Goal: Task Accomplishment & Management: Manage account settings

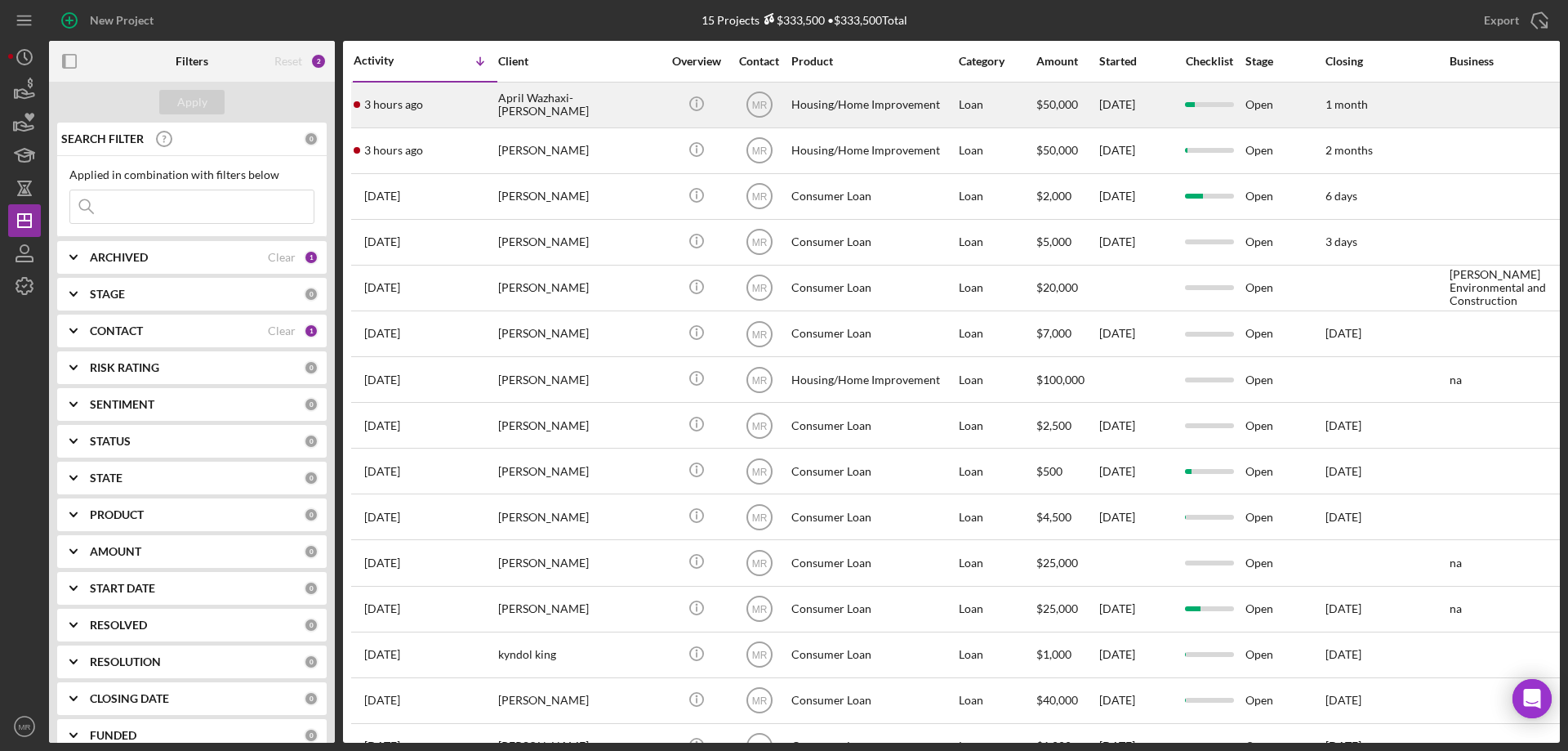
click at [639, 104] on div "April Wazhaxi-[PERSON_NAME]" at bounding box center [580, 105] width 164 height 43
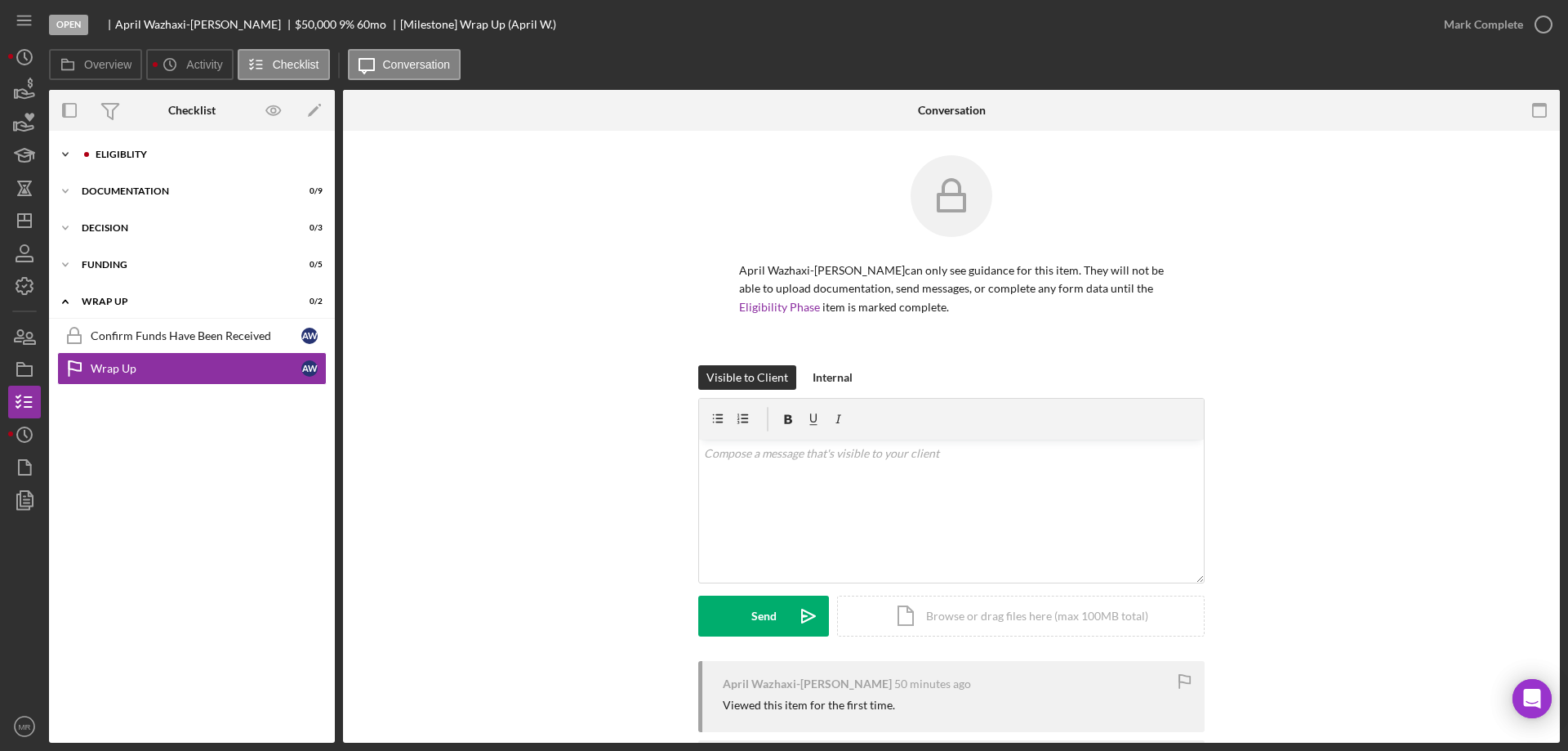
click at [118, 153] on div "Eligiblity" at bounding box center [205, 154] width 219 height 10
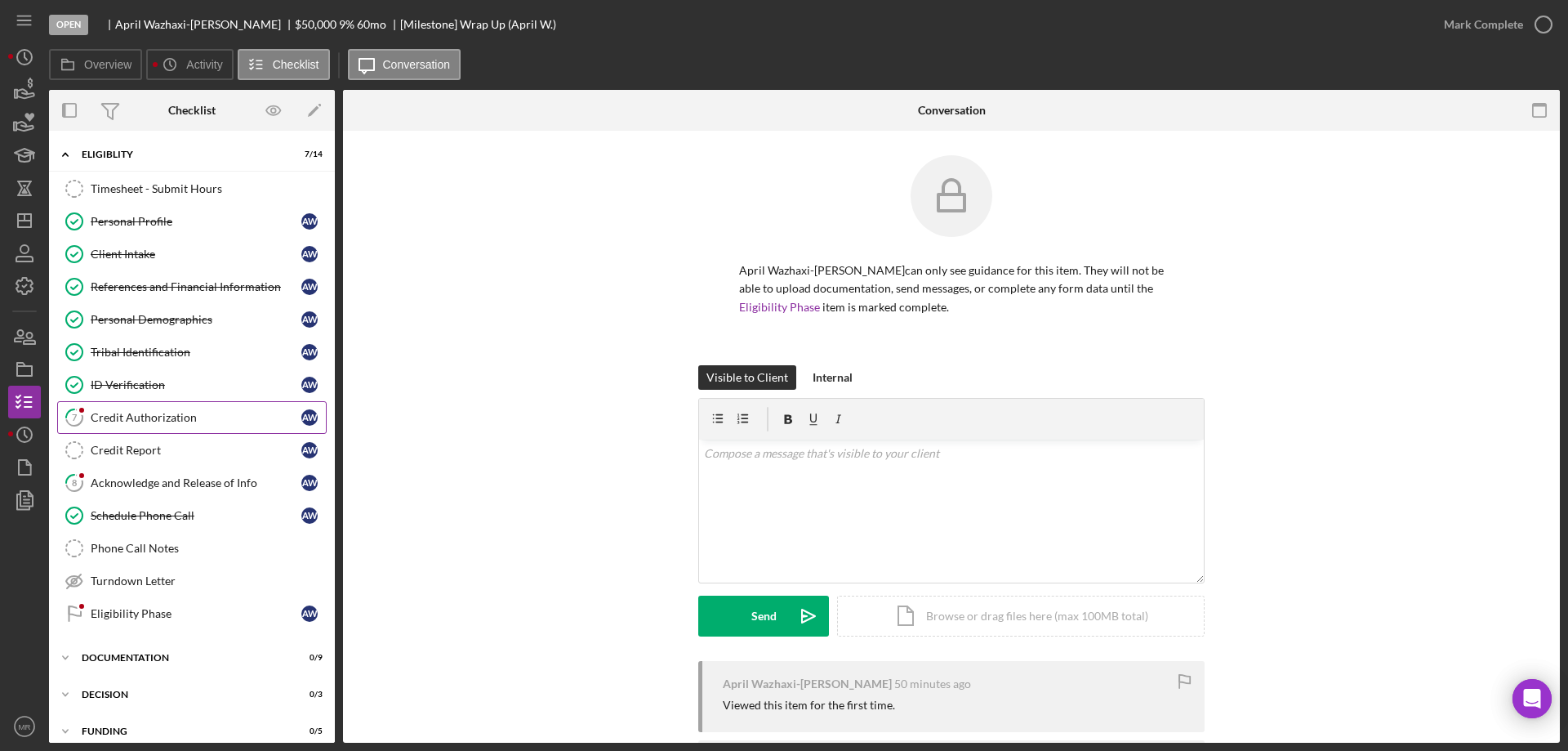
click at [135, 416] on div "Credit Authorization" at bounding box center [196, 417] width 211 height 13
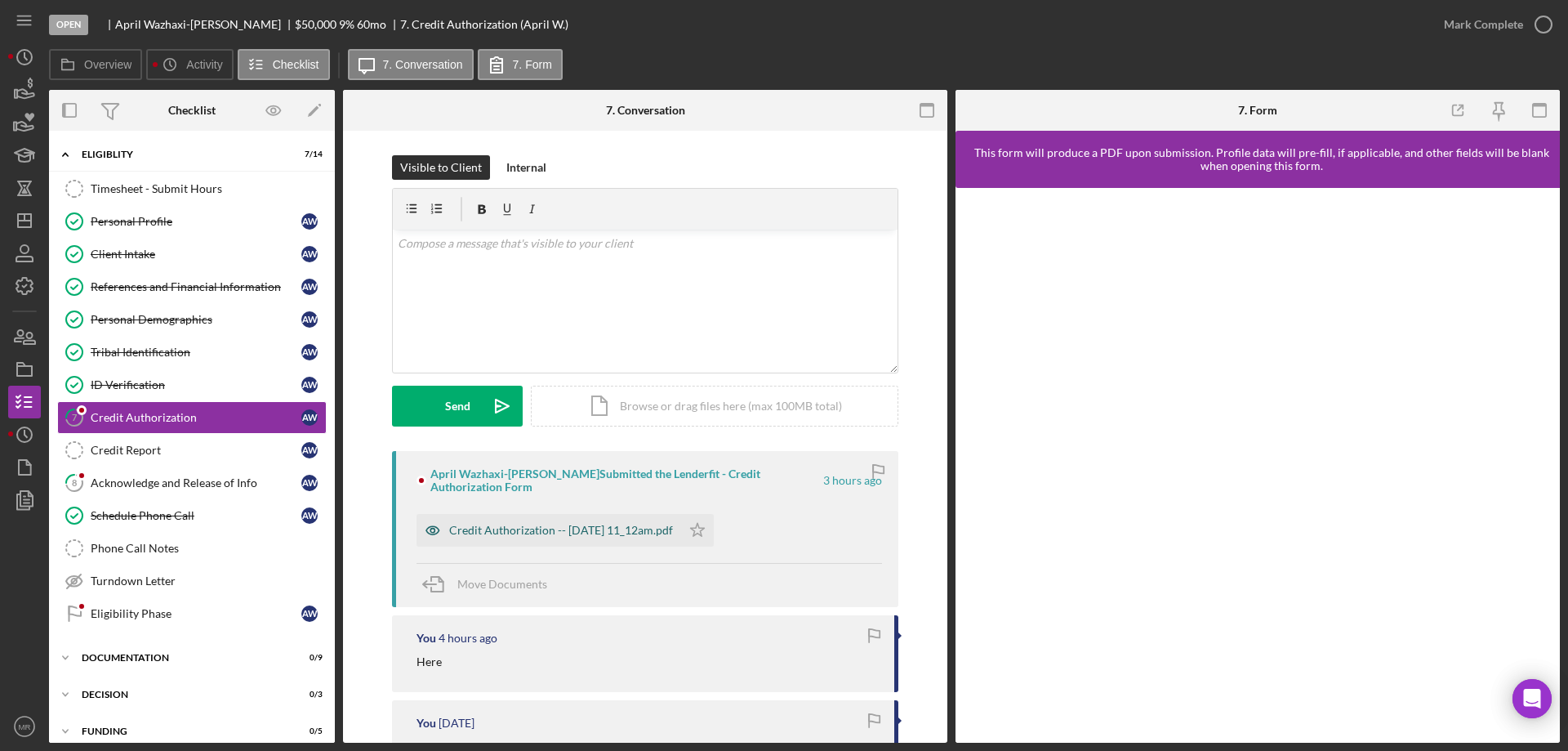
click at [535, 514] on div "Credit Authorization -- 2025-10-06 11_12am.pdf" at bounding box center [548, 530] width 265 height 33
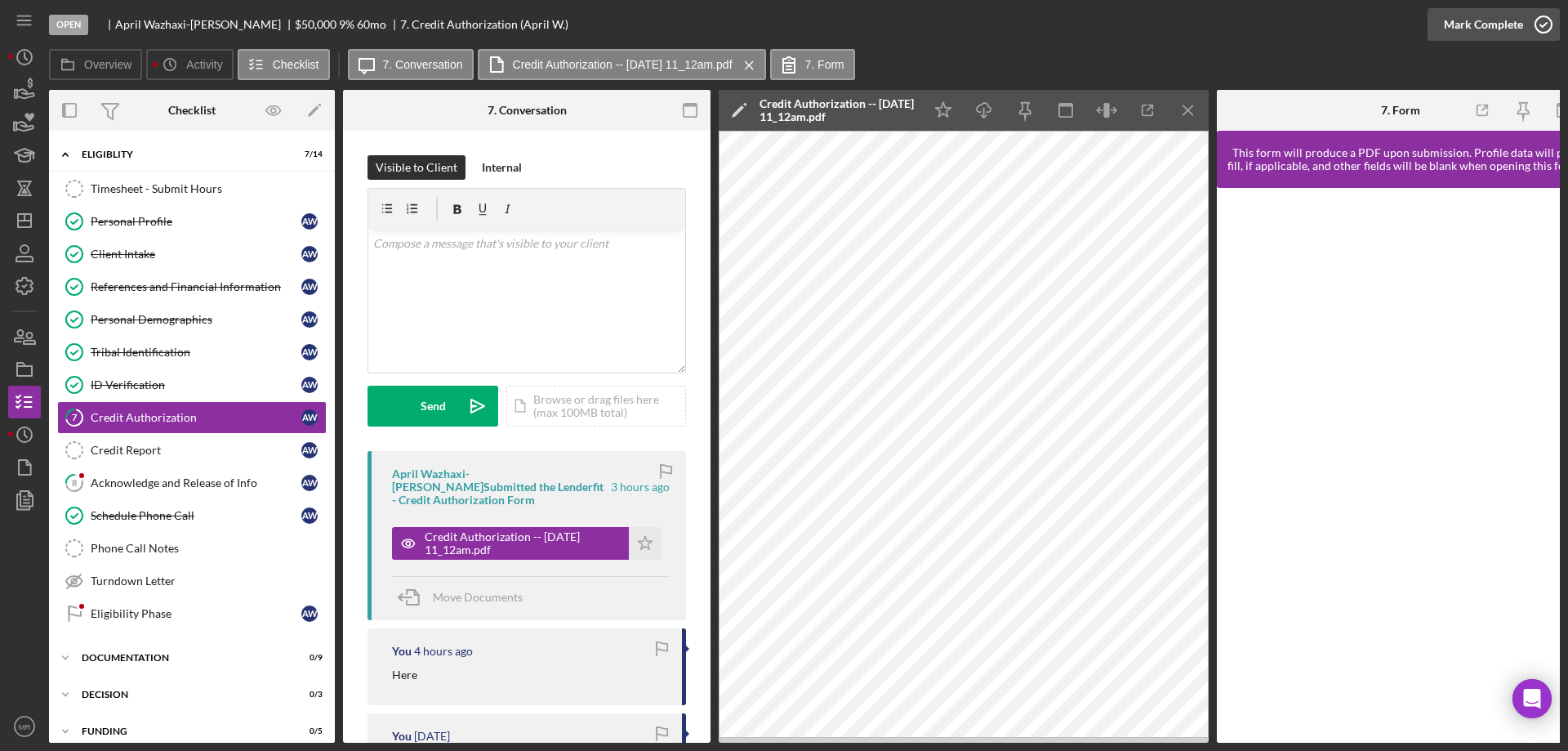
click at [1535, 19] on icon "button" at bounding box center [1544, 25] width 41 height 41
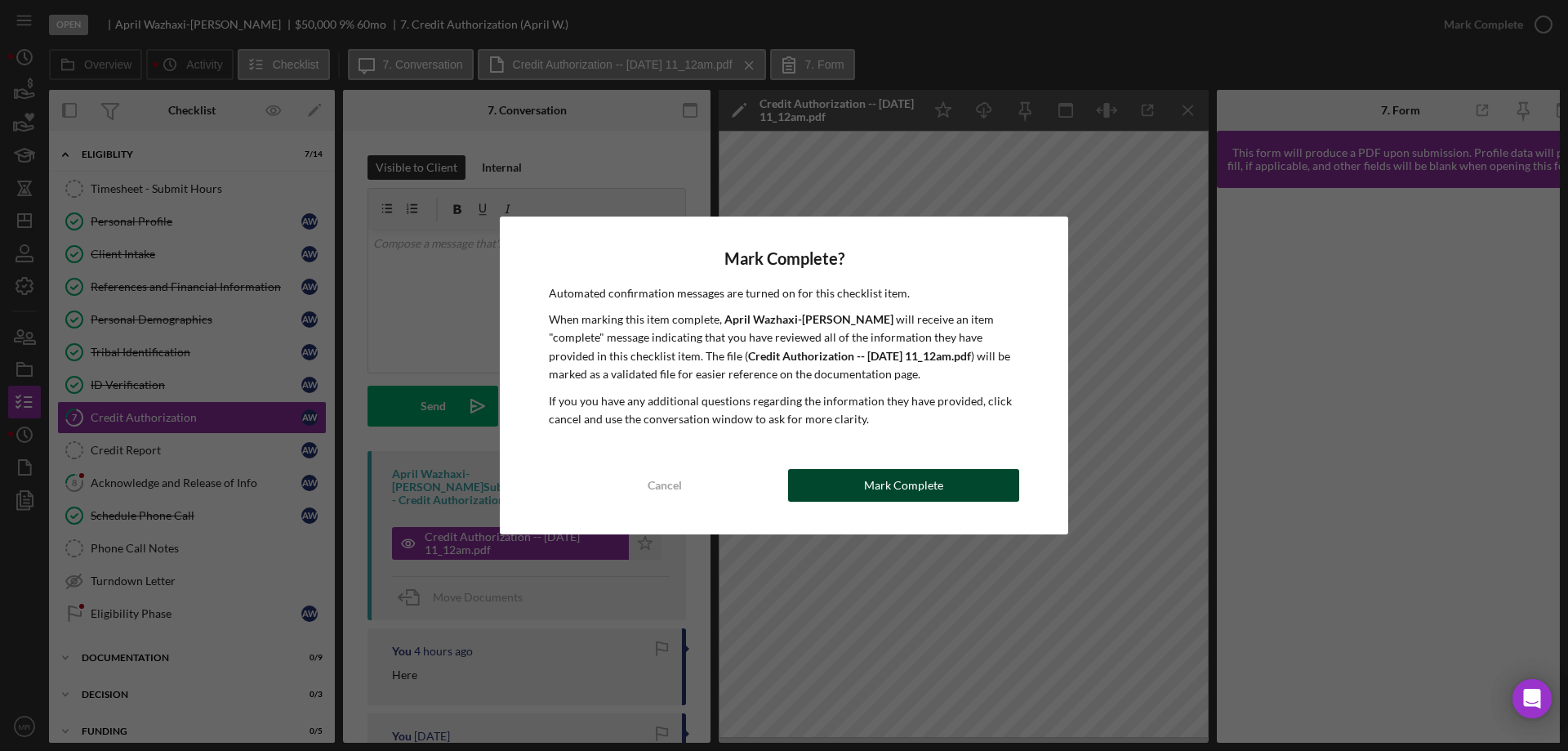
click at [939, 472] on div "Mark Complete" at bounding box center [903, 485] width 79 height 33
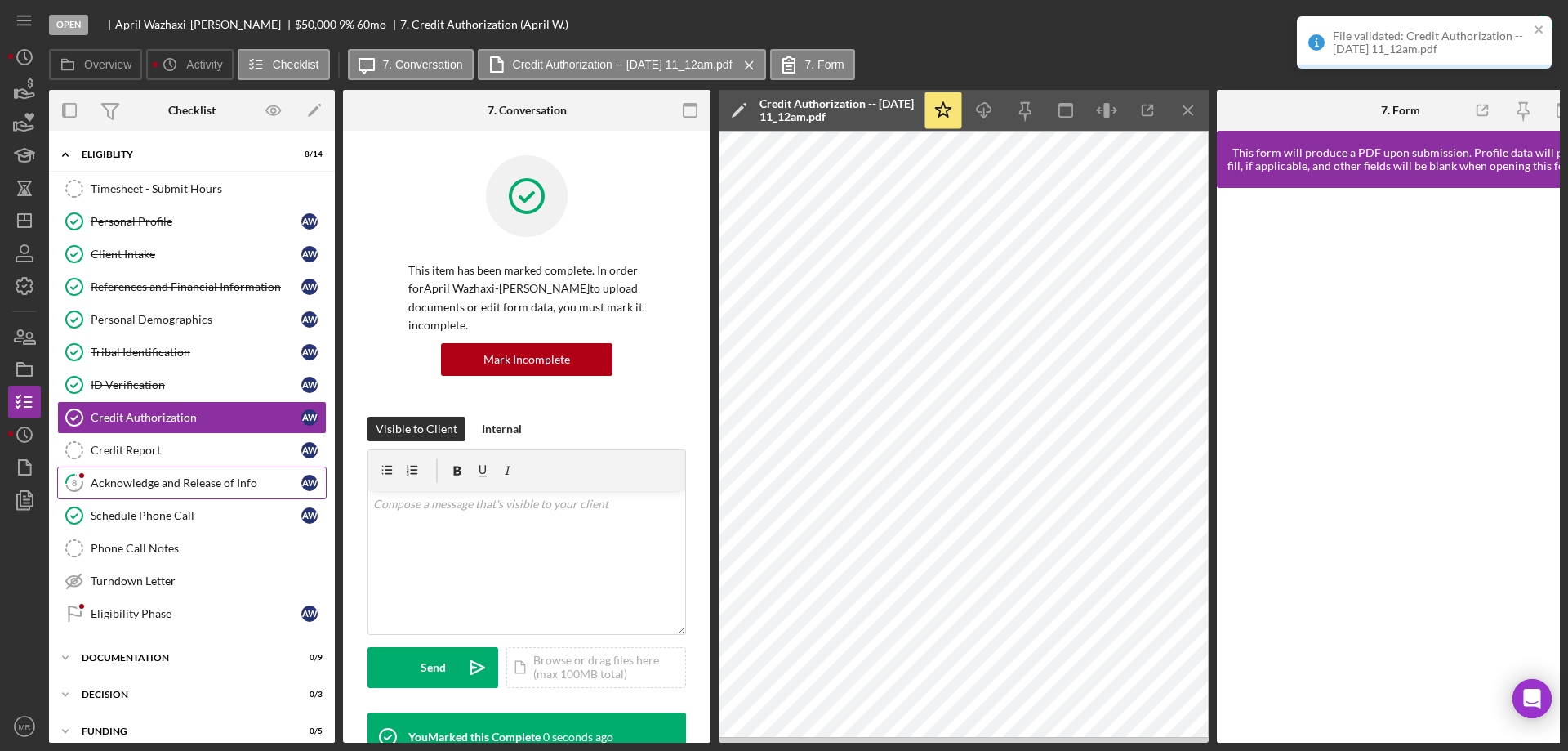
click at [114, 484] on div "Acknowledge and Release of Info" at bounding box center [196, 483] width 211 height 13
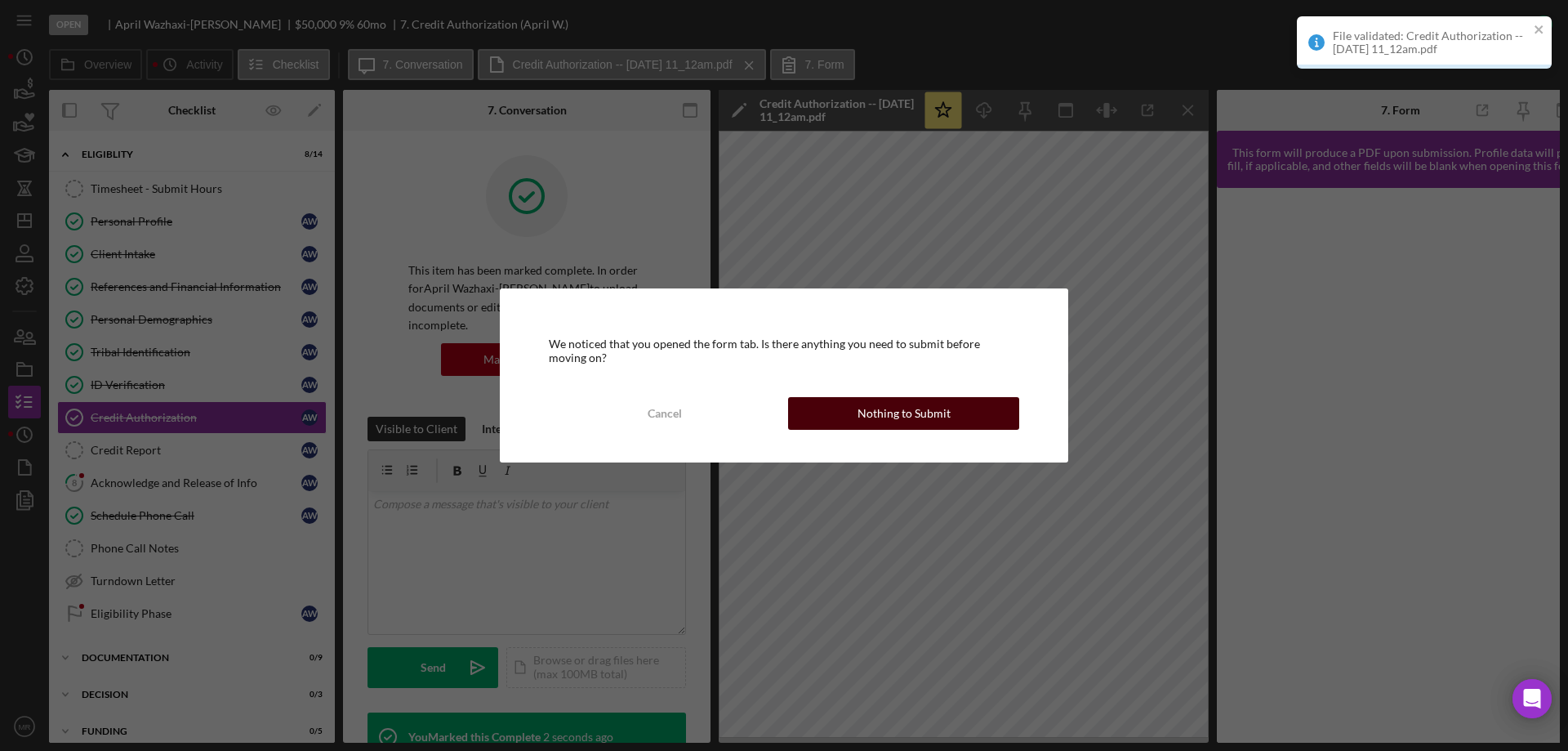
click at [892, 409] on div "Nothing to Submit" at bounding box center [904, 413] width 93 height 33
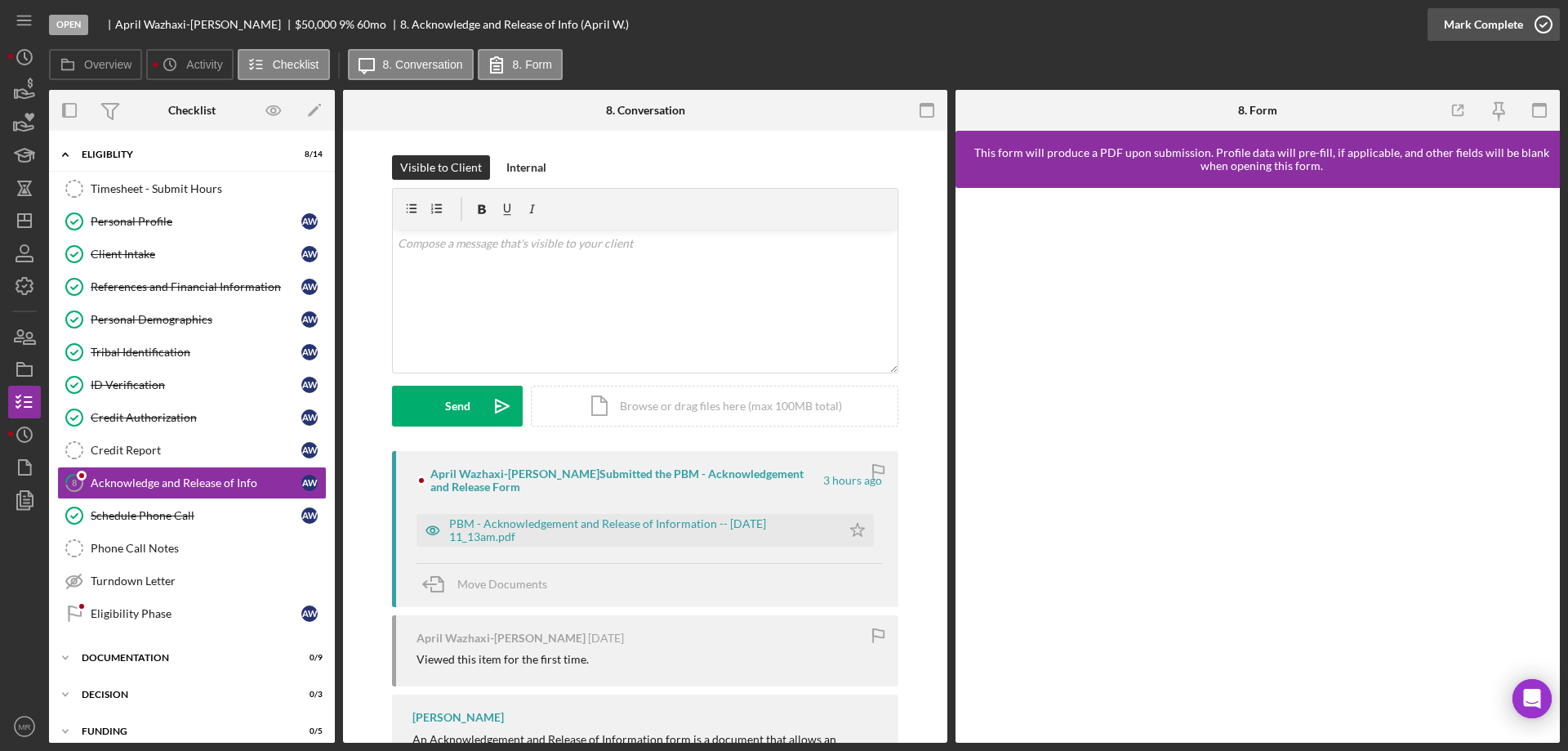
click at [1538, 17] on icon "button" at bounding box center [1544, 25] width 41 height 41
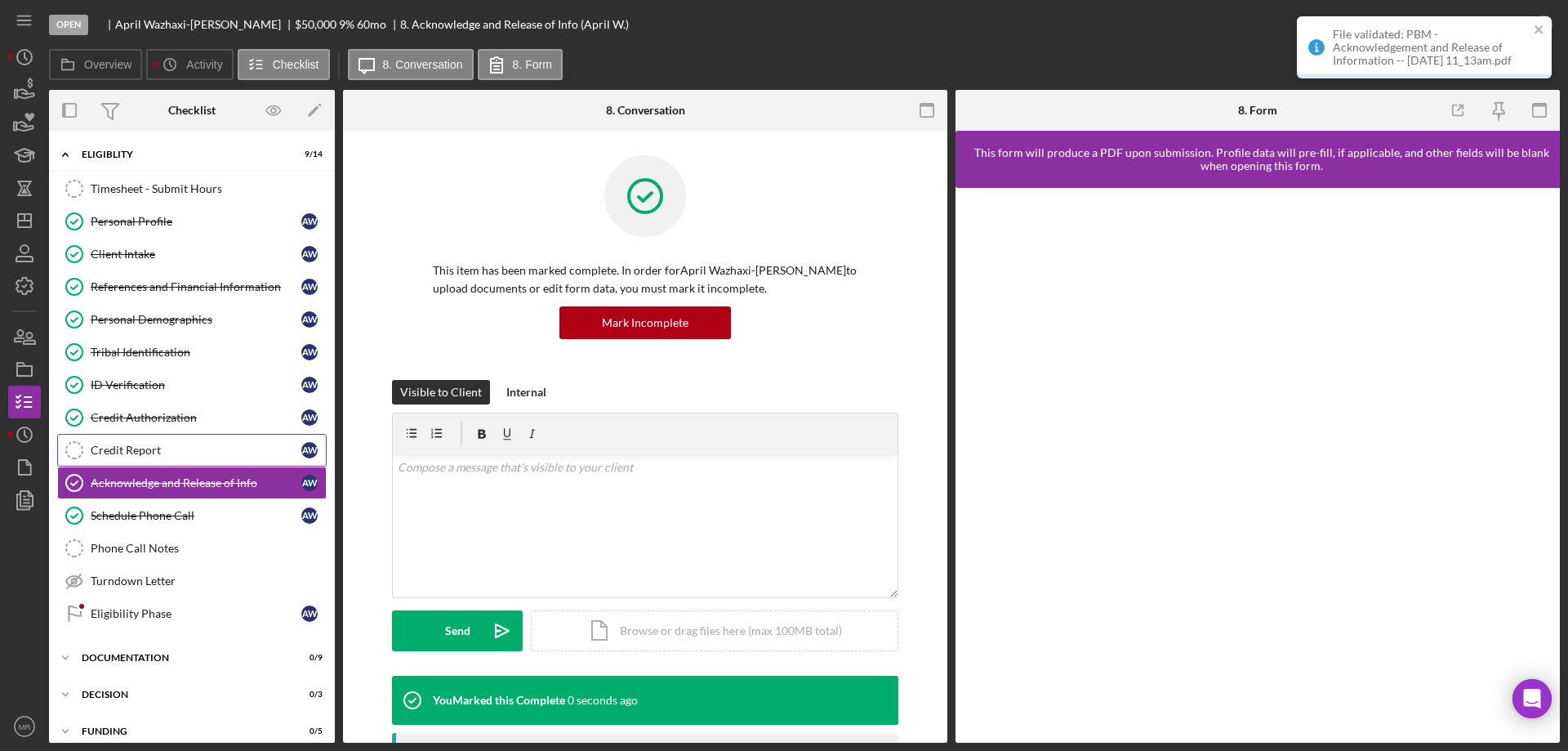
click at [150, 448] on div "Credit Report" at bounding box center [196, 450] width 211 height 13
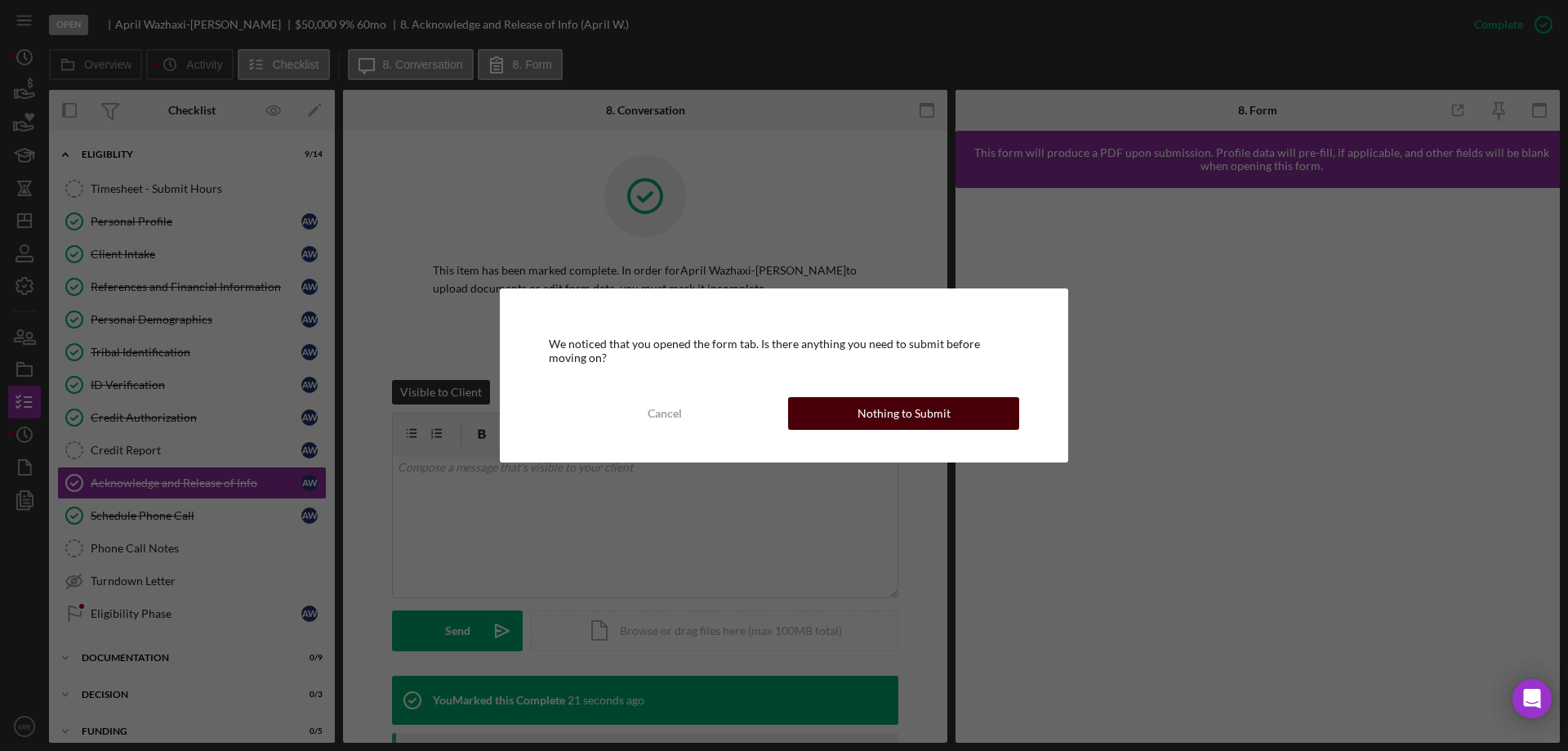
click at [919, 402] on div "Nothing to Submit" at bounding box center [904, 413] width 93 height 33
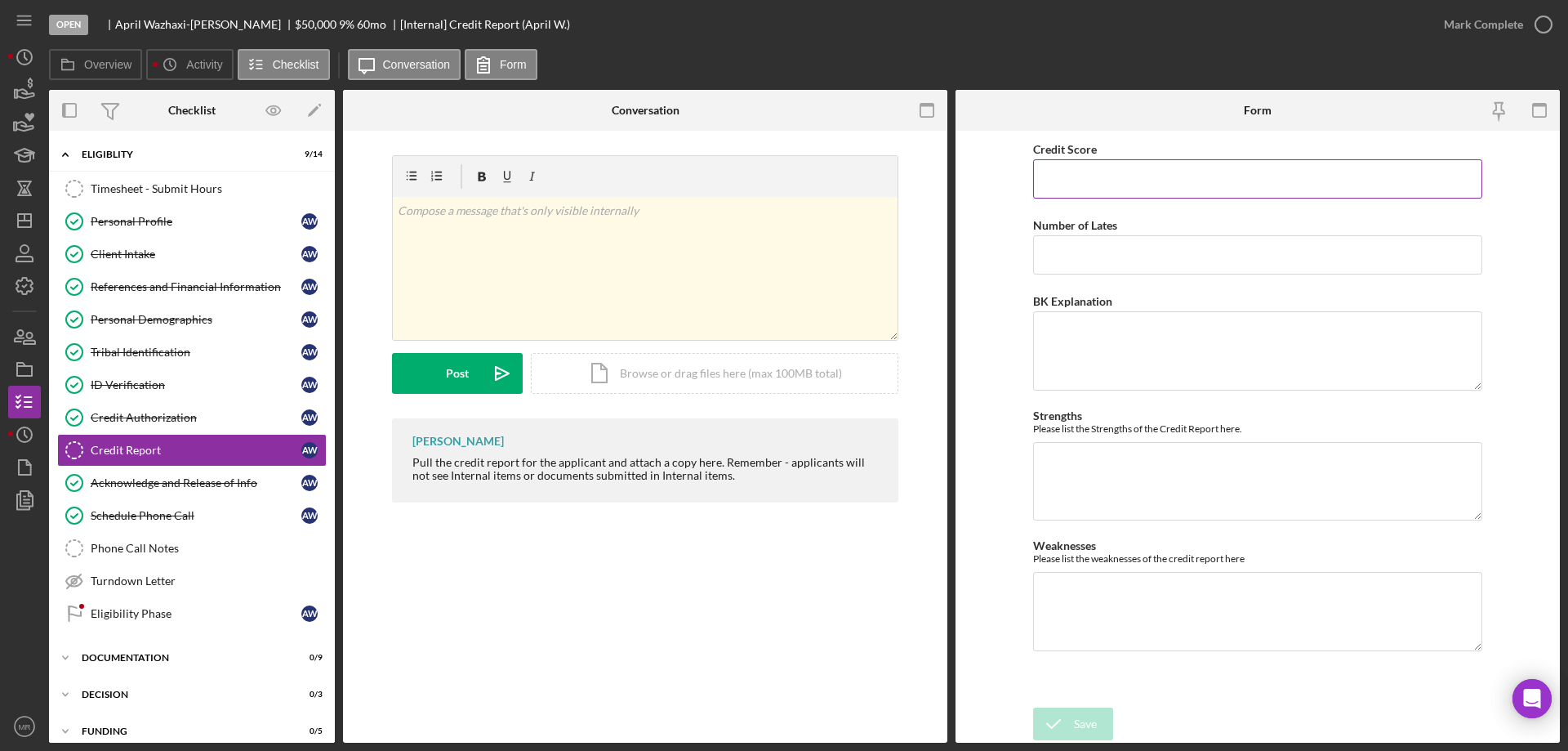
click at [1101, 178] on input "Credit Score" at bounding box center [1257, 179] width 449 height 39
type input "799"
click at [622, 375] on div "Icon/Document Browse or drag files here (max 100MB total) Tap to choose files o…" at bounding box center [714, 374] width 367 height 41
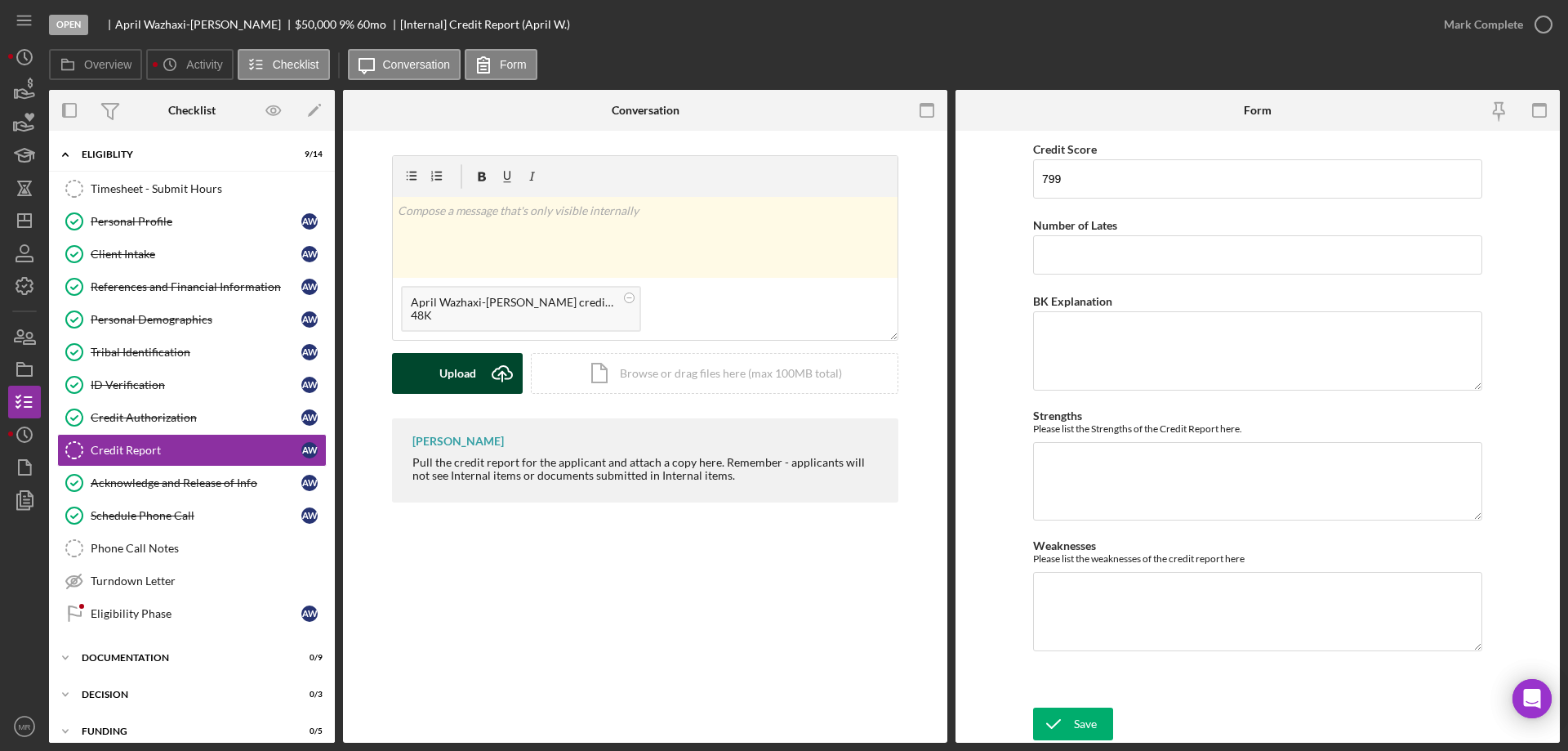
click at [444, 385] on div "Upload" at bounding box center [458, 374] width 37 height 41
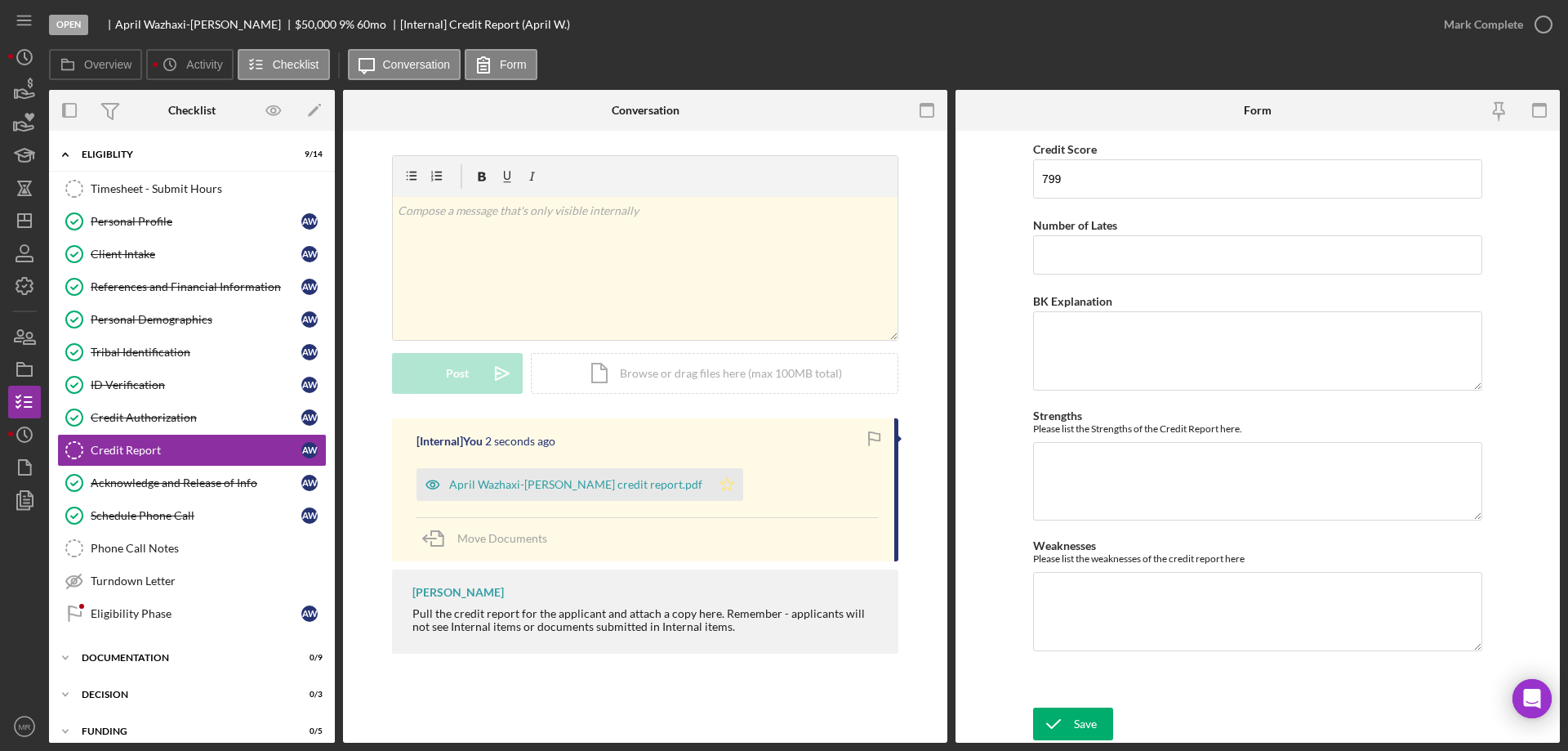
click at [721, 485] on polygon "button" at bounding box center [728, 484] width 14 height 13
click at [1067, 723] on icon "submit" at bounding box center [1054, 724] width 41 height 41
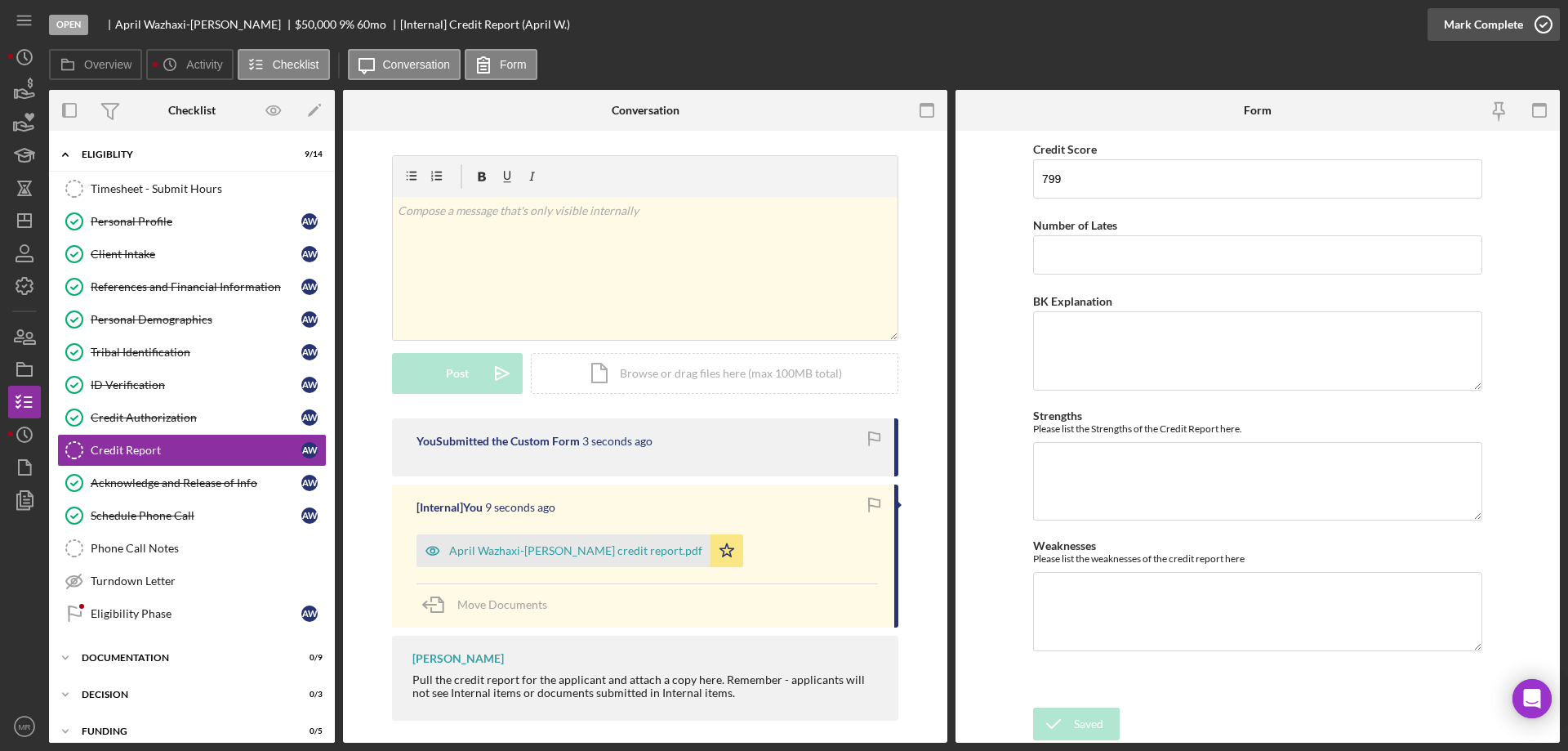
click at [1542, 23] on icon "button" at bounding box center [1544, 25] width 41 height 41
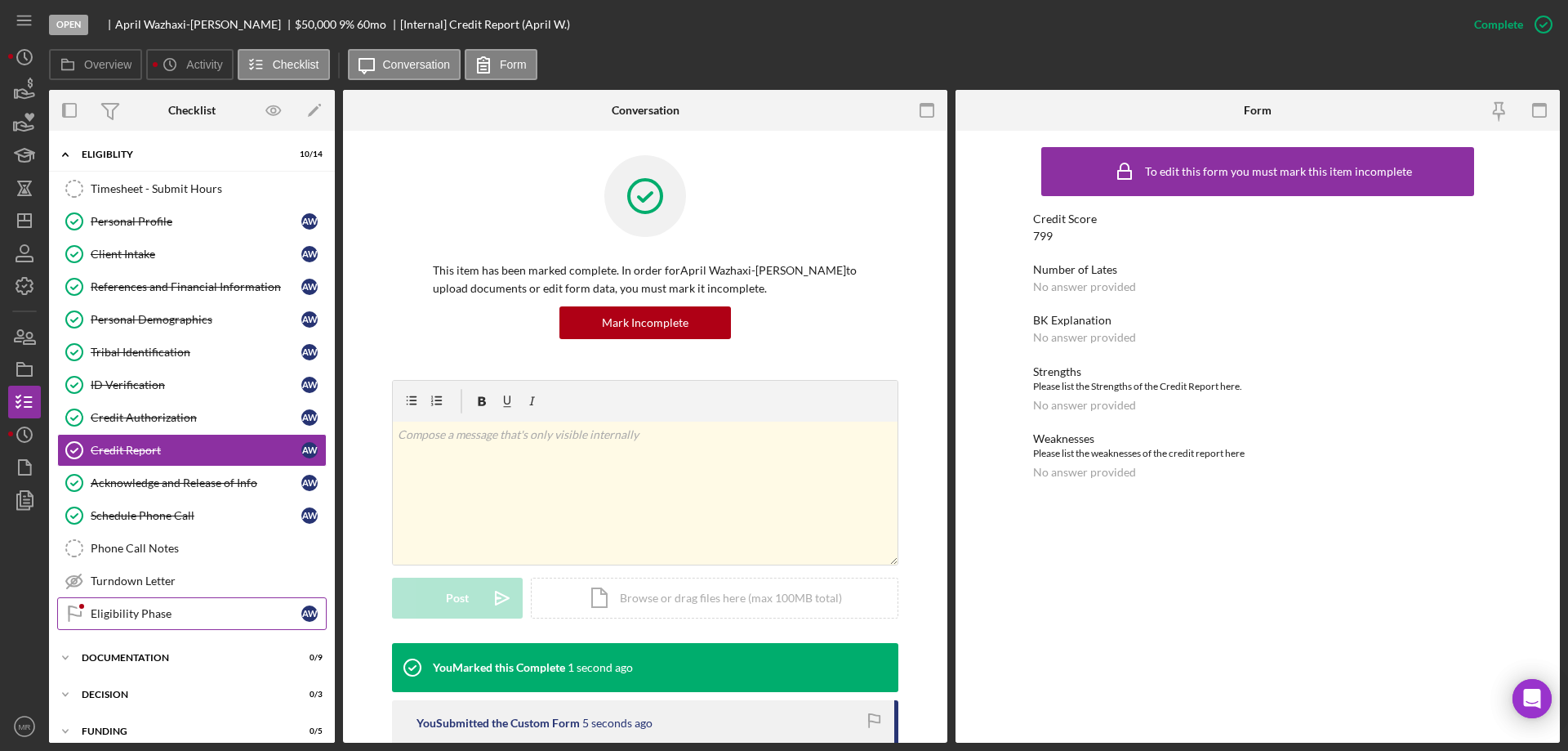
click at [119, 608] on div "Eligibility Phase" at bounding box center [196, 613] width 211 height 13
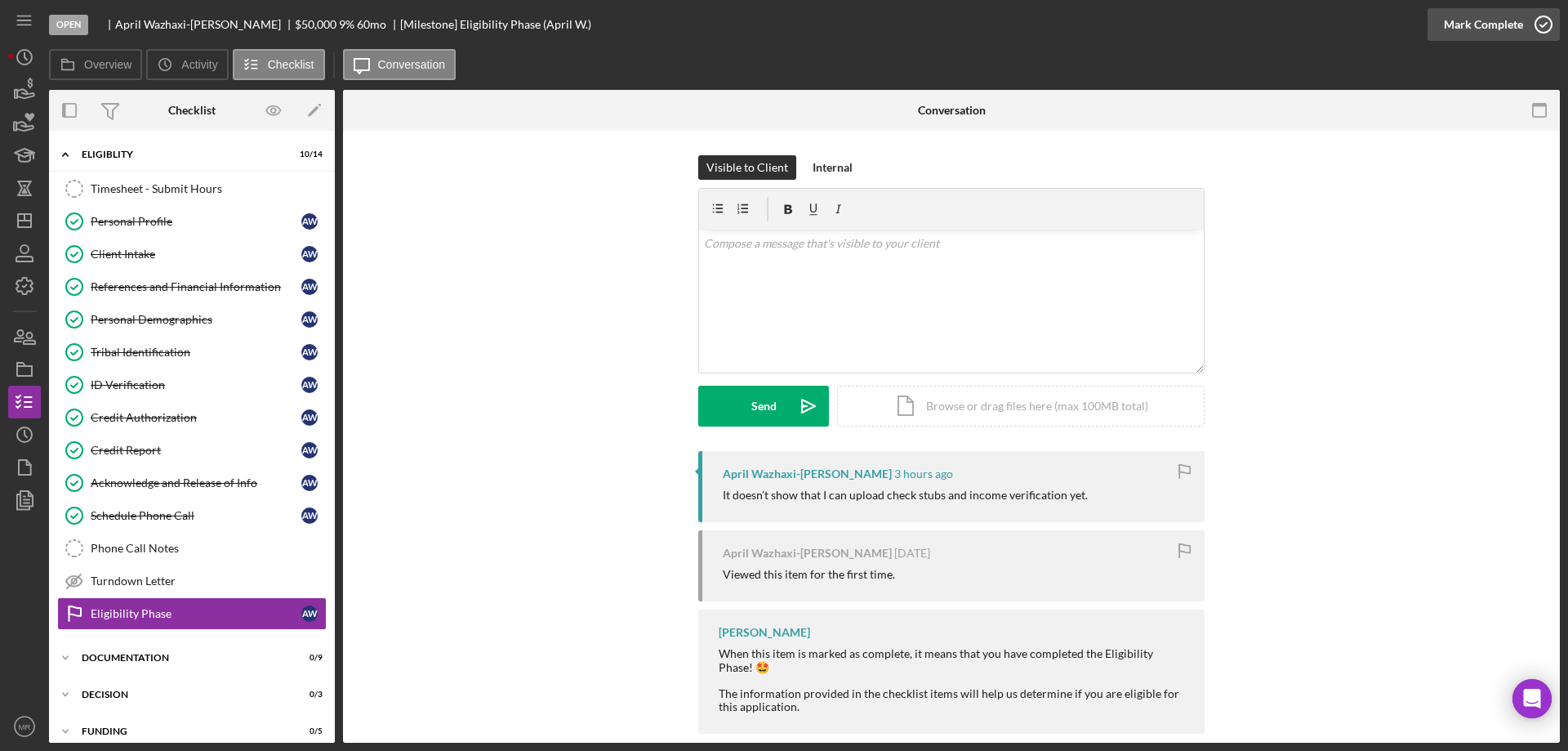
click at [1549, 23] on icon "button" at bounding box center [1544, 25] width 41 height 41
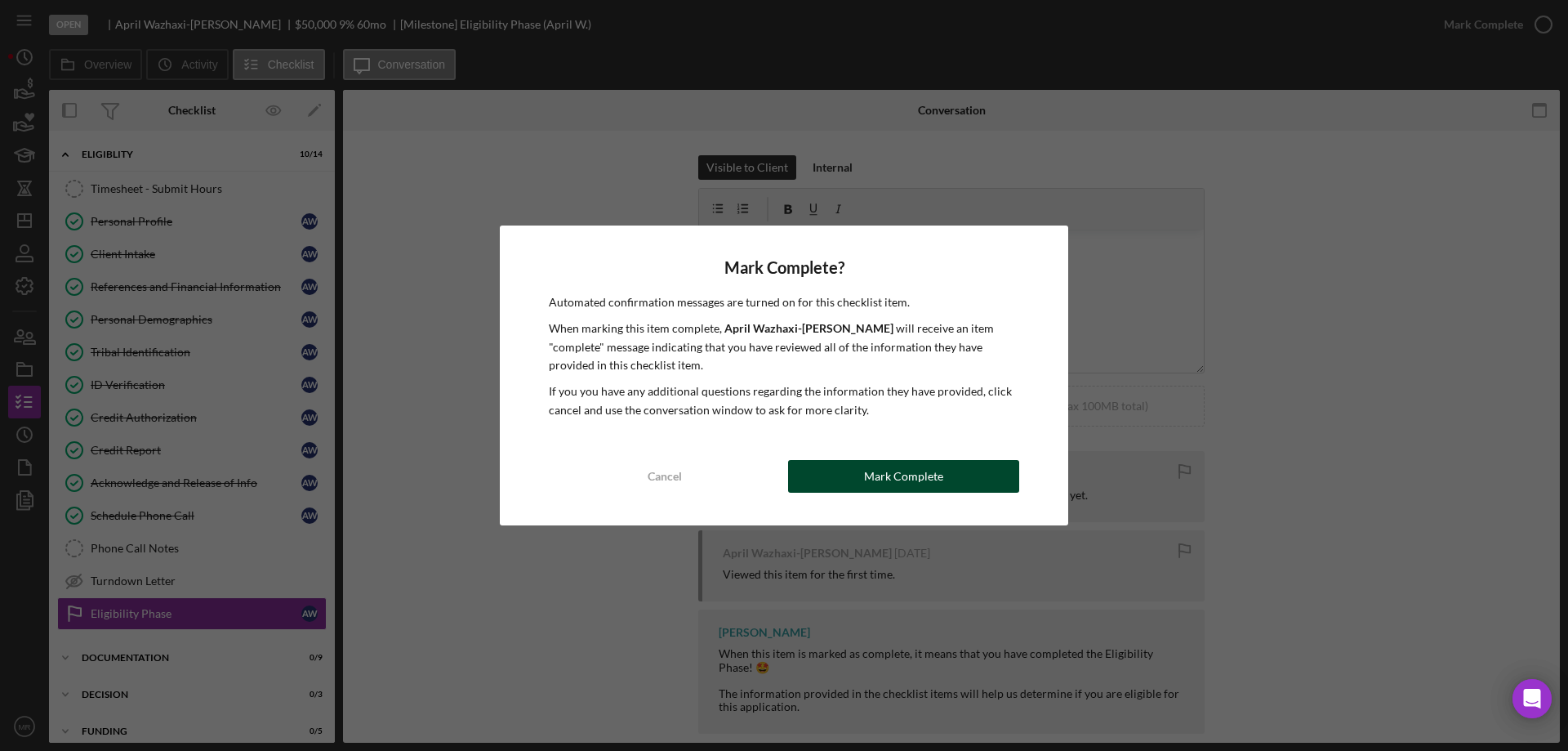
click at [923, 469] on div "Mark Complete" at bounding box center [903, 476] width 79 height 33
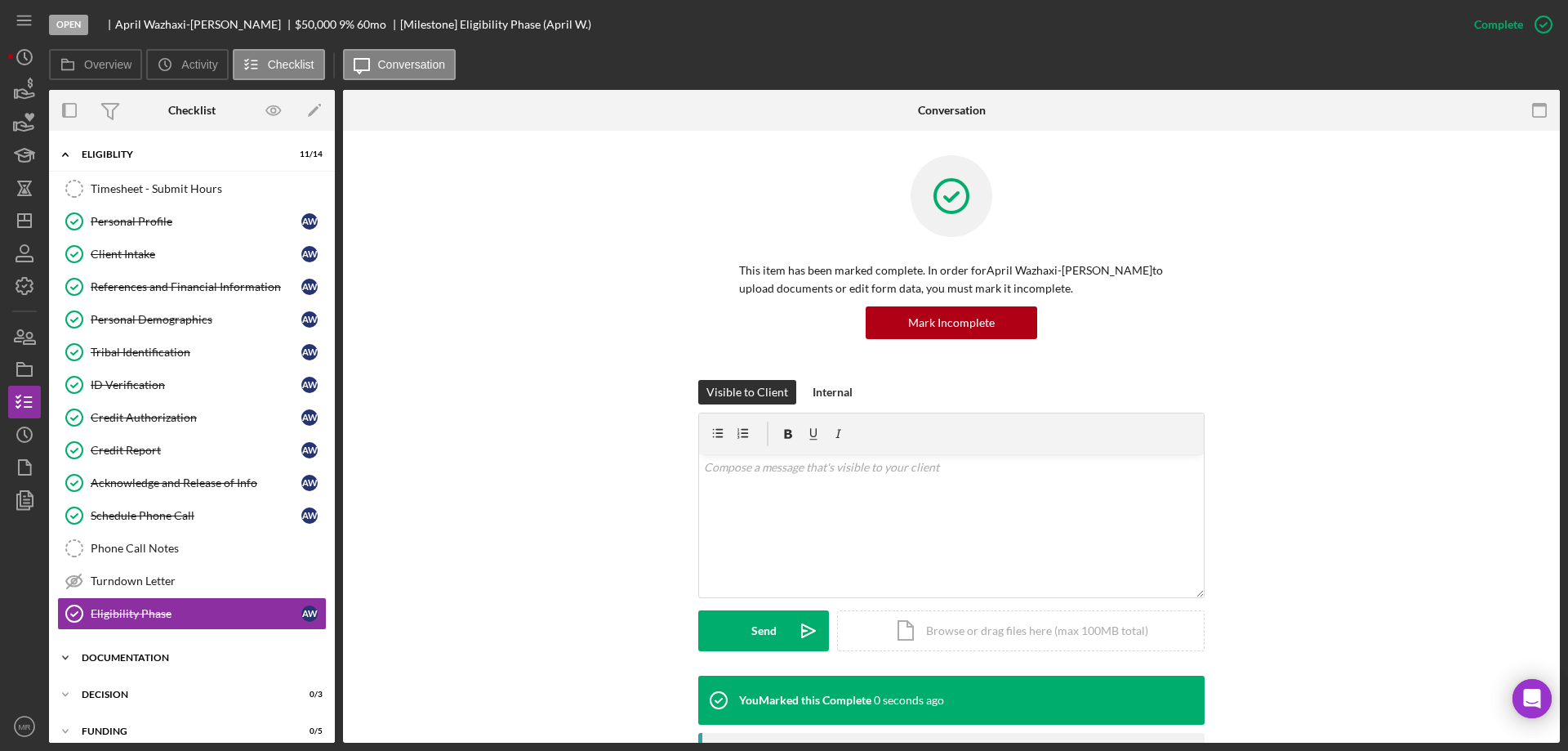
click at [120, 657] on div "Documentation" at bounding box center [197, 657] width 233 height 10
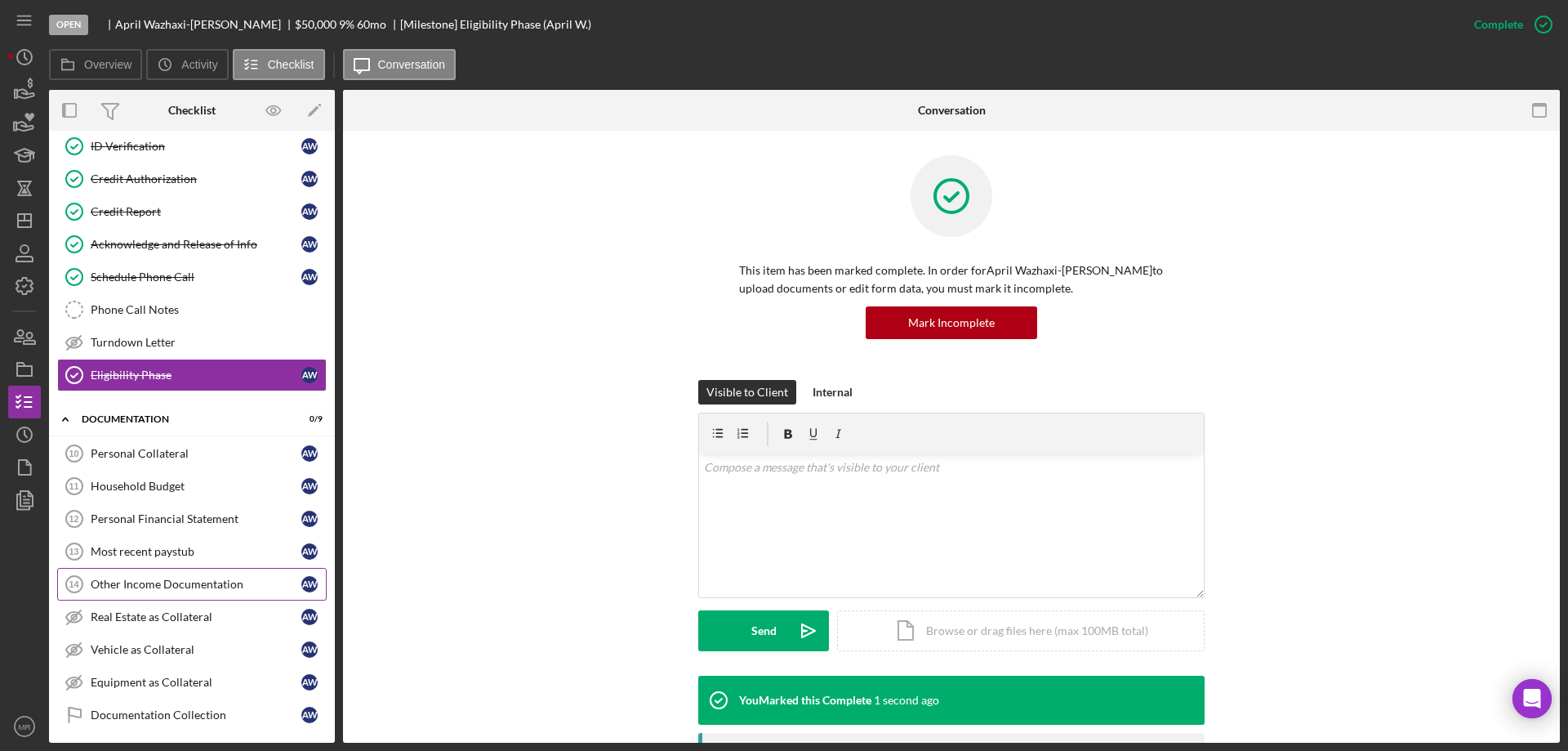
scroll to position [245, 0]
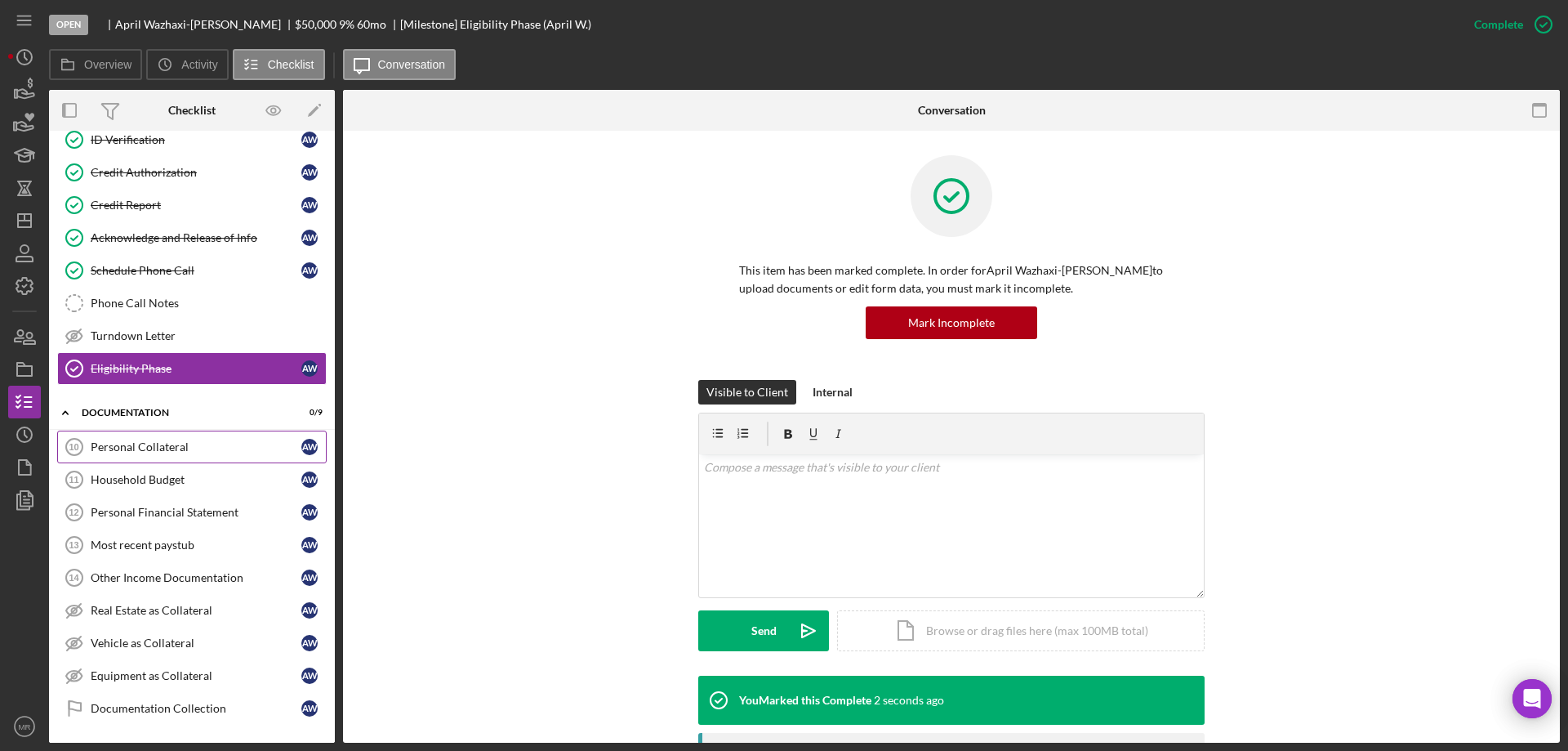
drag, startPoint x: 123, startPoint y: 445, endPoint x: 182, endPoint y: 437, distance: 59.5
click at [124, 445] on div "Personal Collateral" at bounding box center [196, 446] width 211 height 13
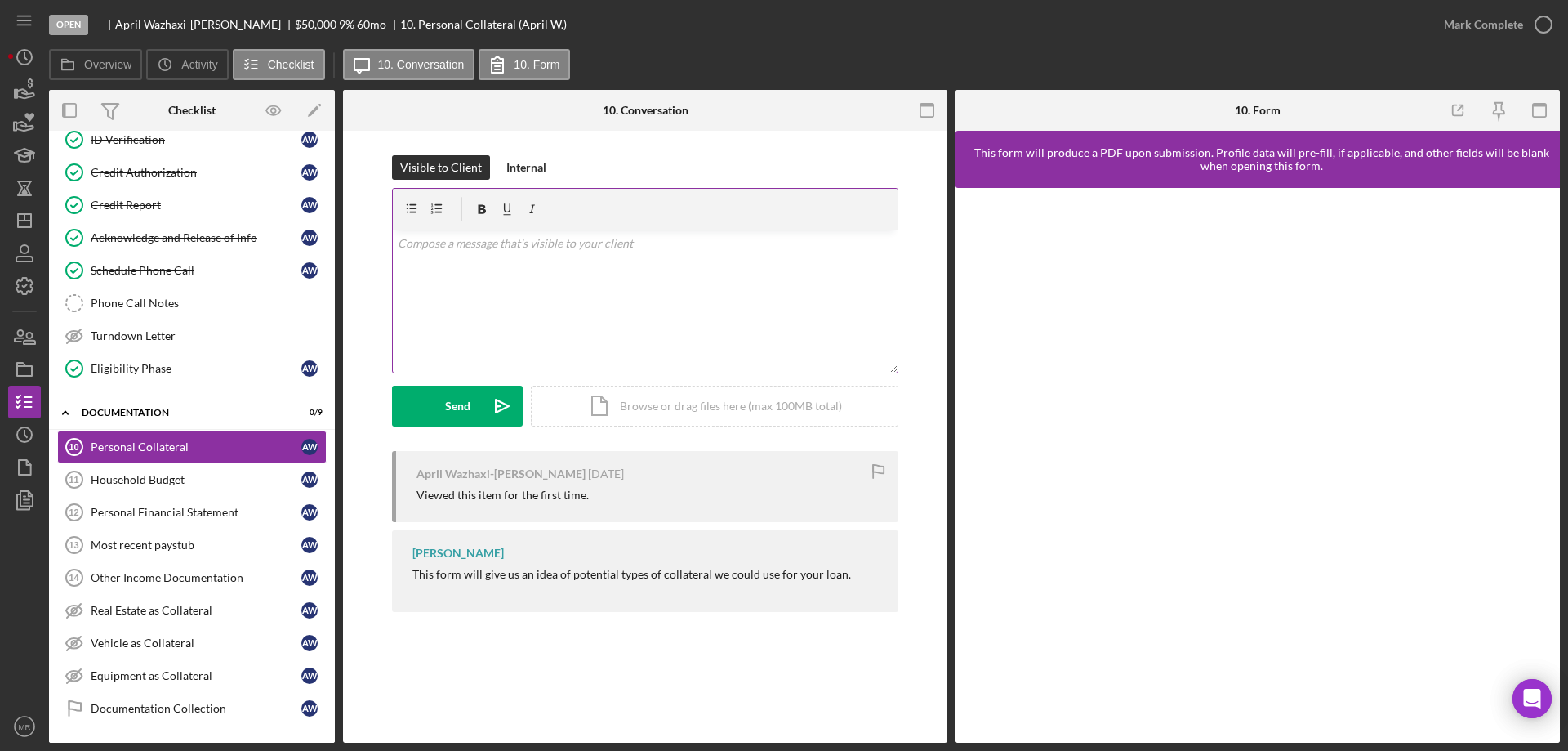
click at [504, 307] on div "v Color teal Color pink Remove color Add row above Add row below Add column bef…" at bounding box center [645, 300] width 505 height 143
click at [448, 399] on div "Send" at bounding box center [458, 406] width 26 height 41
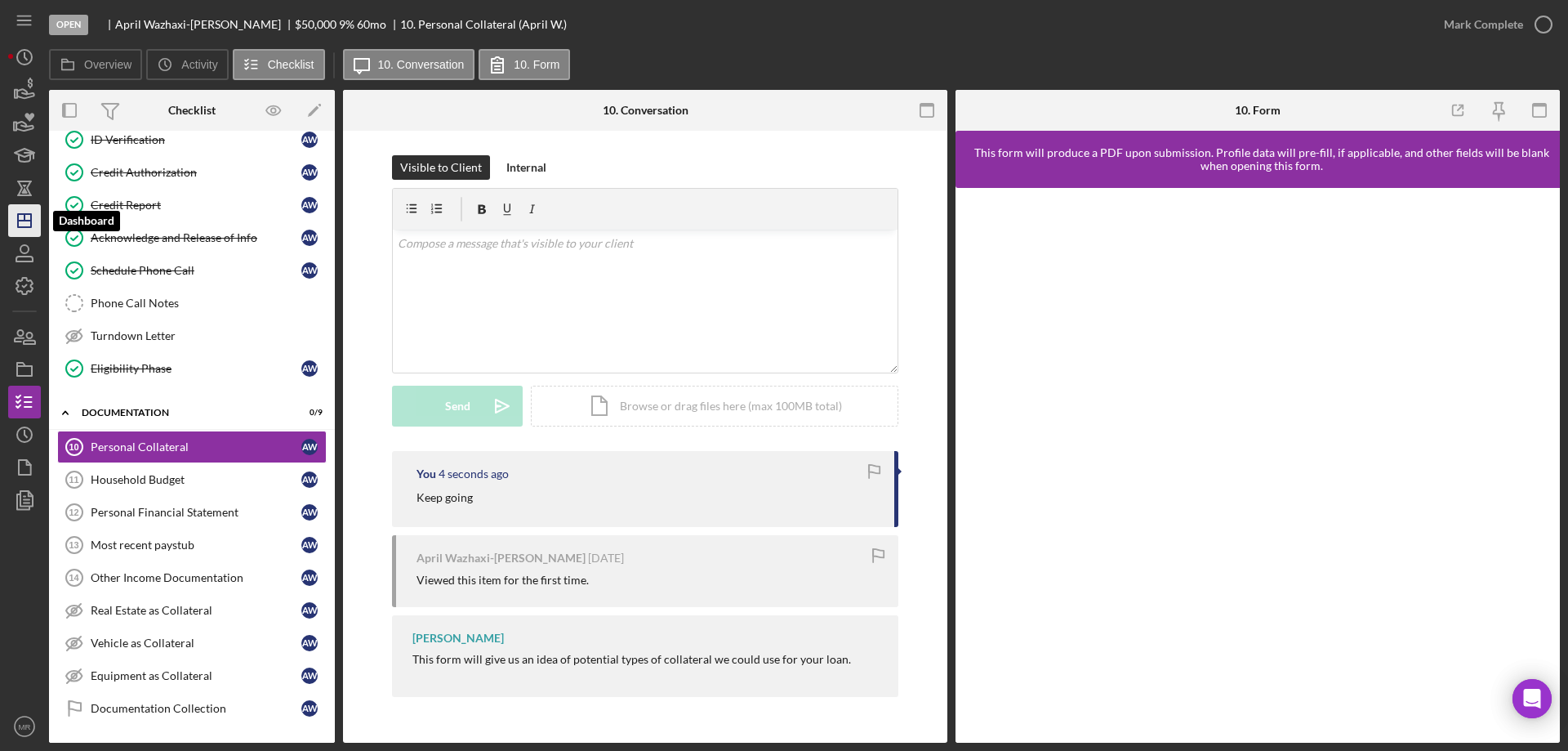
click at [23, 212] on icon "Icon/Dashboard" at bounding box center [25, 221] width 41 height 41
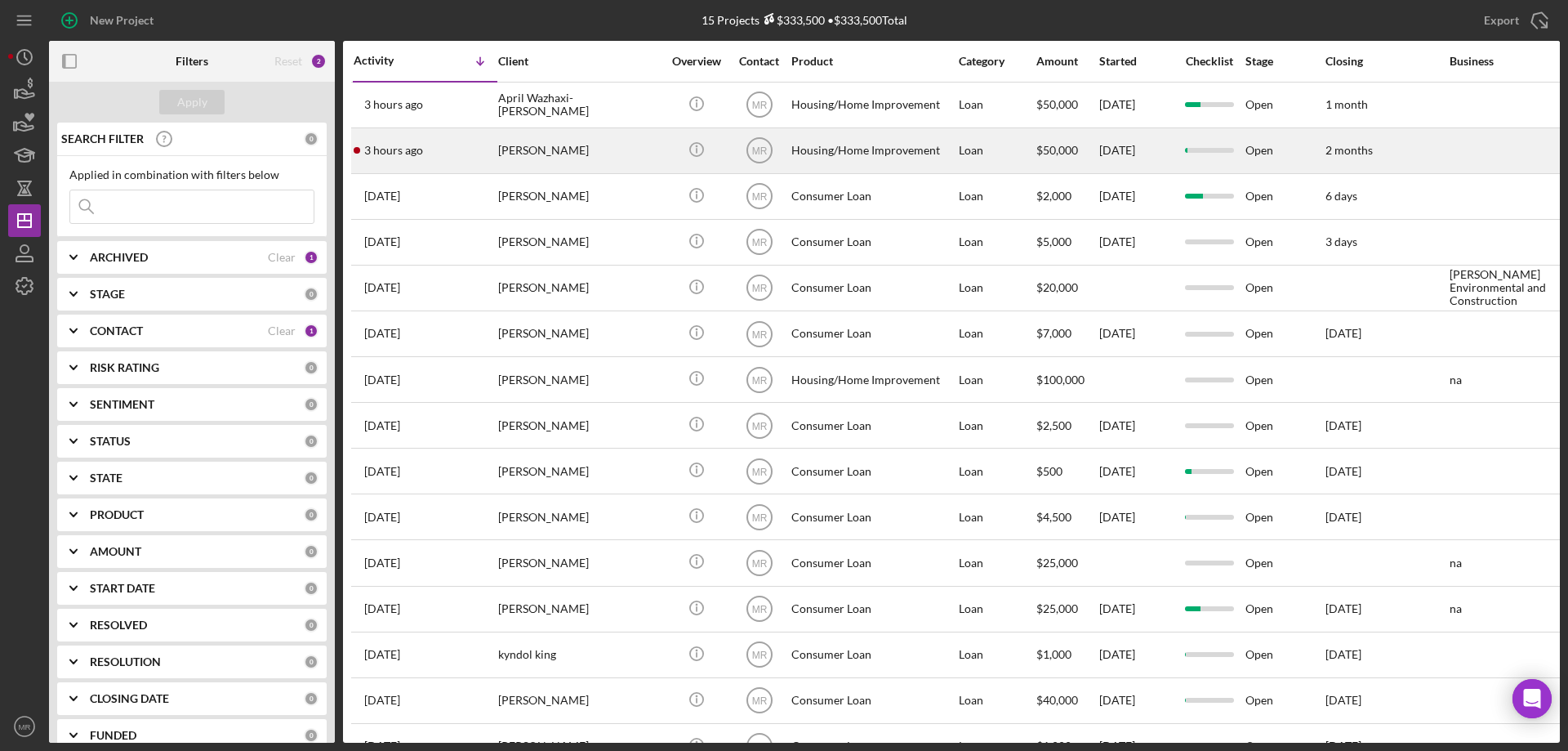
click at [632, 142] on div "[PERSON_NAME]" at bounding box center [580, 151] width 164 height 43
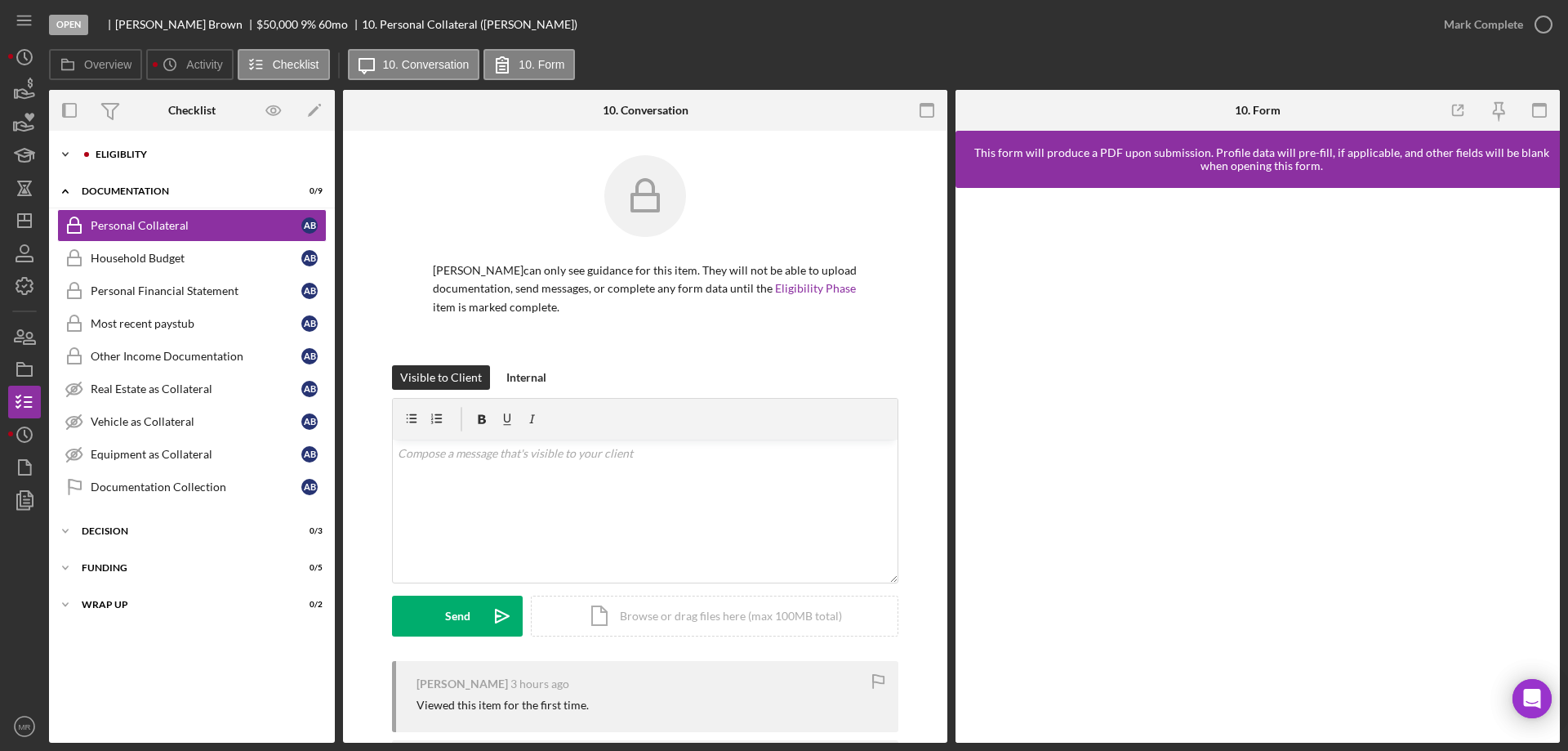
click at [112, 153] on div "Eligiblity" at bounding box center [205, 154] width 219 height 10
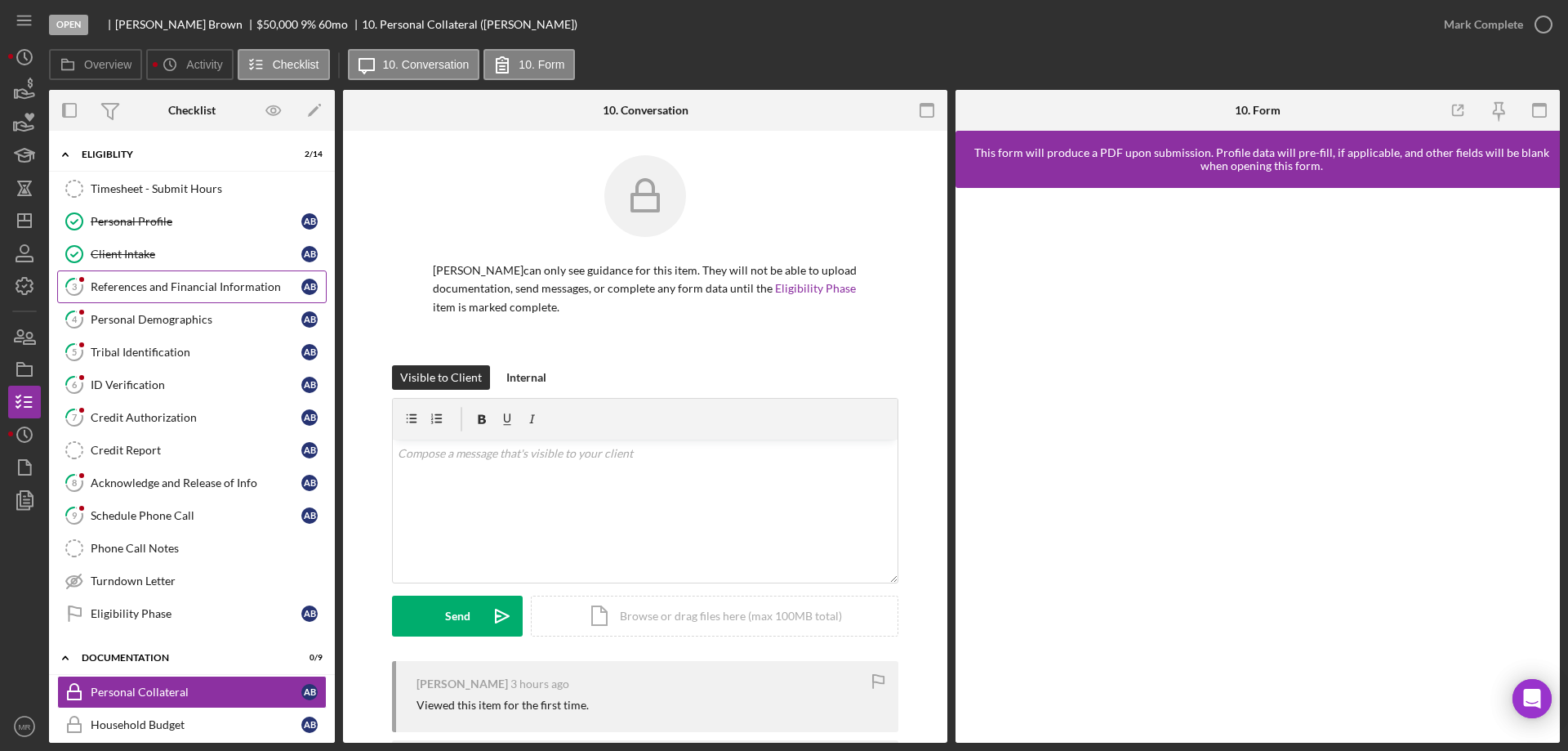
click at [132, 283] on div "References and Financial Information" at bounding box center [196, 286] width 211 height 13
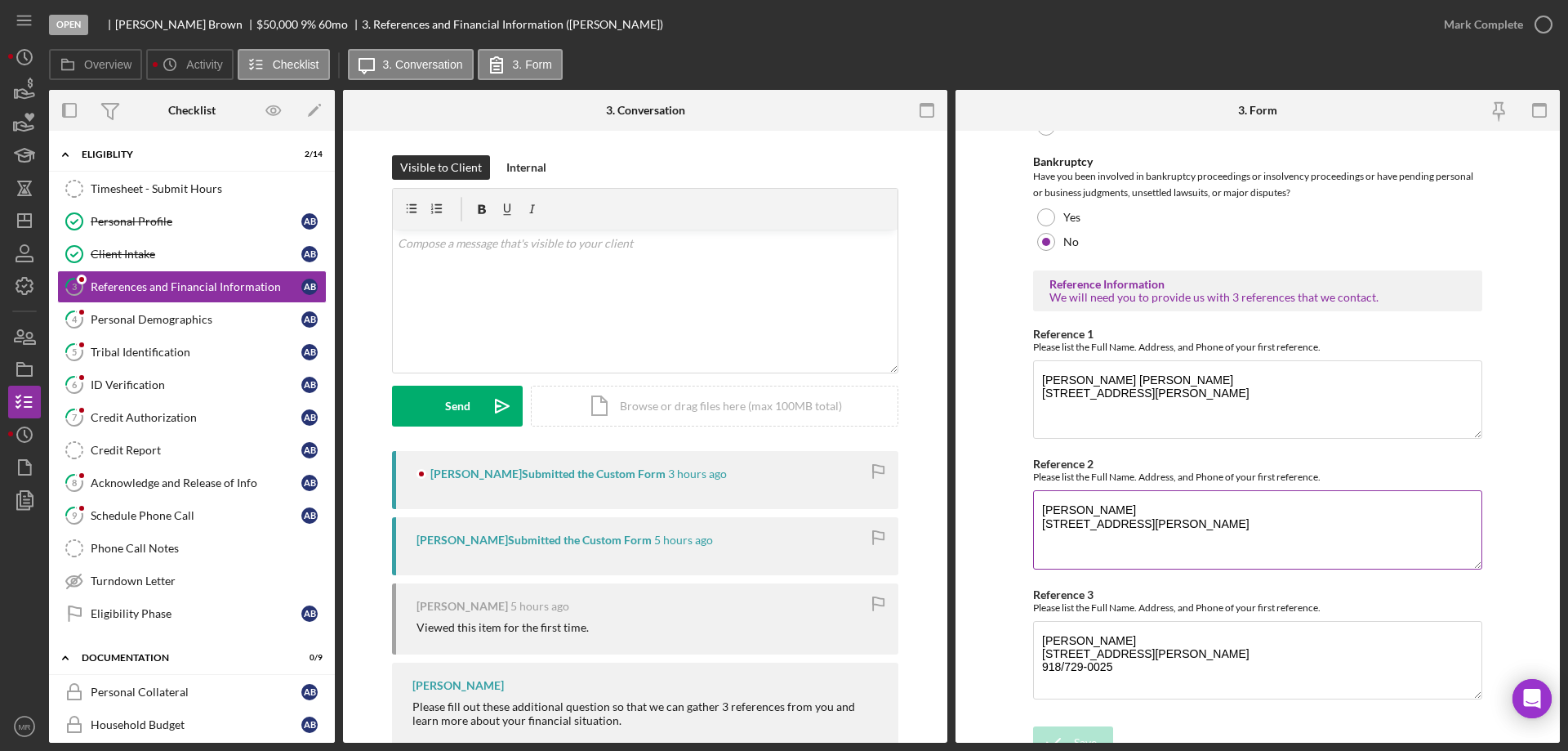
scroll to position [555, 0]
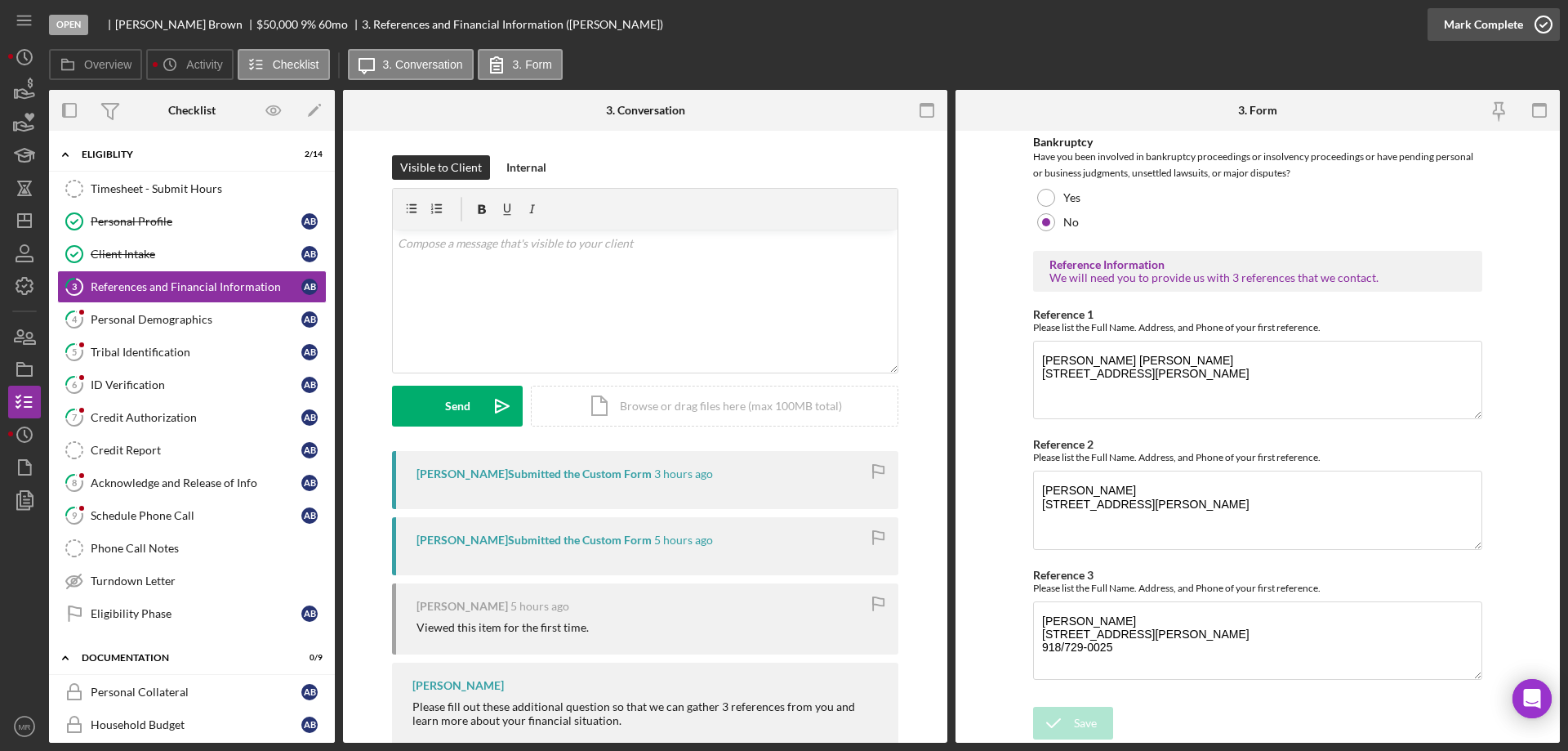
click at [1545, 26] on icon "button" at bounding box center [1544, 25] width 41 height 41
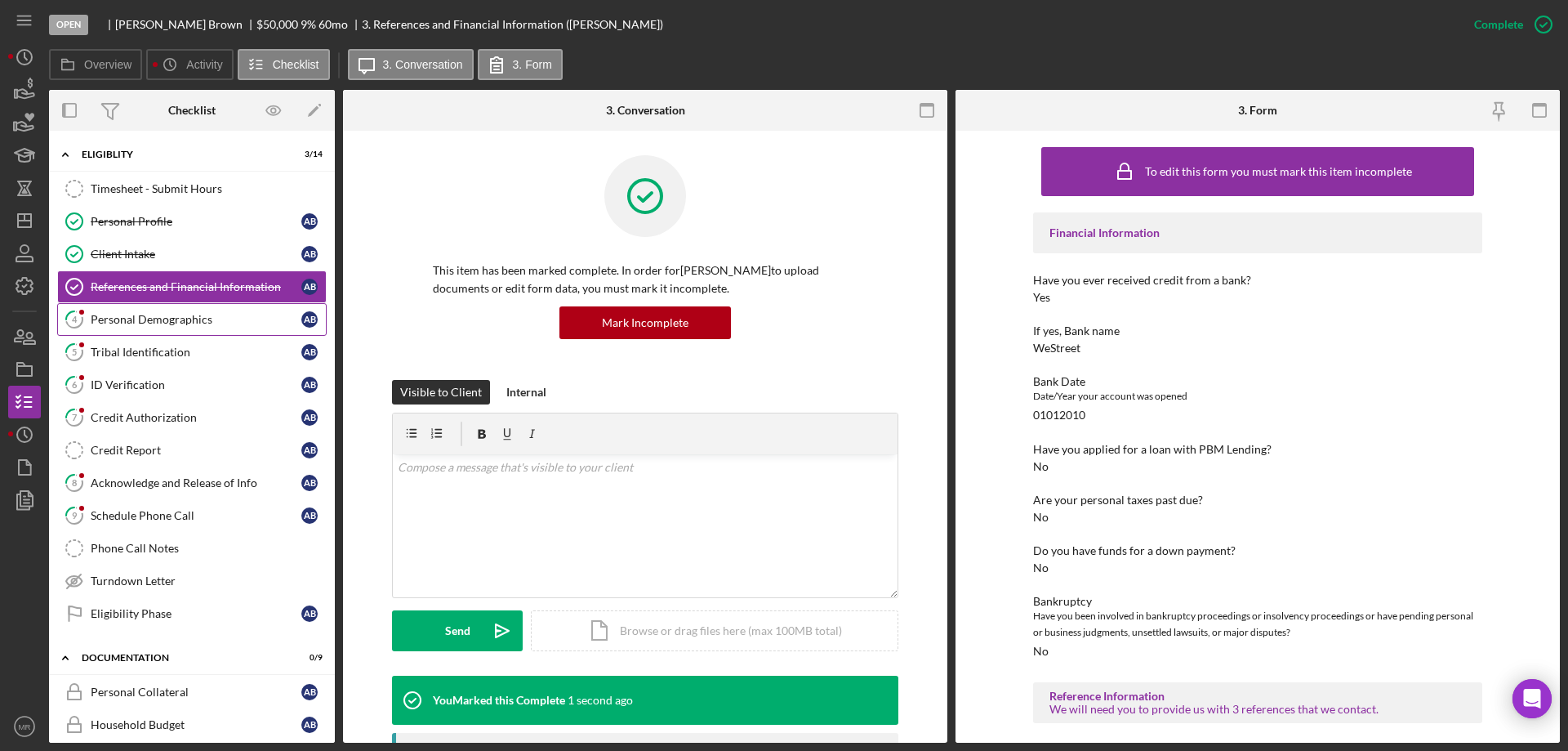
click at [125, 315] on div "Personal Demographics" at bounding box center [196, 319] width 211 height 13
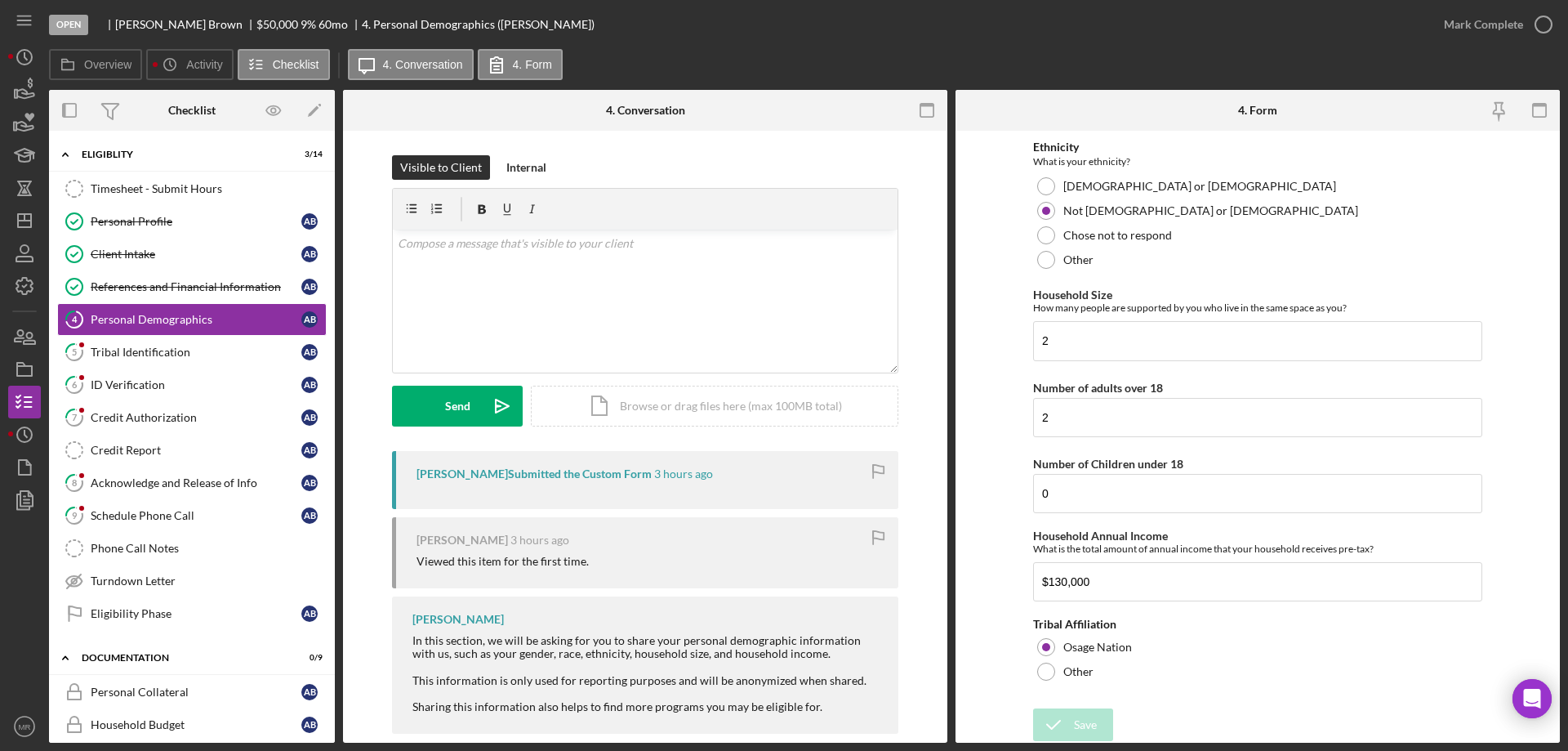
scroll to position [725, 0]
click at [1534, 27] on icon "button" at bounding box center [1544, 25] width 41 height 41
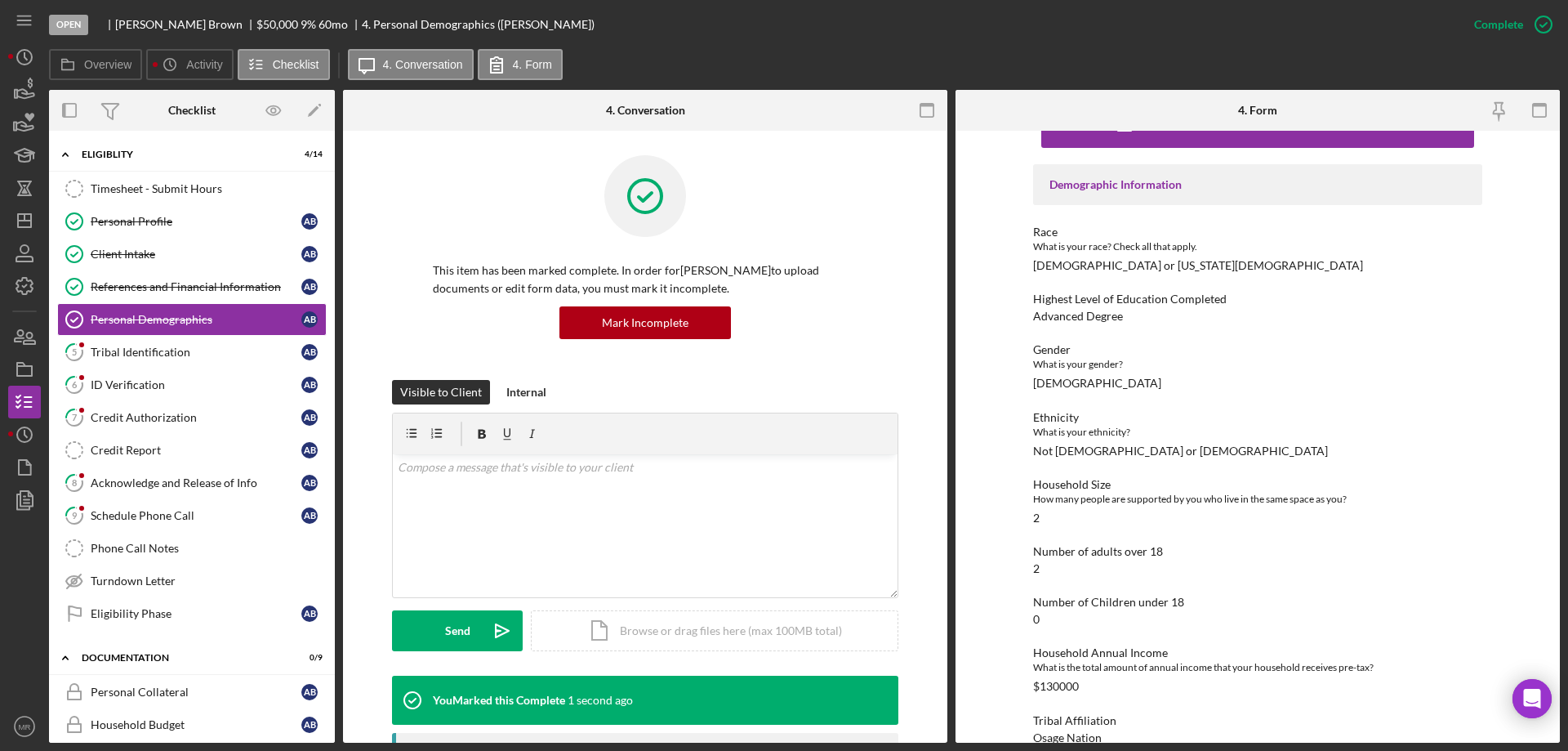
scroll to position [74, 0]
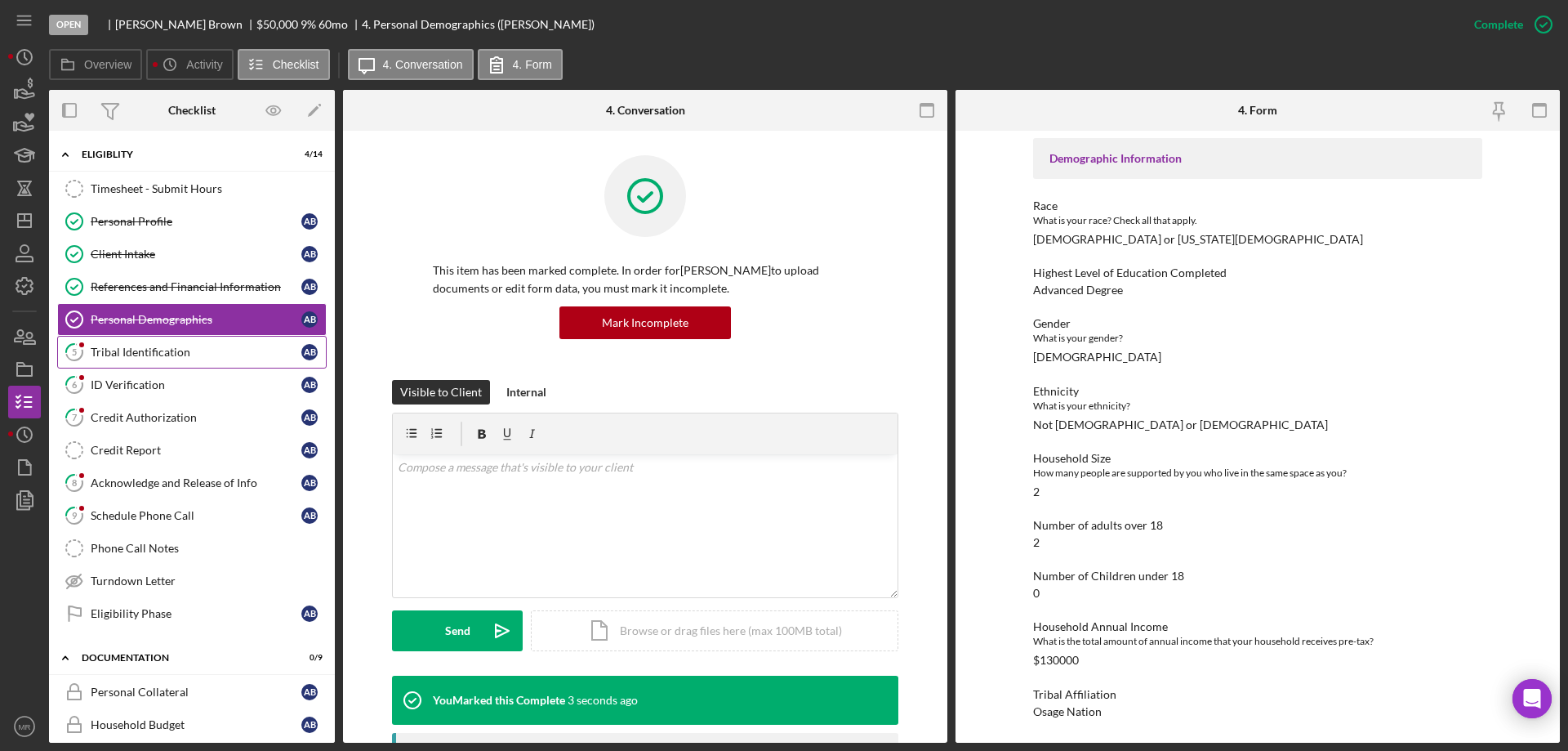
click at [166, 354] on div "Tribal Identification" at bounding box center [196, 352] width 211 height 13
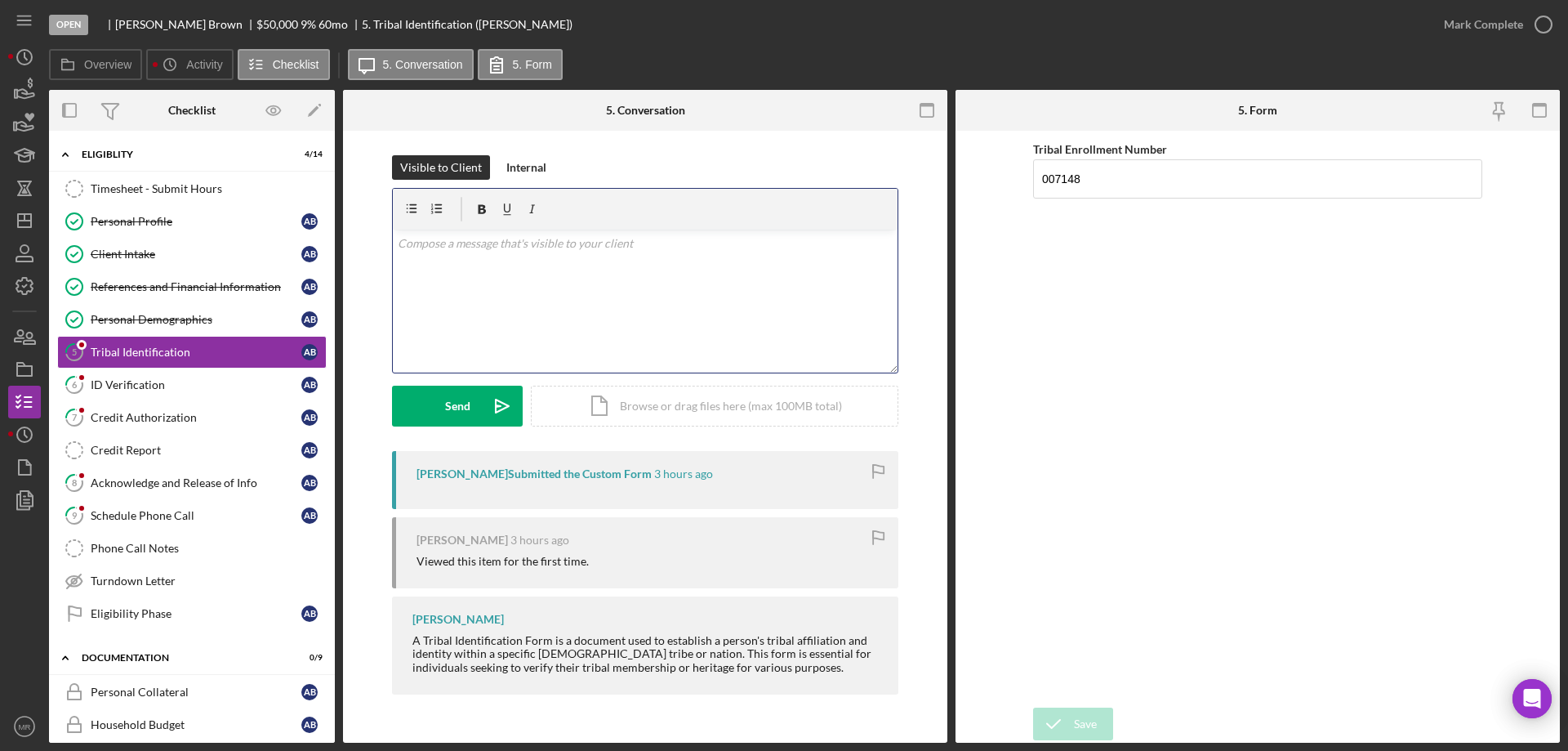
click at [509, 273] on div "v Color teal Color pink Remove color Add row above Add row below Add column bef…" at bounding box center [645, 300] width 505 height 143
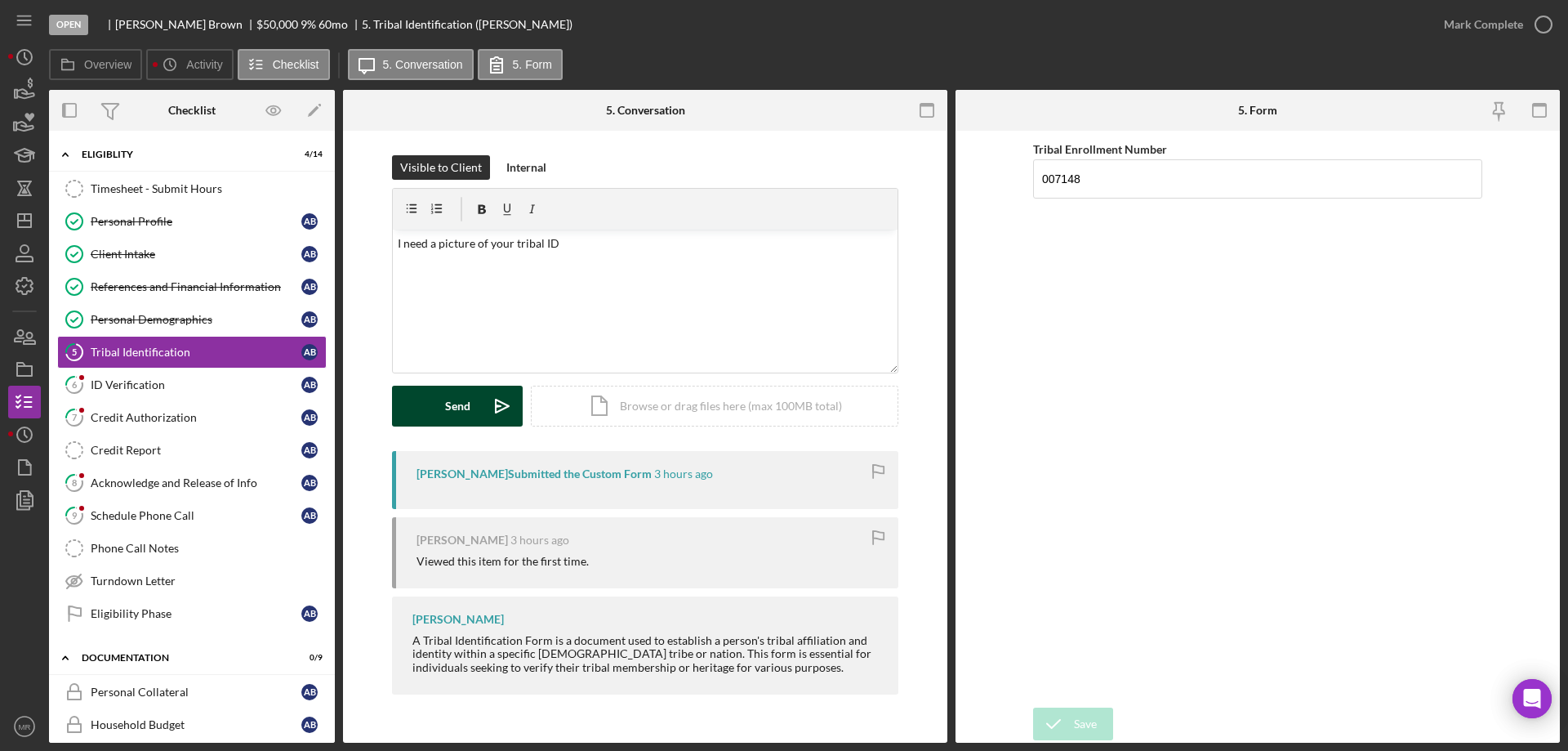
drag, startPoint x: 469, startPoint y: 402, endPoint x: 480, endPoint y: 422, distance: 22.8
click at [469, 403] on div "Send" at bounding box center [458, 406] width 26 height 41
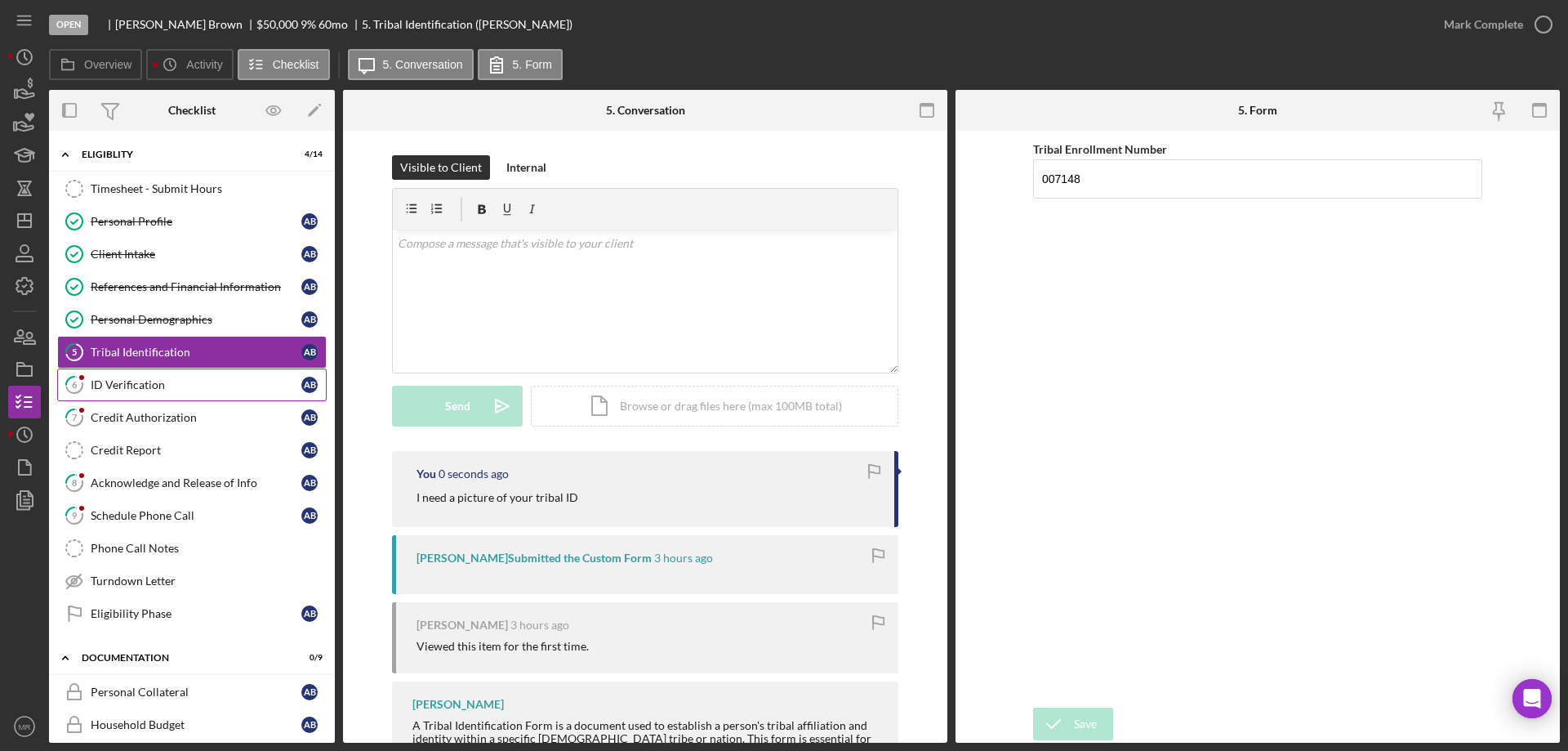
click at [119, 385] on div "ID Verification" at bounding box center [196, 384] width 211 height 13
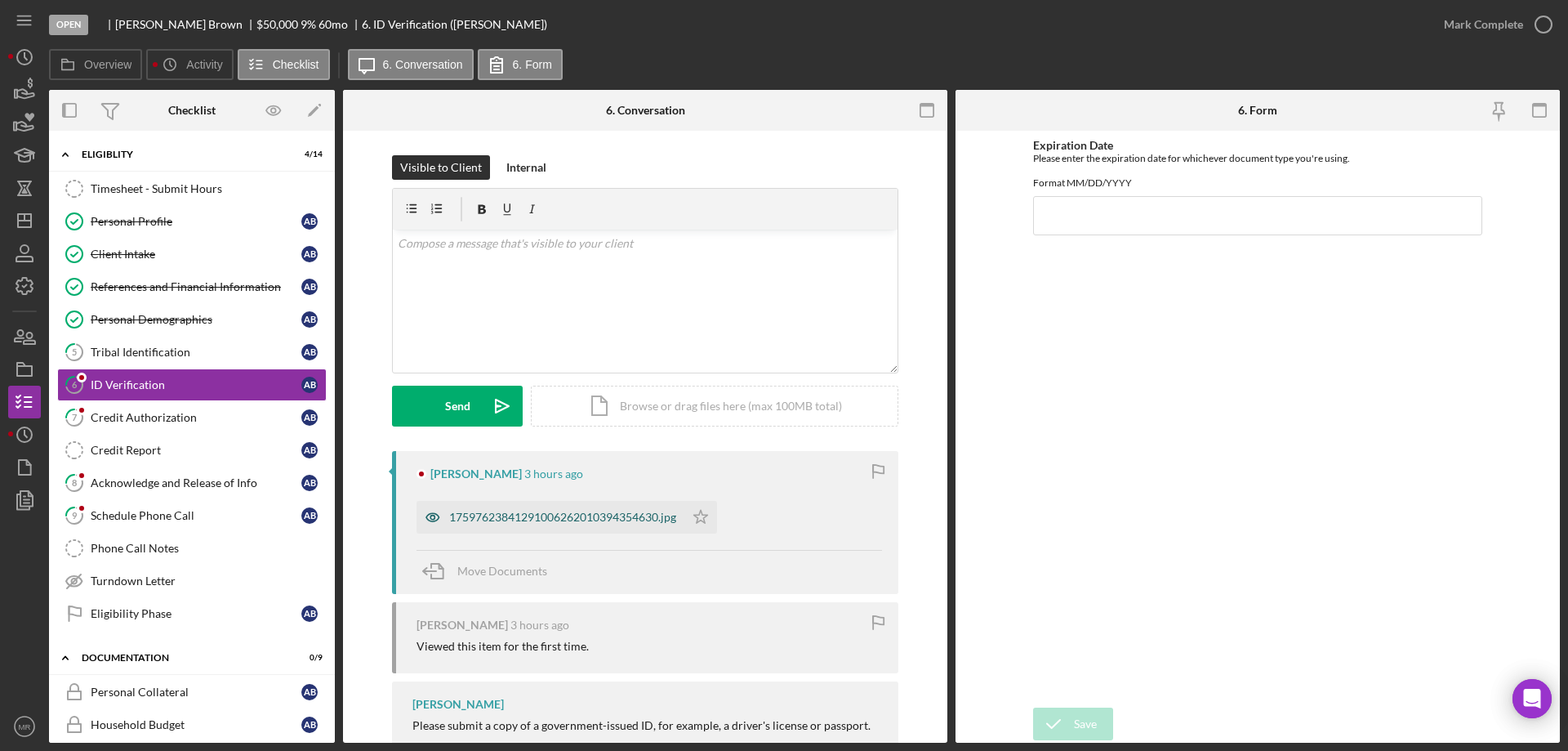
click at [562, 515] on div "17597623841291006262010394354630.jpg" at bounding box center [562, 517] width 227 height 13
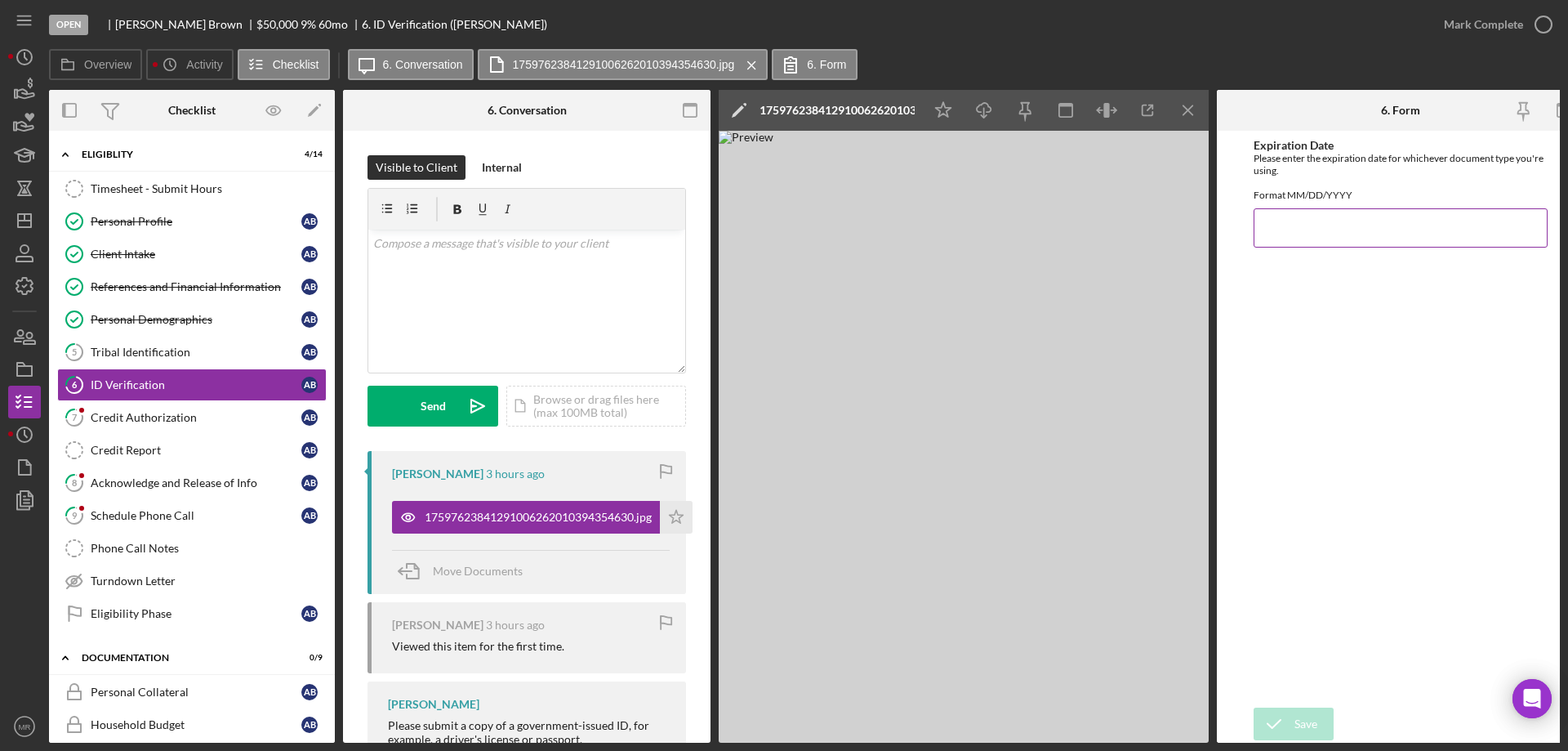
click at [1300, 241] on input "Expiration Date" at bounding box center [1401, 228] width 294 height 39
type input "09/30/2031"
click at [1294, 718] on button "Save" at bounding box center [1294, 724] width 80 height 33
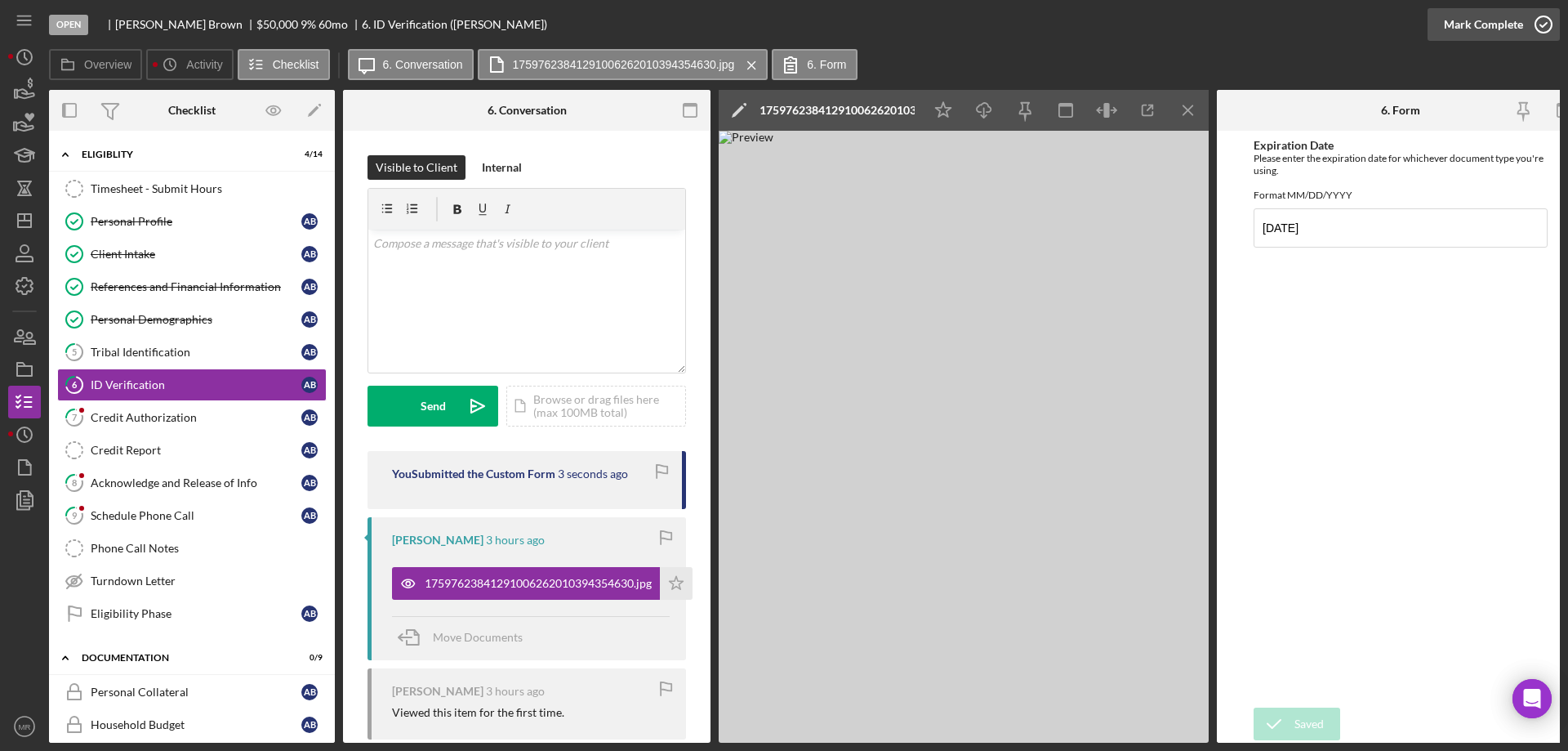
click at [1547, 16] on icon "button" at bounding box center [1544, 25] width 41 height 41
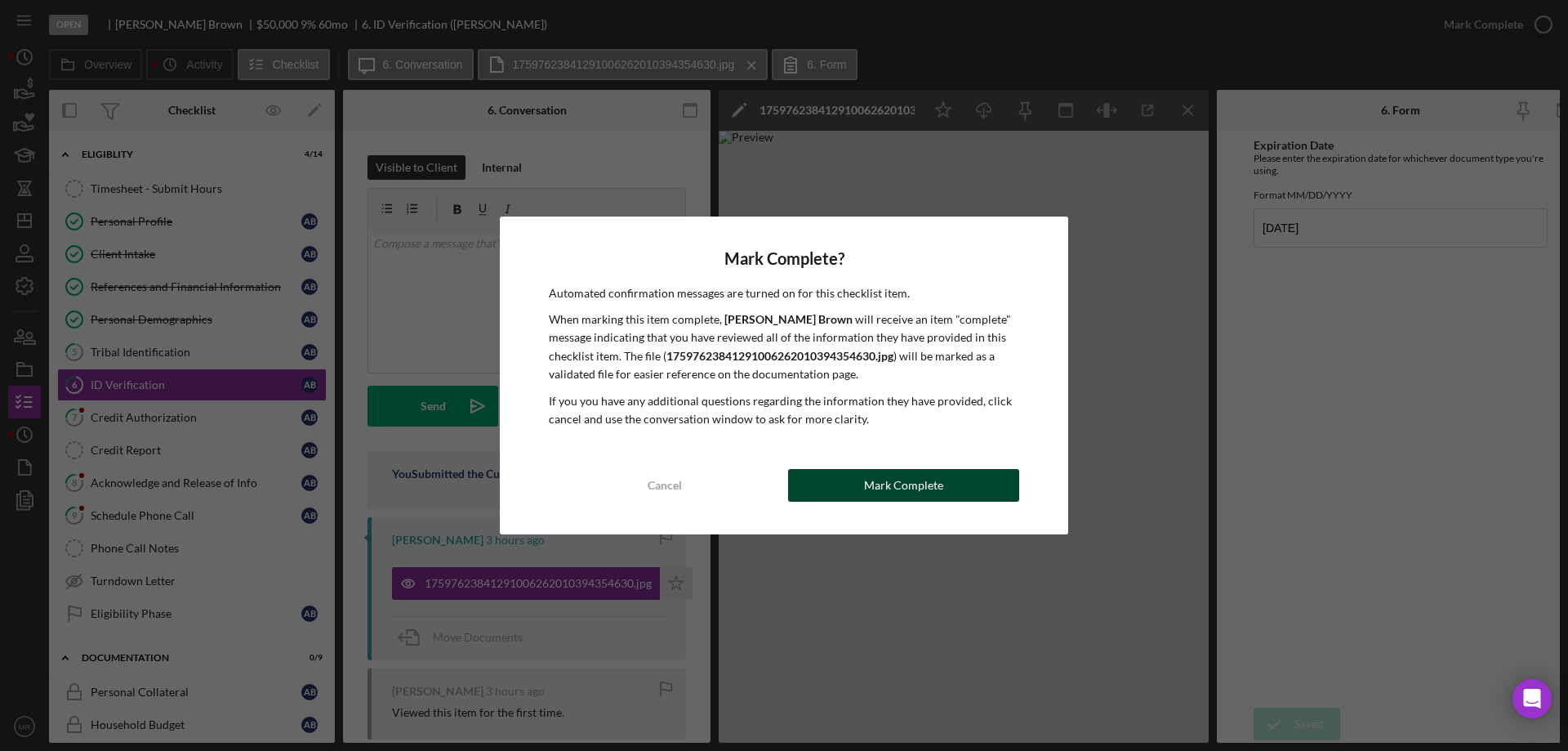
click at [904, 480] on div "Mark Complete" at bounding box center [903, 485] width 79 height 33
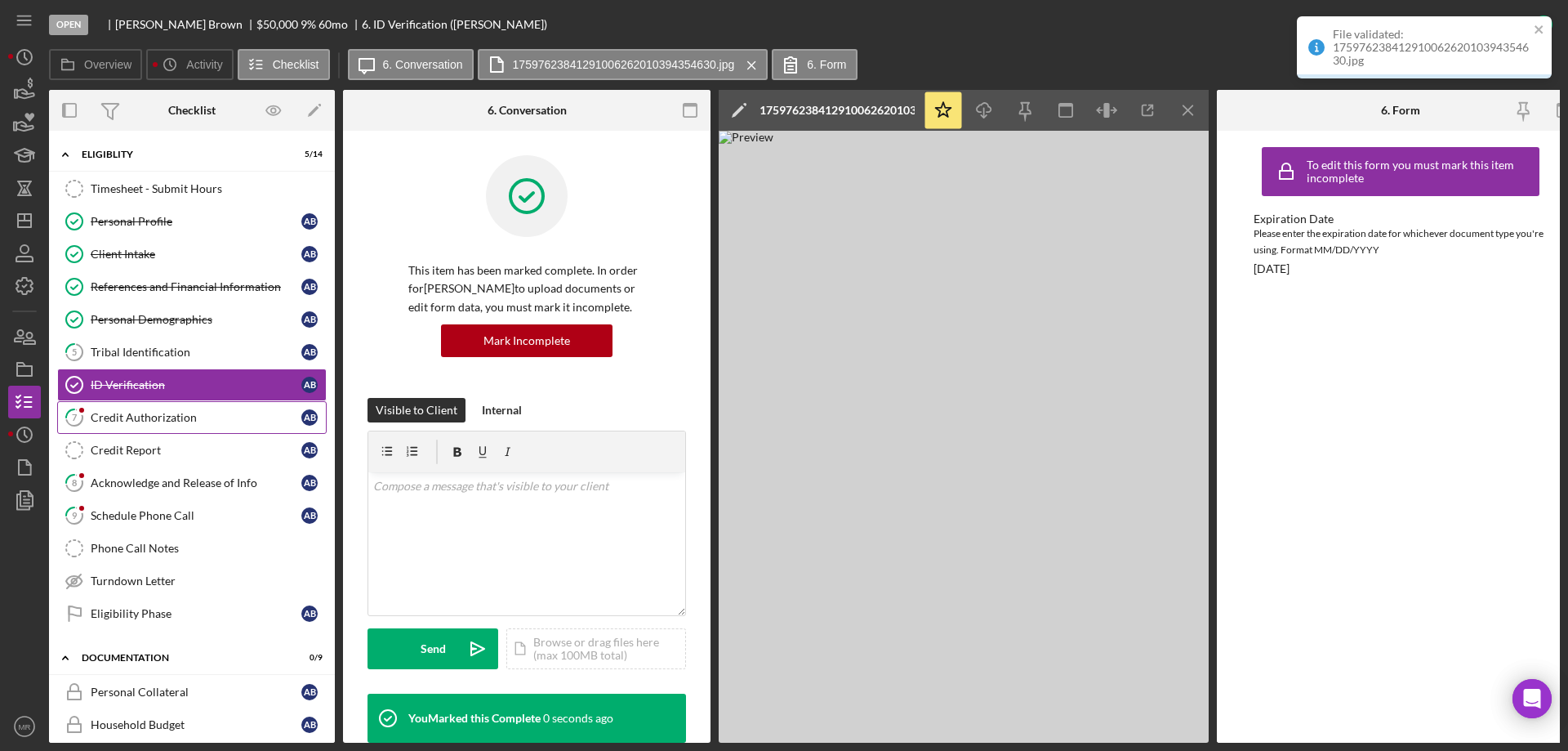
click at [165, 406] on link "7 Credit Authorization A B" at bounding box center [192, 417] width 269 height 33
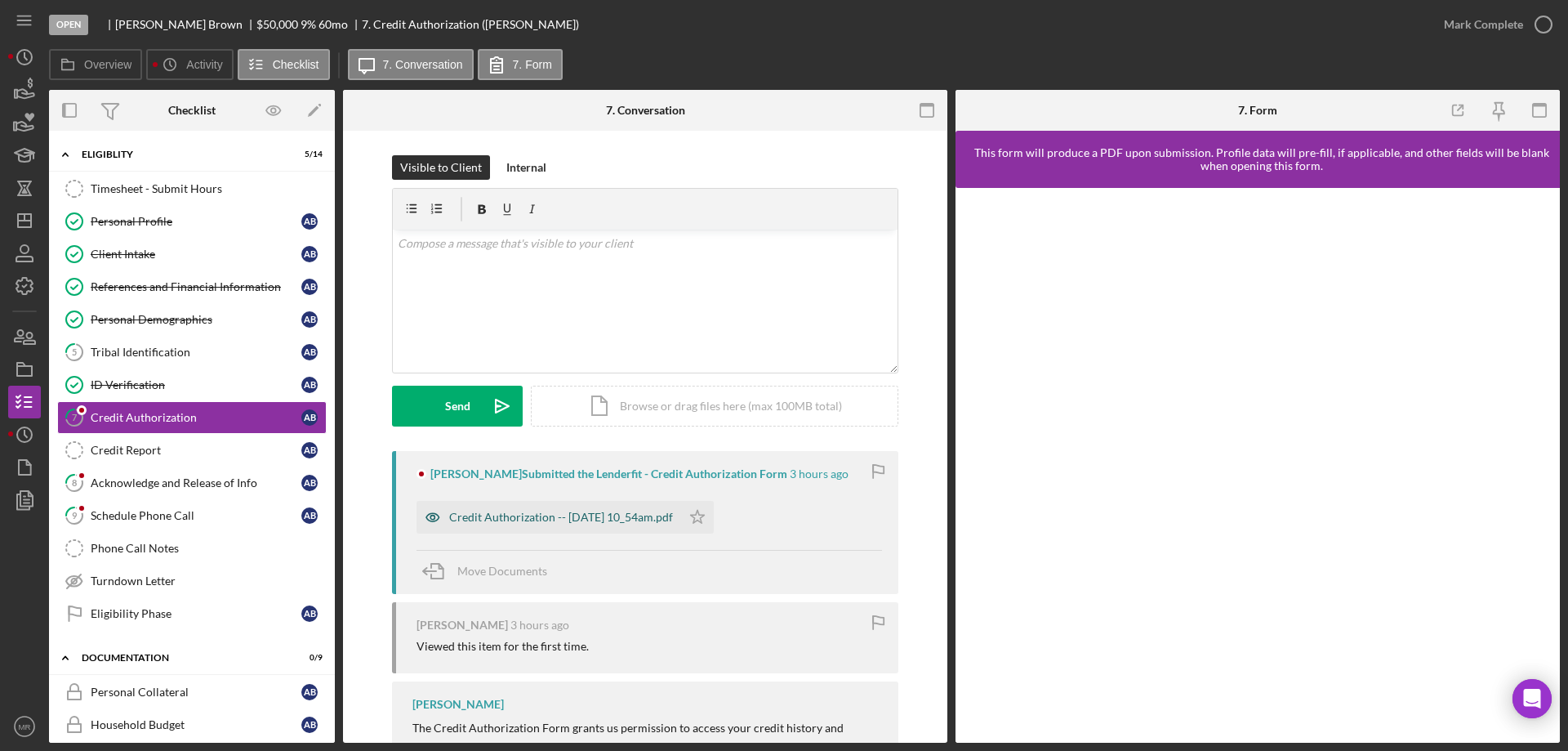
click at [593, 507] on div "Credit Authorization -- 2025-10-06 10_54am.pdf" at bounding box center [548, 517] width 265 height 33
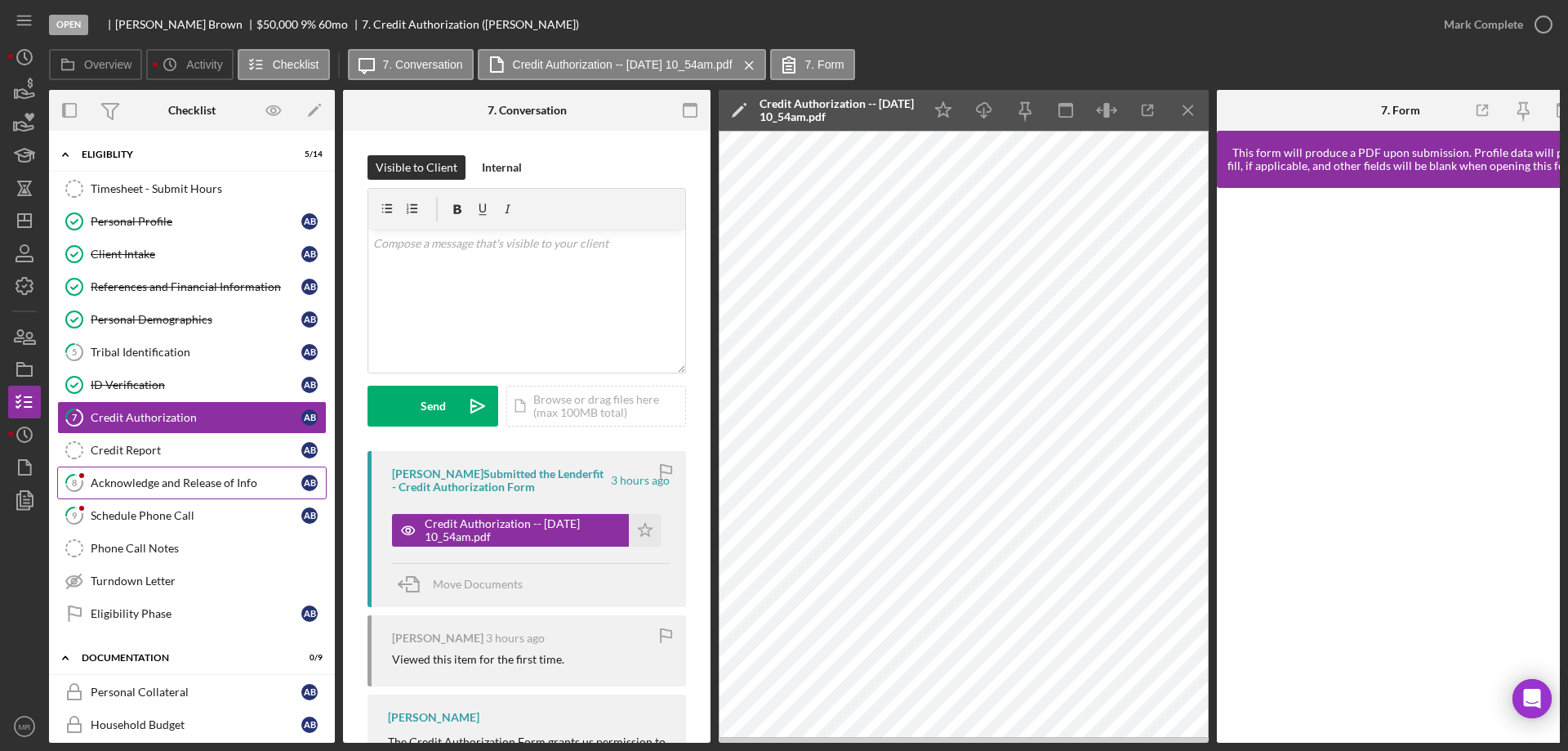
click at [143, 481] on div "Acknowledge and Release of Info" at bounding box center [196, 483] width 211 height 13
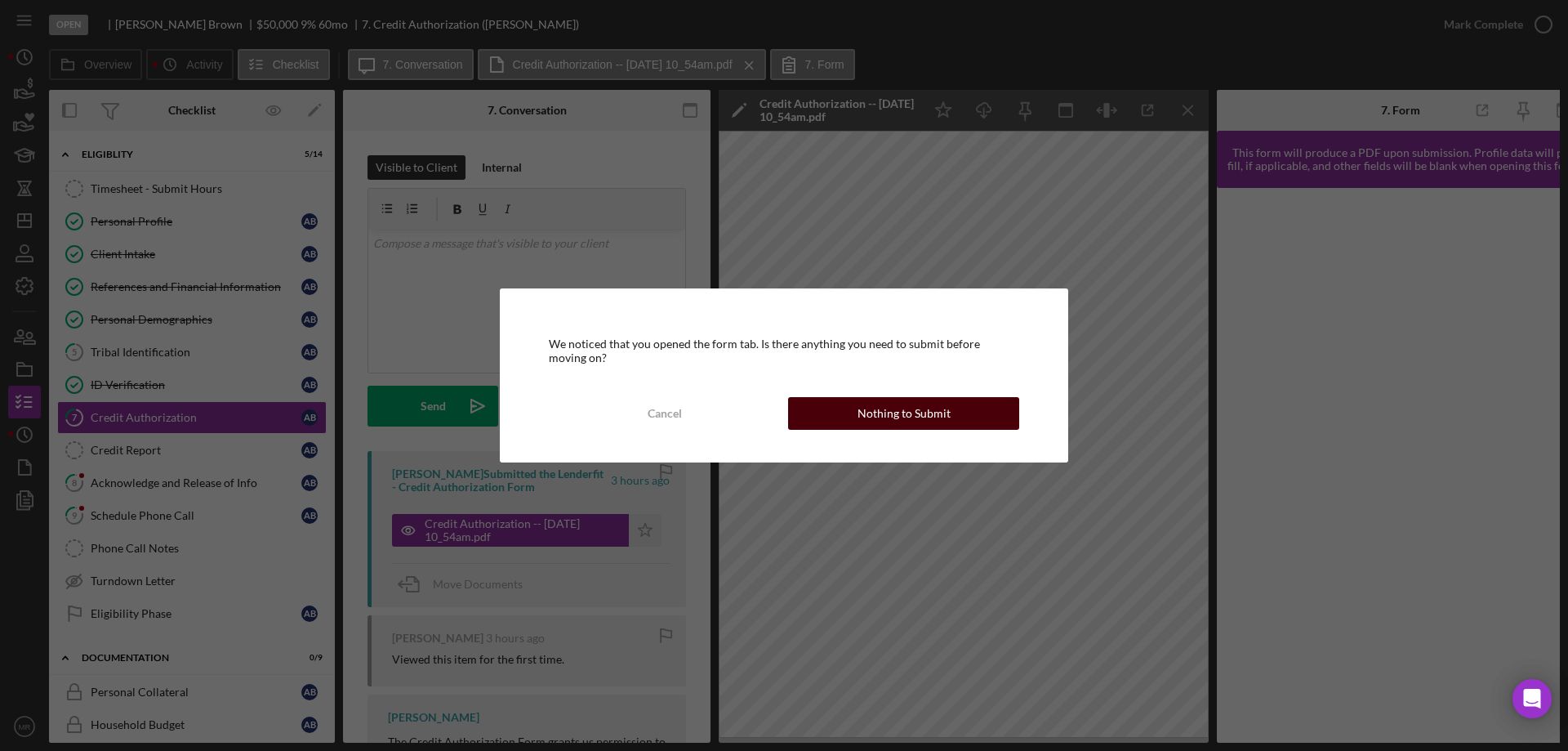
click at [901, 403] on div "Nothing to Submit" at bounding box center [904, 413] width 93 height 33
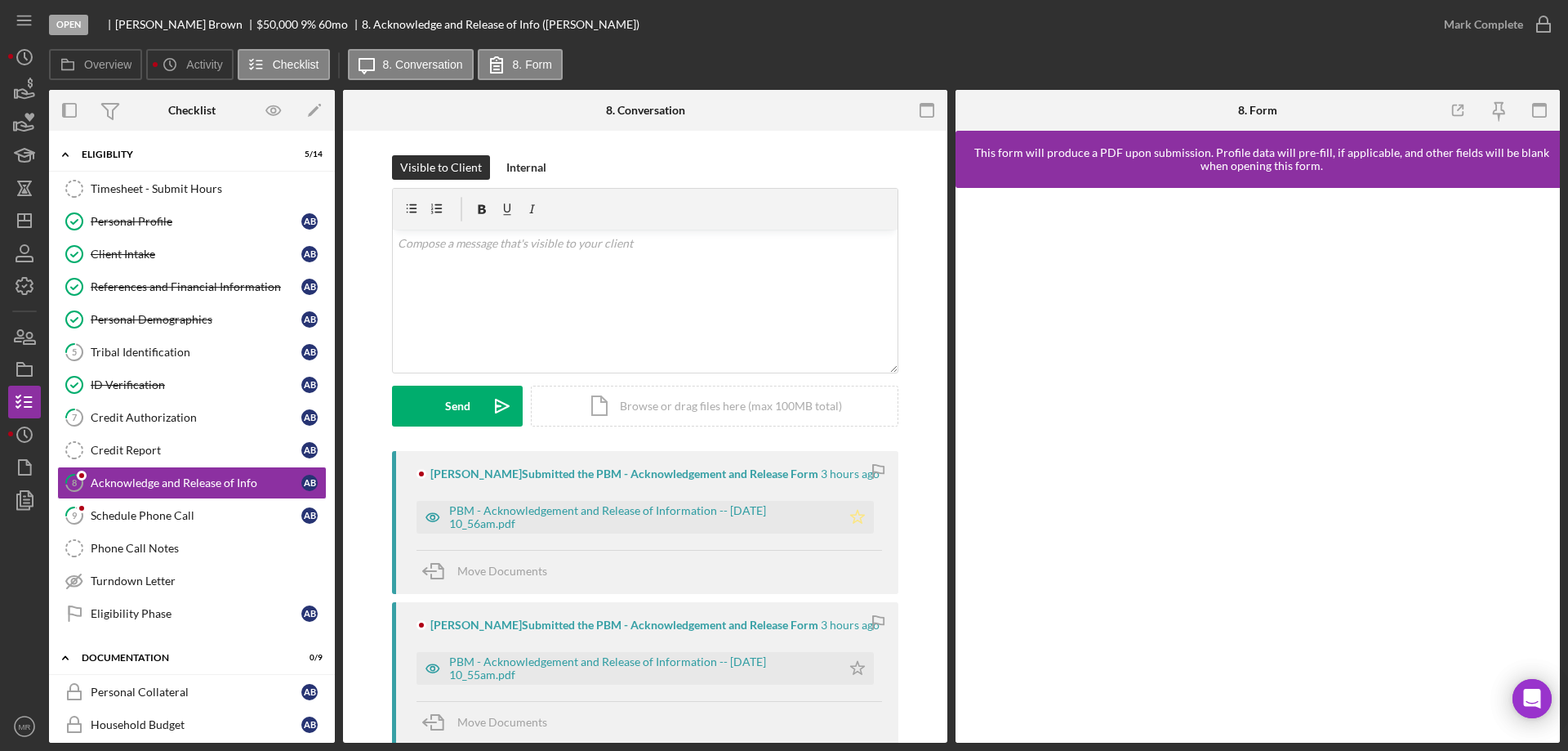
click at [852, 518] on polygon "button" at bounding box center [858, 516] width 14 height 13
click at [1545, 20] on icon "button" at bounding box center [1544, 25] width 41 height 41
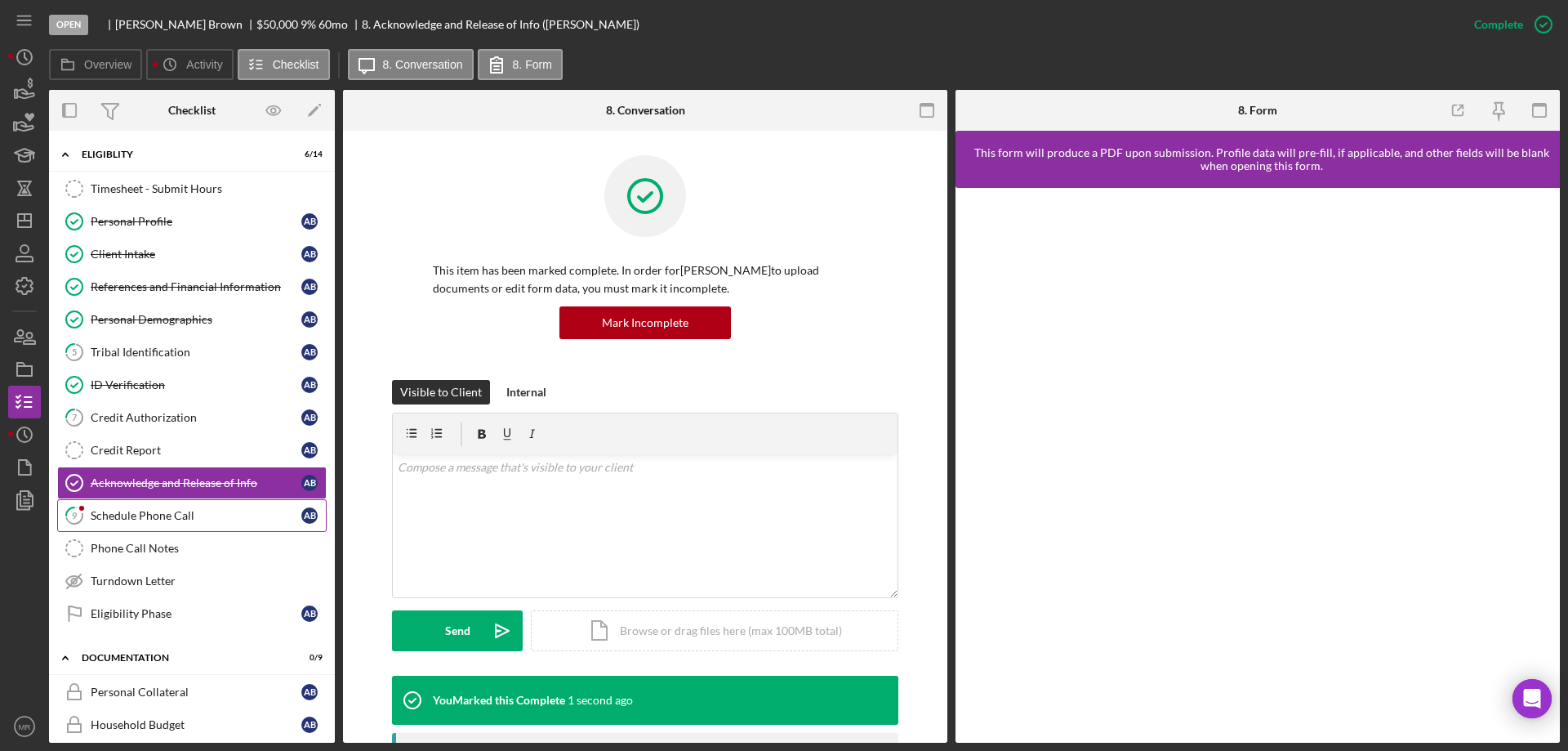
click at [137, 514] on div "Schedule Phone Call" at bounding box center [196, 515] width 211 height 13
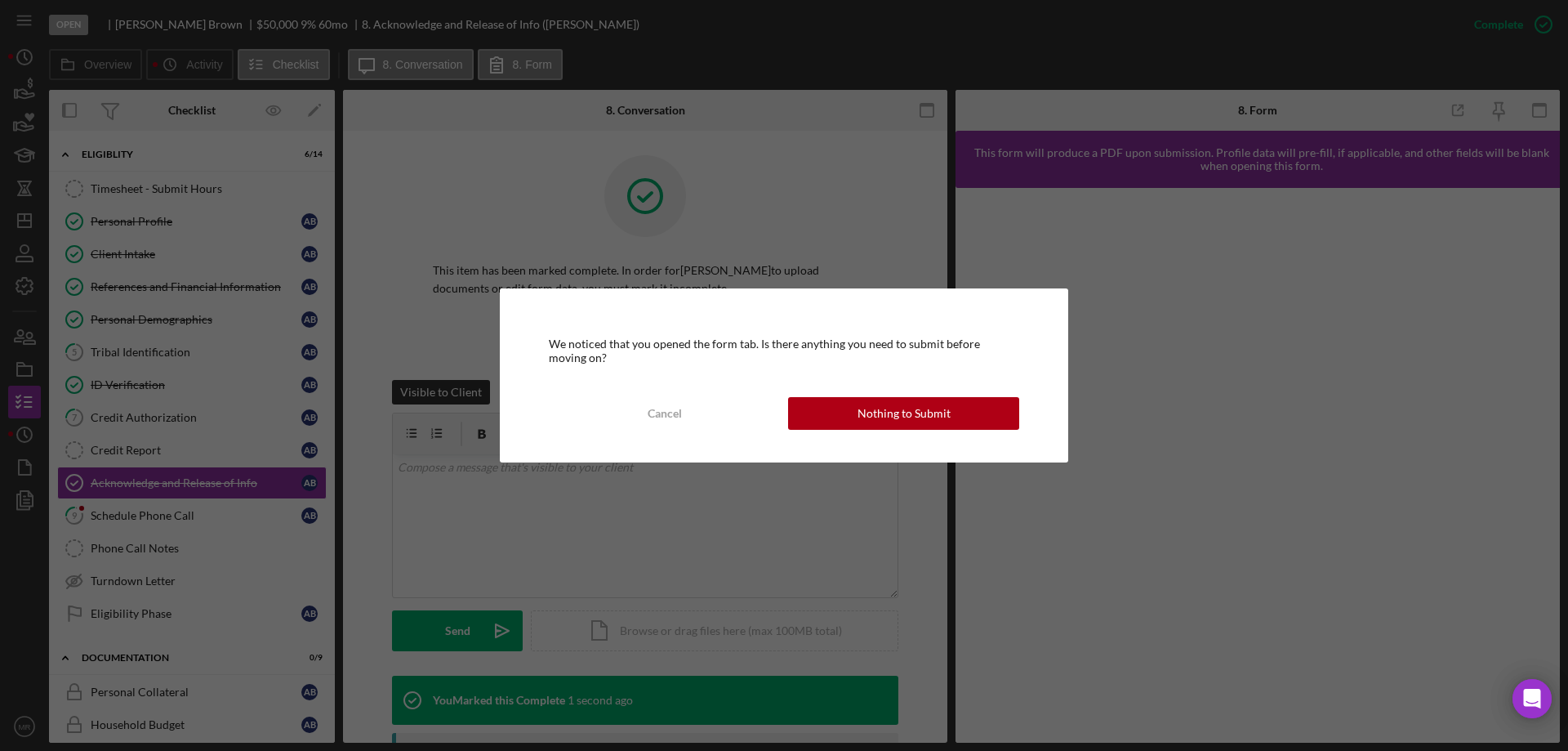
click at [984, 409] on button "Nothing to Submit" at bounding box center [903, 413] width 231 height 33
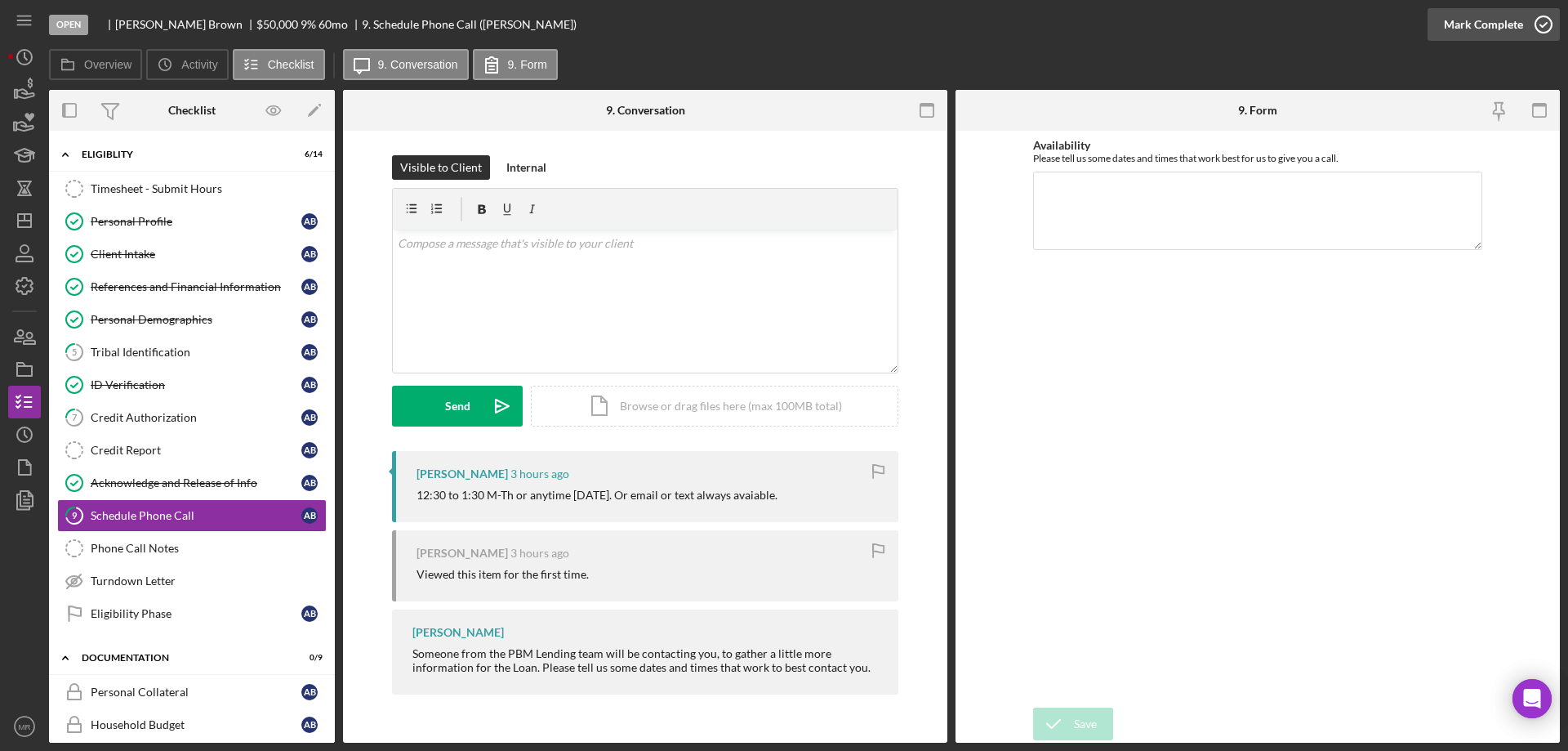
click at [1544, 25] on icon "button" at bounding box center [1544, 25] width 41 height 41
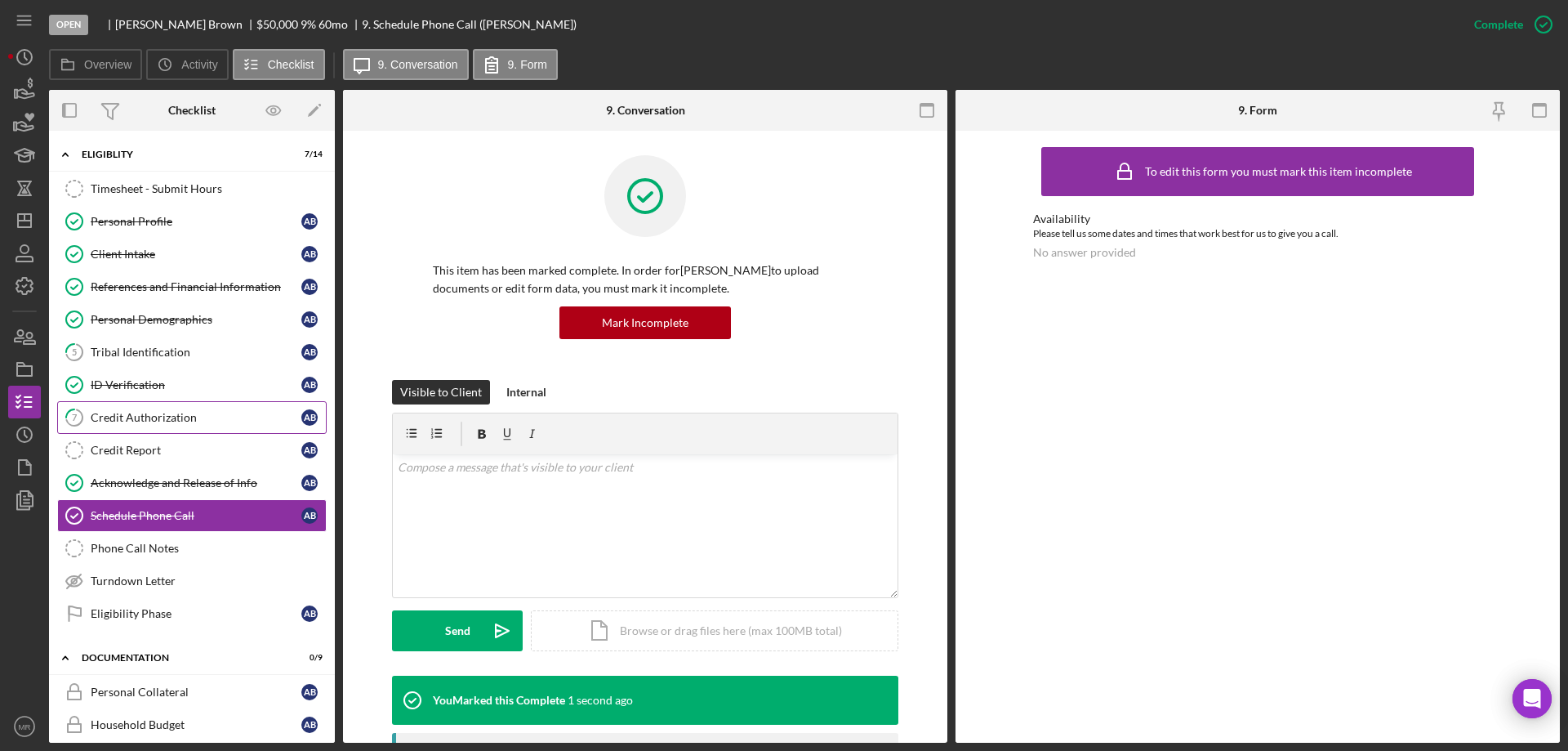
click at [132, 420] on div "Credit Authorization" at bounding box center [196, 417] width 211 height 13
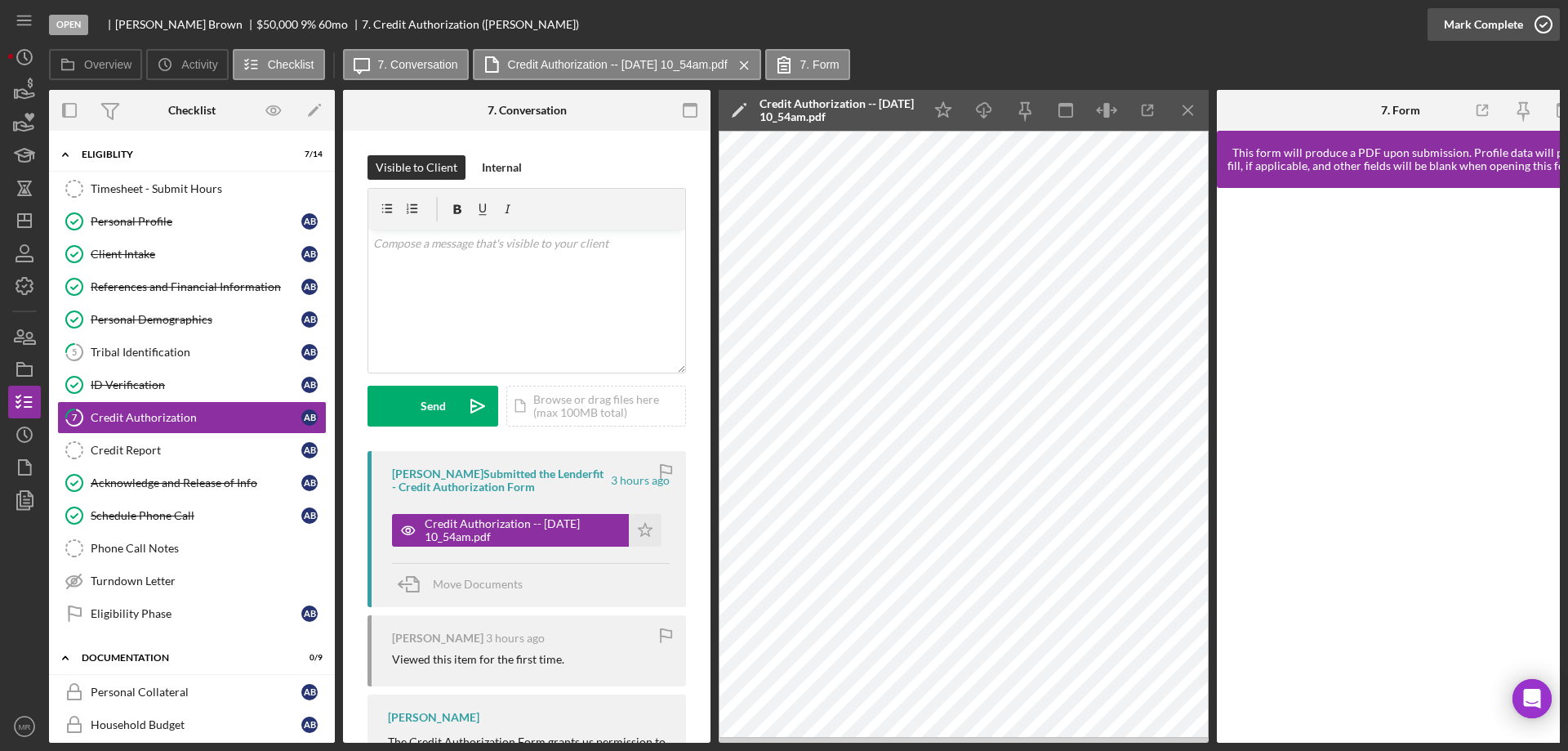
click at [1545, 27] on icon "button" at bounding box center [1544, 25] width 41 height 41
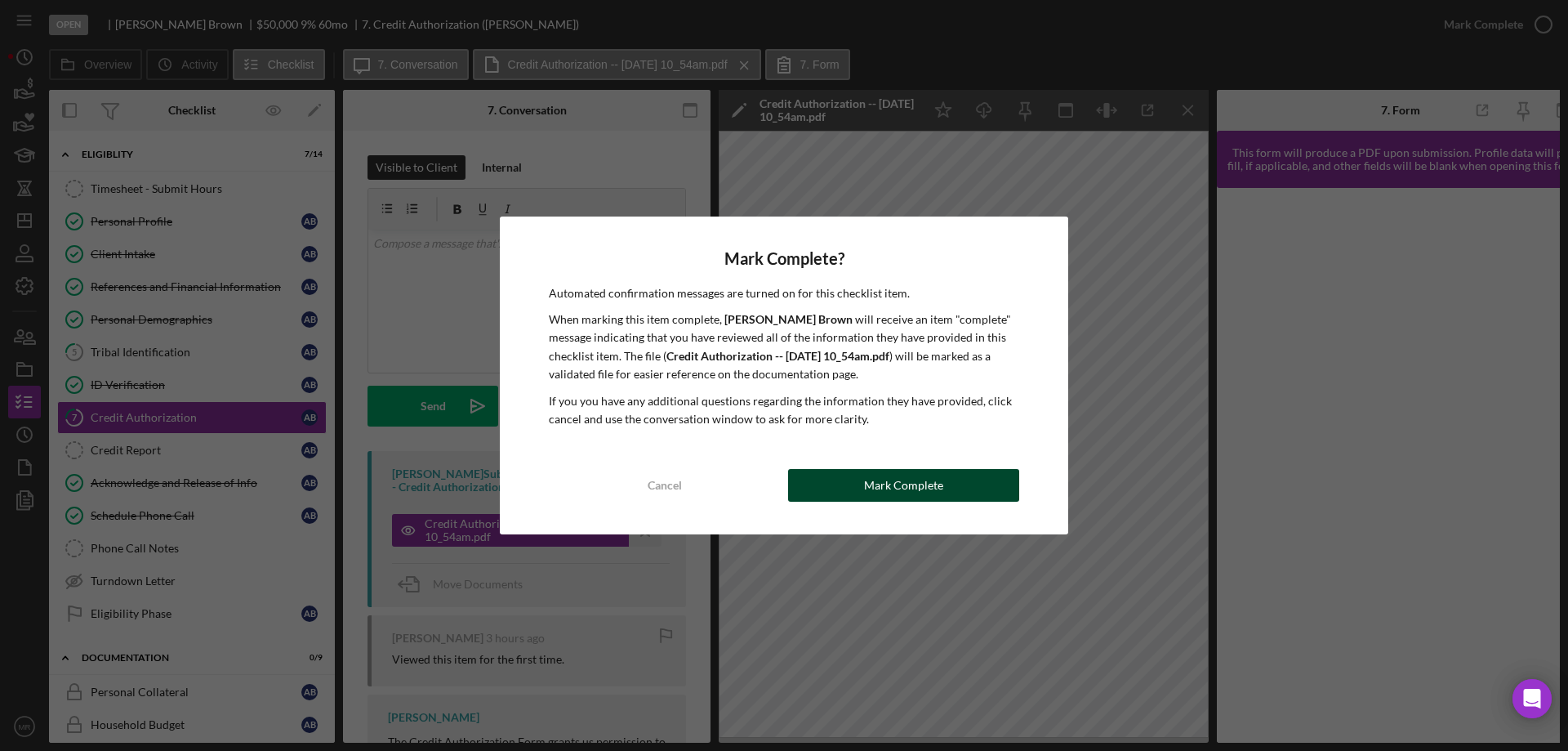
click at [880, 479] on div "Mark Complete" at bounding box center [903, 485] width 79 height 33
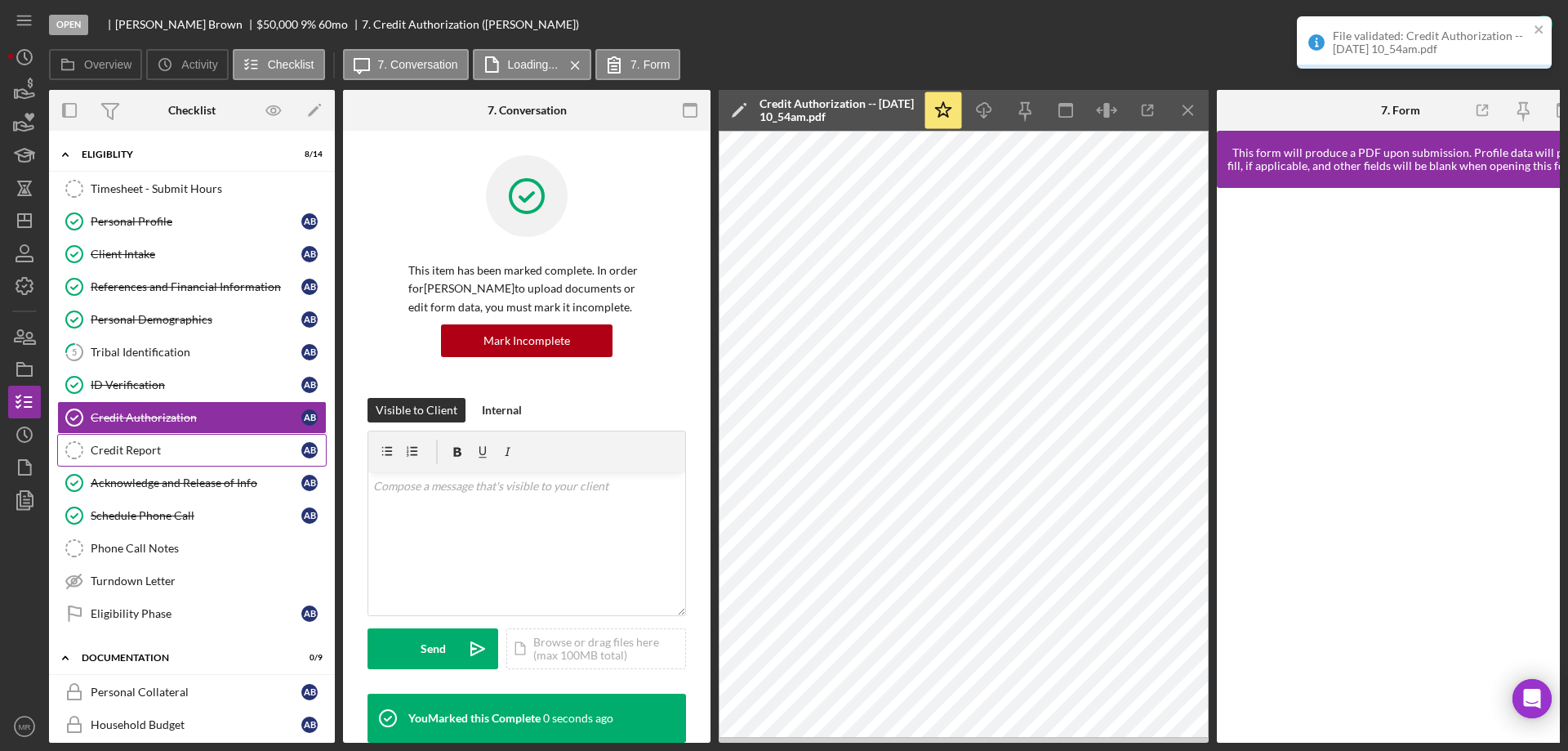
click at [111, 444] on div "Credit Report" at bounding box center [196, 450] width 211 height 13
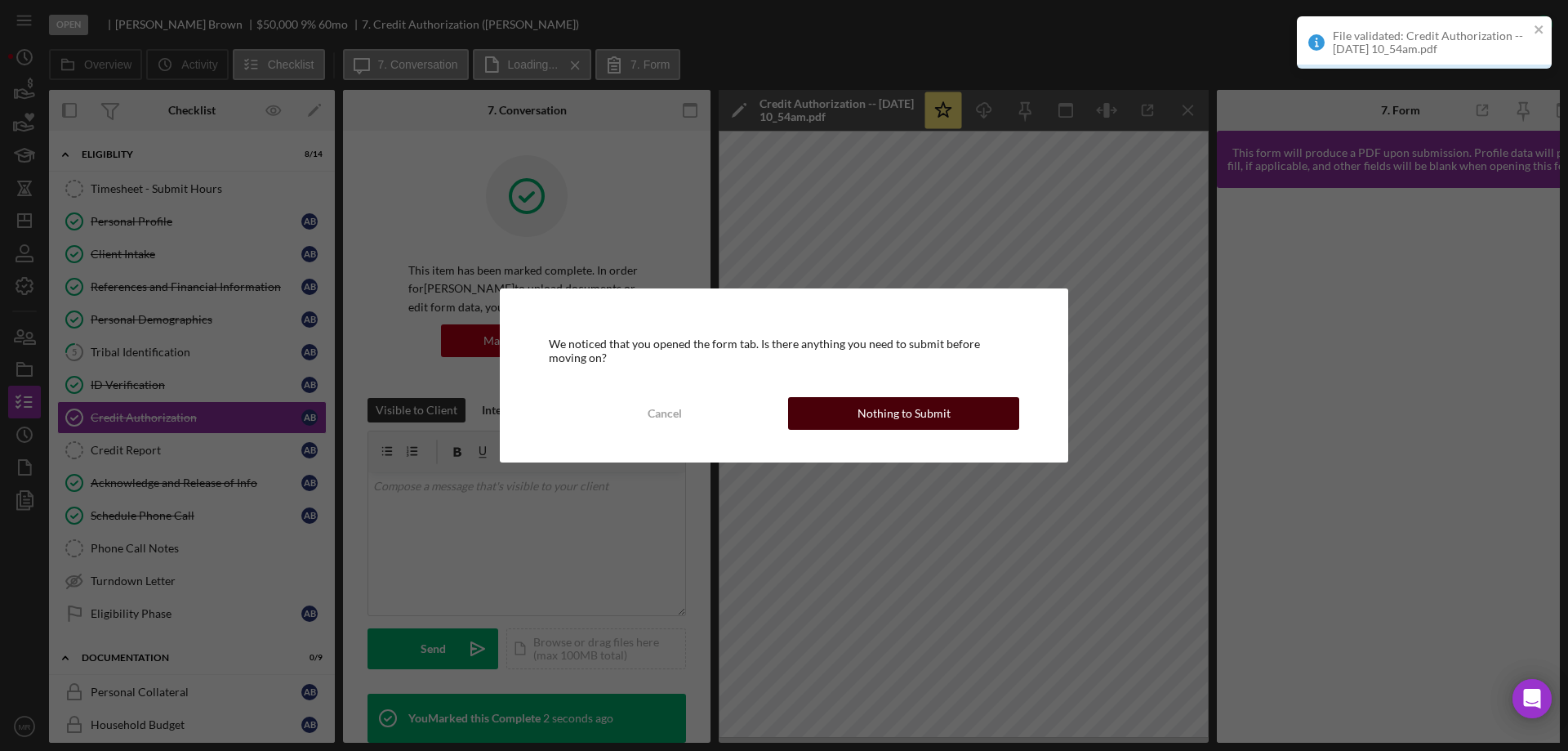
click at [912, 407] on div "Nothing to Submit" at bounding box center [904, 413] width 93 height 33
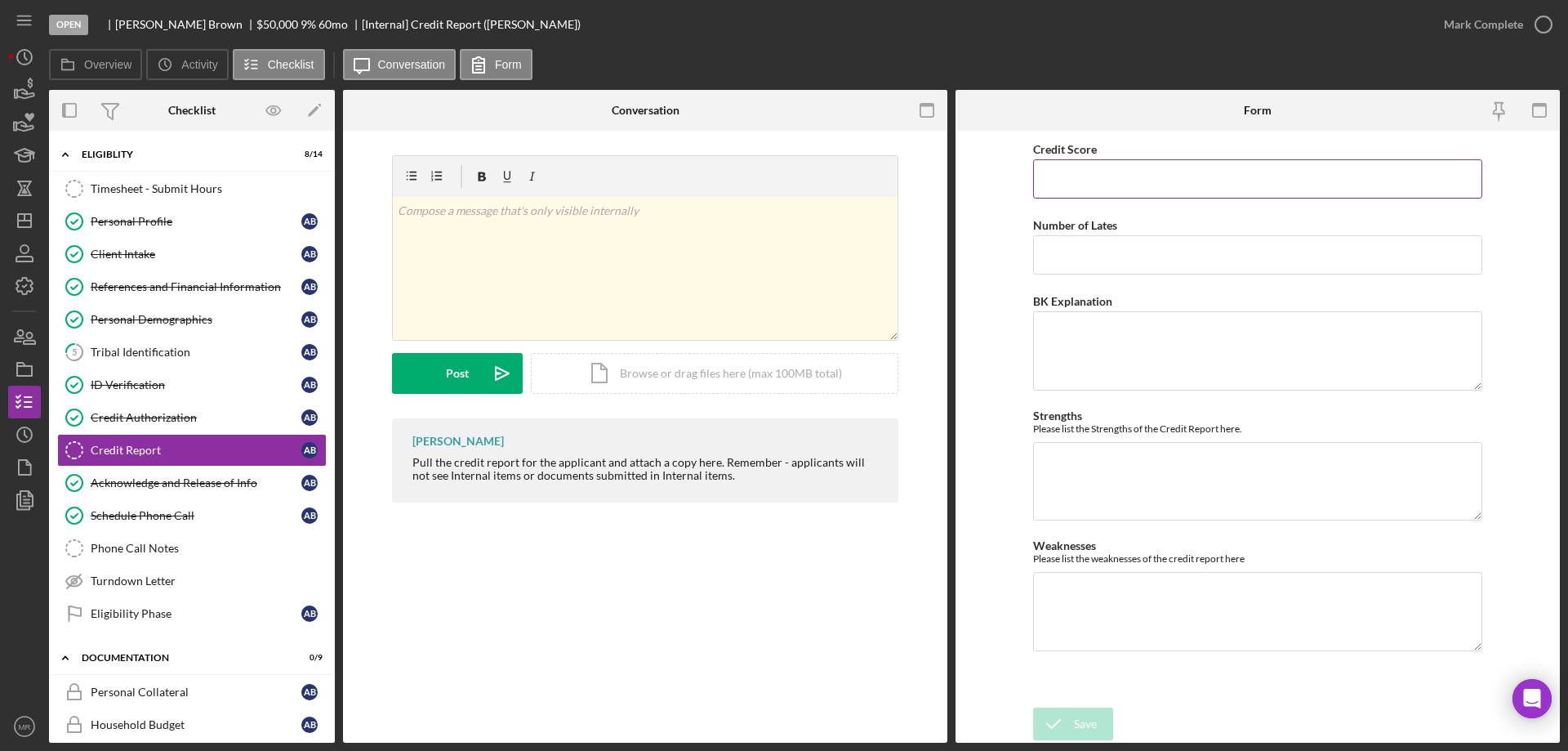
click at [1081, 177] on input "Credit Score" at bounding box center [1257, 179] width 449 height 39
type input "806"
click at [1089, 727] on div "Save" at bounding box center [1085, 724] width 23 height 33
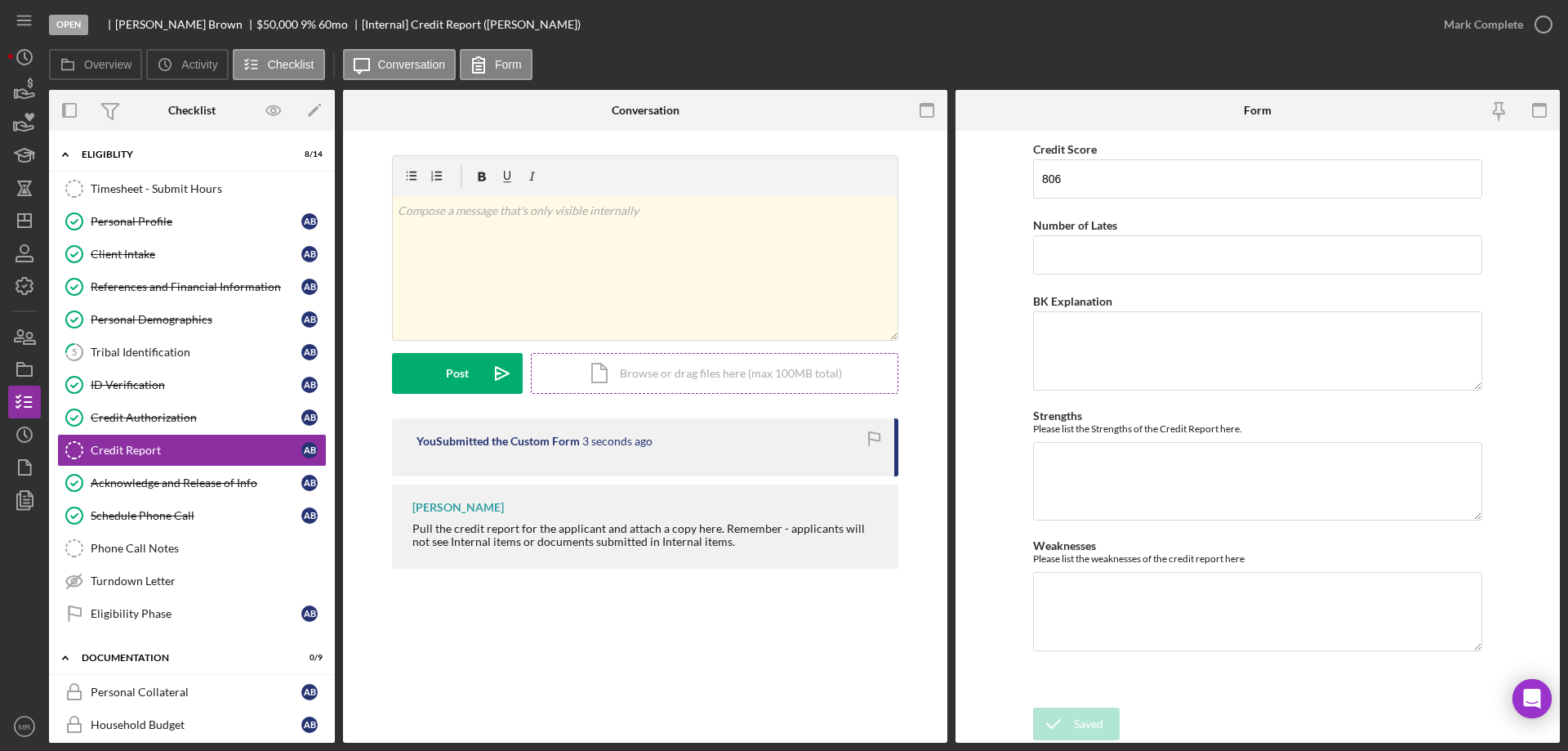
click at [672, 363] on div "Icon/Document Browse or drag files here (max 100MB total) Tap to choose files o…" at bounding box center [714, 374] width 367 height 41
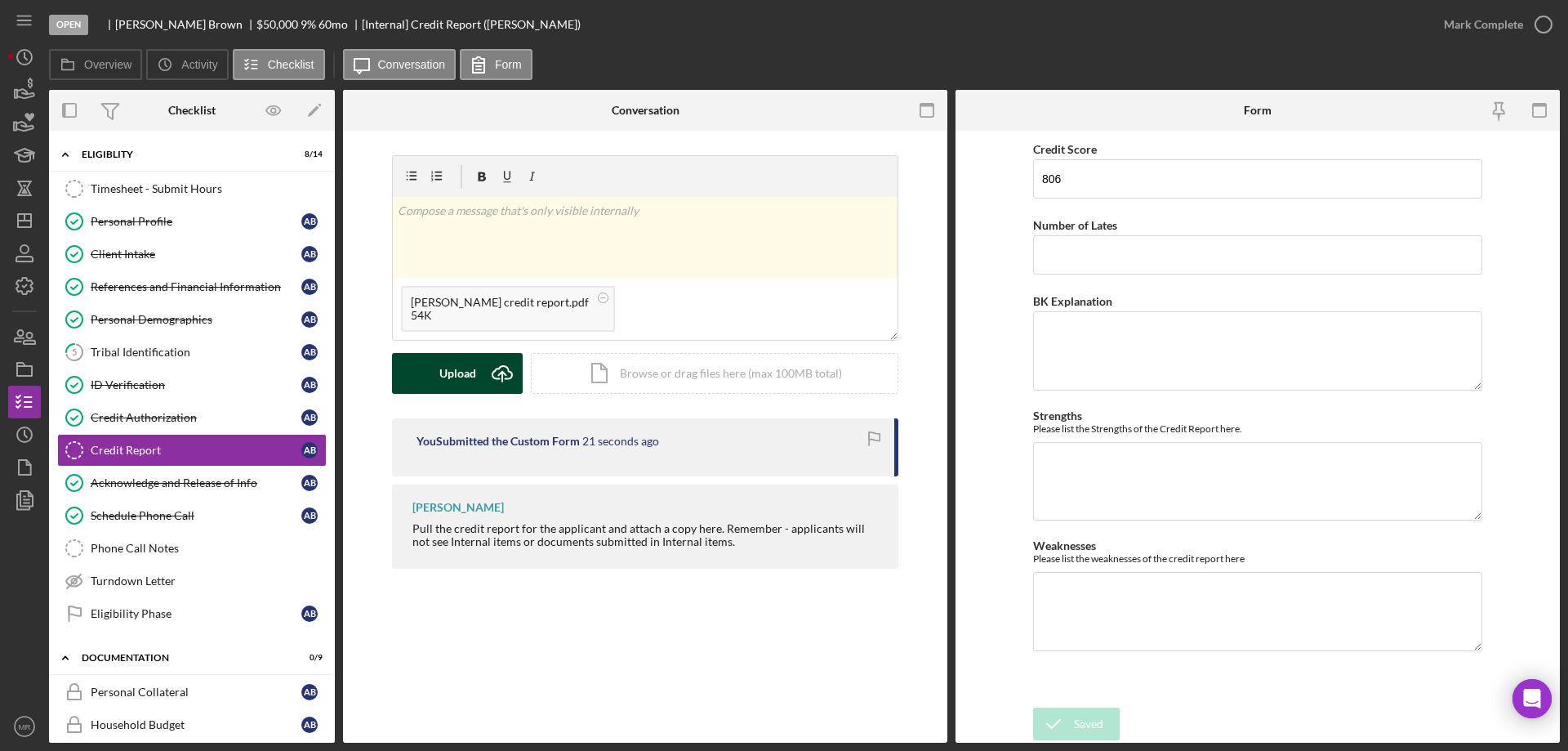
click at [422, 376] on button "Upload Icon/Upload" at bounding box center [458, 374] width 131 height 41
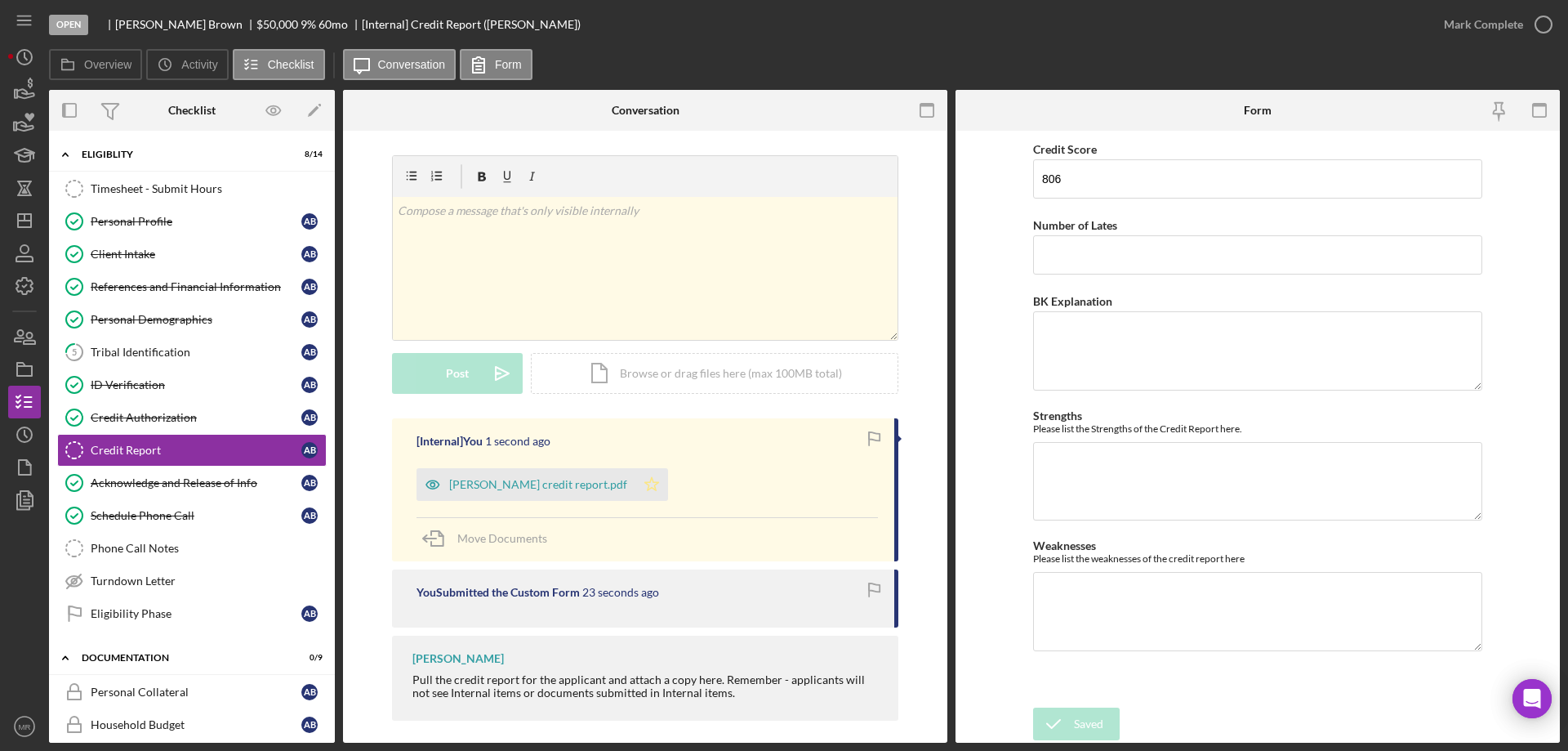
click at [636, 485] on icon "Icon/Star" at bounding box center [652, 484] width 33 height 33
click at [1544, 16] on circle "button" at bounding box center [1543, 24] width 16 height 16
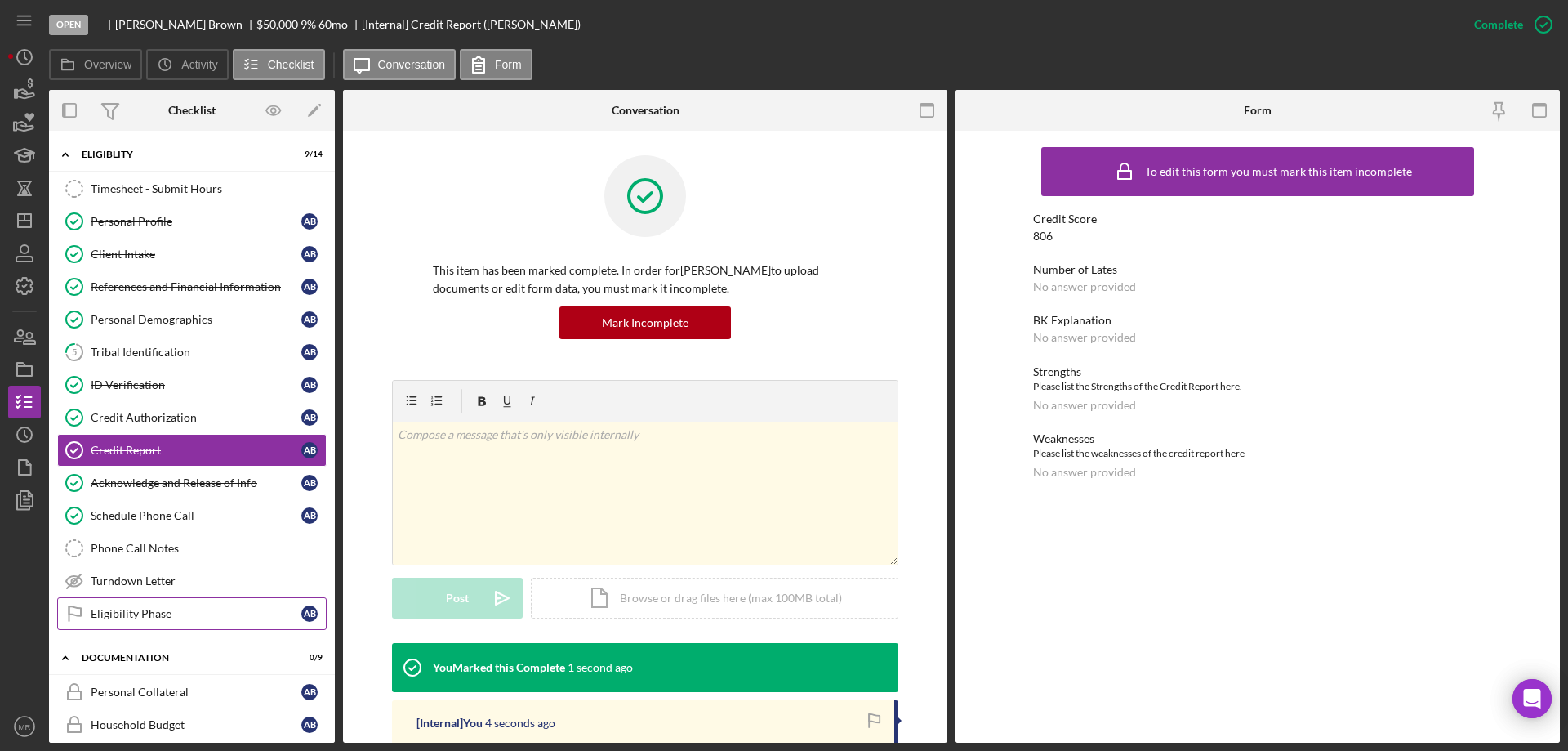
click at [139, 614] on div "Eligibility Phase" at bounding box center [196, 613] width 211 height 13
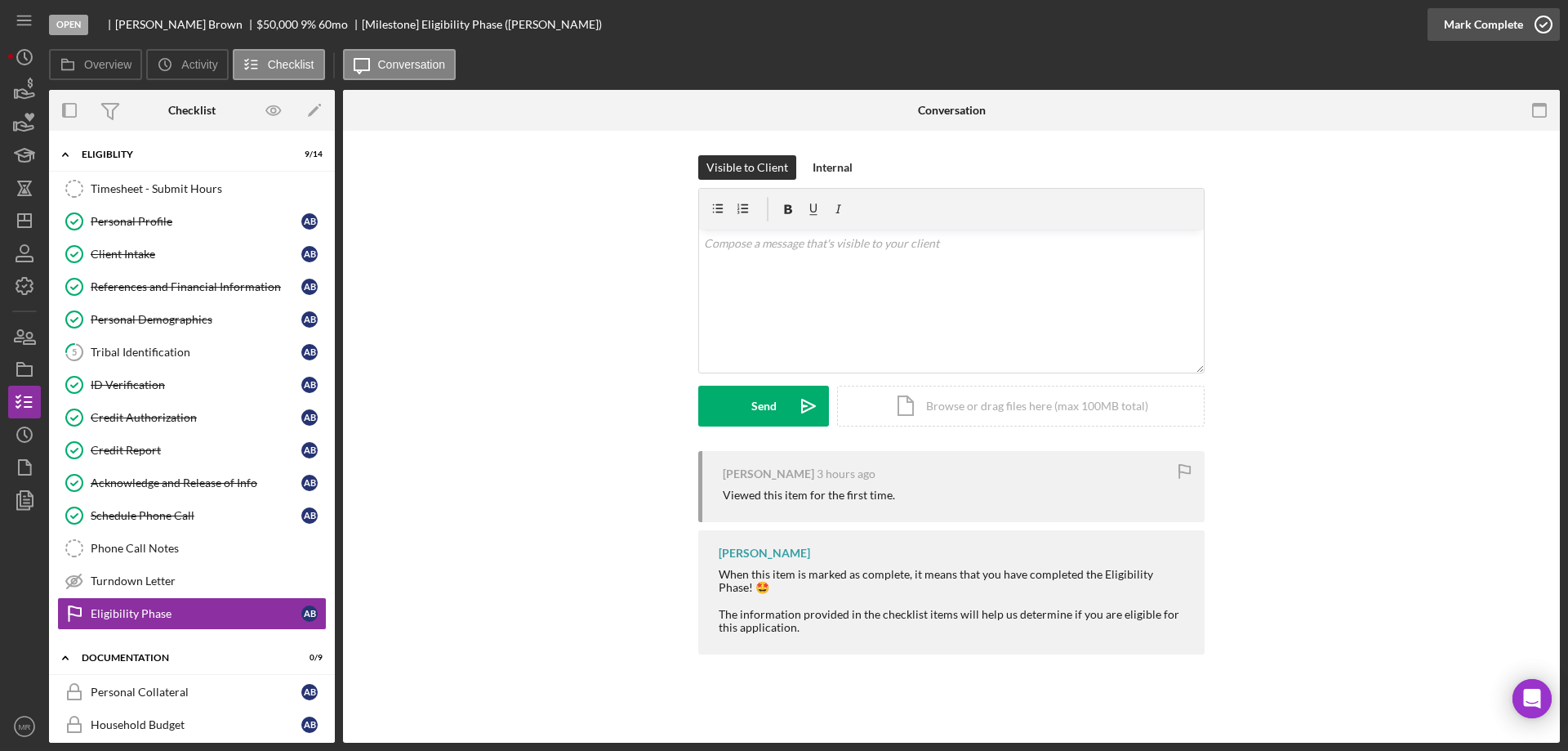
click at [1530, 17] on icon "button" at bounding box center [1544, 25] width 41 height 41
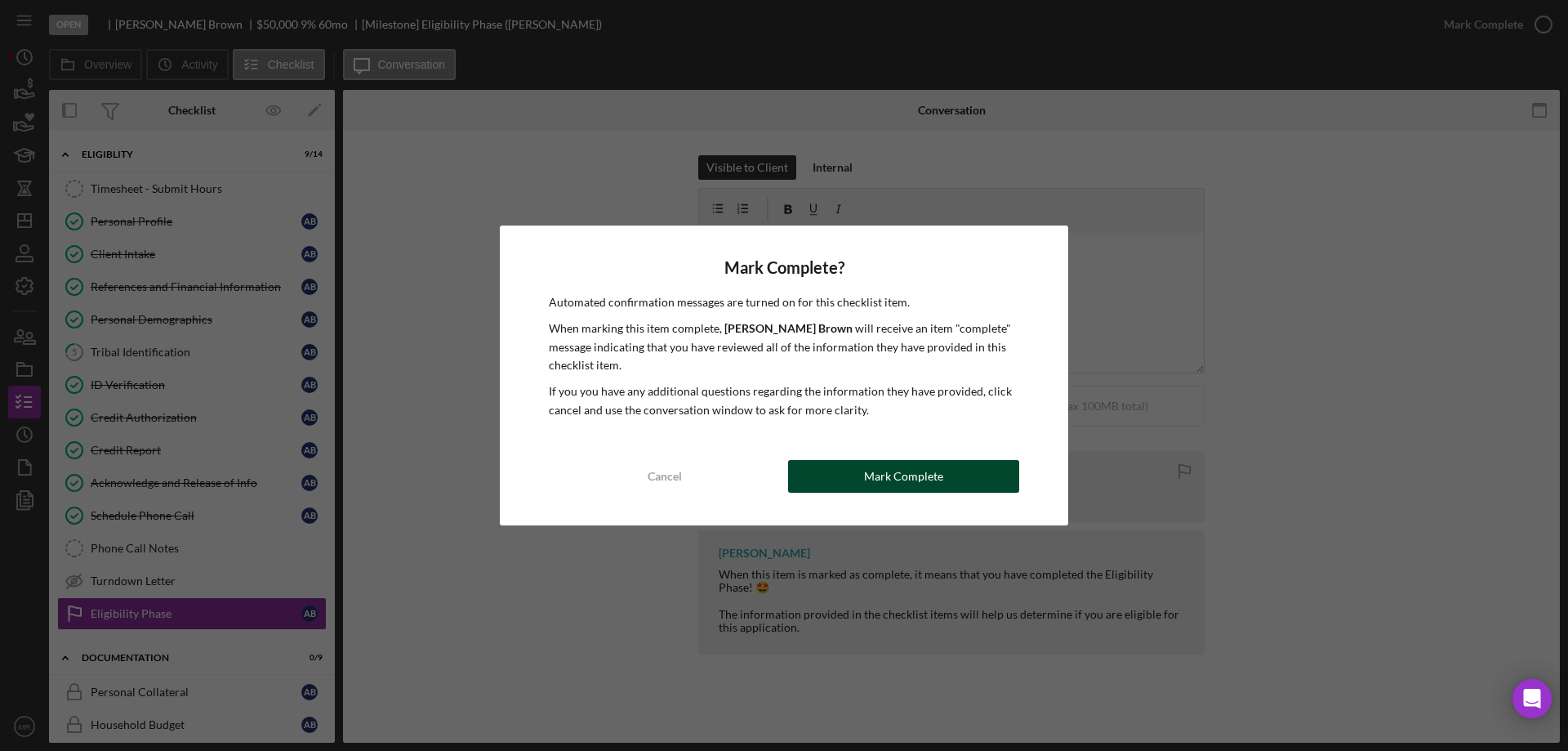
drag, startPoint x: 889, startPoint y: 477, endPoint x: 915, endPoint y: 475, distance: 26.1
click at [890, 477] on div "Mark Complete" at bounding box center [903, 476] width 79 height 33
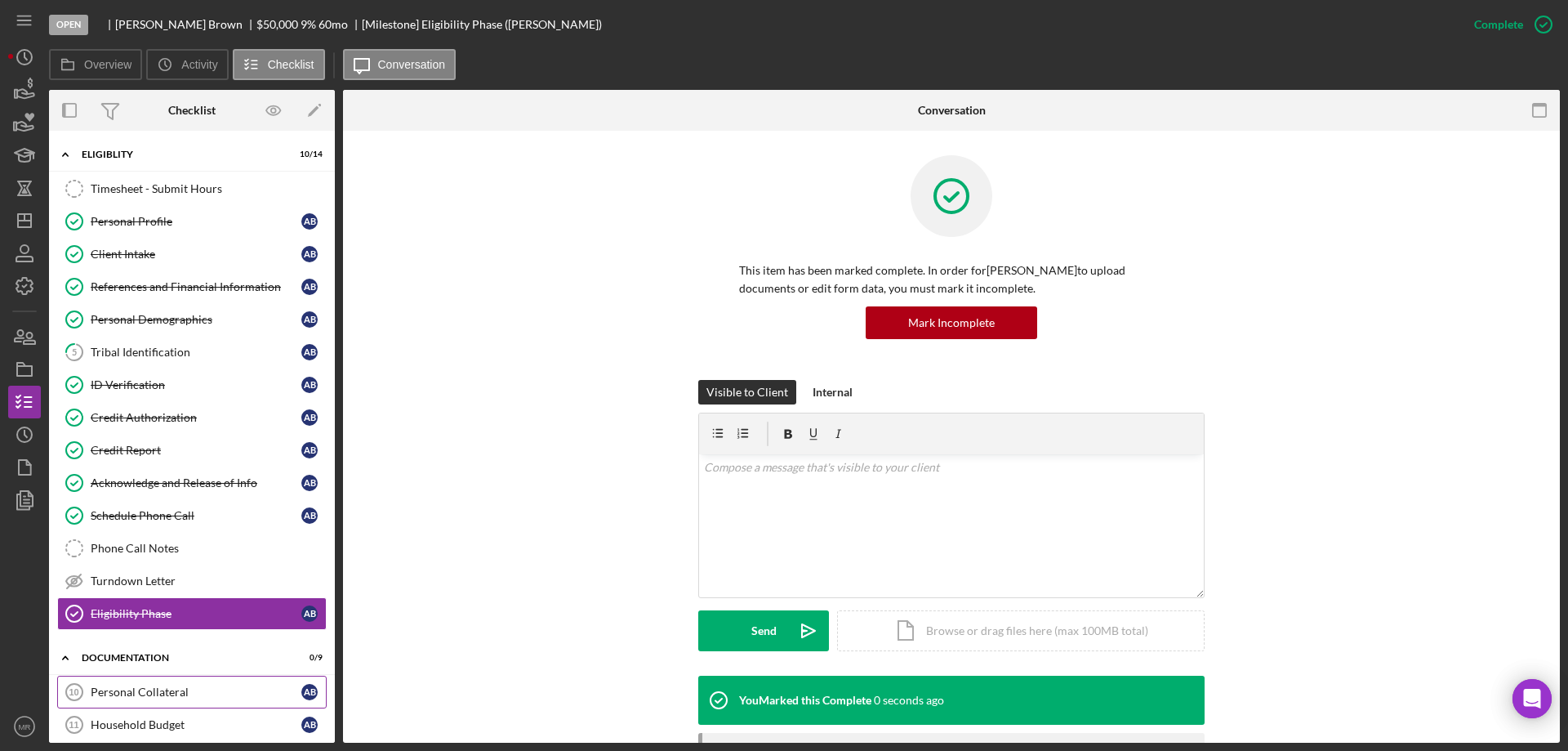
click at [123, 690] on div "Personal Collateral" at bounding box center [196, 692] width 211 height 13
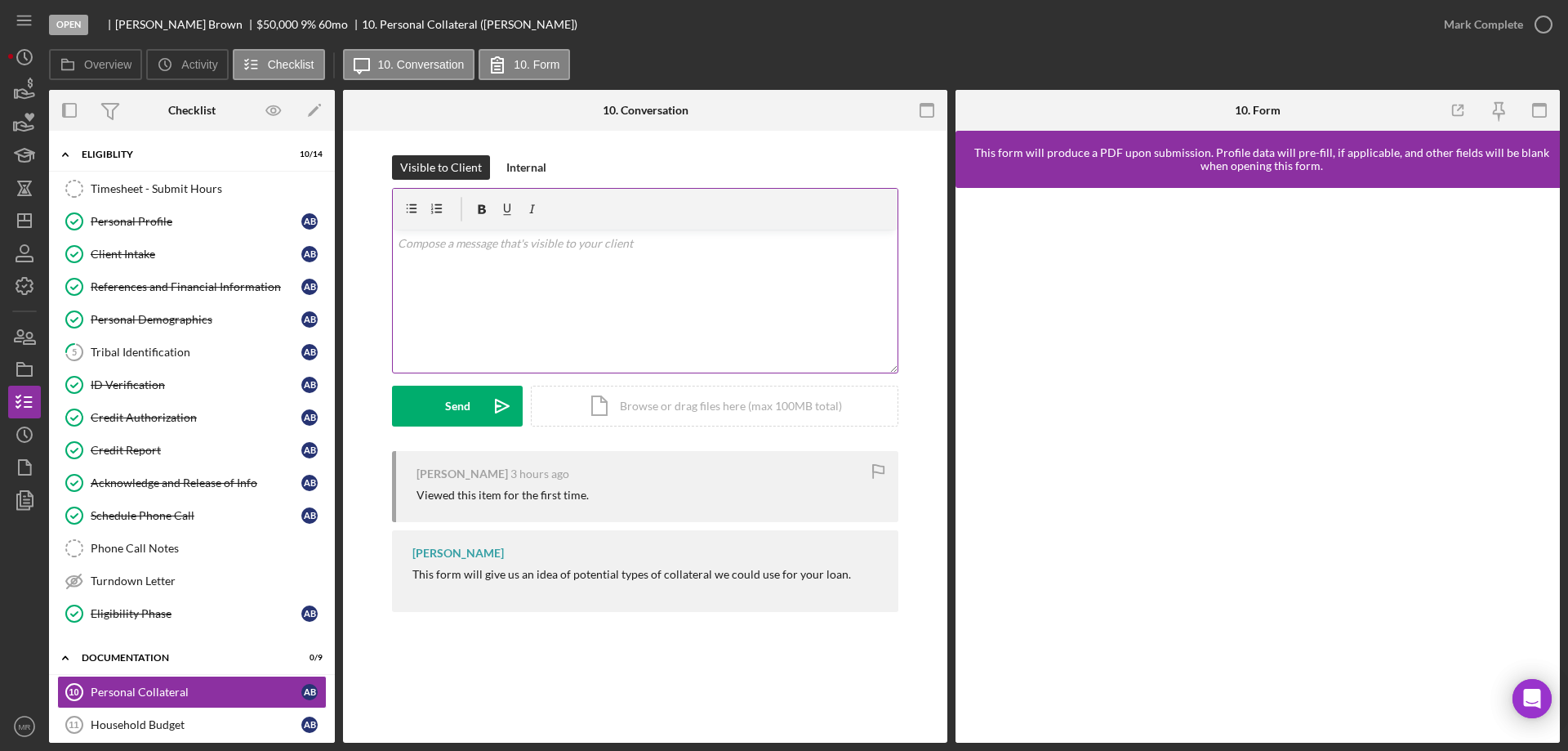
click at [473, 271] on div "v Color teal Color pink Remove color Add row above Add row below Add column bef…" at bounding box center [645, 300] width 505 height 143
click at [455, 393] on div "Send" at bounding box center [458, 406] width 26 height 41
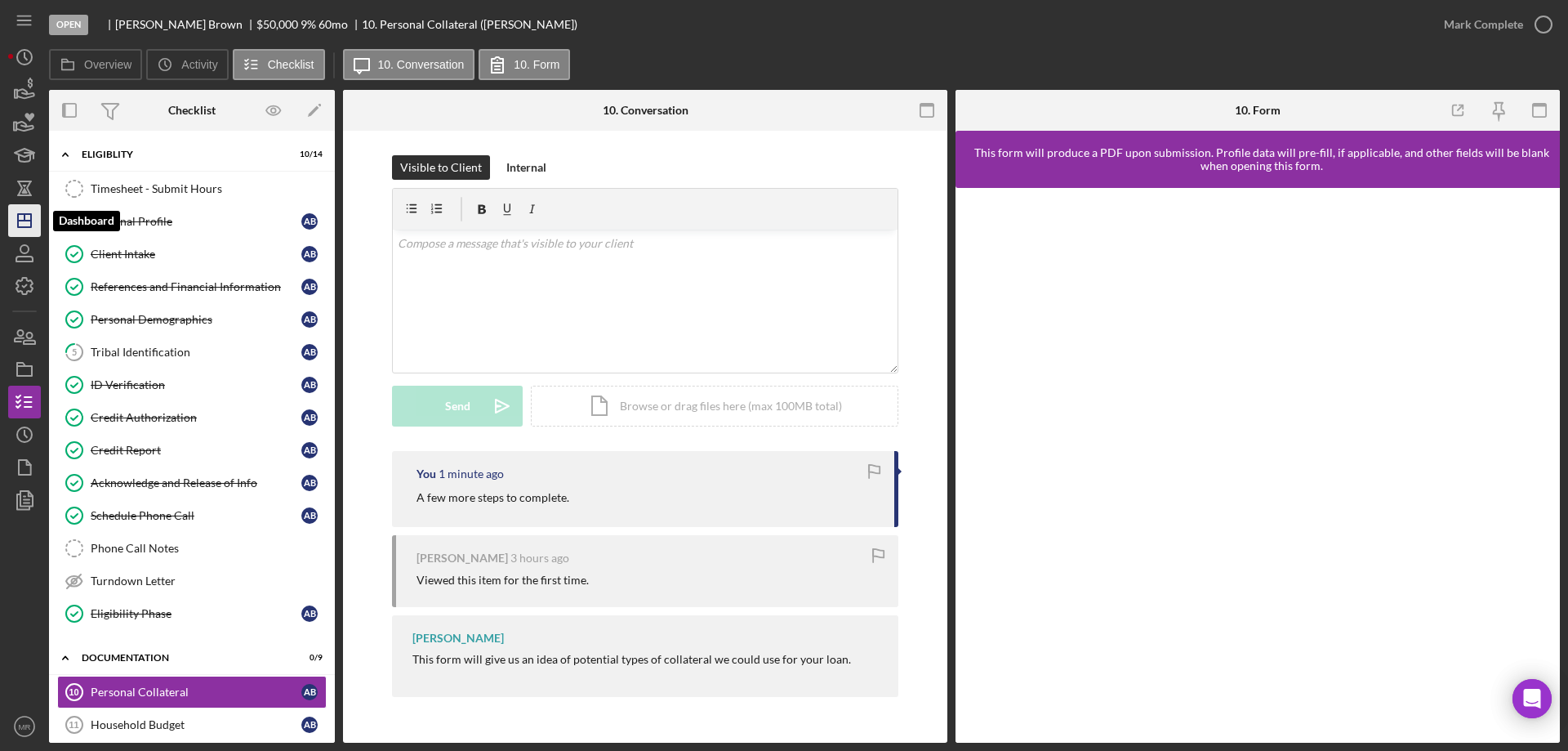
click at [18, 222] on polygon "button" at bounding box center [24, 221] width 13 height 13
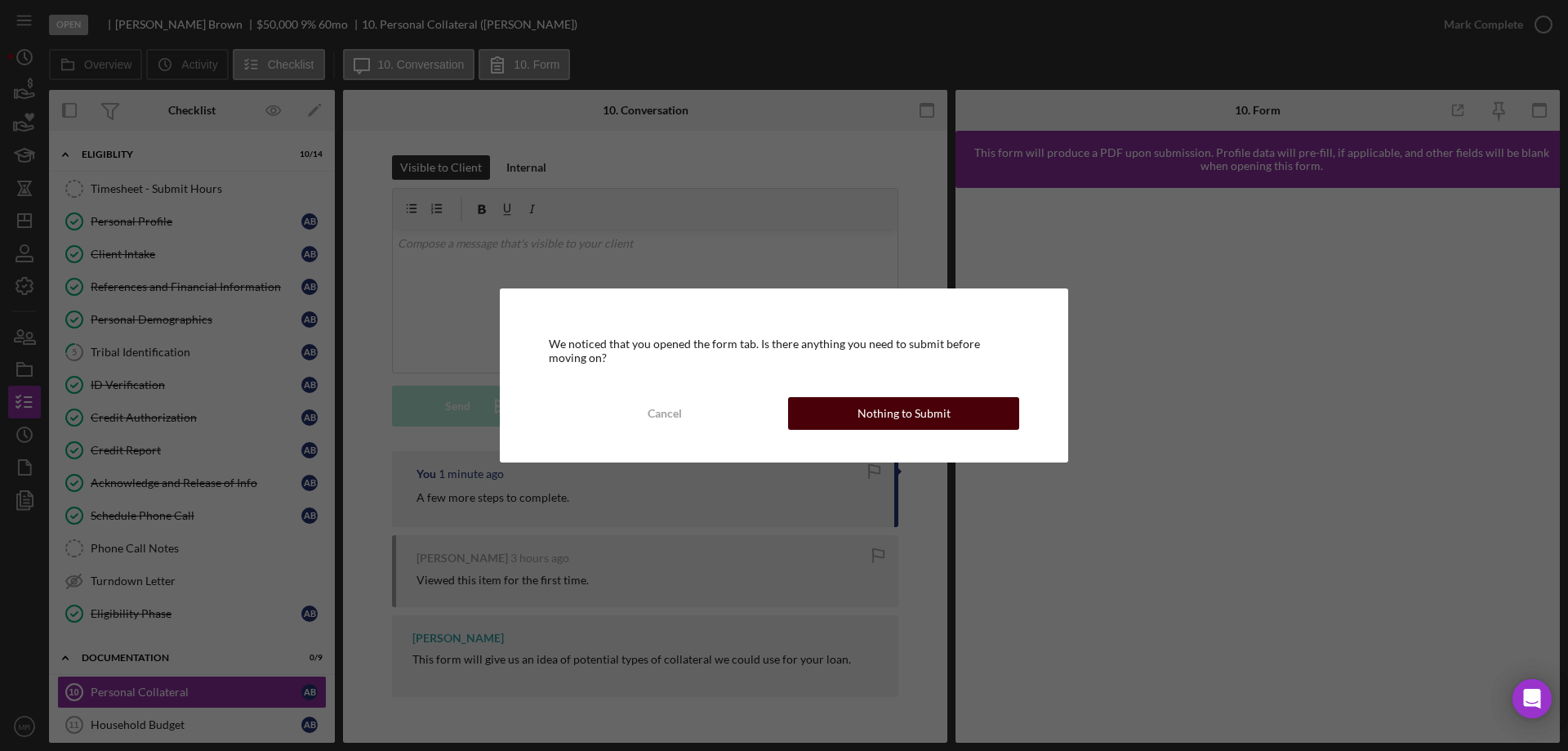
click at [902, 416] on div "Nothing to Submit" at bounding box center [904, 413] width 93 height 33
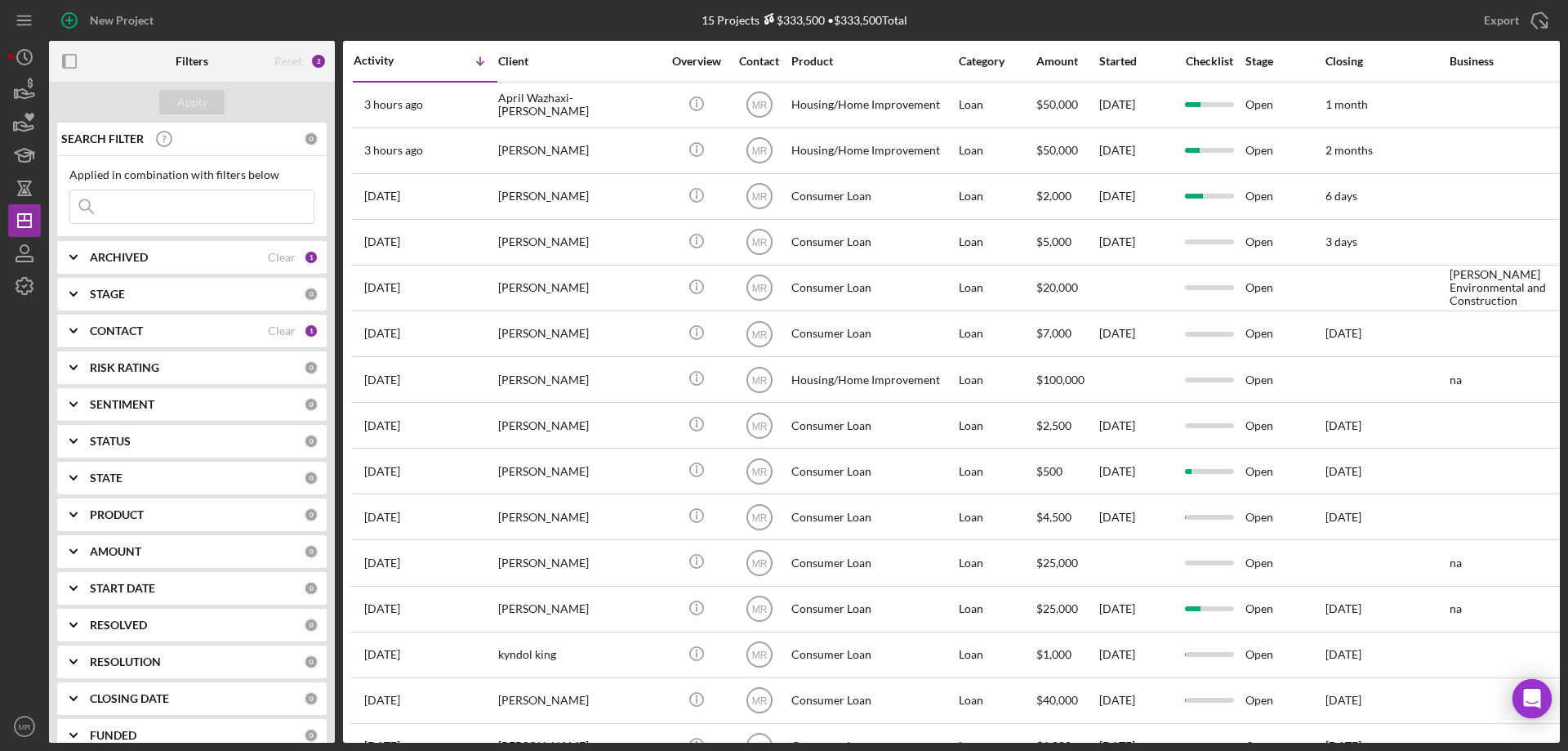
click at [108, 262] on b "ARCHIVED" at bounding box center [119, 257] width 58 height 13
click at [70, 350] on input "Archived" at bounding box center [78, 351] width 16 height 16
checkbox input "true"
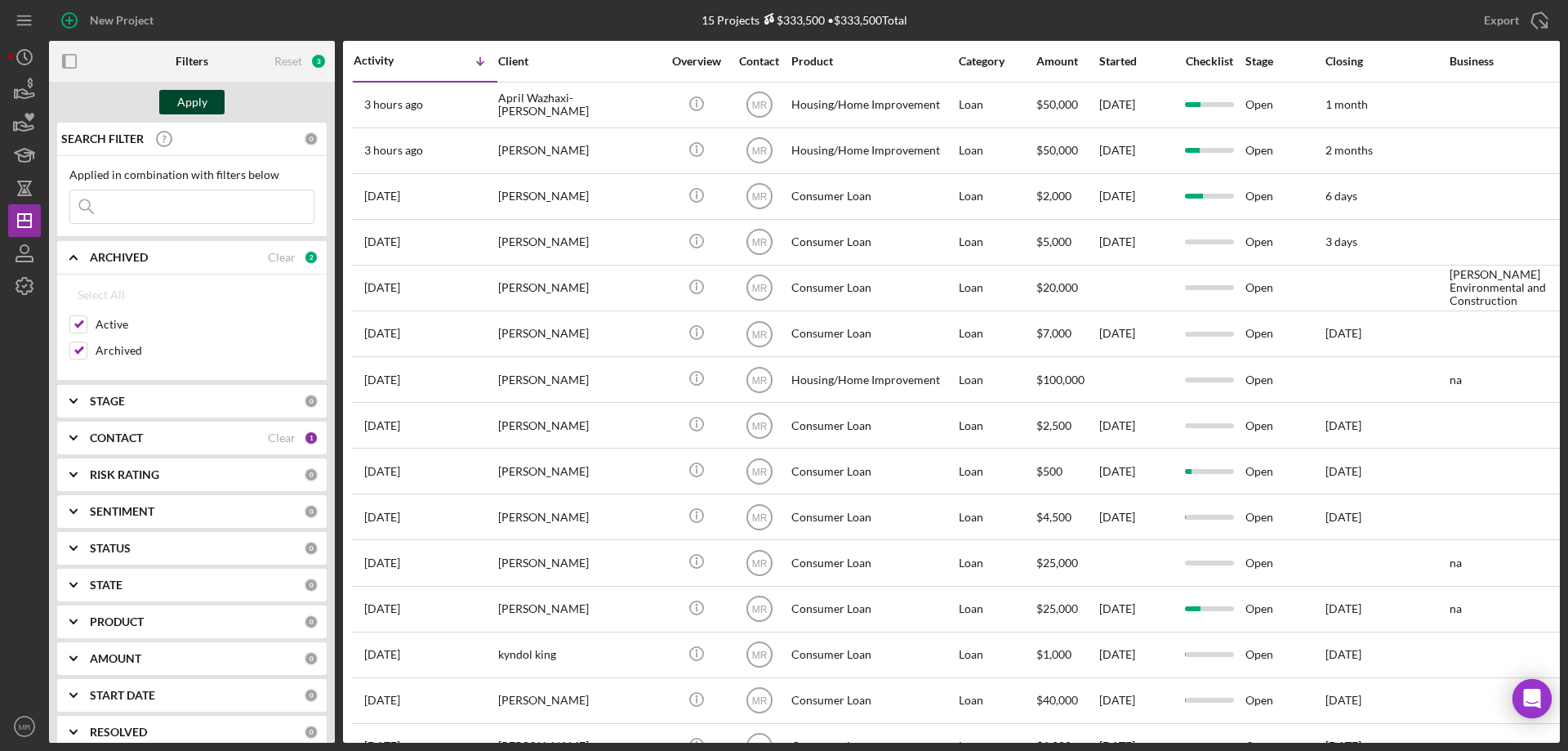
click at [195, 102] on div "Apply" at bounding box center [192, 102] width 30 height 25
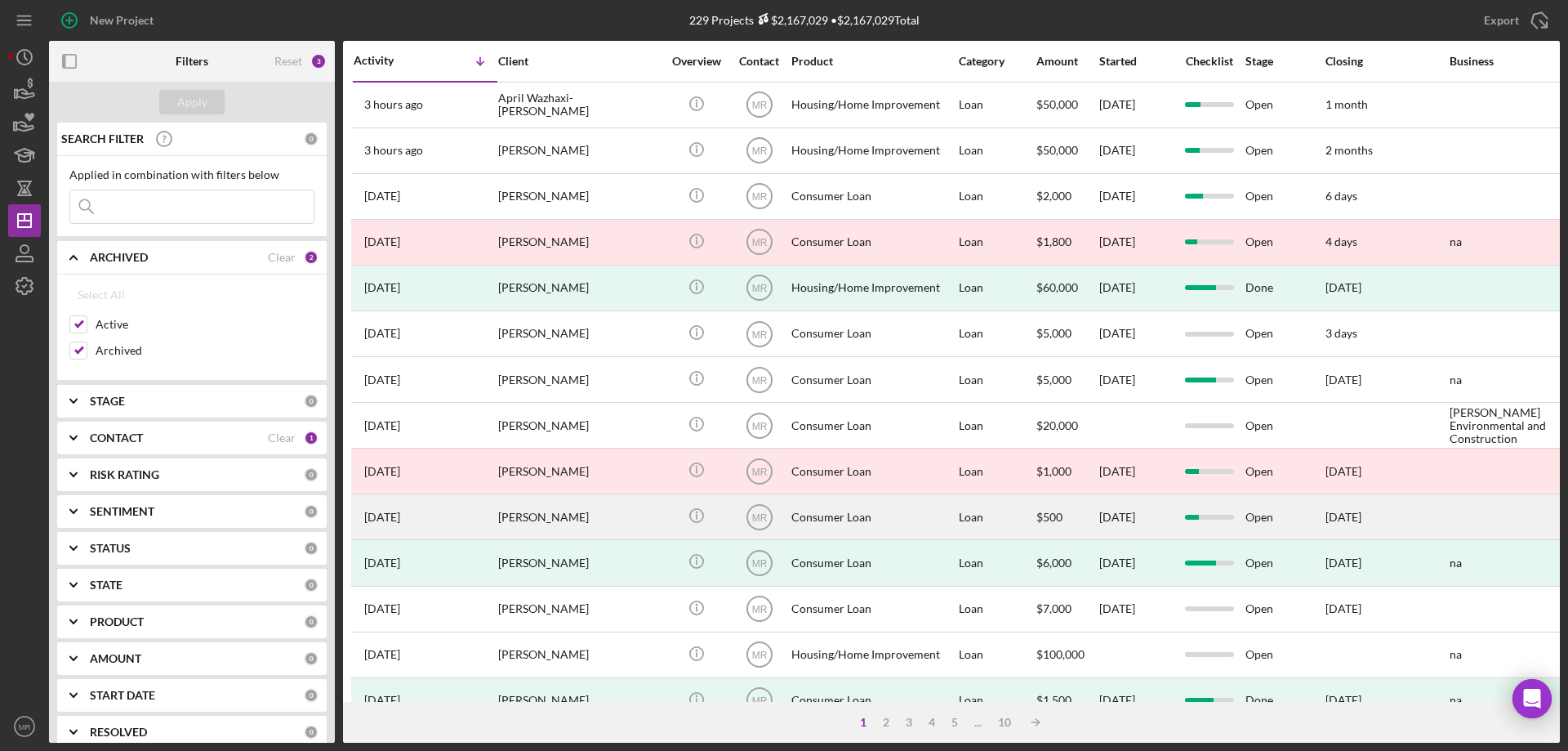
click at [564, 520] on div "Sharon Marquez" at bounding box center [580, 516] width 164 height 43
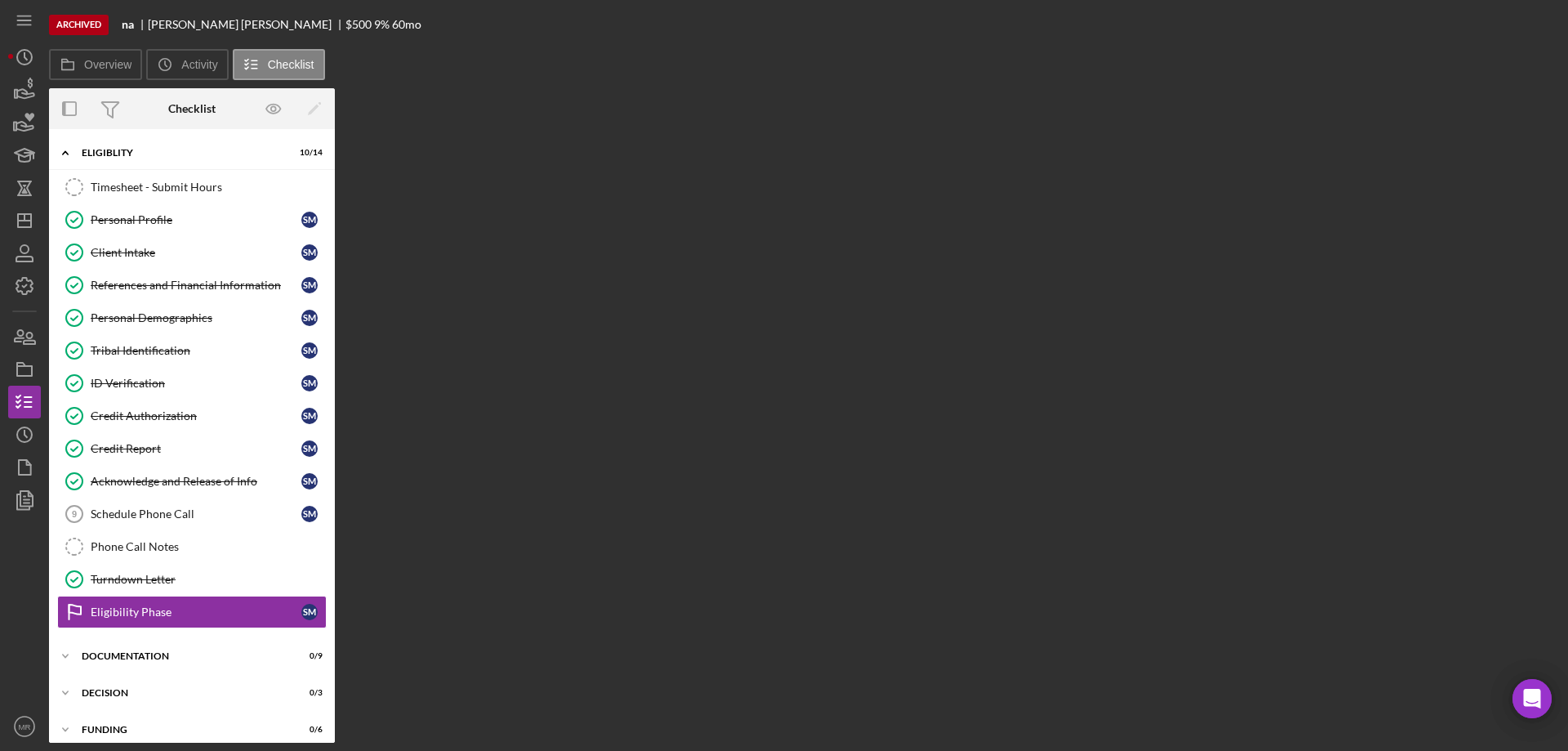
scroll to position [49, 0]
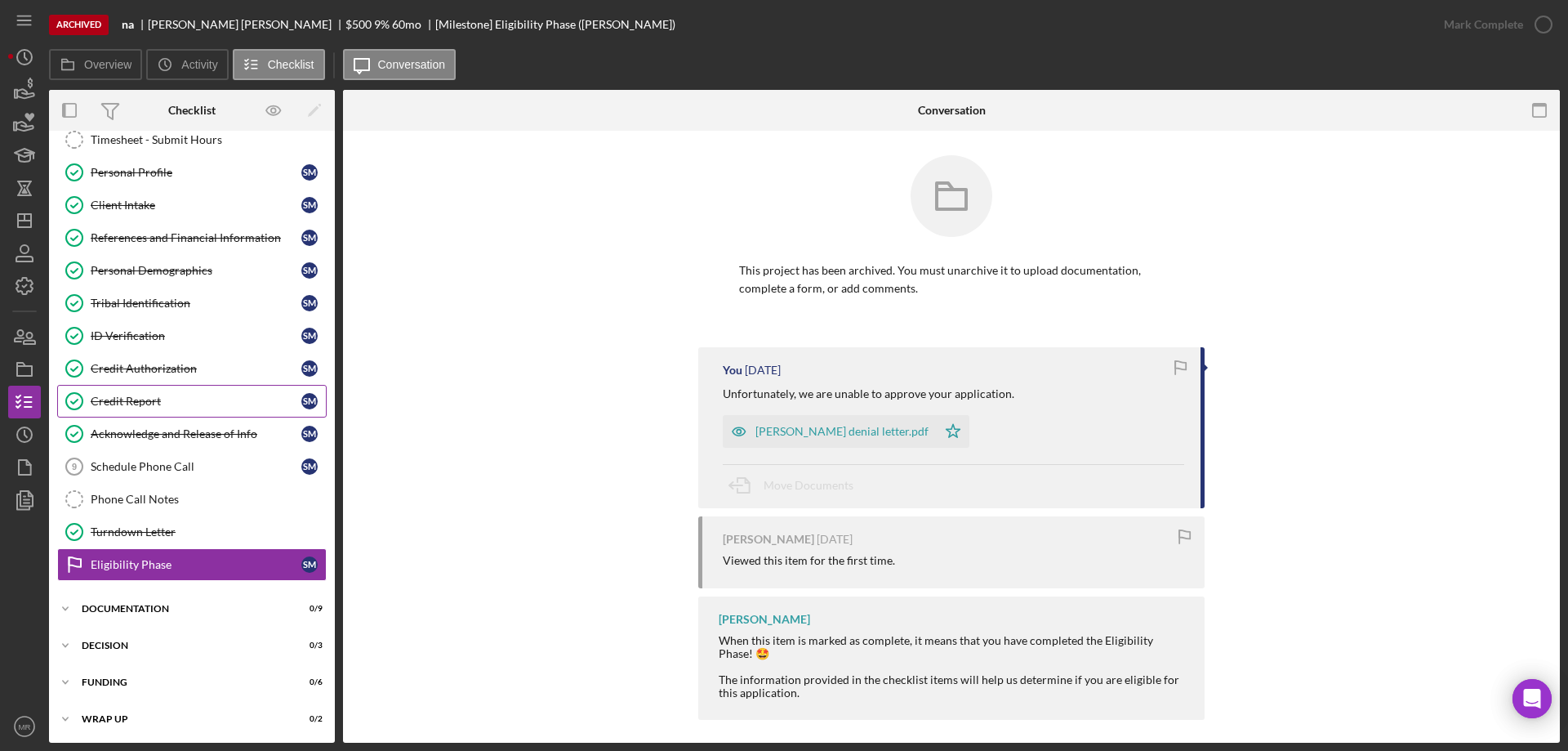
click at [121, 395] on div "Credit Report" at bounding box center [196, 401] width 211 height 13
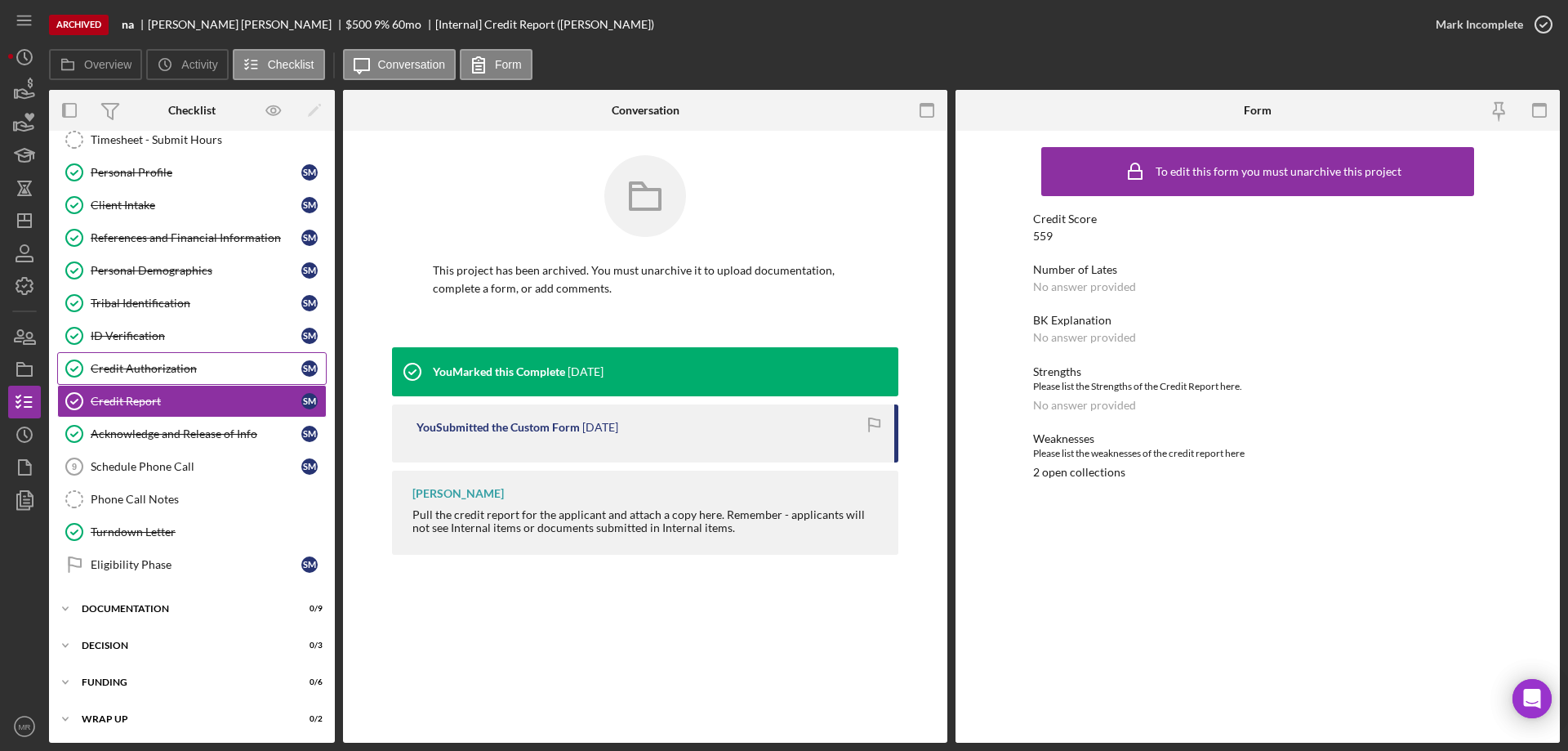
click at [123, 370] on div "Credit Authorization" at bounding box center [196, 368] width 211 height 13
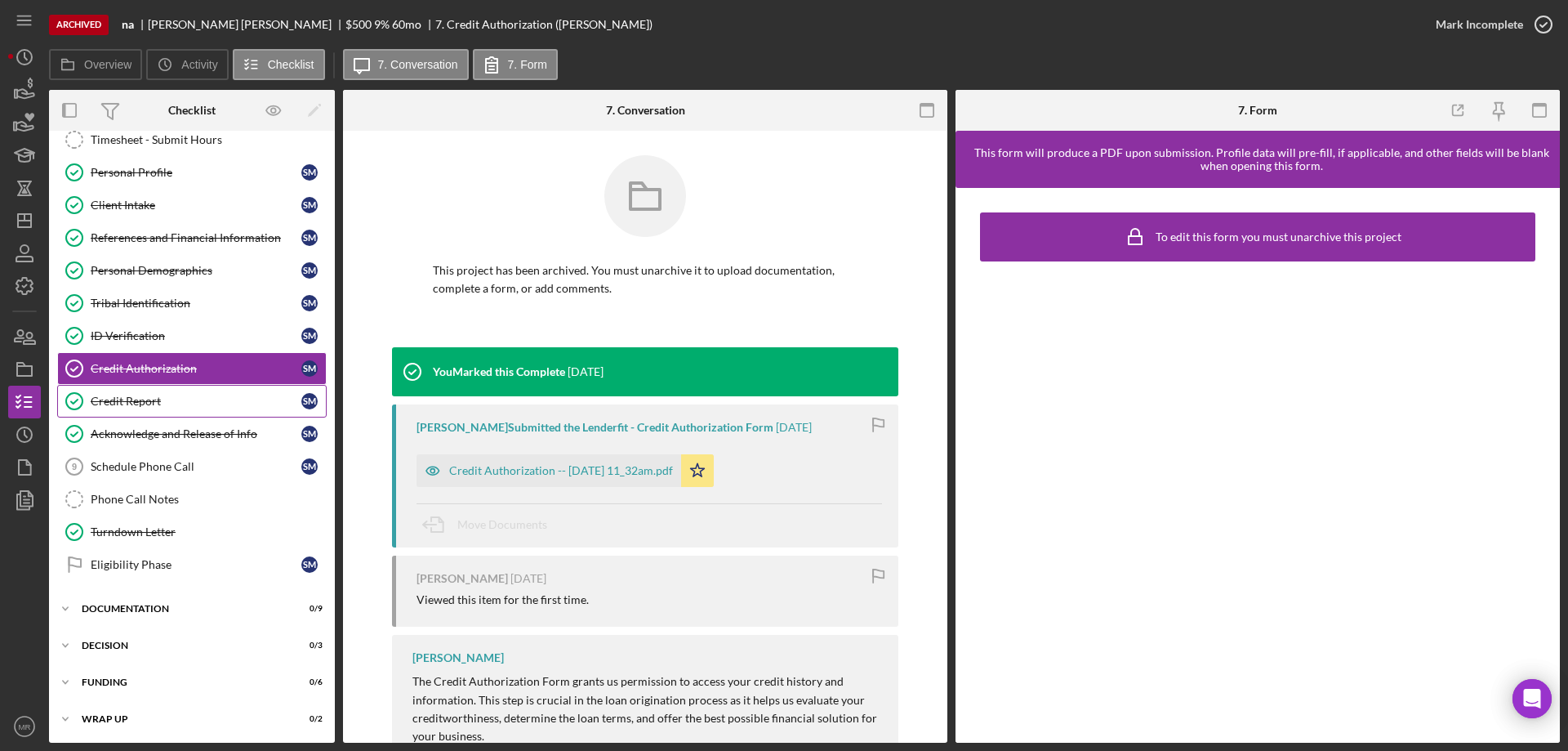
click at [124, 395] on div "Credit Report" at bounding box center [196, 401] width 211 height 13
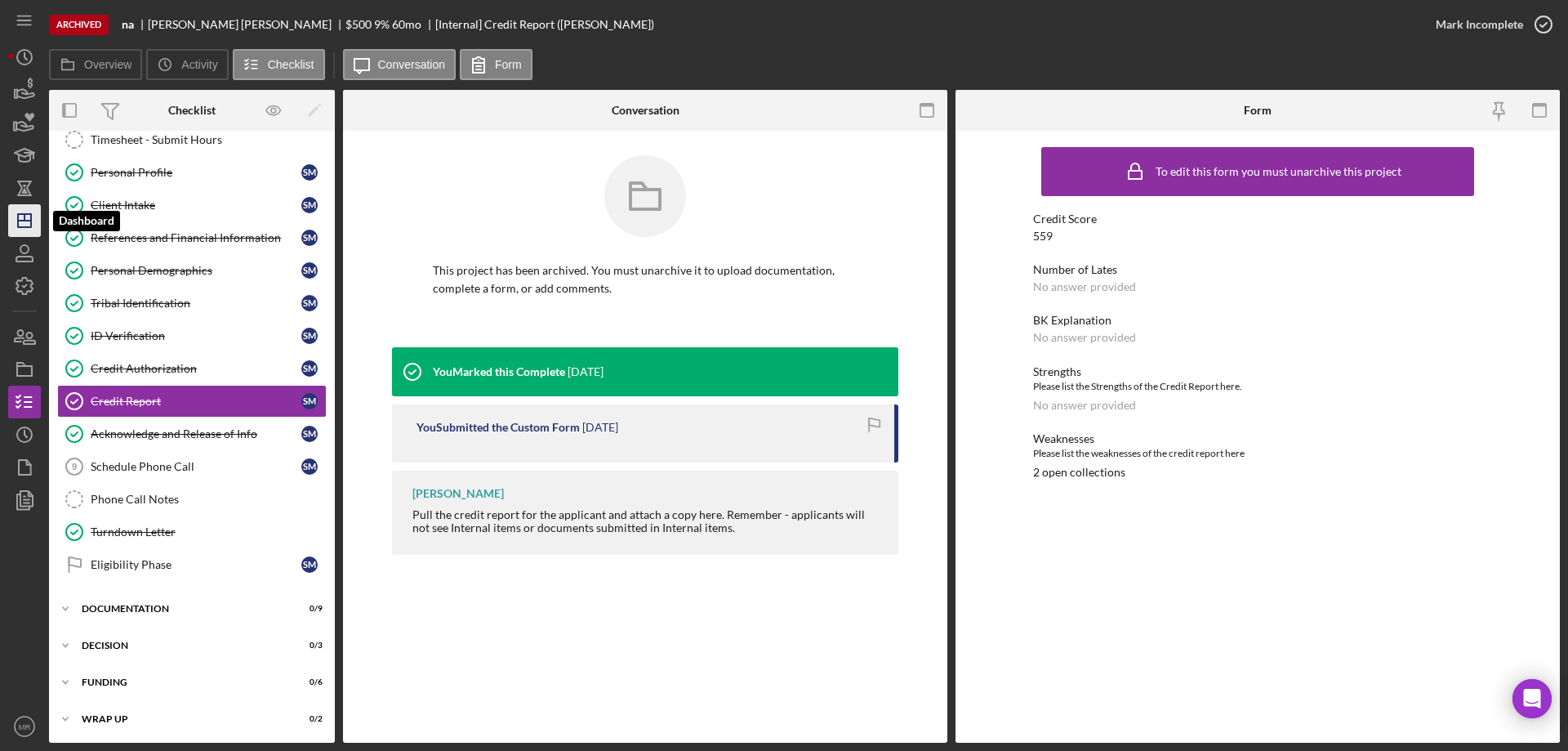
click at [23, 215] on polygon "button" at bounding box center [24, 221] width 13 height 13
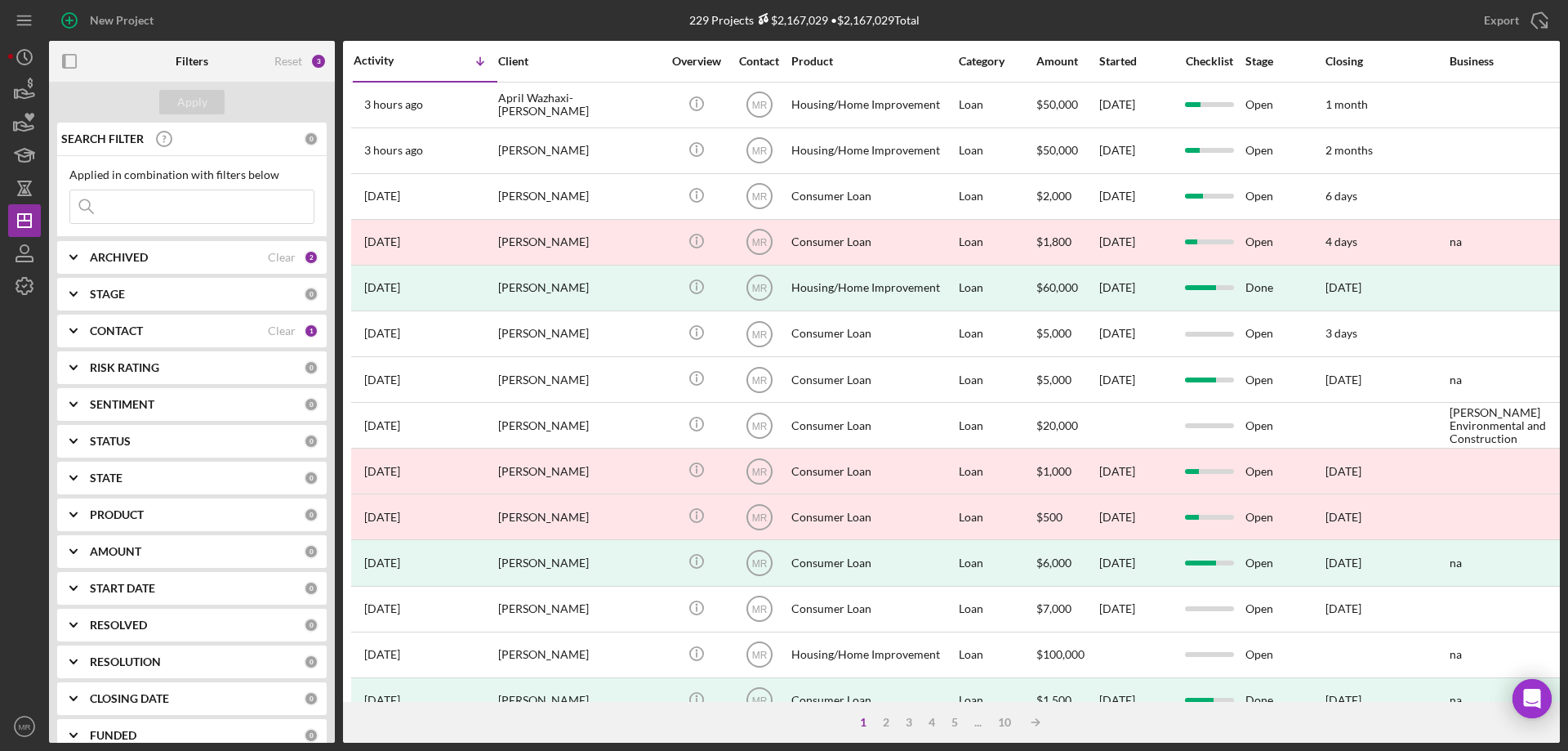
click at [104, 332] on b "CONTACT" at bounding box center [116, 330] width 53 height 13
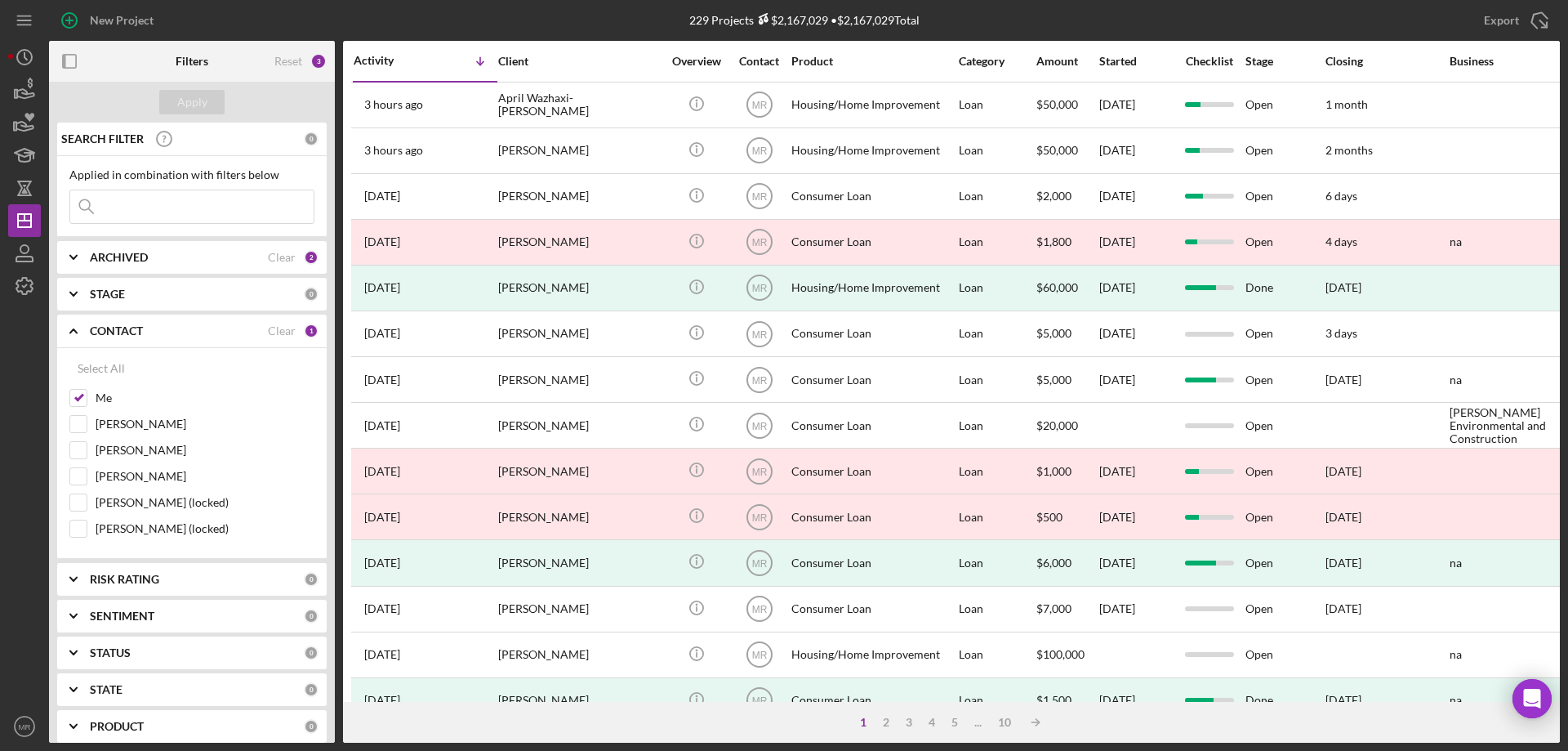
click at [135, 252] on b "ARCHIVED" at bounding box center [119, 257] width 58 height 13
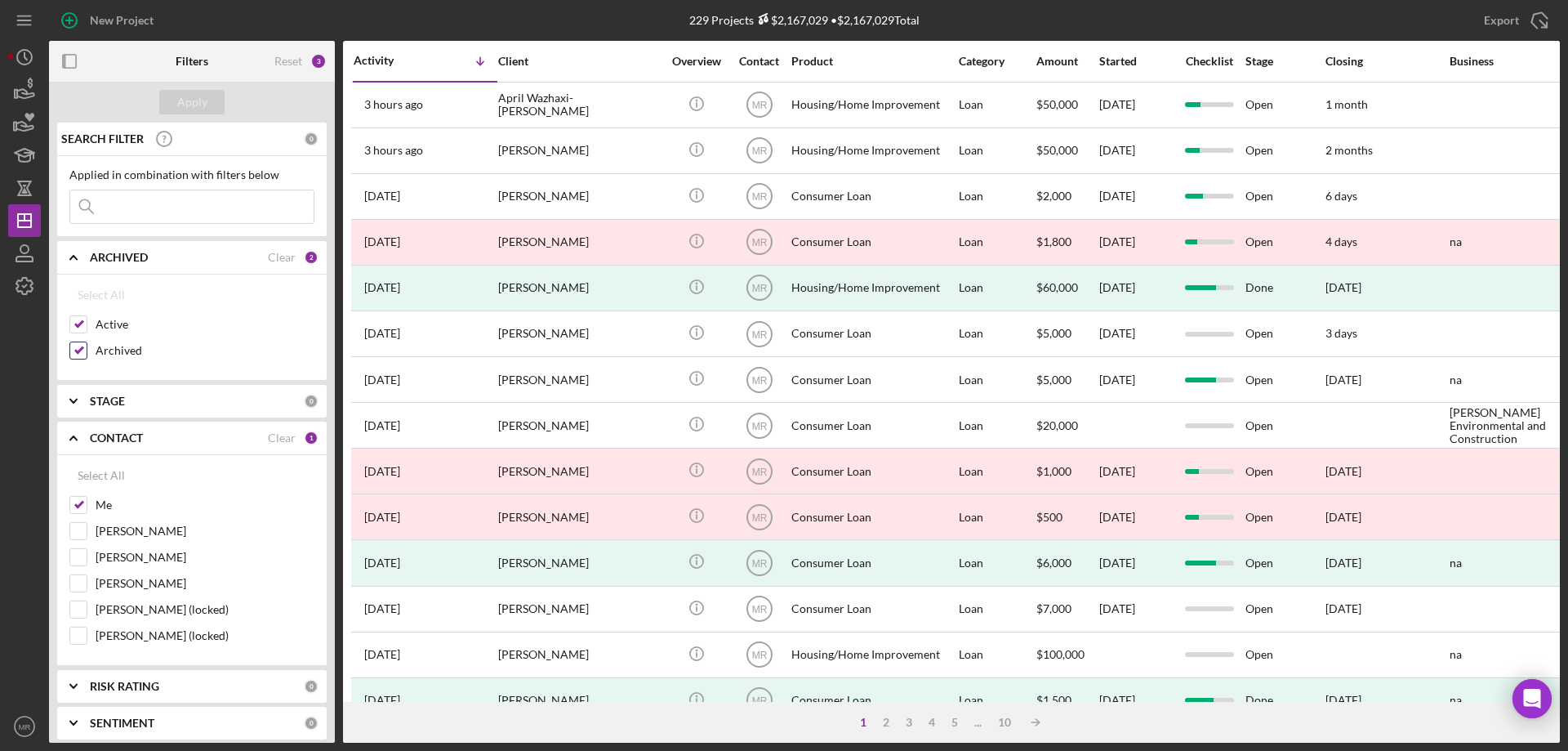
click at [70, 346] on input "Archived" at bounding box center [78, 351] width 16 height 16
checkbox input "false"
click at [188, 95] on div "Apply" at bounding box center [192, 102] width 30 height 25
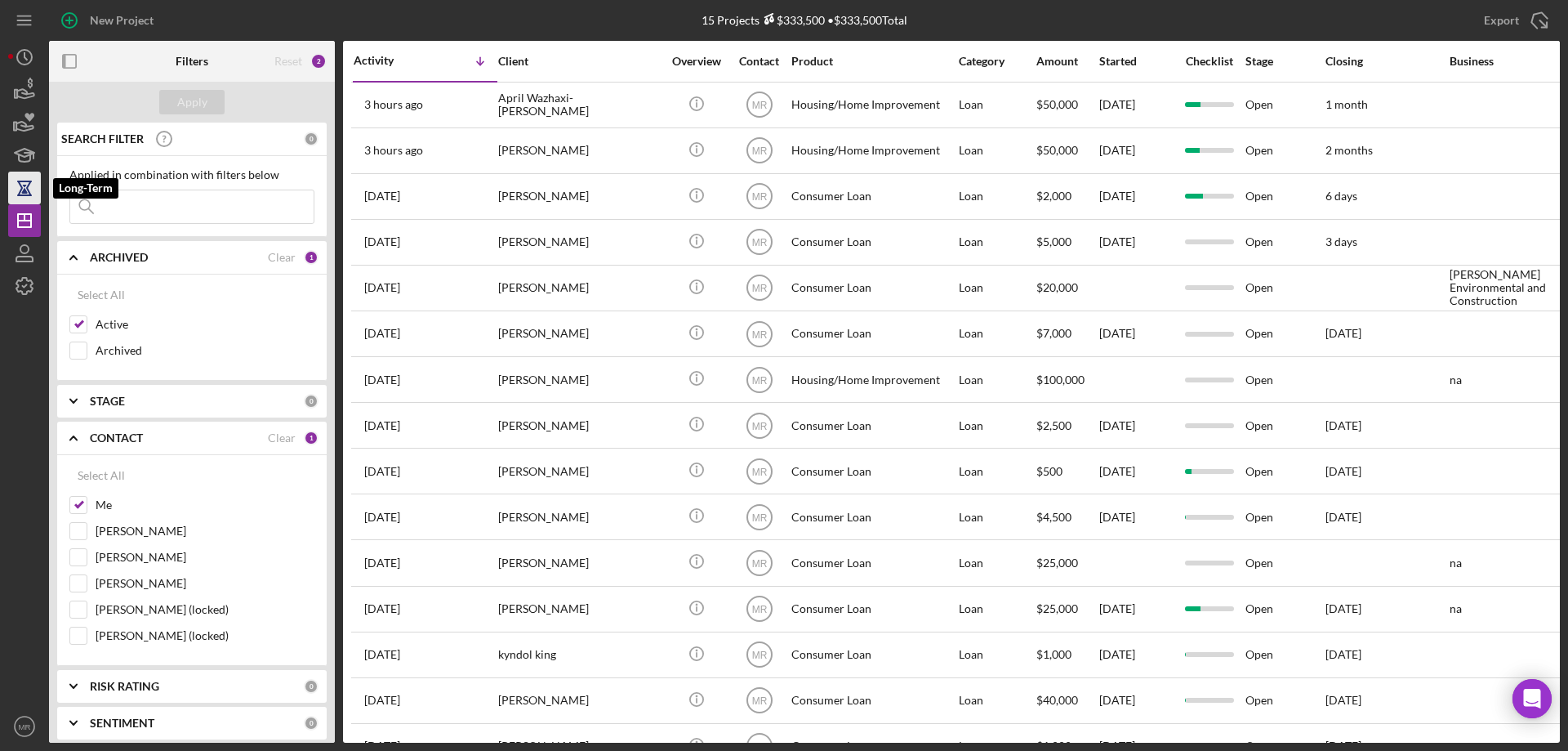
click at [21, 182] on icon "button" at bounding box center [24, 182] width 15 height 2
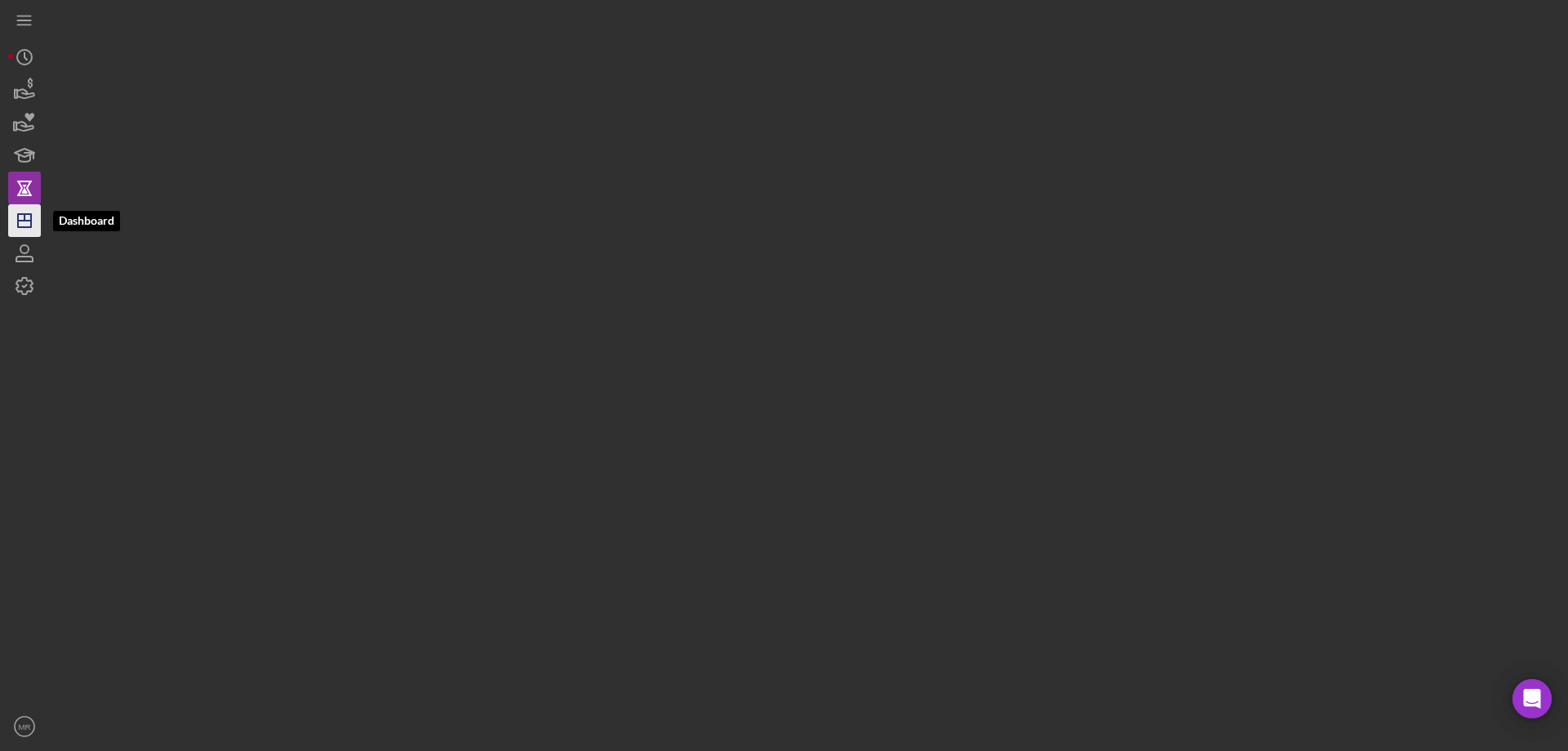
click at [22, 216] on icon "Icon/Dashboard" at bounding box center [25, 221] width 41 height 41
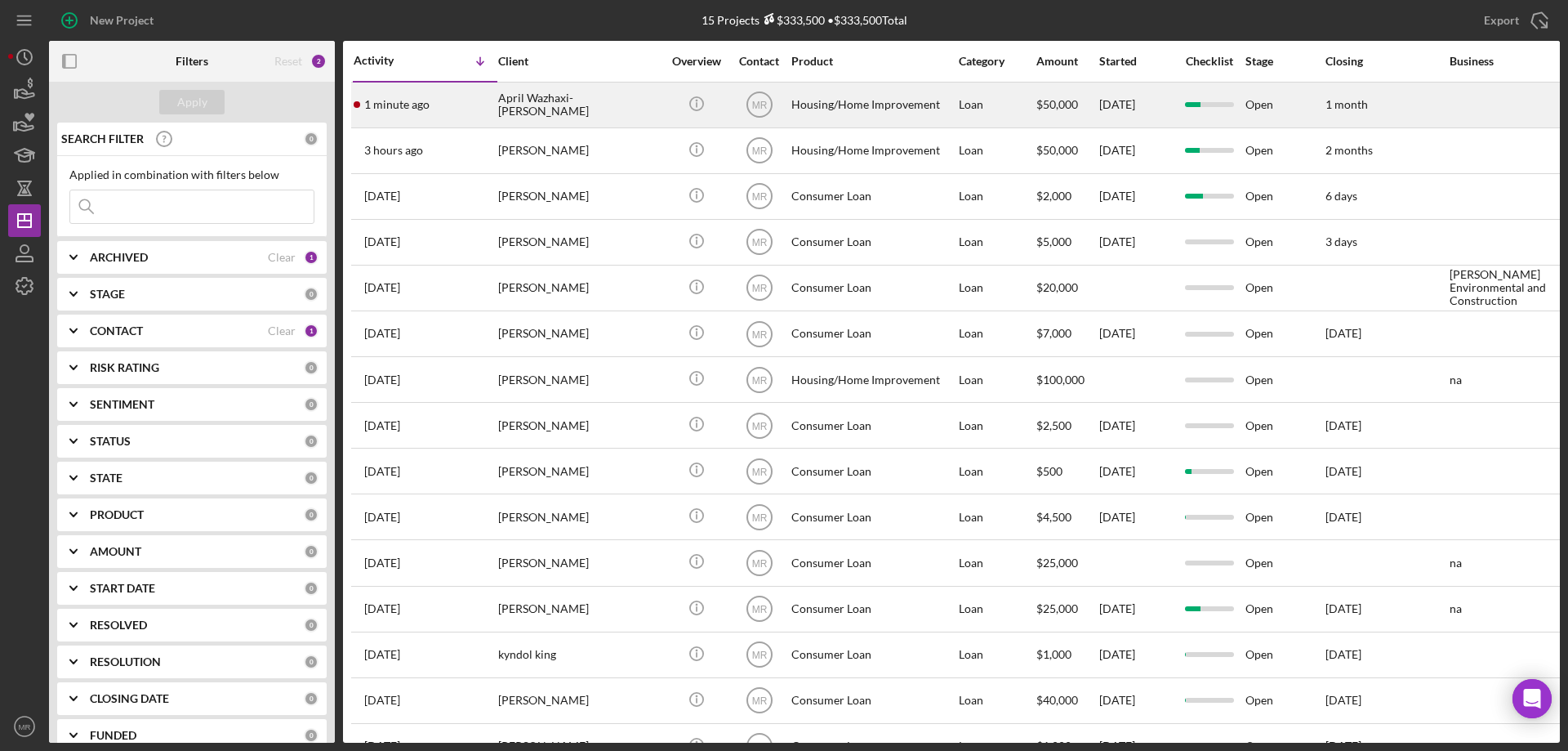
click at [620, 112] on div "April Wazhaxi-Jones" at bounding box center [580, 105] width 164 height 43
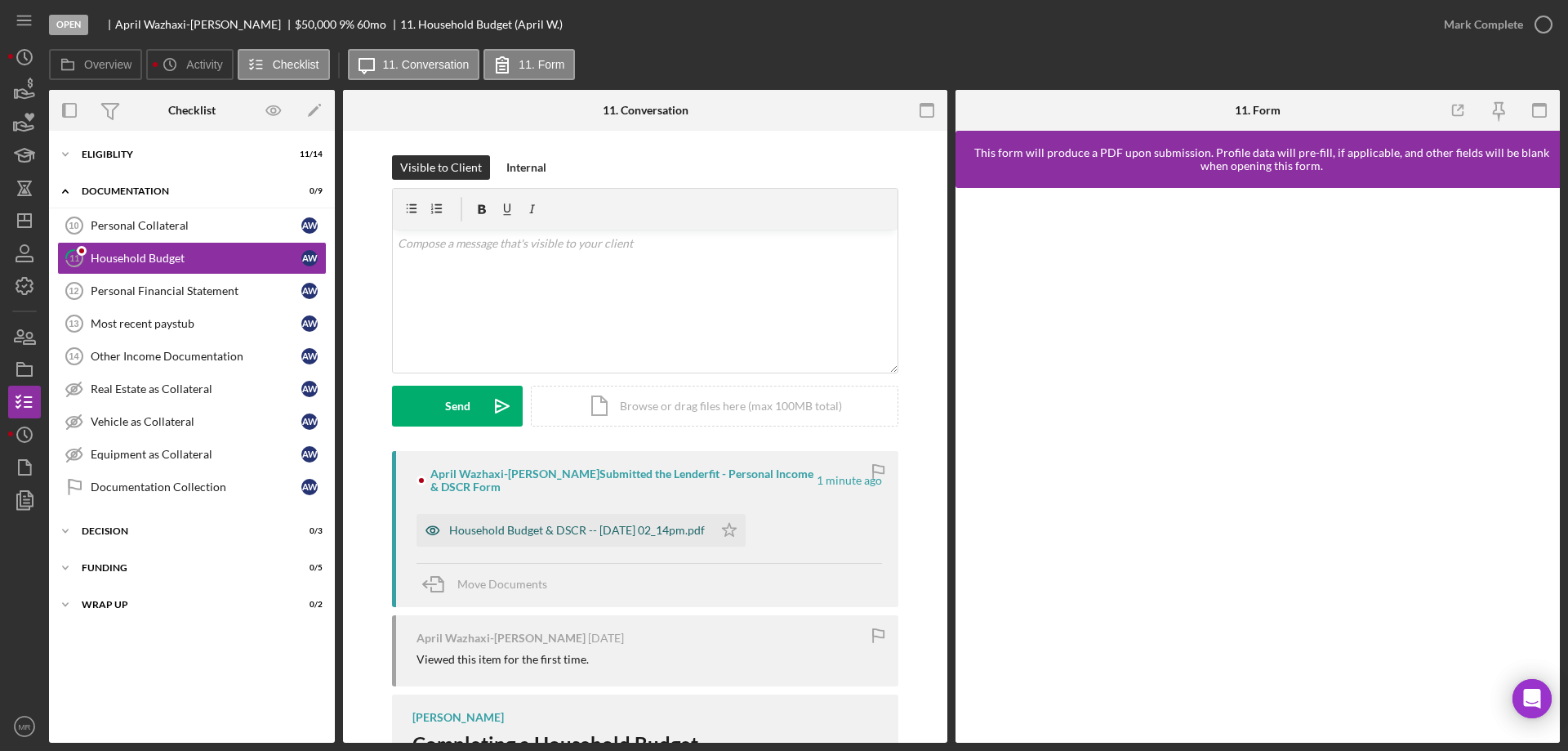
click at [617, 530] on div "Household Budget & DSCR -- 2025-10-06 02_14pm.pdf" at bounding box center [564, 530] width 297 height 33
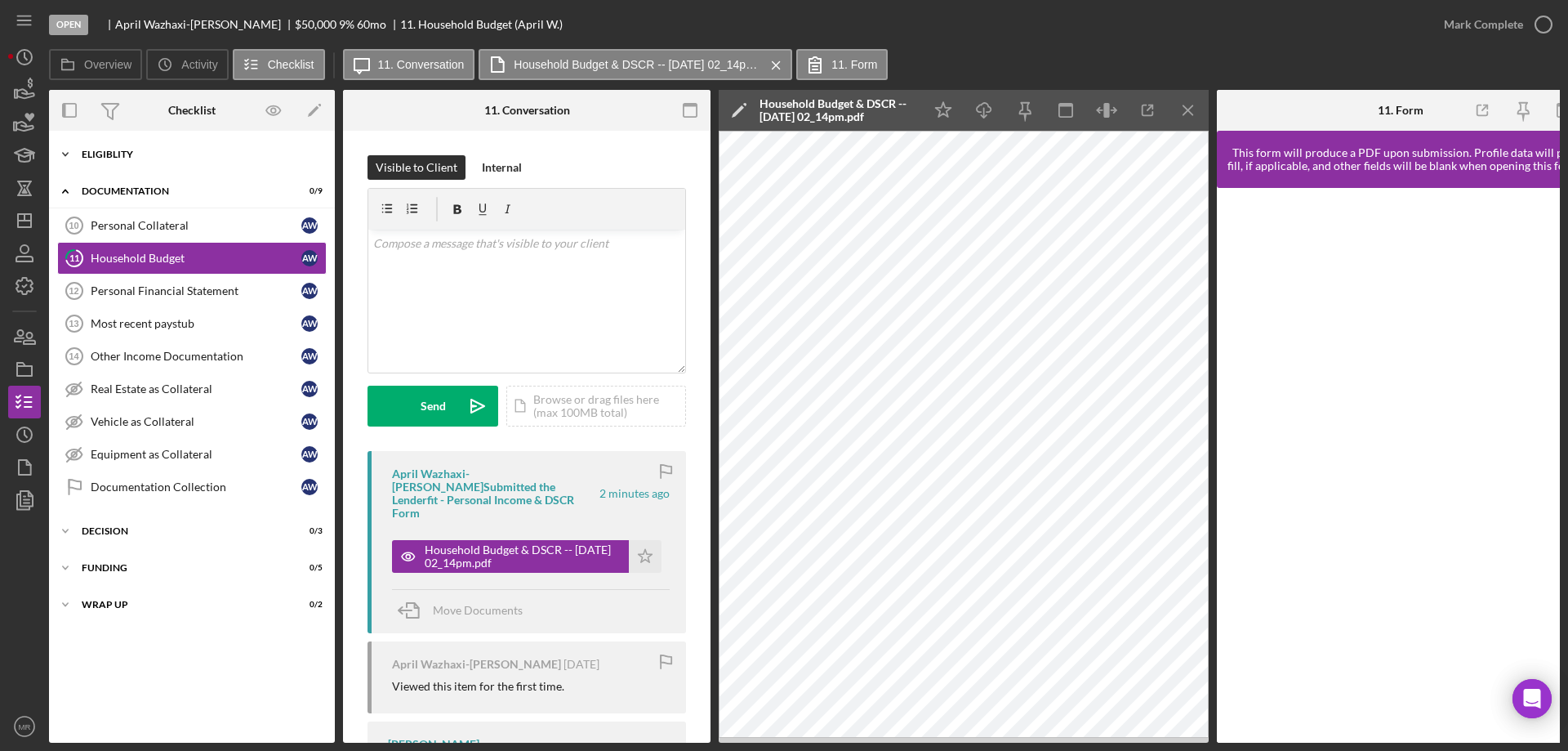
click at [120, 153] on div "Eligiblity" at bounding box center [197, 154] width 233 height 10
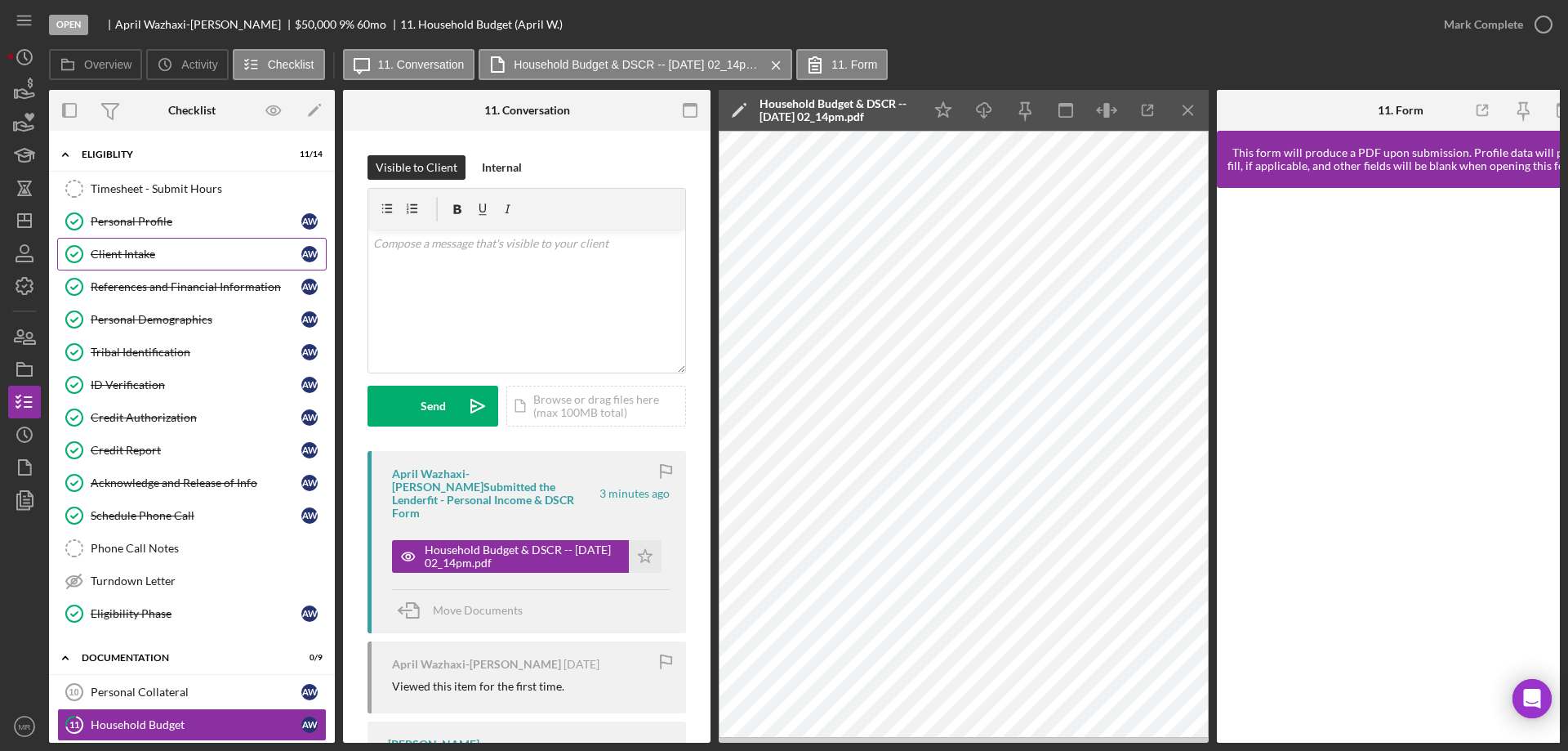
click at [132, 243] on link "Client Intake Client Intake A W" at bounding box center [192, 253] width 269 height 33
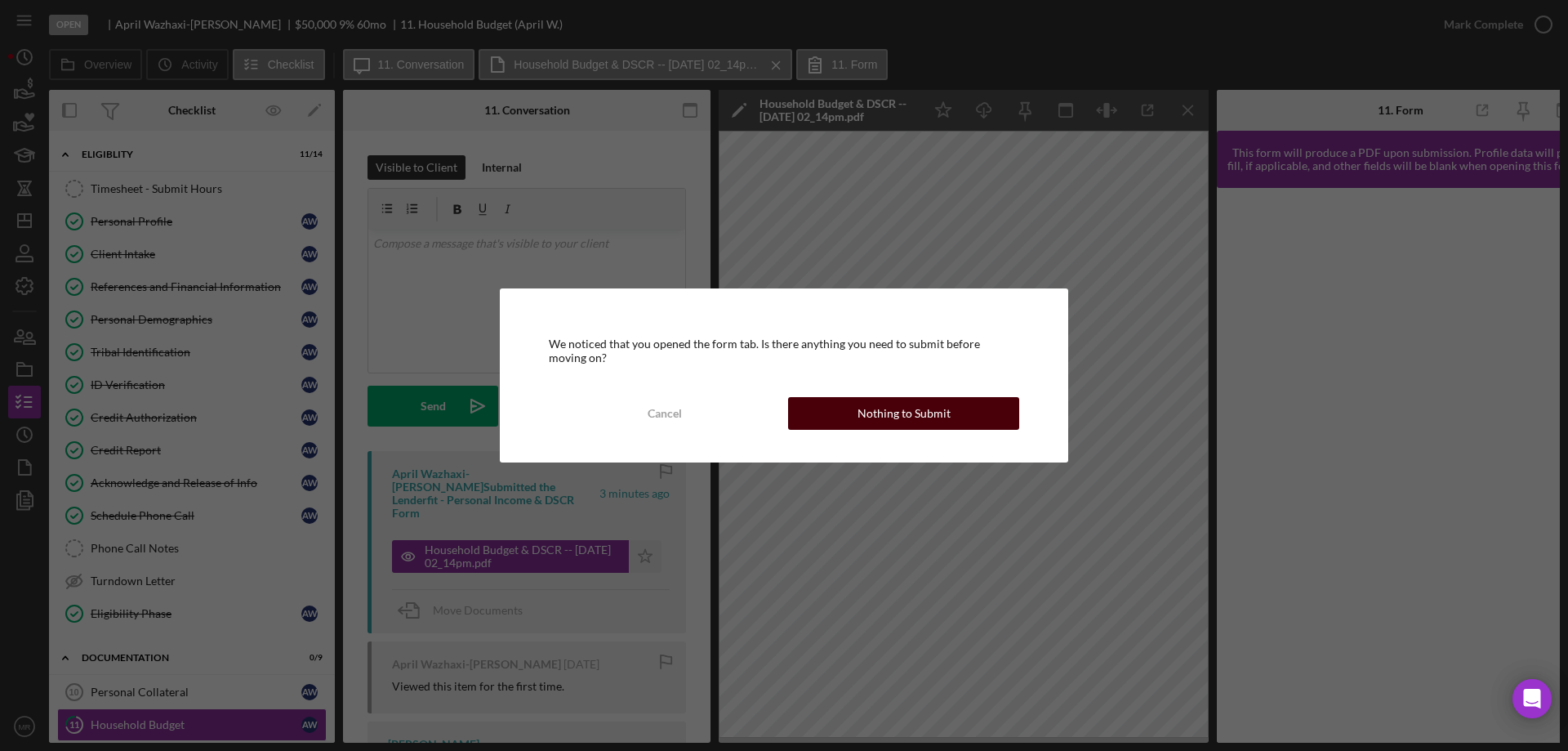
click at [923, 411] on div "Nothing to Submit" at bounding box center [904, 413] width 93 height 33
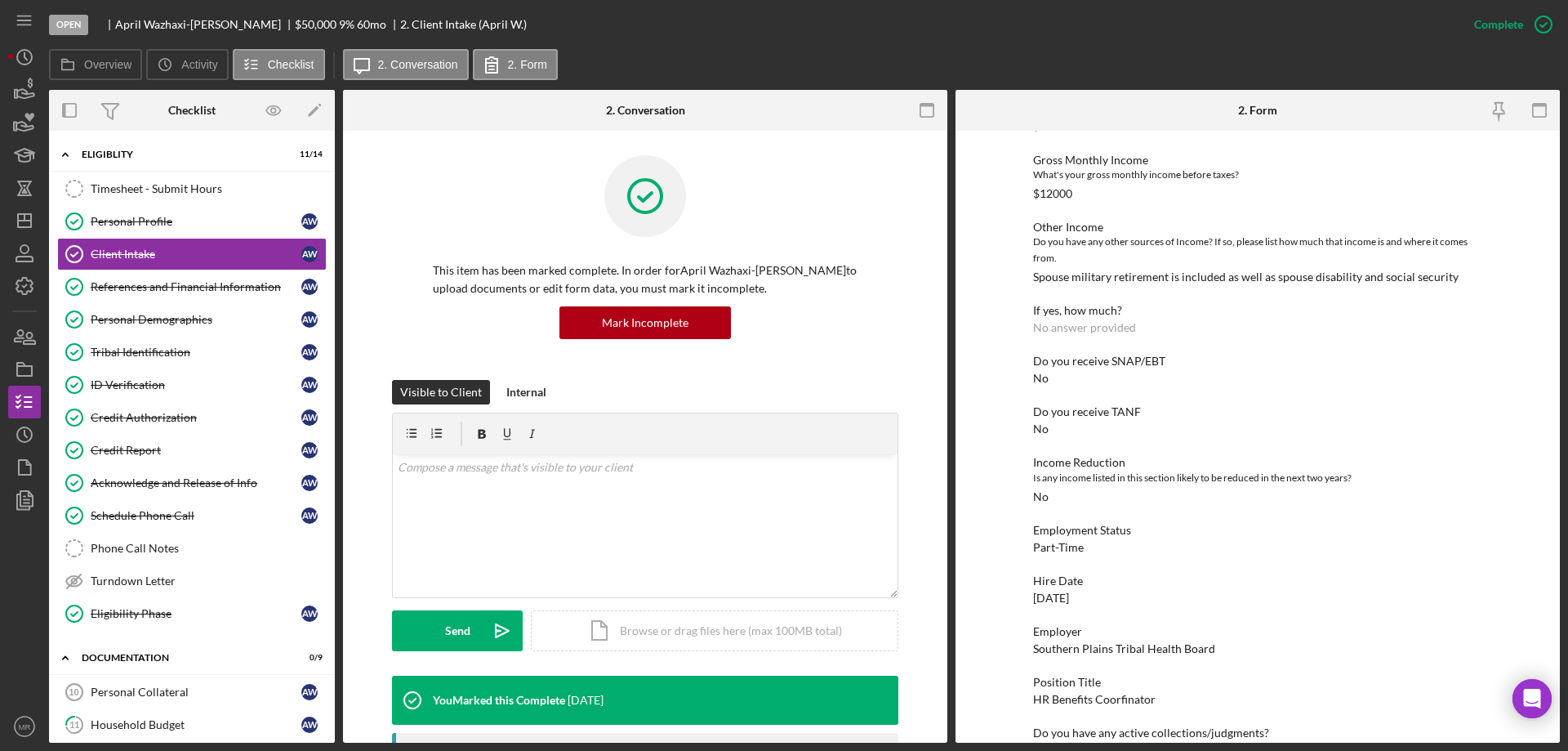
scroll to position [735, 0]
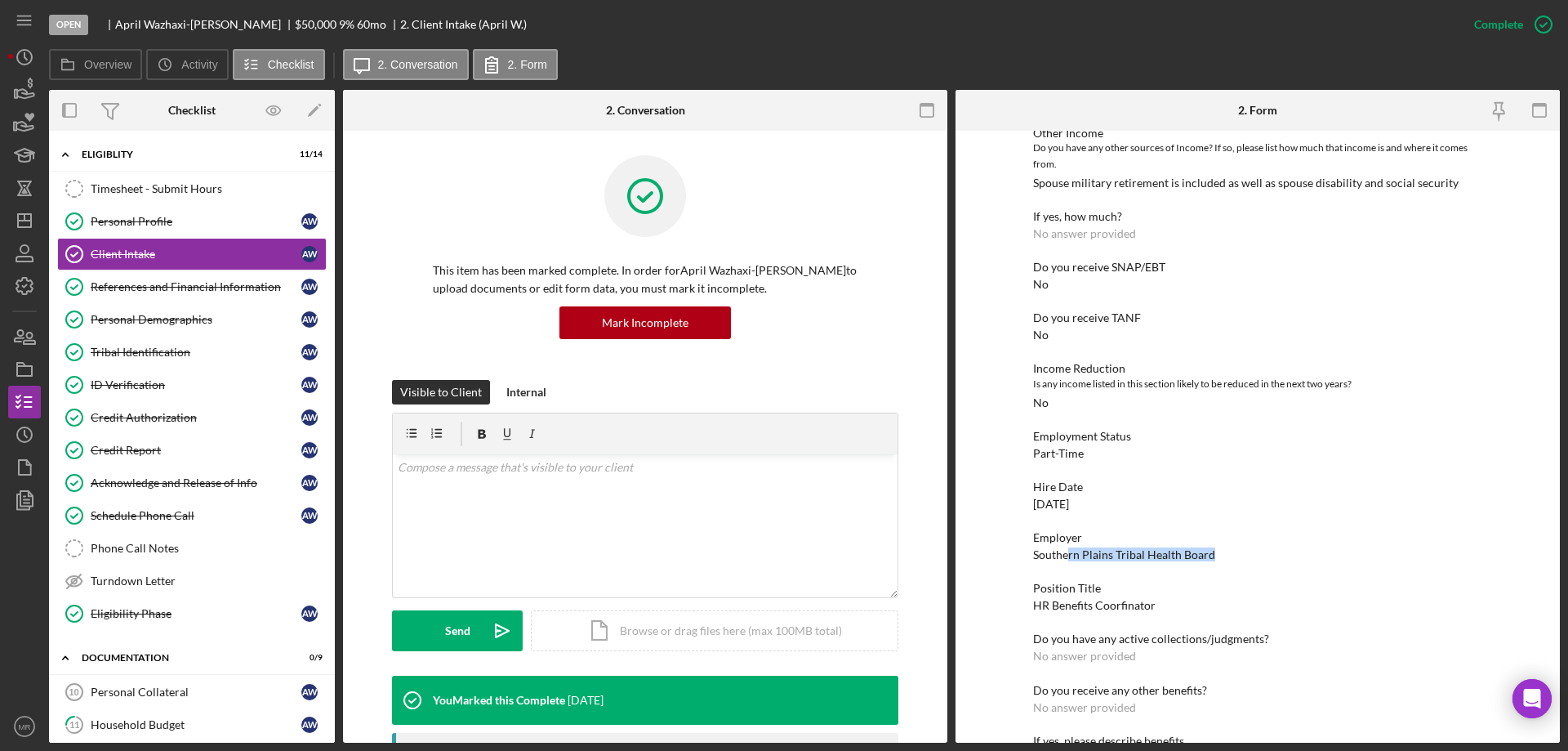
drag, startPoint x: 1139, startPoint y: 552, endPoint x: 1313, endPoint y: 541, distance: 174.3
click at [1313, 541] on div "Employer Southern Plains Tribal Health Board" at bounding box center [1257, 546] width 449 height 30
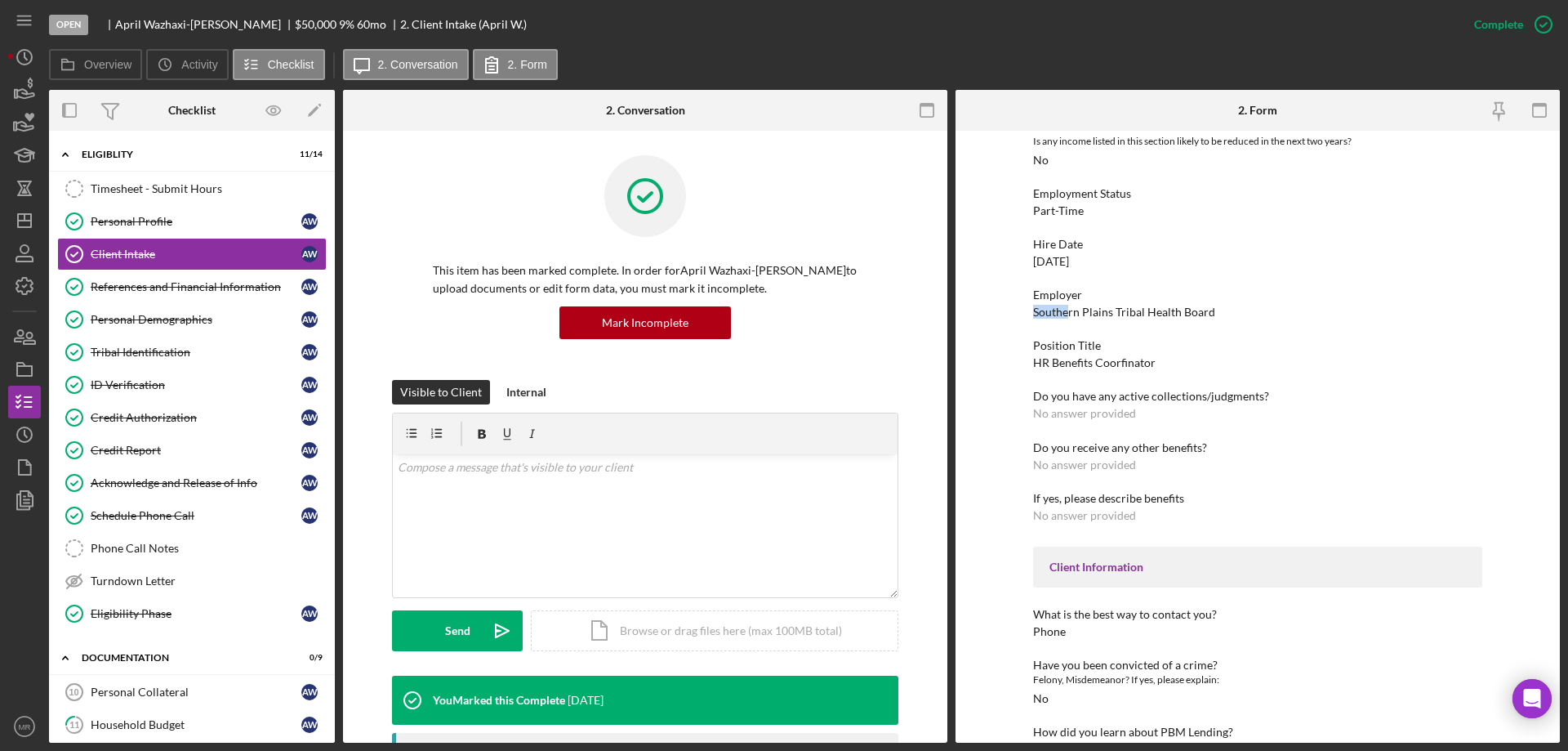
scroll to position [980, 0]
drag, startPoint x: 1090, startPoint y: 363, endPoint x: 1247, endPoint y: 366, distance: 157.0
click at [1228, 367] on div "Position Title HR Benefits Coorfinator" at bounding box center [1257, 352] width 449 height 30
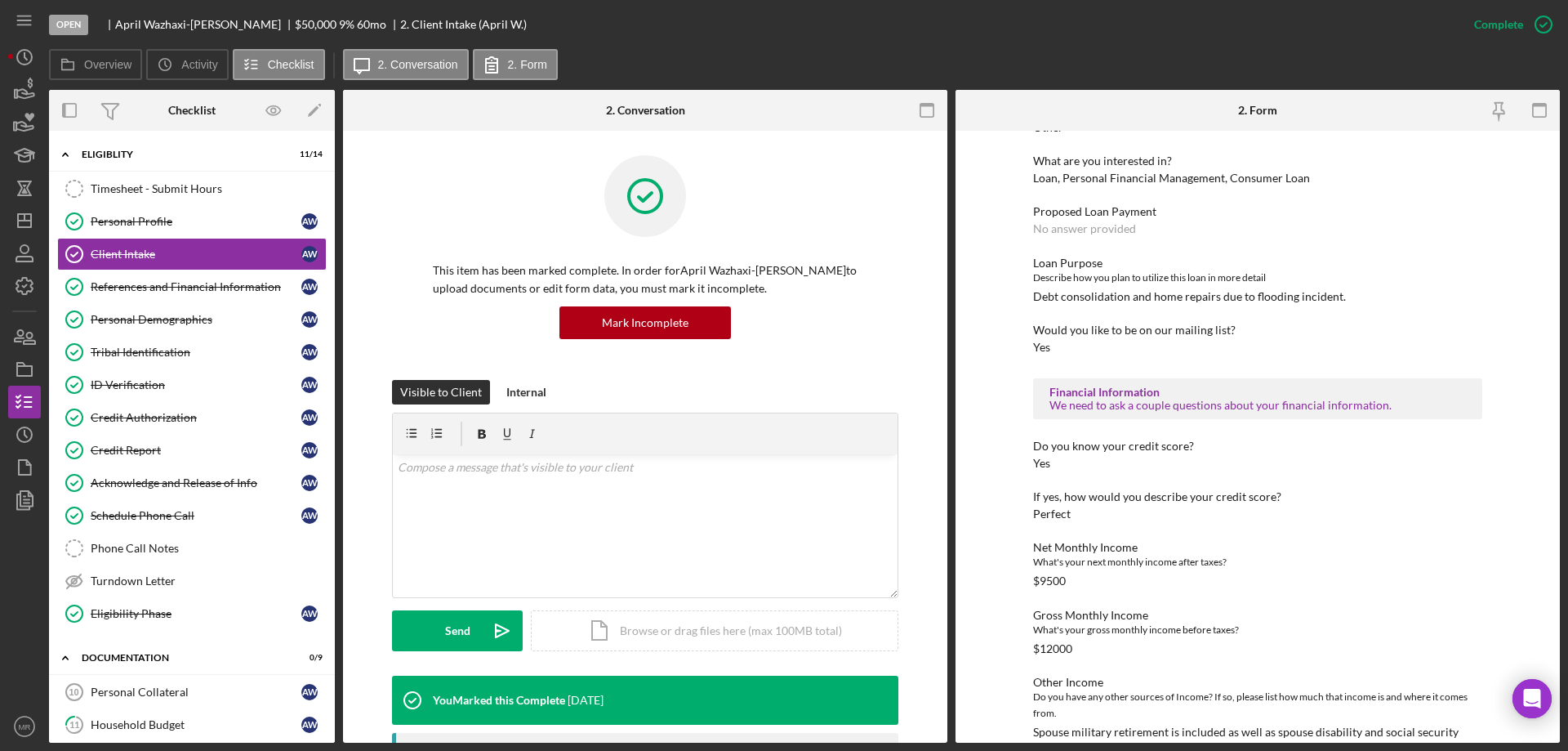
scroll to position [0, 0]
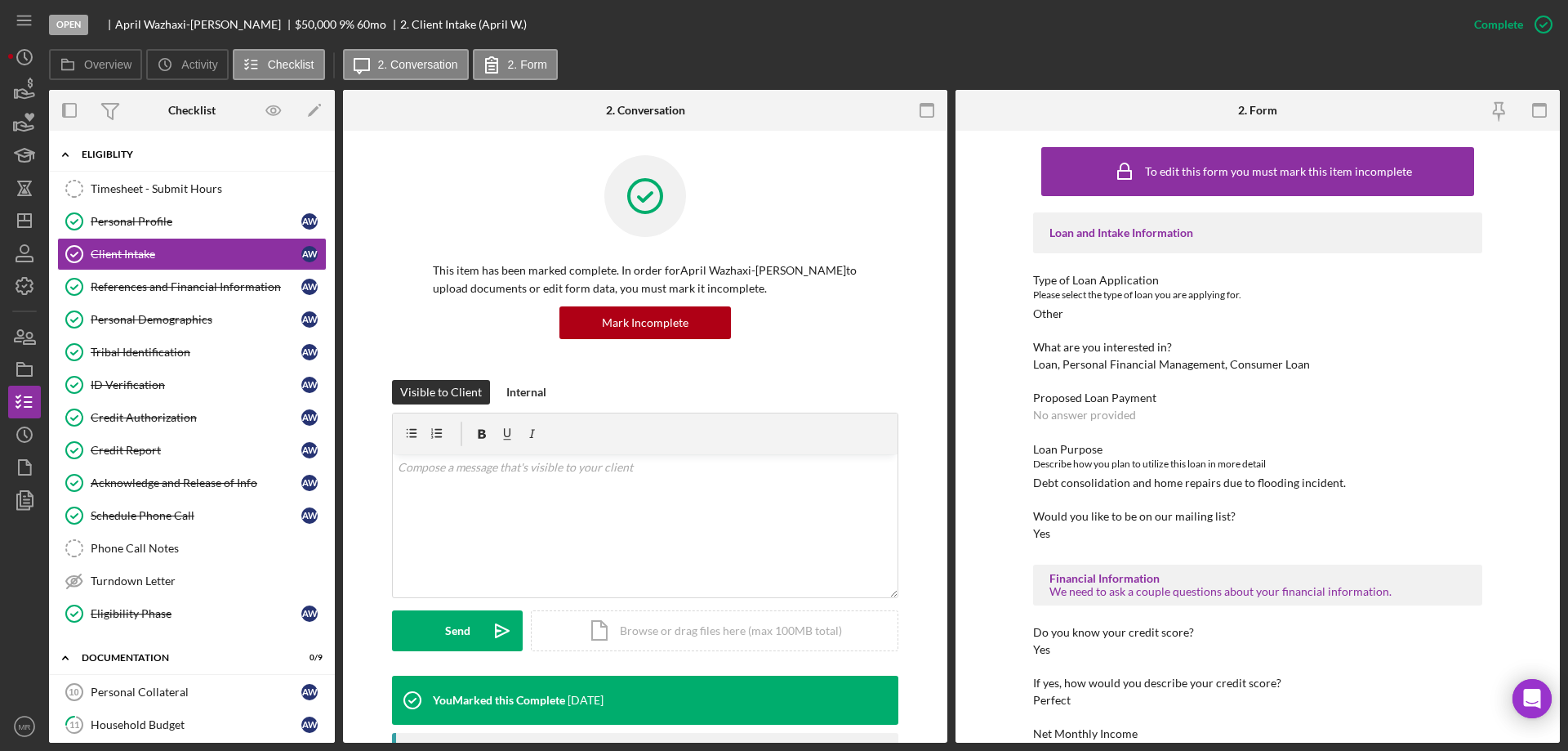
click at [116, 150] on div "Eligiblity" at bounding box center [197, 154] width 233 height 10
click at [155, 657] on div "Documentation" at bounding box center [197, 657] width 233 height 10
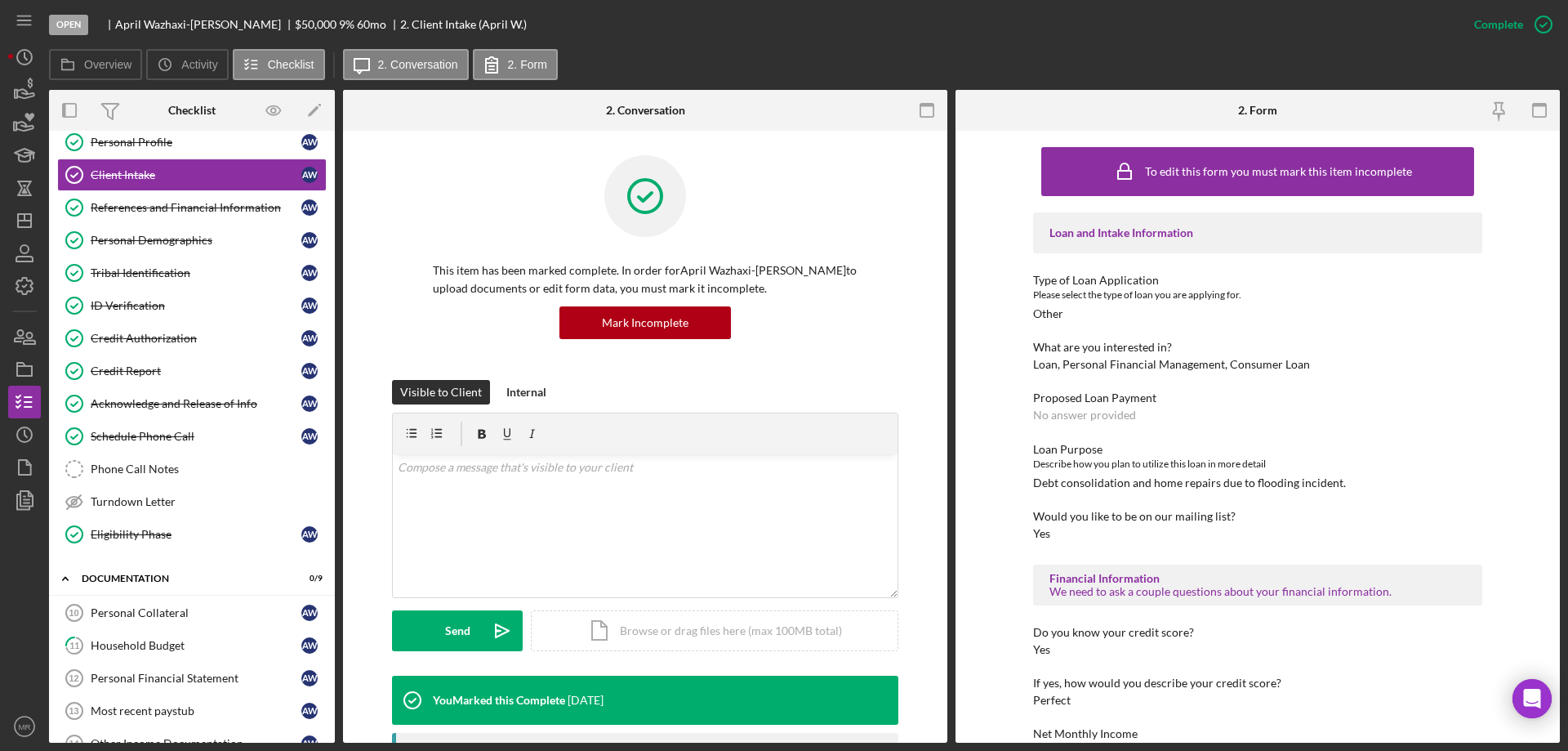
scroll to position [245, 0]
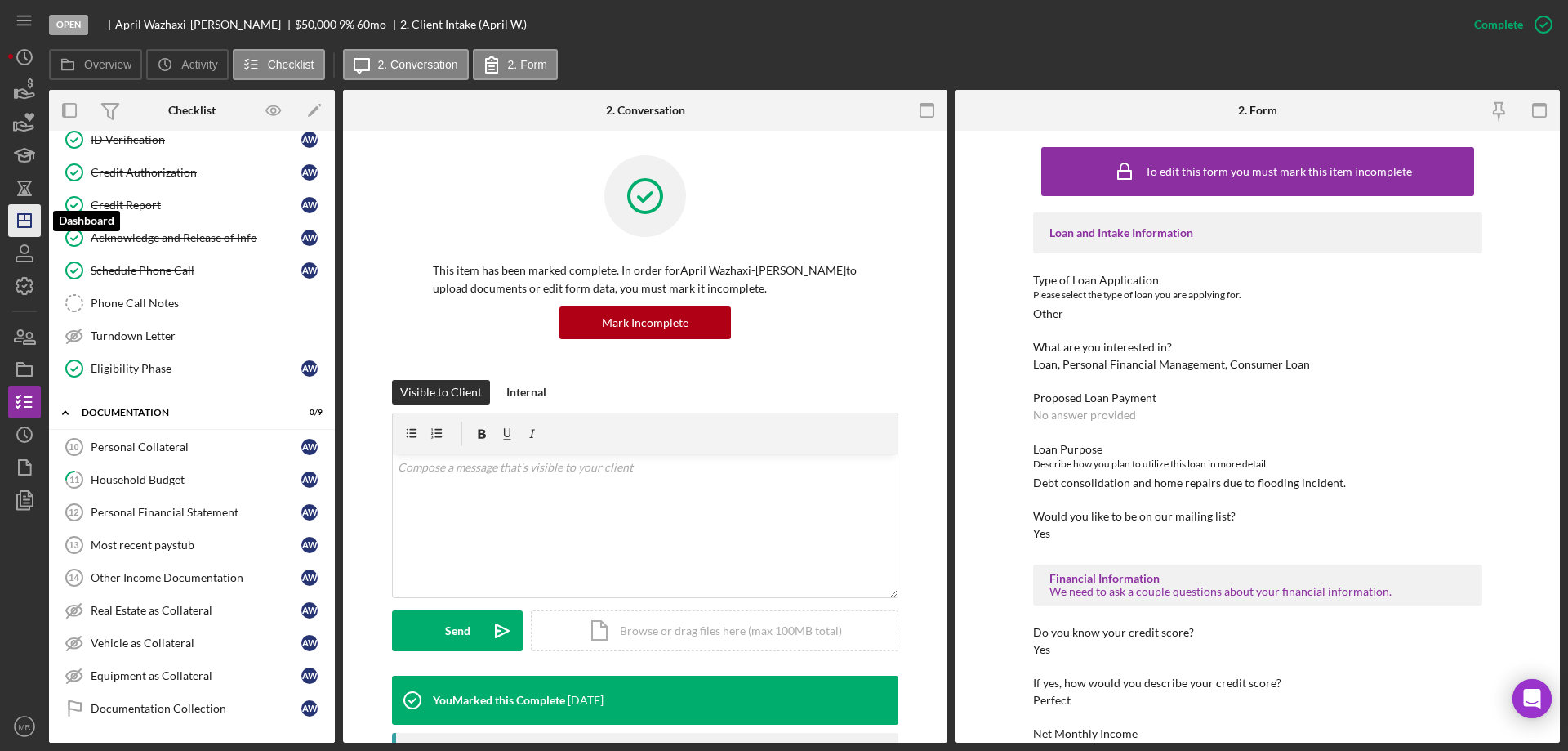
click at [16, 223] on icon "Icon/Dashboard" at bounding box center [25, 221] width 41 height 41
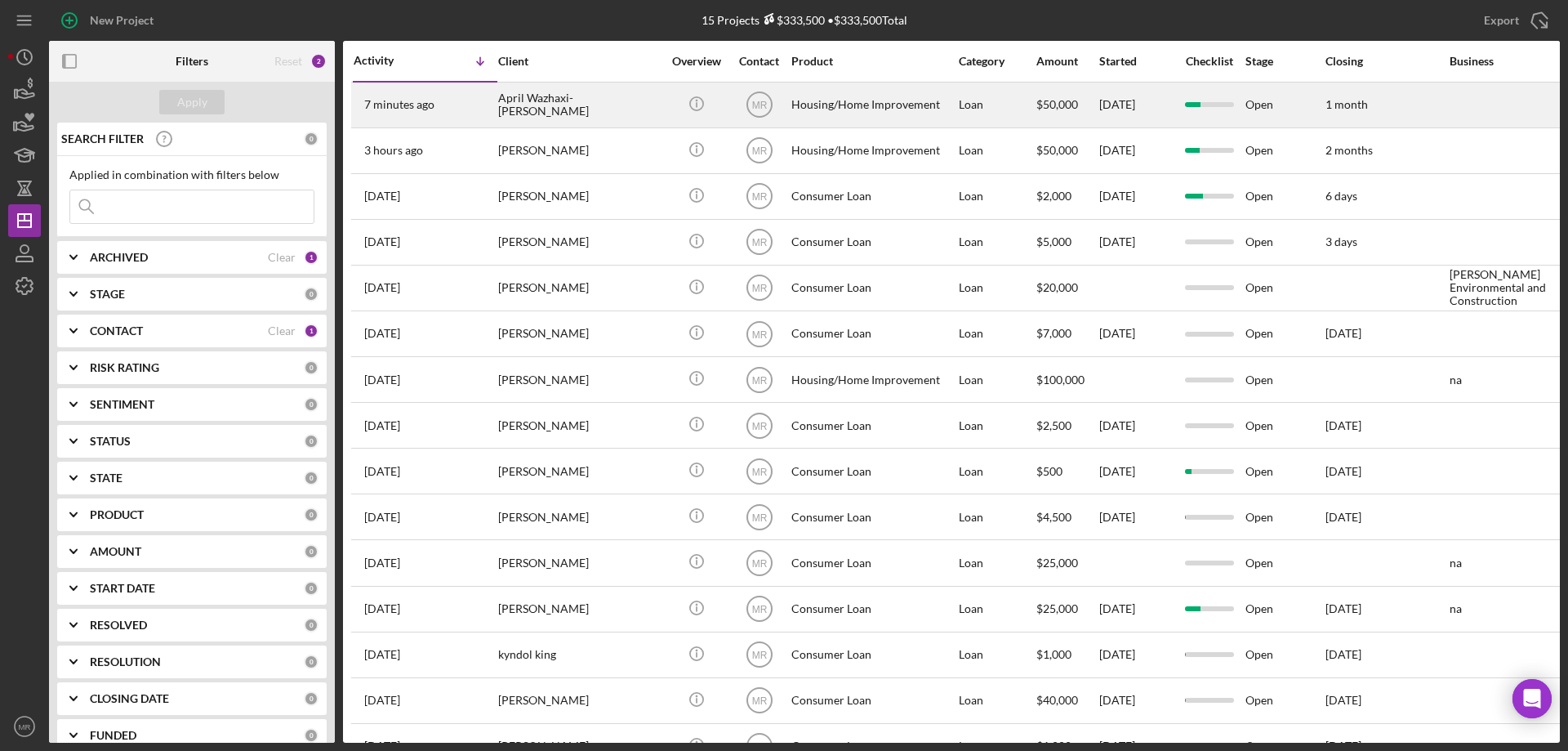
click at [593, 100] on div "April Wazhaxi-Jones" at bounding box center [580, 105] width 164 height 43
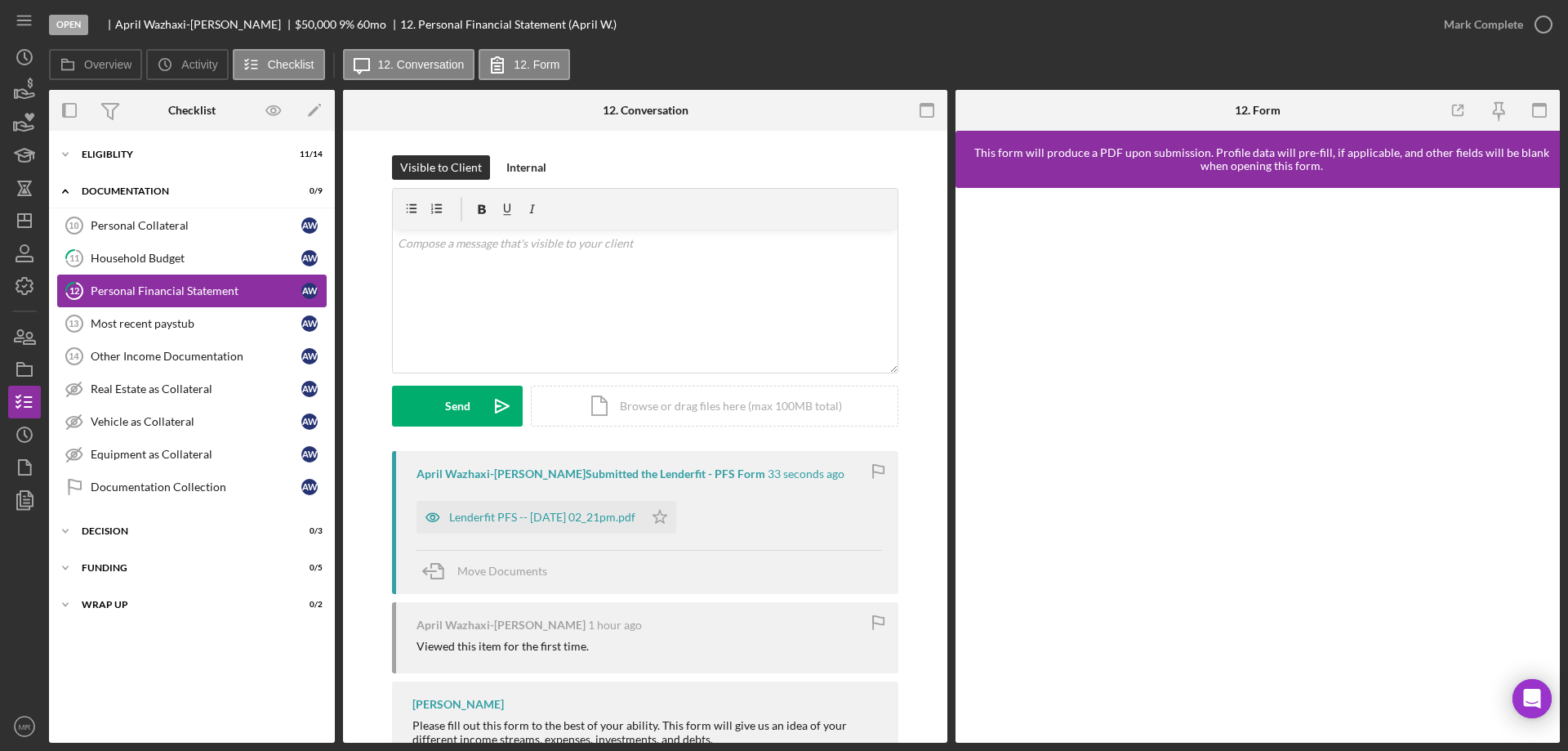
click at [142, 286] on div "Personal Financial Statement" at bounding box center [196, 290] width 211 height 13
click at [147, 288] on div "Personal Financial Statement" at bounding box center [196, 290] width 211 height 13
click at [570, 519] on div "Lenderfit PFS -- 2025-10-06 02_21pm.pdf" at bounding box center [542, 517] width 186 height 13
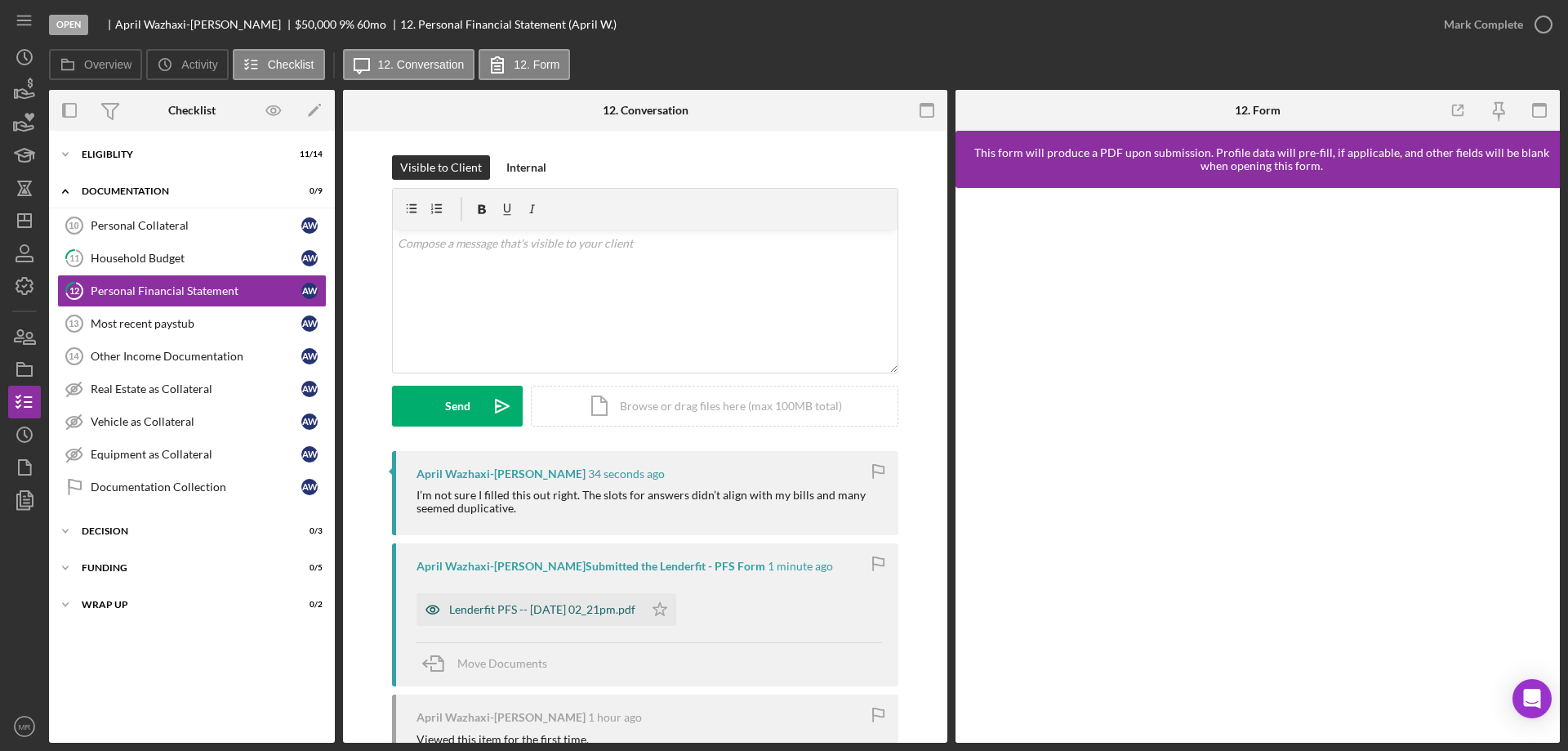
click at [522, 607] on div "Lenderfit PFS -- 2025-10-06 02_21pm.pdf" at bounding box center [542, 609] width 186 height 13
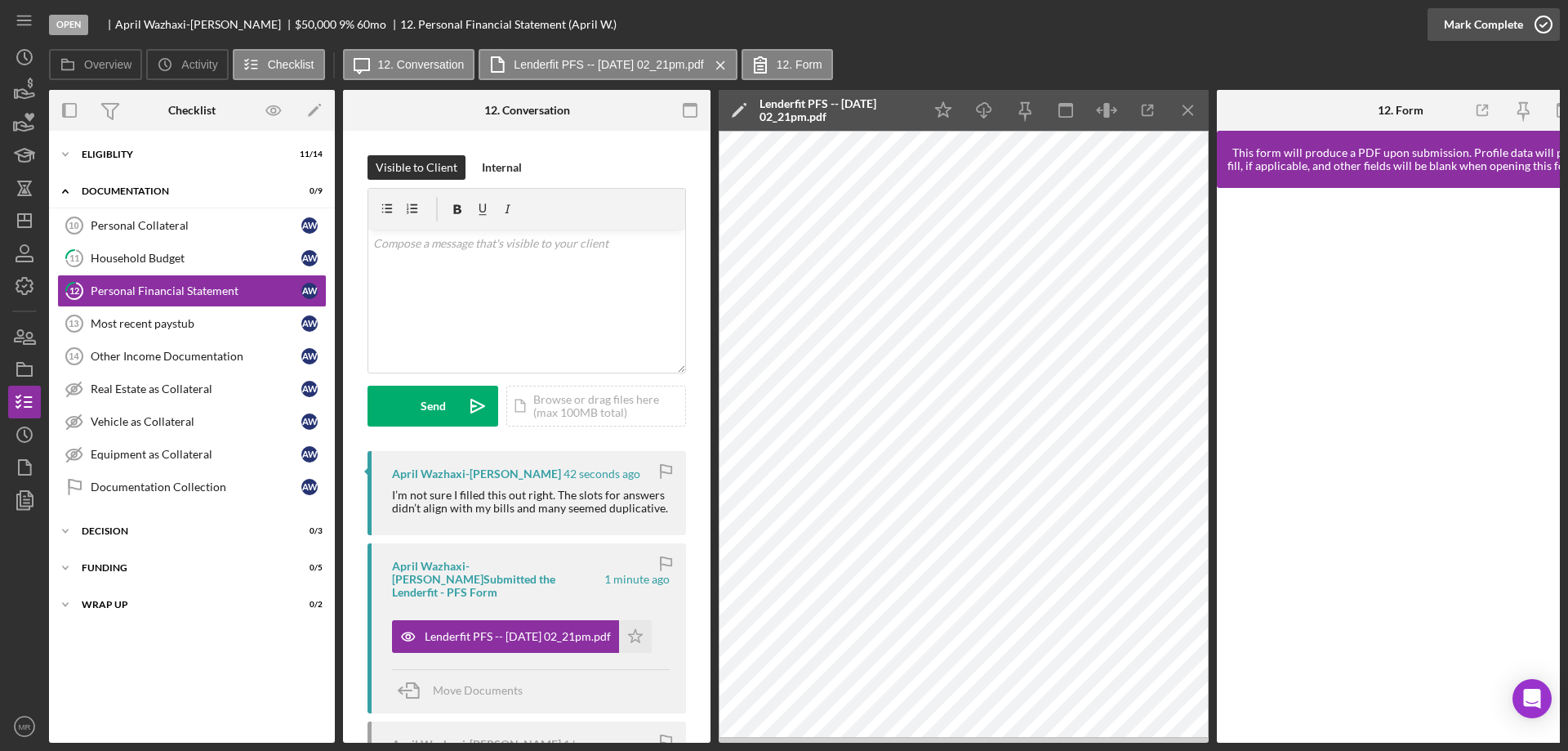
click at [1549, 23] on icon "button" at bounding box center [1544, 25] width 41 height 41
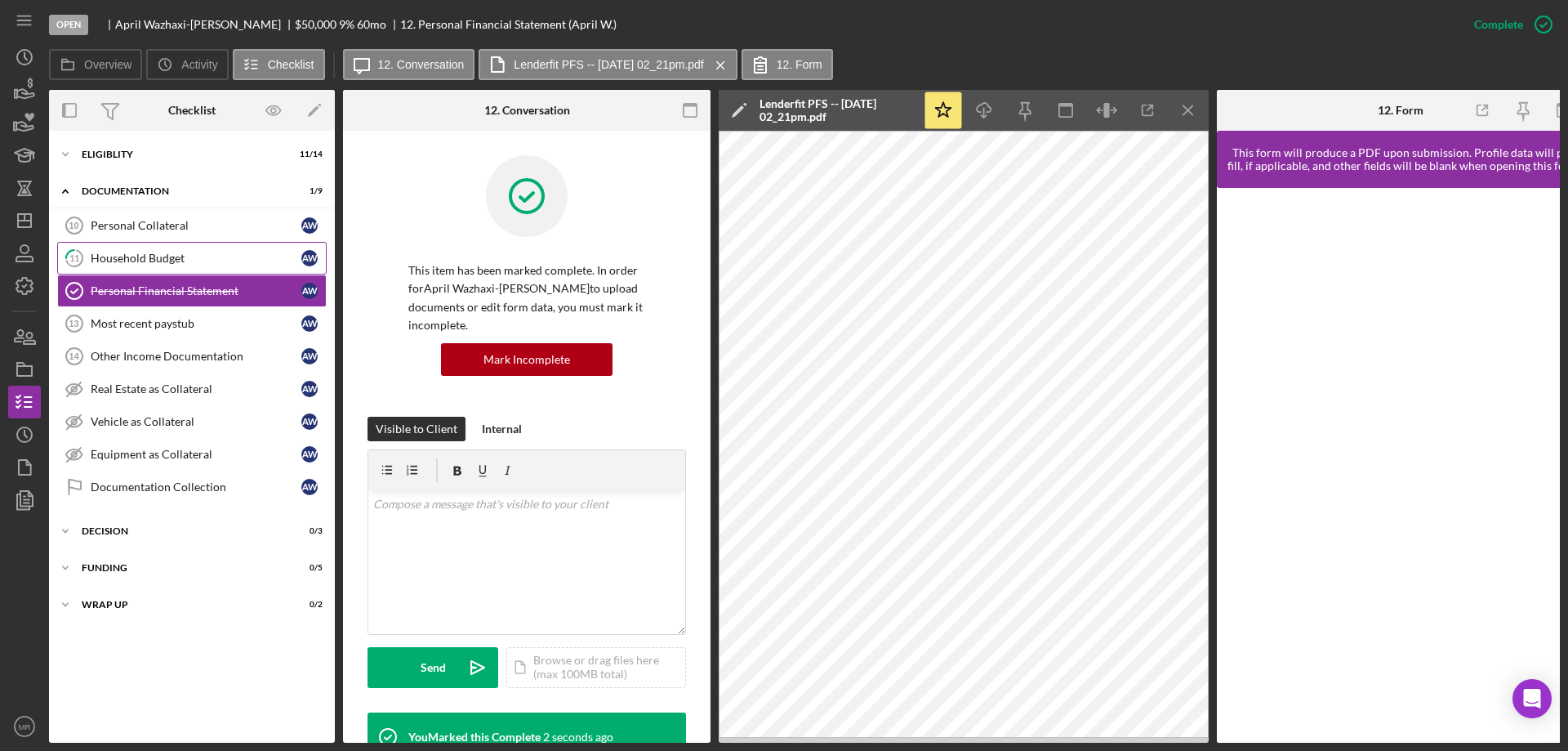
click at [135, 256] on div "Household Budget" at bounding box center [196, 258] width 211 height 13
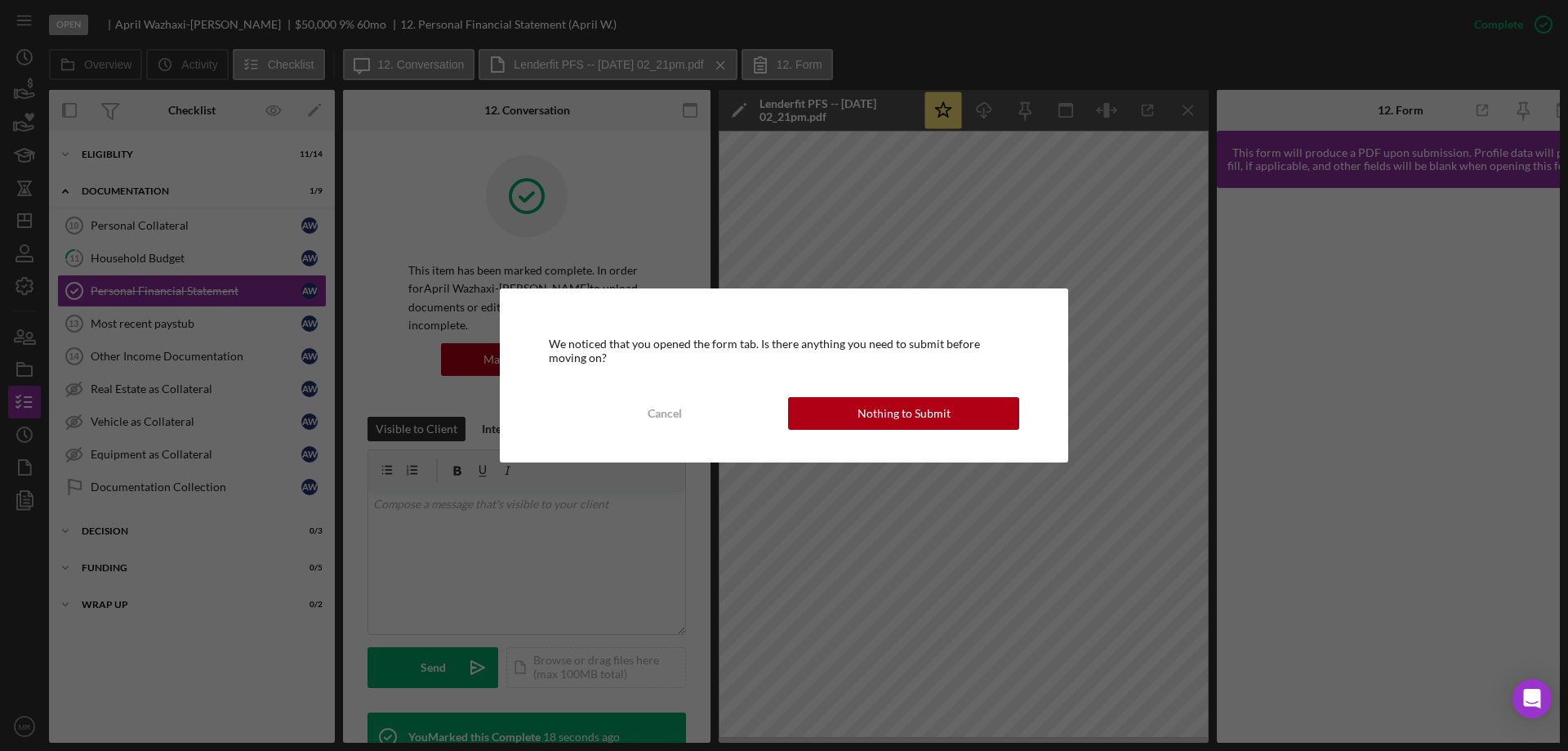
click at [936, 397] on div "Nothing to Submit" at bounding box center [904, 413] width 93 height 33
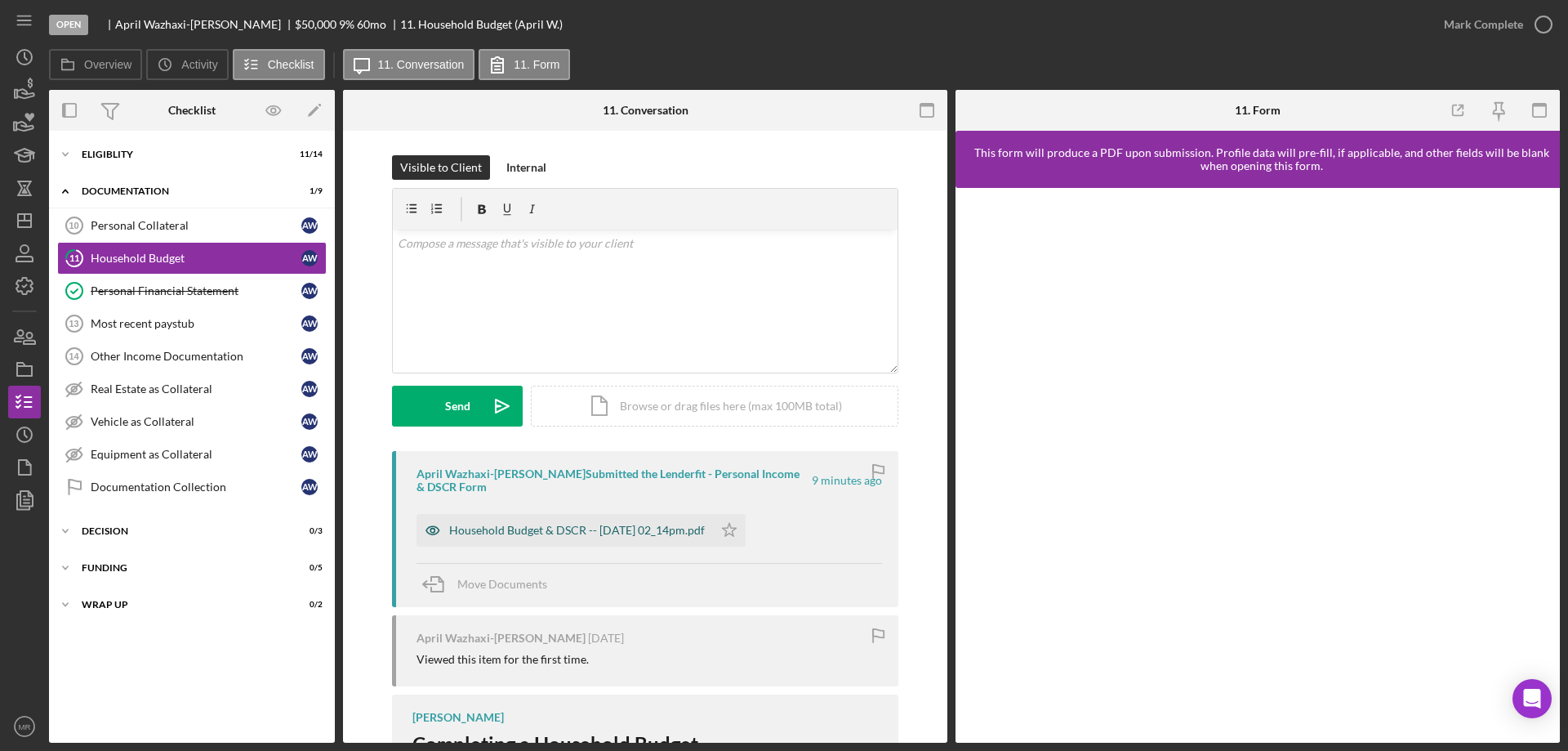
click at [570, 538] on div "Household Budget & DSCR -- 2025-10-06 02_14pm.pdf" at bounding box center [564, 530] width 297 height 33
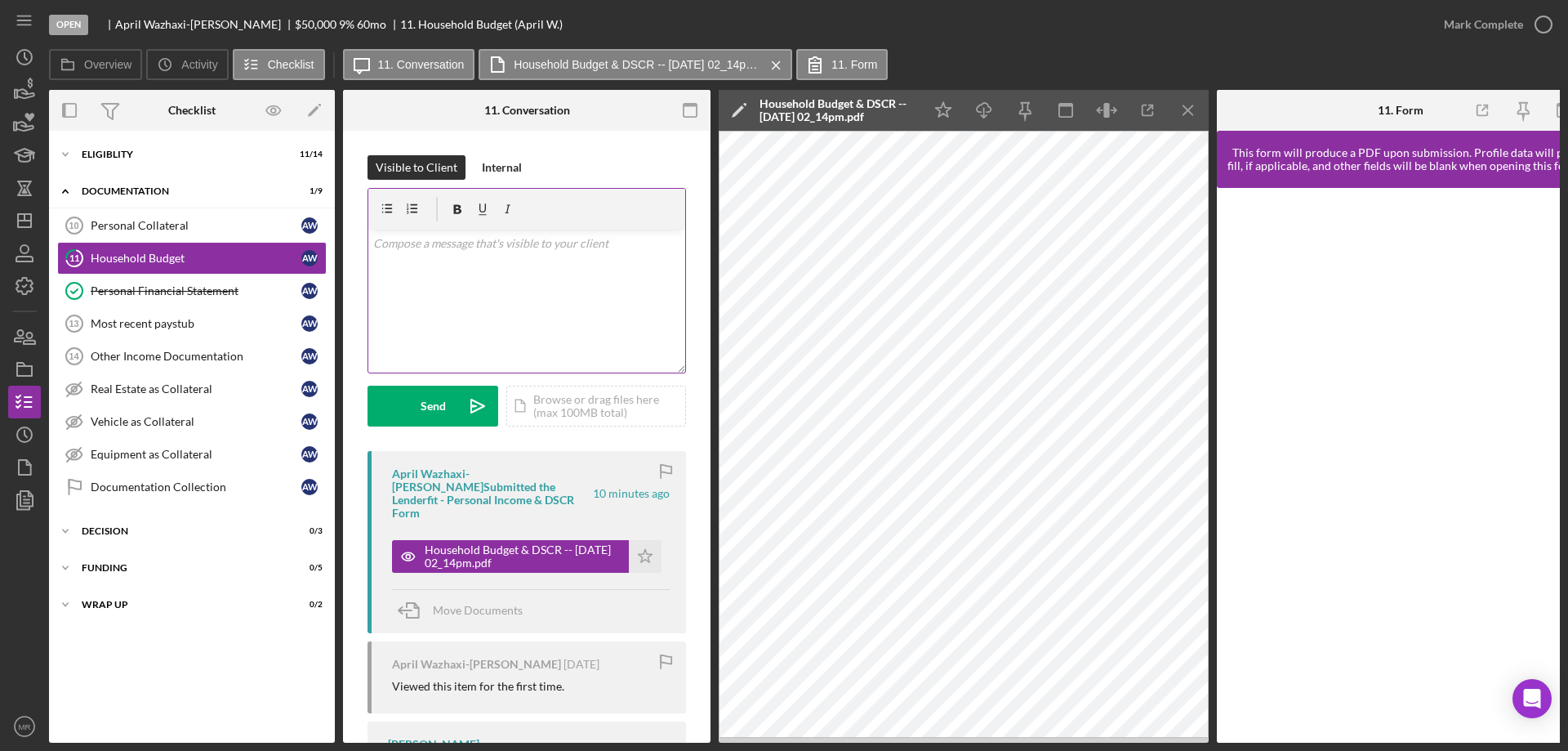
click at [475, 271] on div "v Color teal Color pink Remove color Add row above Add row below Add column bef…" at bounding box center [527, 300] width 317 height 143
drag, startPoint x: 444, startPoint y: 401, endPoint x: 444, endPoint y: 391, distance: 10.0
click at [444, 391] on div "Send" at bounding box center [433, 406] width 26 height 41
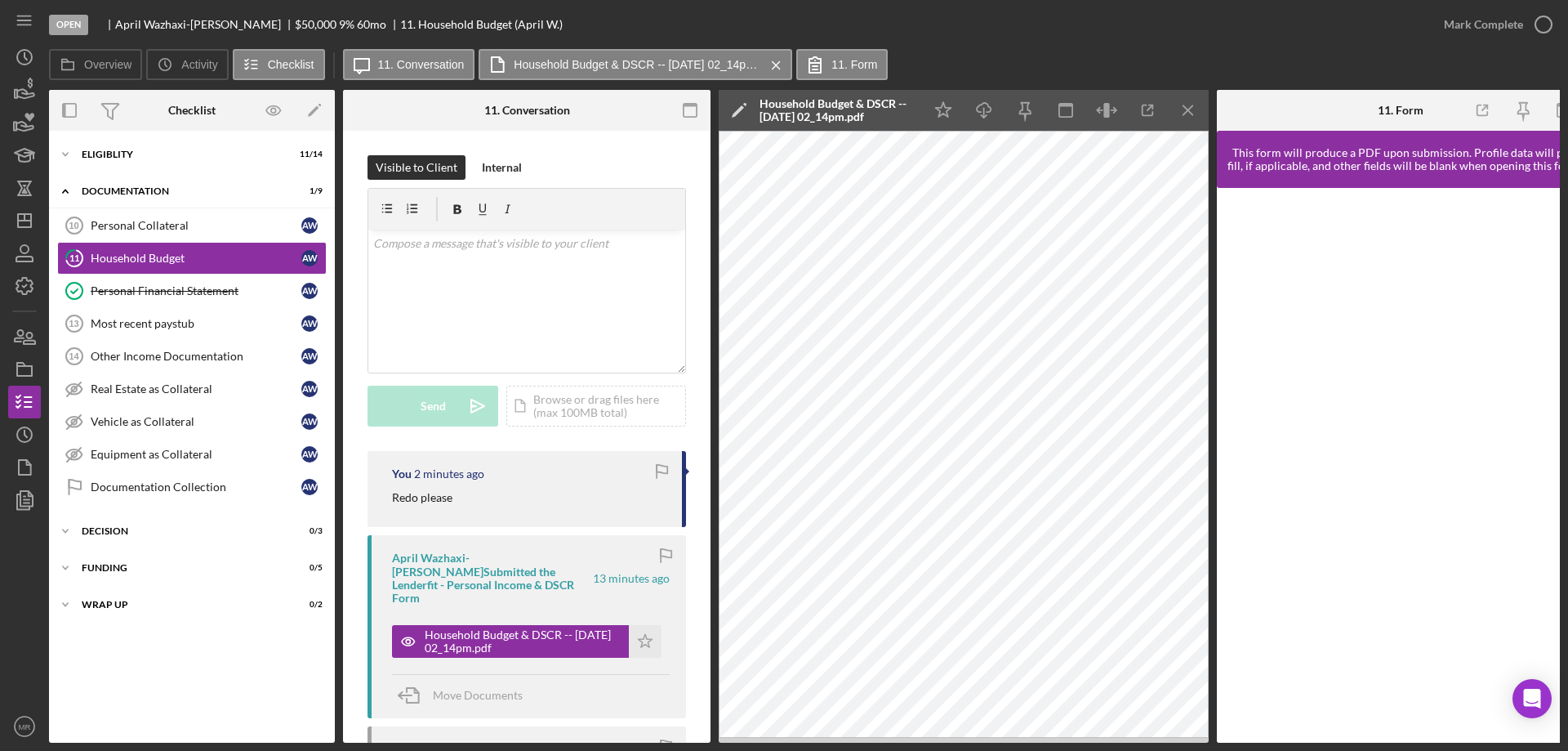
click at [970, 43] on div "Open April Wazhaxi-Jones $50,000 $50,000 9 % 60 mo 11. Household Budget (April …" at bounding box center [738, 24] width 1379 height 49
click at [833, 11] on div "Open April Wazhaxi-Jones $50,000 $50,000 9 % 60 mo 11. Household Budget (April …" at bounding box center [738, 24] width 1379 height 49
click at [152, 222] on div "Personal Collateral" at bounding box center [196, 225] width 211 height 13
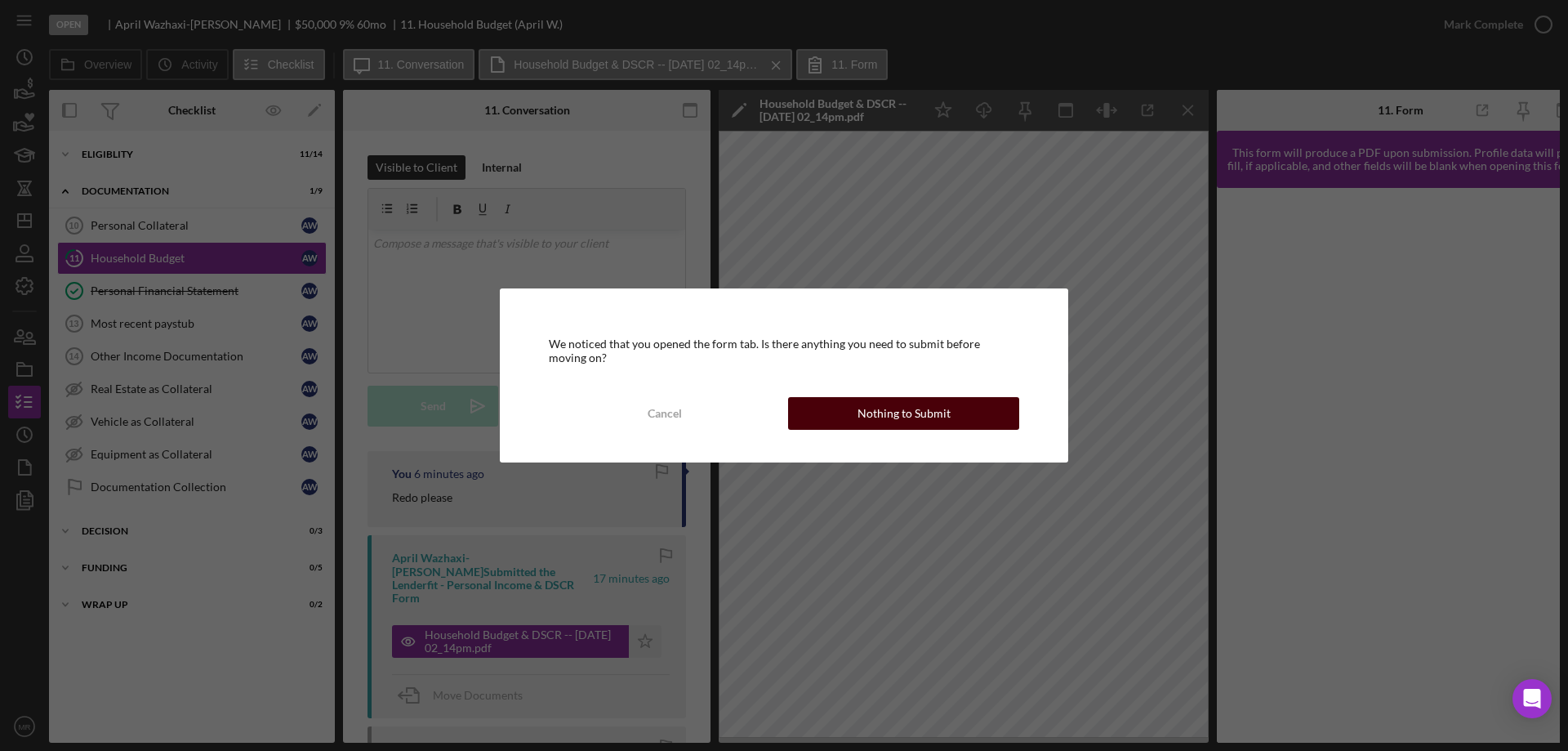
click at [950, 409] on button "Nothing to Submit" at bounding box center [903, 413] width 231 height 33
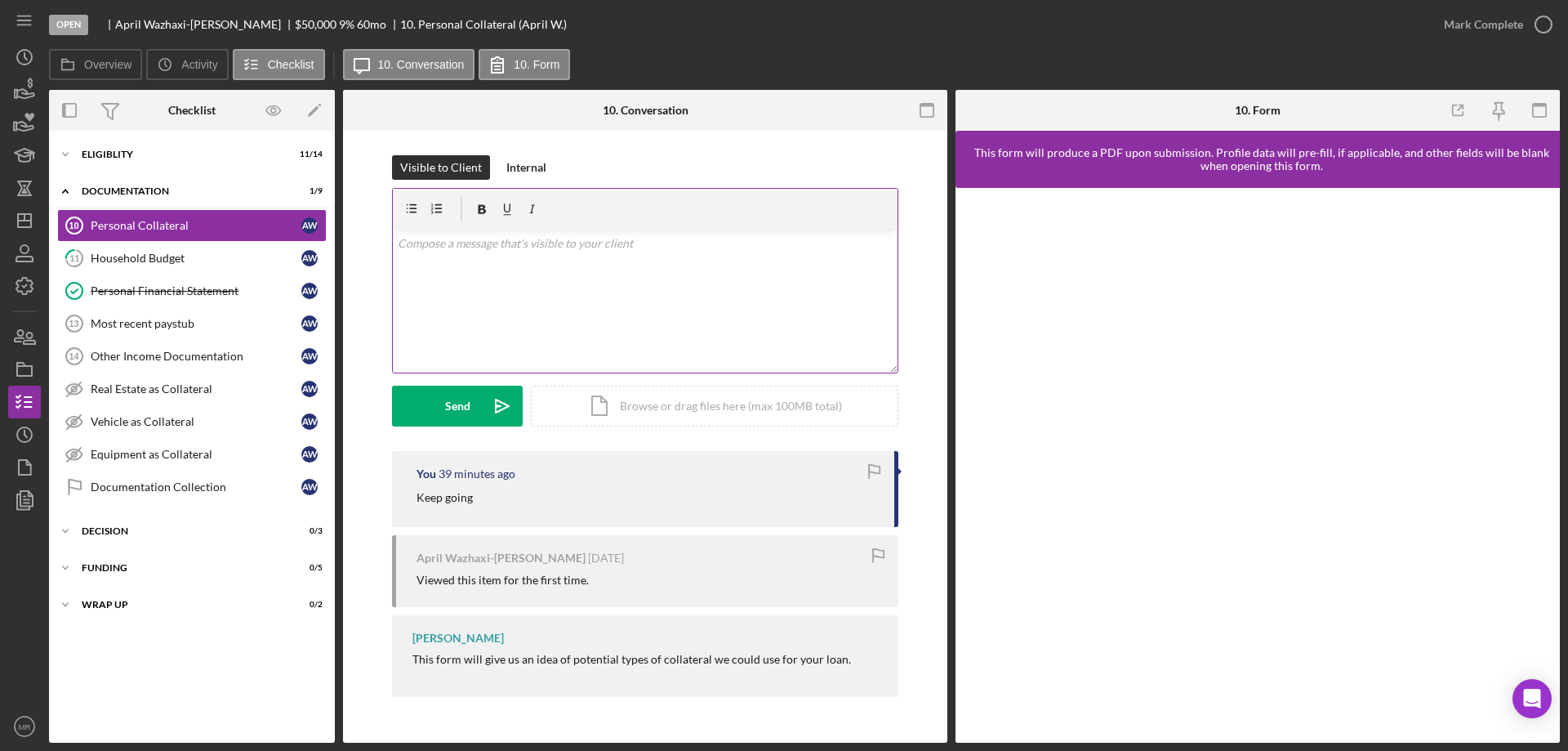
click at [575, 292] on div "v Color teal Color pink Remove color Add row above Add row below Add column bef…" at bounding box center [645, 300] width 505 height 143
drag, startPoint x: 456, startPoint y: 407, endPoint x: 585, endPoint y: 389, distance: 130.2
click at [459, 407] on div "Send" at bounding box center [458, 406] width 26 height 41
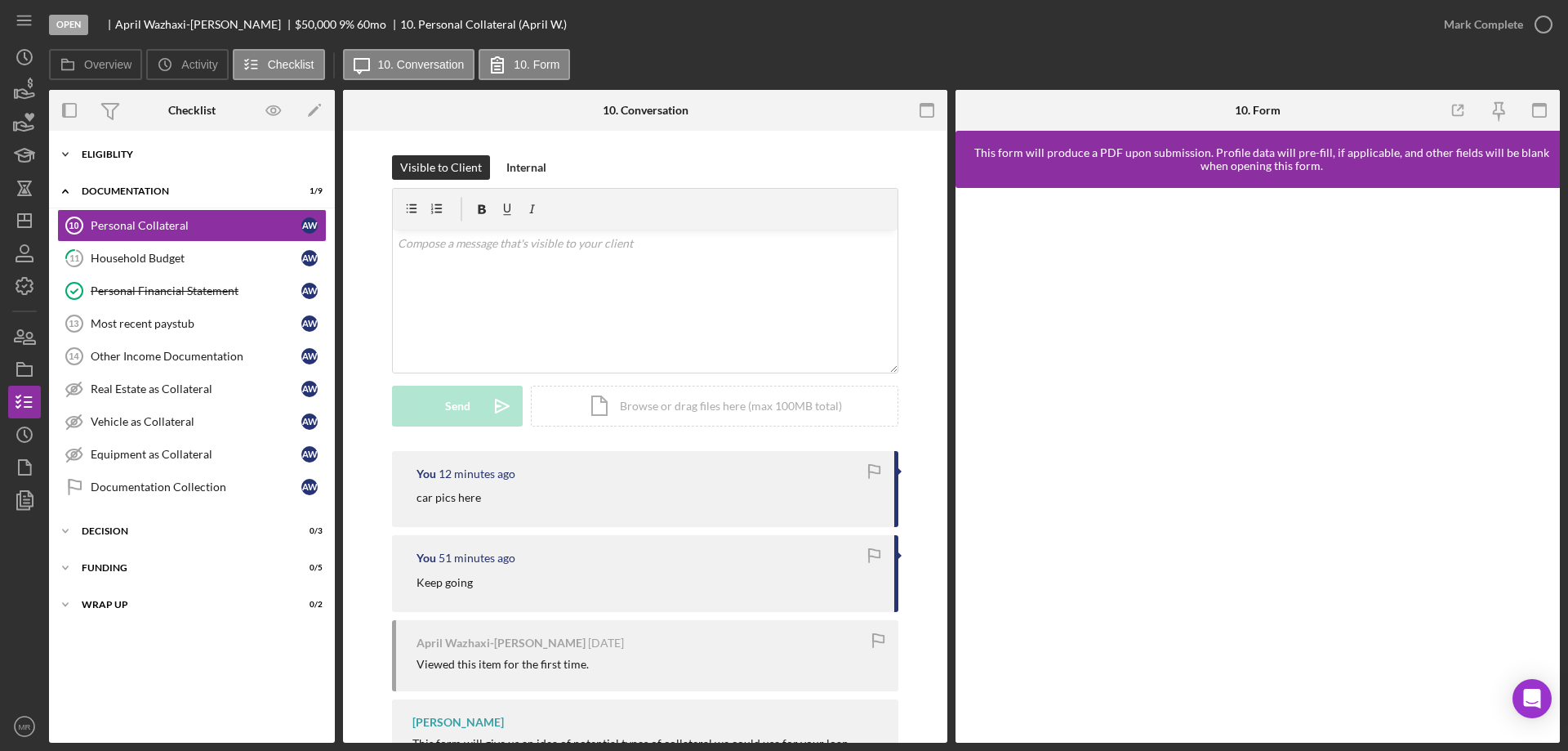
click at [117, 160] on div "Icon/Expander Eligiblity 11 / 14" at bounding box center [191, 154] width 286 height 33
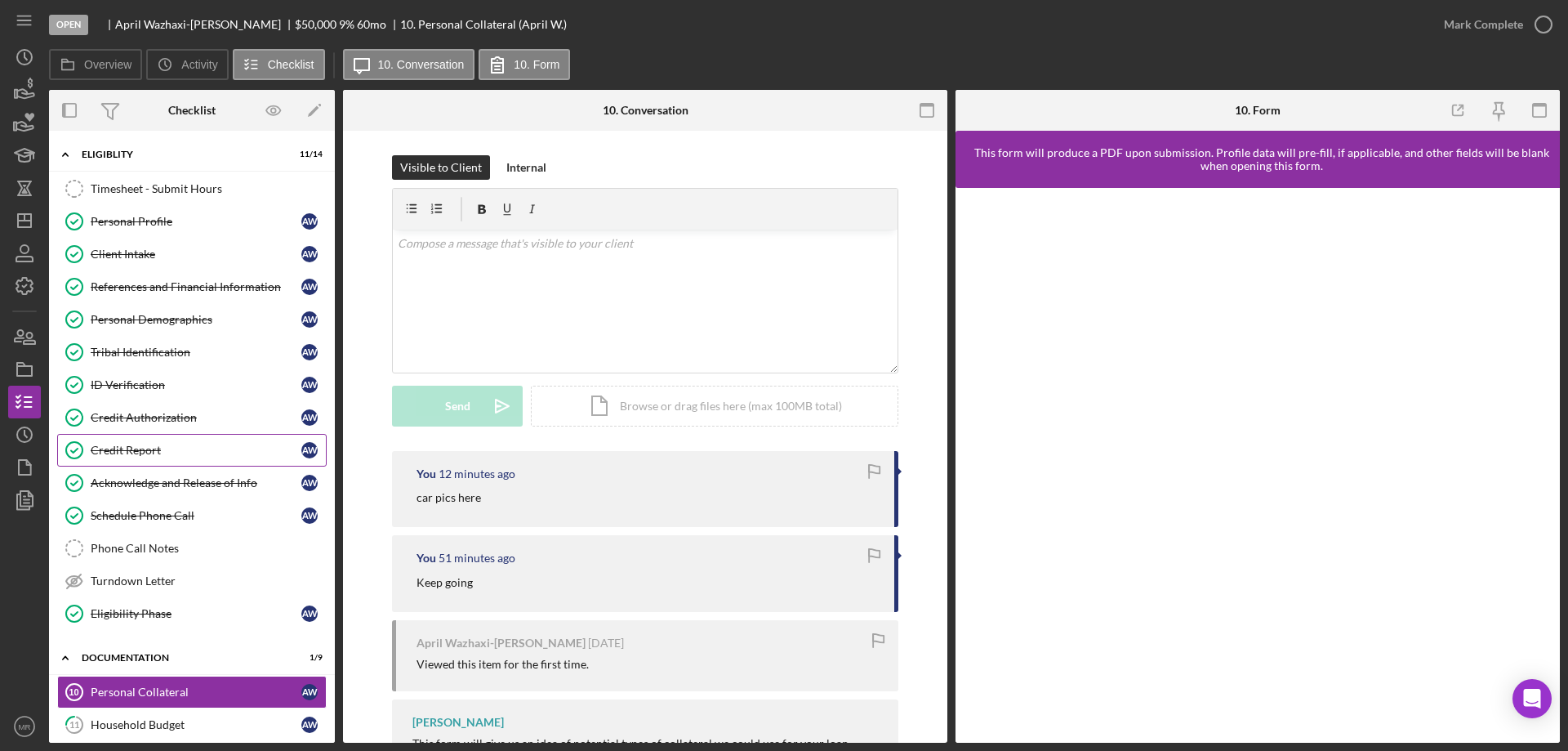
drag, startPoint x: 149, startPoint y: 448, endPoint x: 165, endPoint y: 448, distance: 16.0
click at [150, 448] on div "Credit Report" at bounding box center [196, 450] width 211 height 13
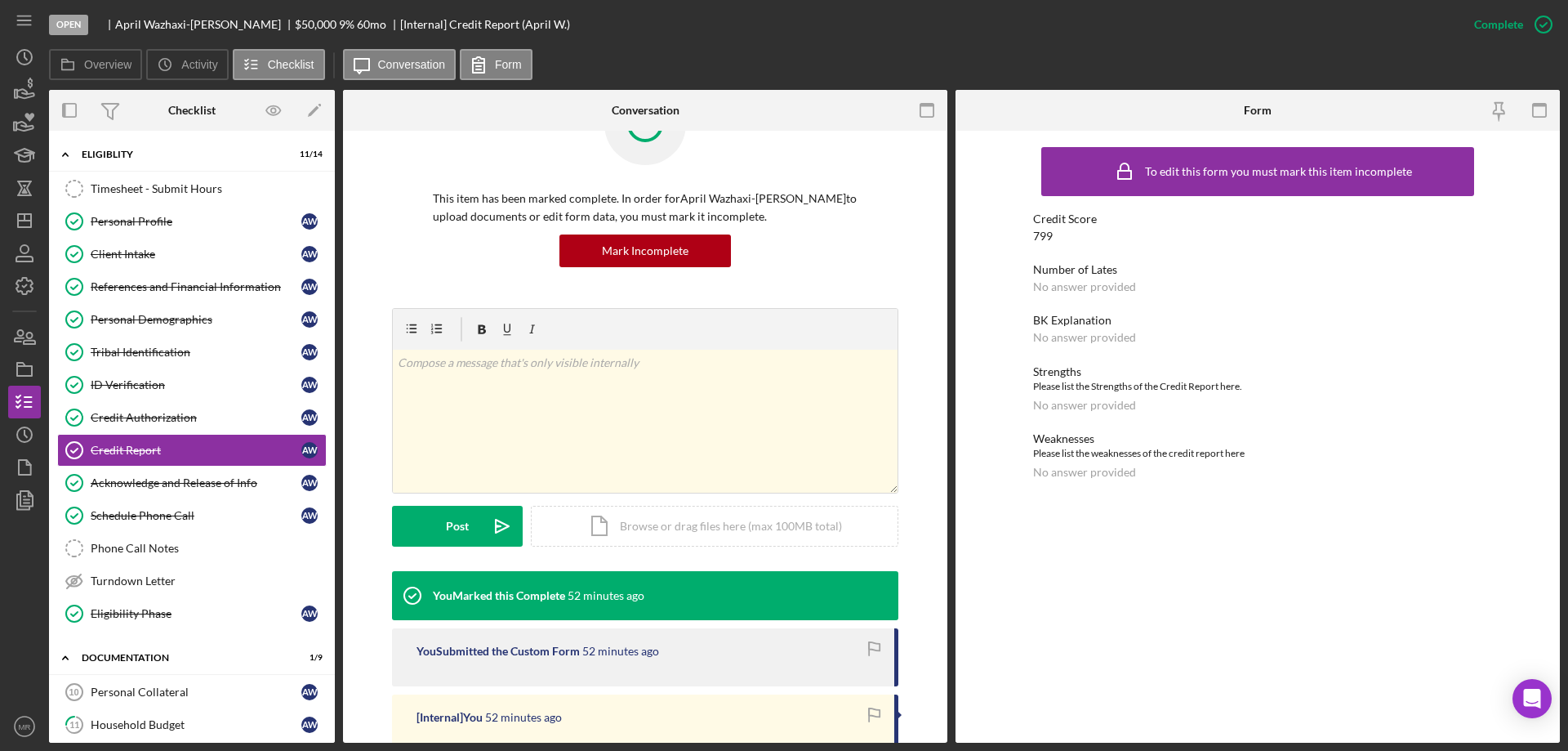
scroll to position [245, 0]
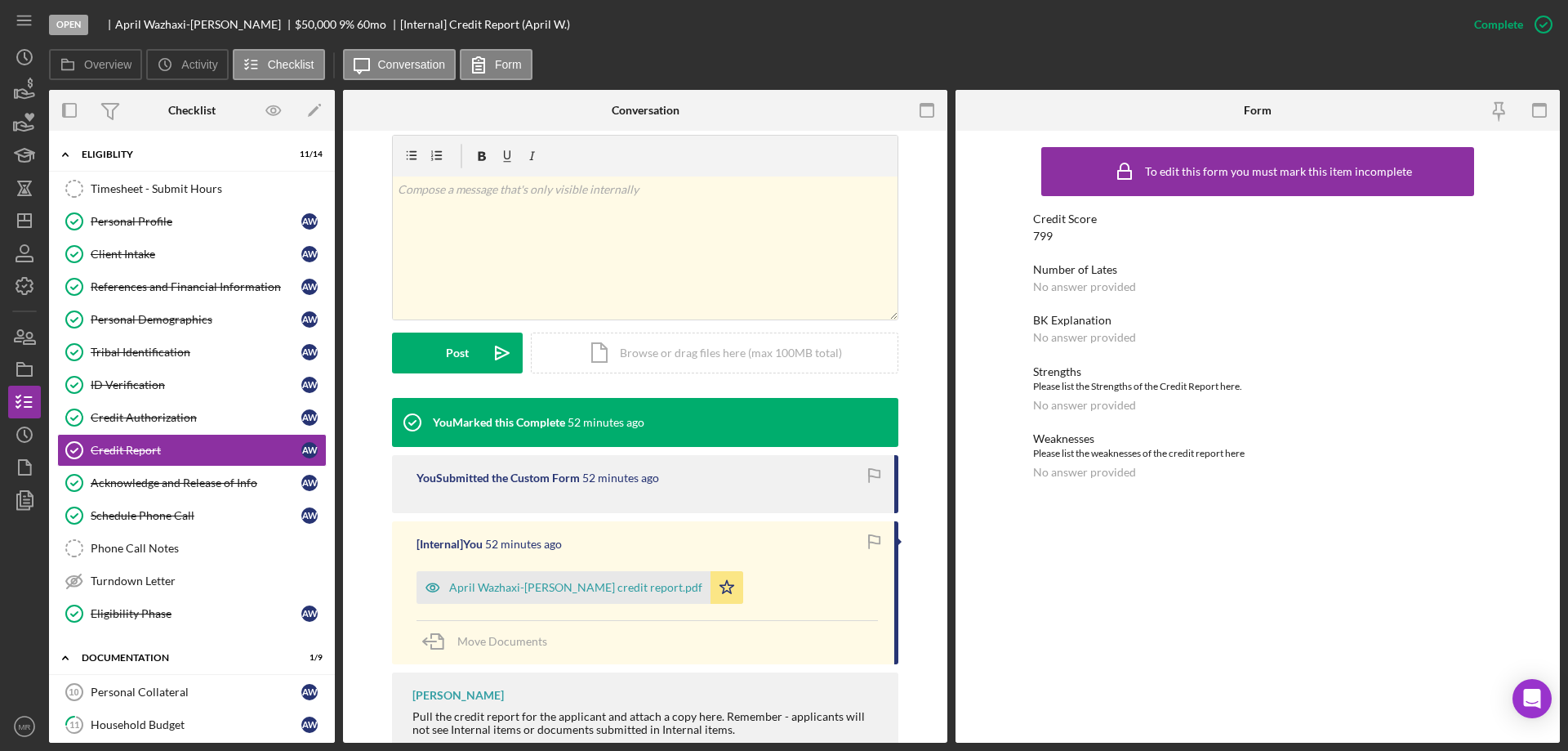
click at [558, 588] on div "April Wazhaxi-Jones credit report.pdf" at bounding box center [575, 587] width 253 height 13
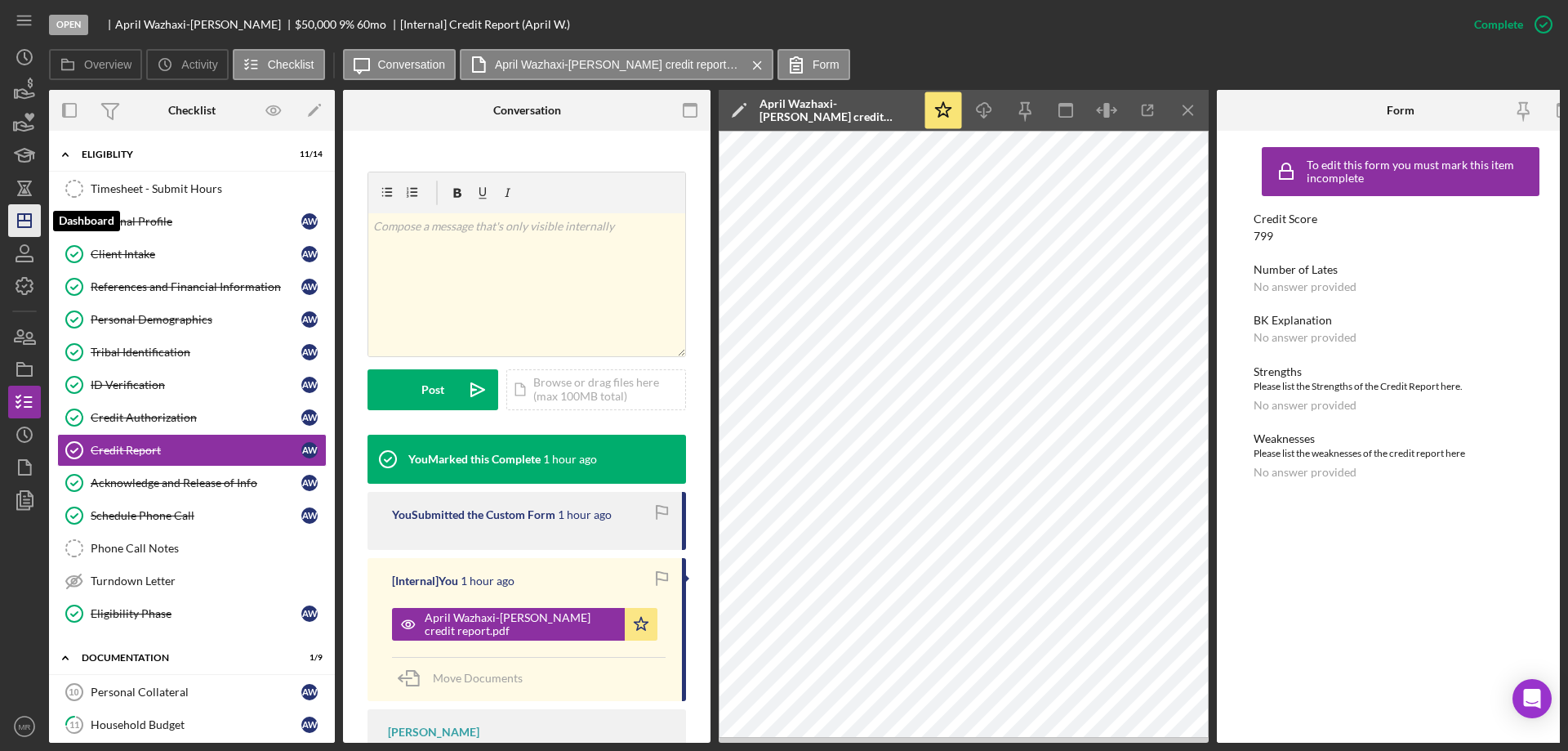
click at [23, 214] on polygon "button" at bounding box center [24, 221] width 13 height 13
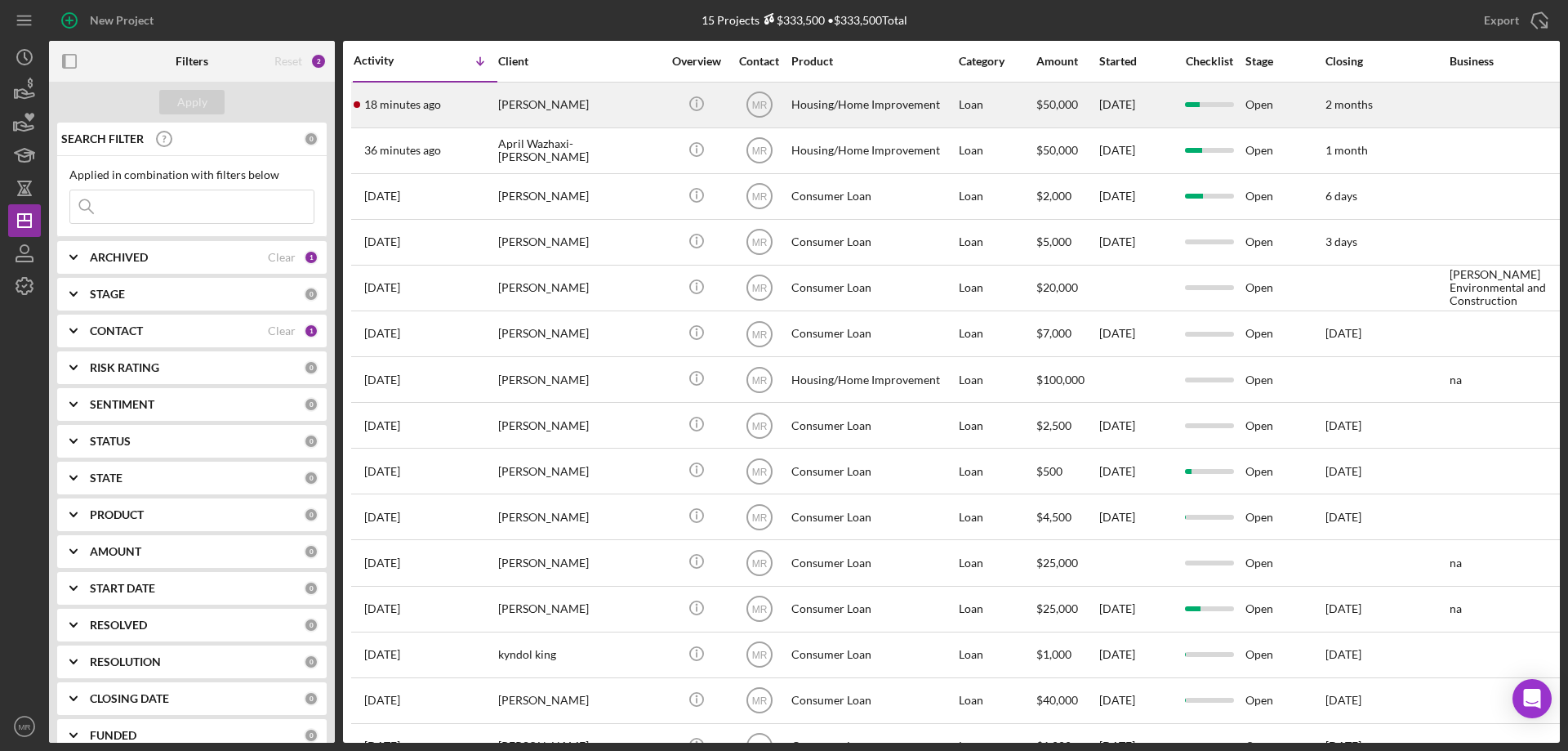
click at [608, 100] on div "[PERSON_NAME]" at bounding box center [580, 105] width 164 height 43
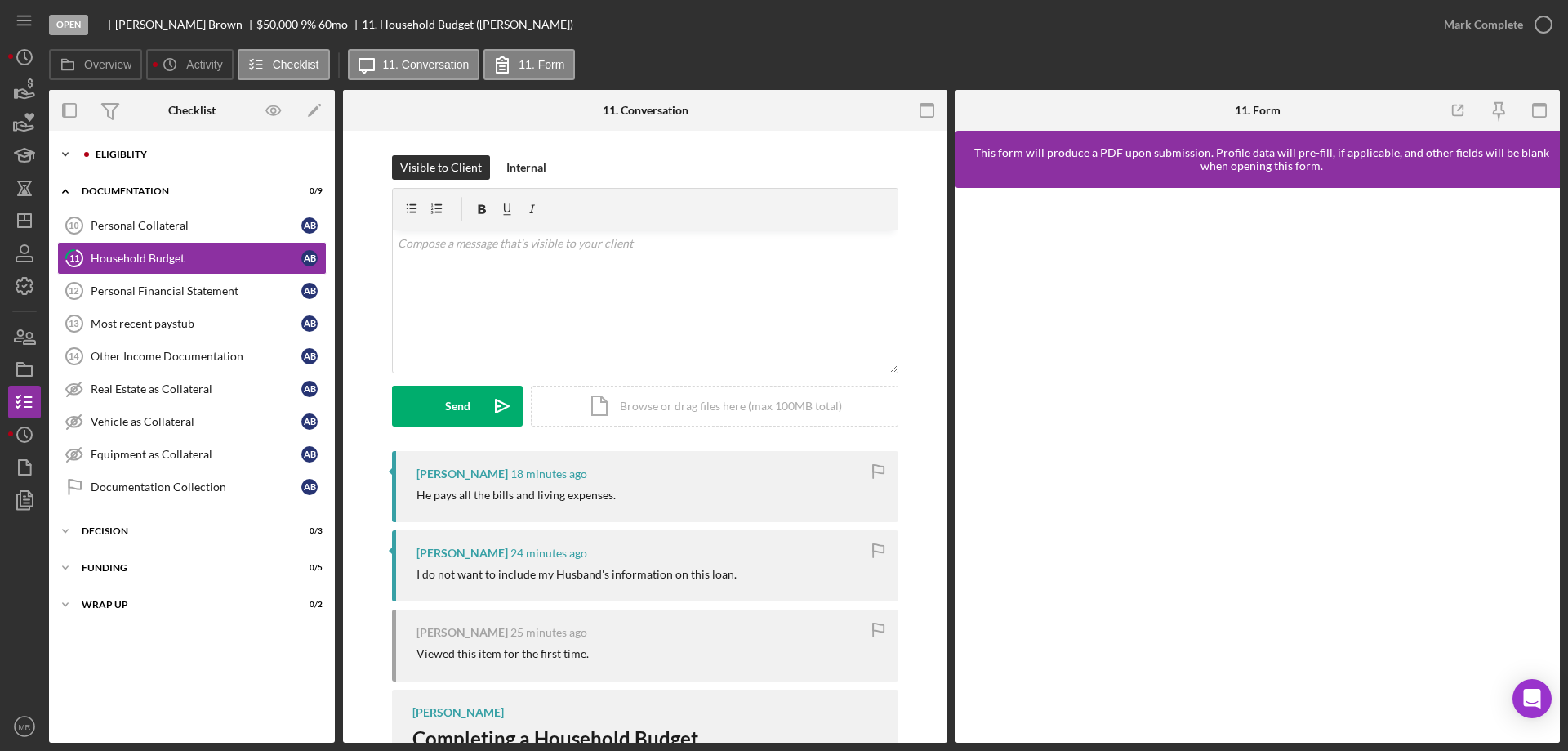
click at [125, 151] on div "Eligiblity" at bounding box center [205, 154] width 219 height 10
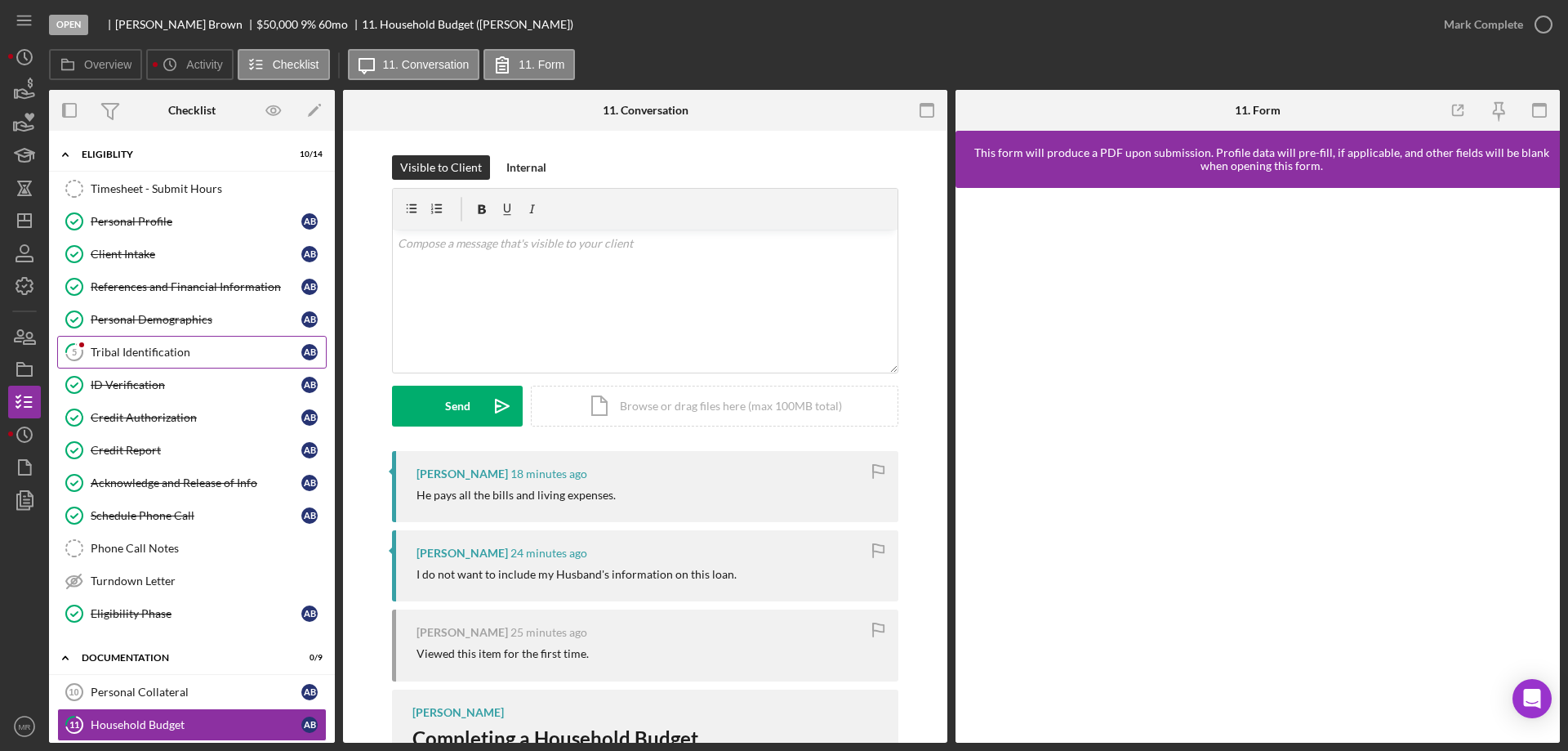
click at [154, 353] on div "Tribal Identification" at bounding box center [196, 352] width 211 height 13
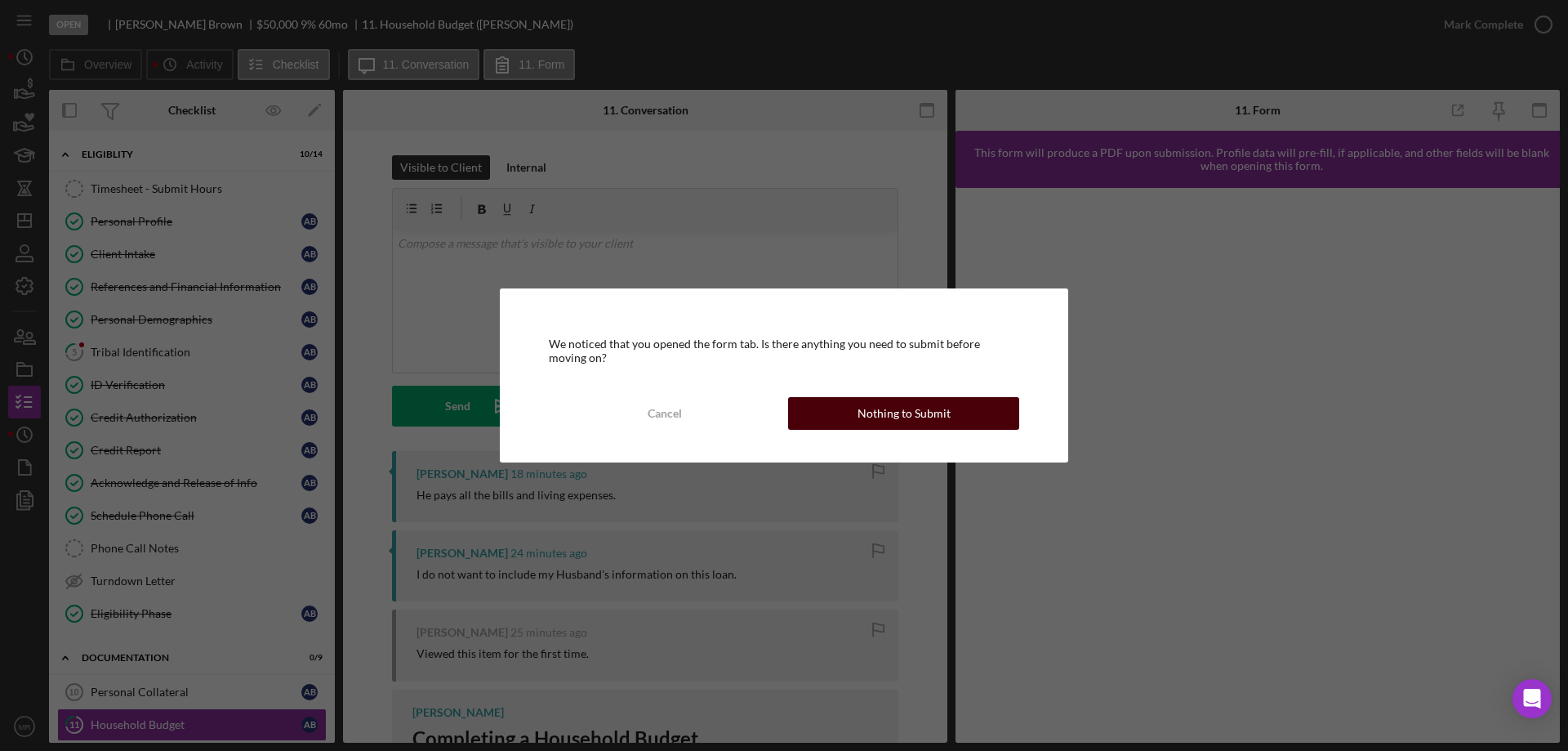
click at [881, 416] on div "Nothing to Submit" at bounding box center [904, 413] width 93 height 33
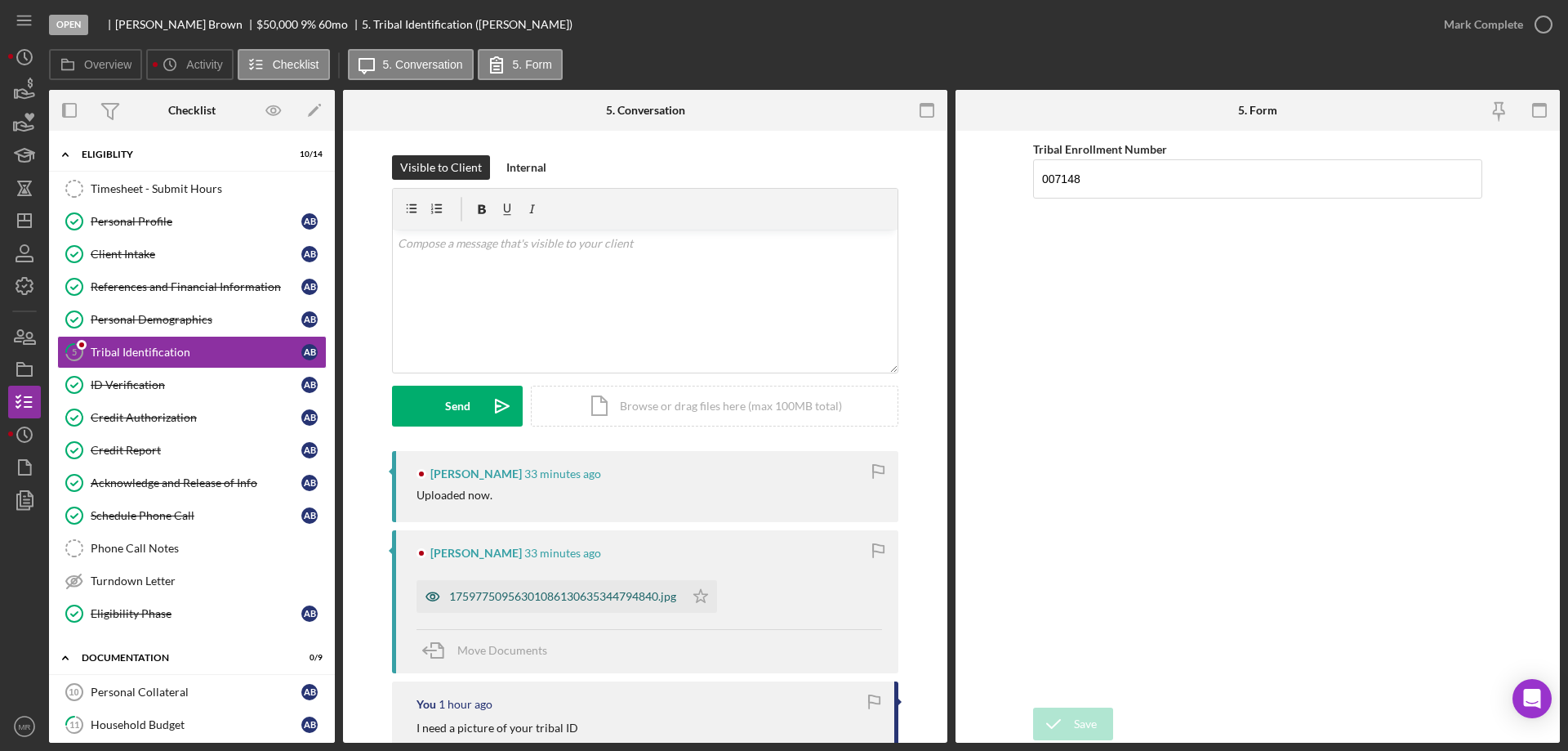
click at [552, 606] on div "17597750956301086130635344794840.jpg" at bounding box center [550, 596] width 268 height 33
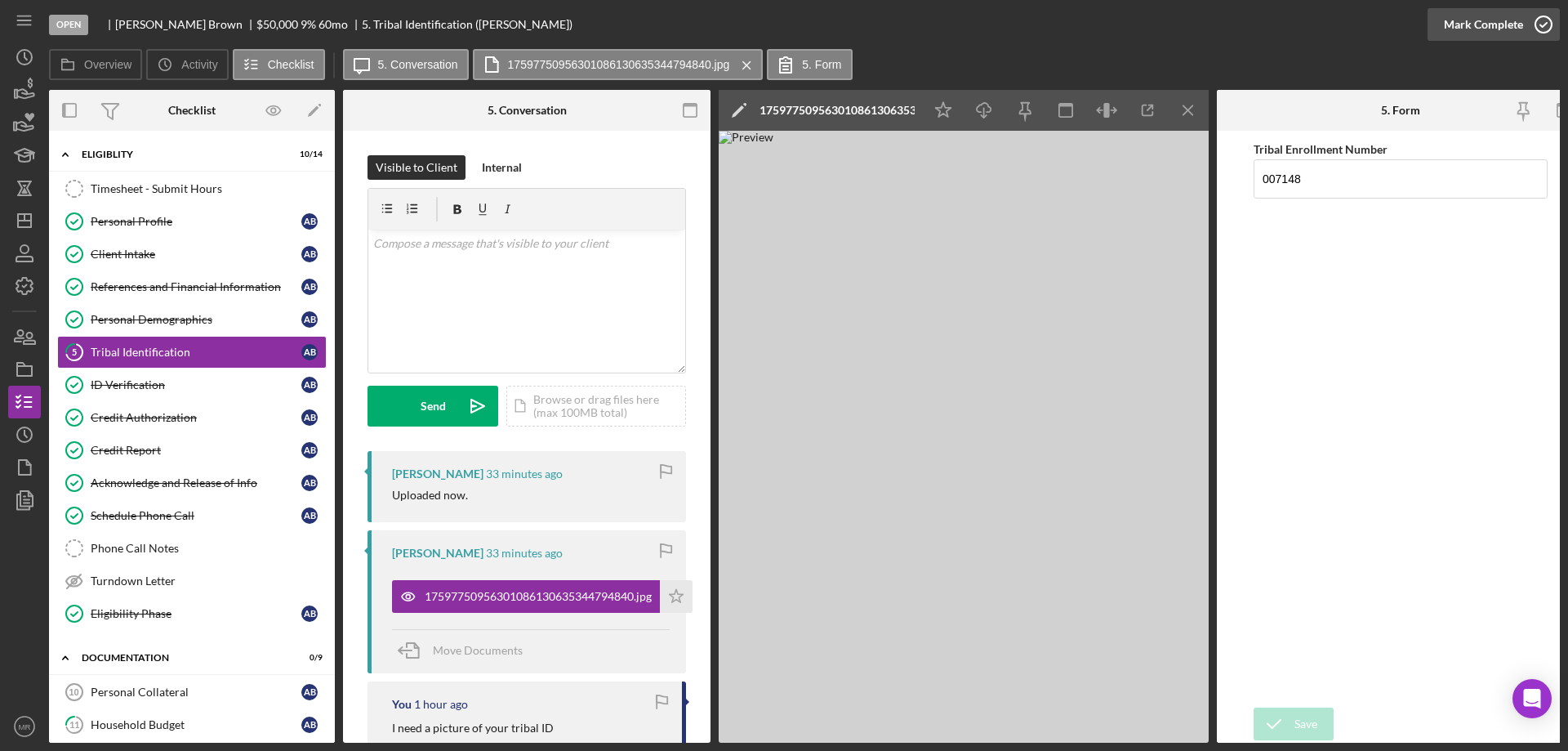
click at [1543, 13] on icon "button" at bounding box center [1544, 25] width 41 height 41
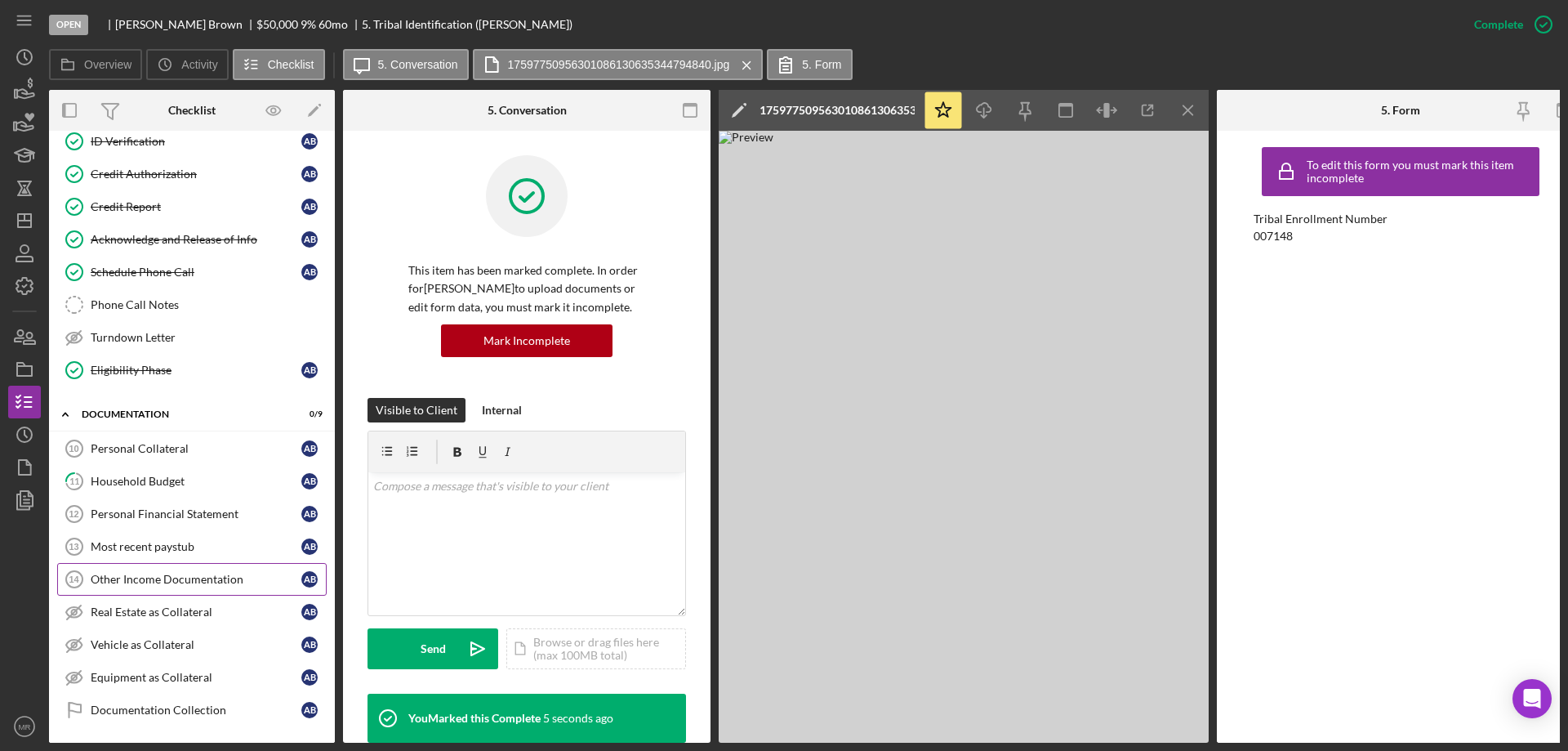
scroll to position [245, 0]
click at [145, 444] on div "Personal Collateral" at bounding box center [196, 446] width 211 height 13
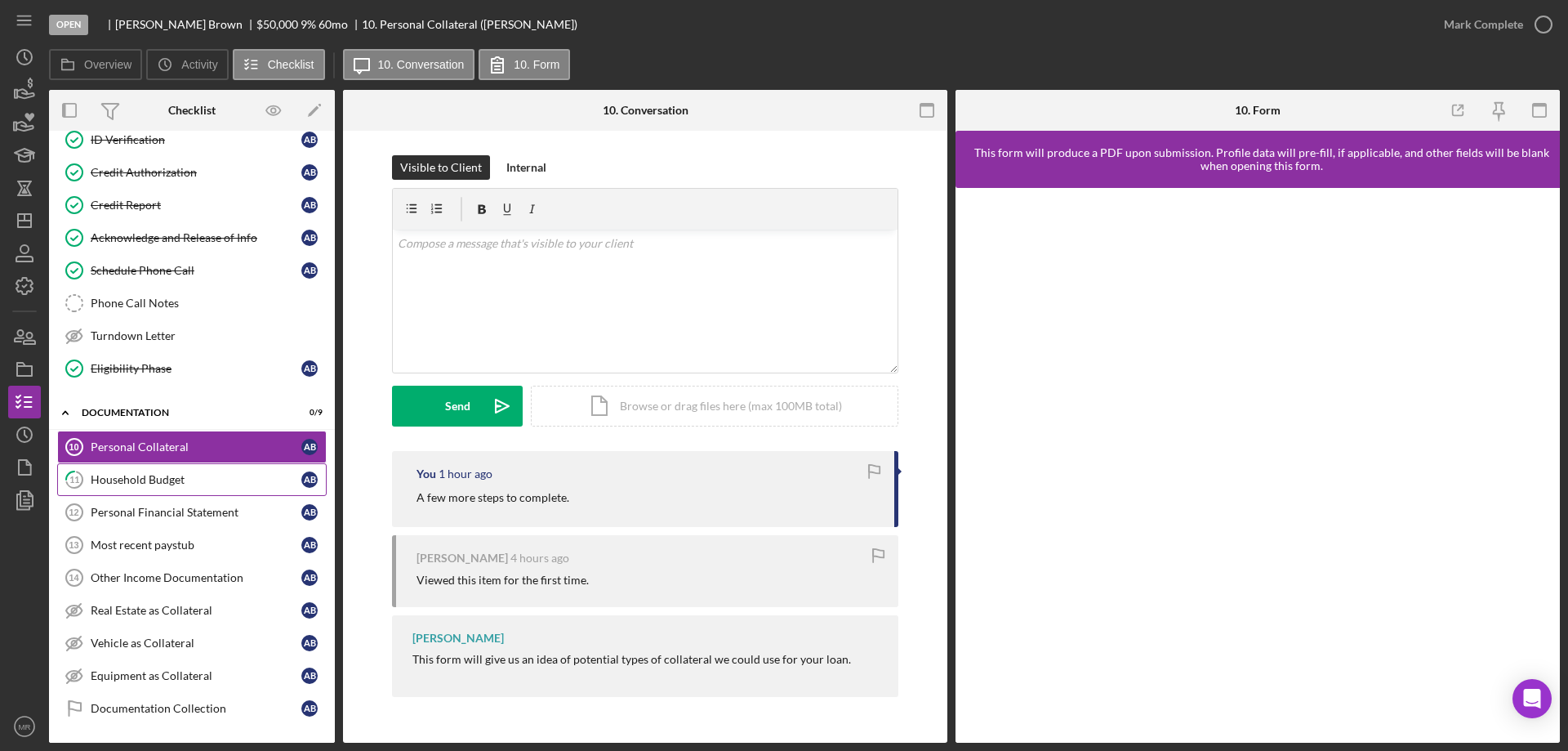
click at [144, 477] on div "Household Budget" at bounding box center [196, 479] width 211 height 13
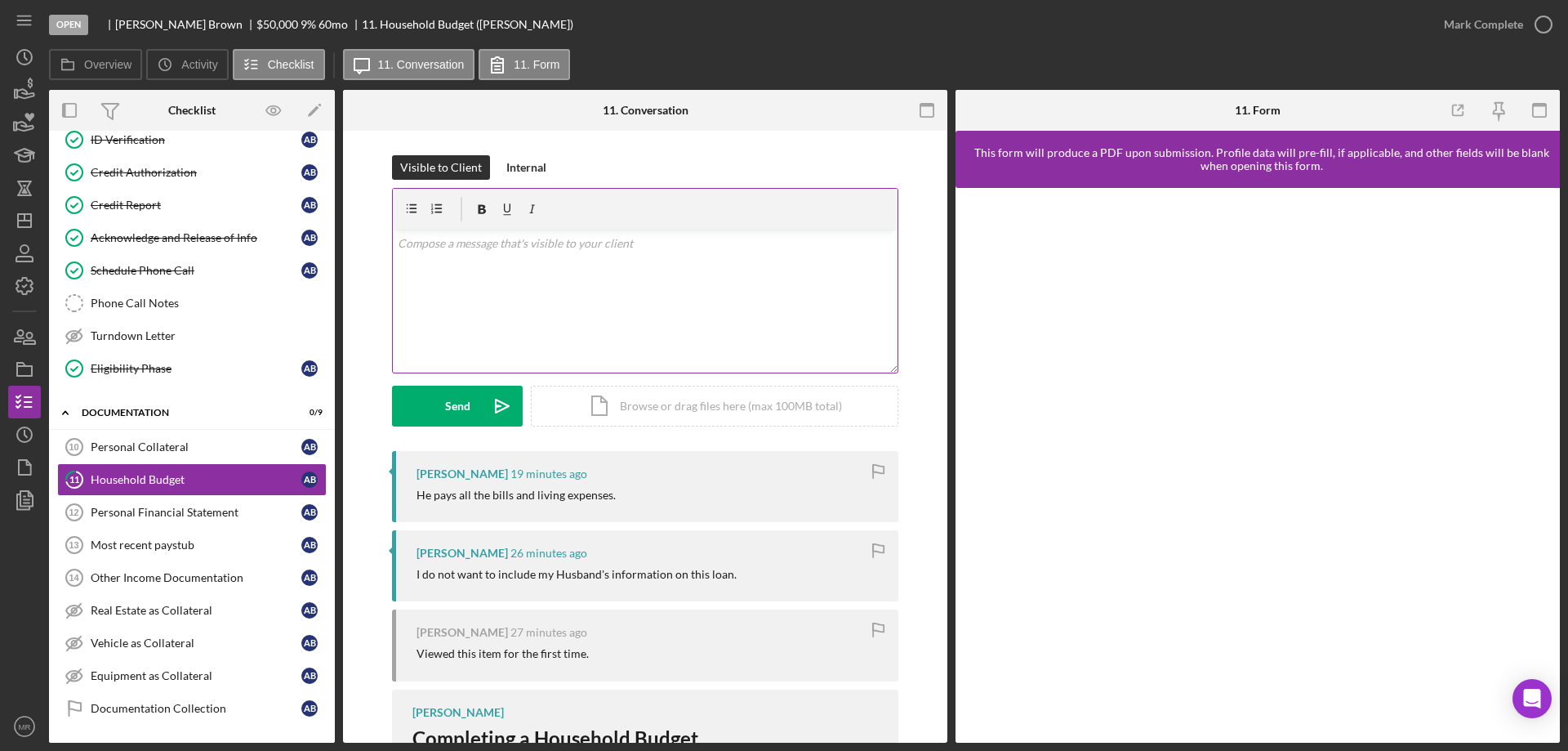
drag, startPoint x: 563, startPoint y: 261, endPoint x: 588, endPoint y: 270, distance: 26.6
click at [565, 261] on div "v Color teal Color pink Remove color Add row above Add row below Add column bef…" at bounding box center [645, 300] width 505 height 143
click at [806, 42] on div "Open Angela Brown $50,000 $50,000 9 % 60 mo 11. Household Budget (Angela B.)" at bounding box center [738, 24] width 1379 height 49
click at [796, 51] on div "Overview Icon/History Activity Checklist Icon/Message 11. Conversation 11. Form" at bounding box center [804, 65] width 1511 height 33
click at [789, 112] on div at bounding box center [846, 110] width 202 height 41
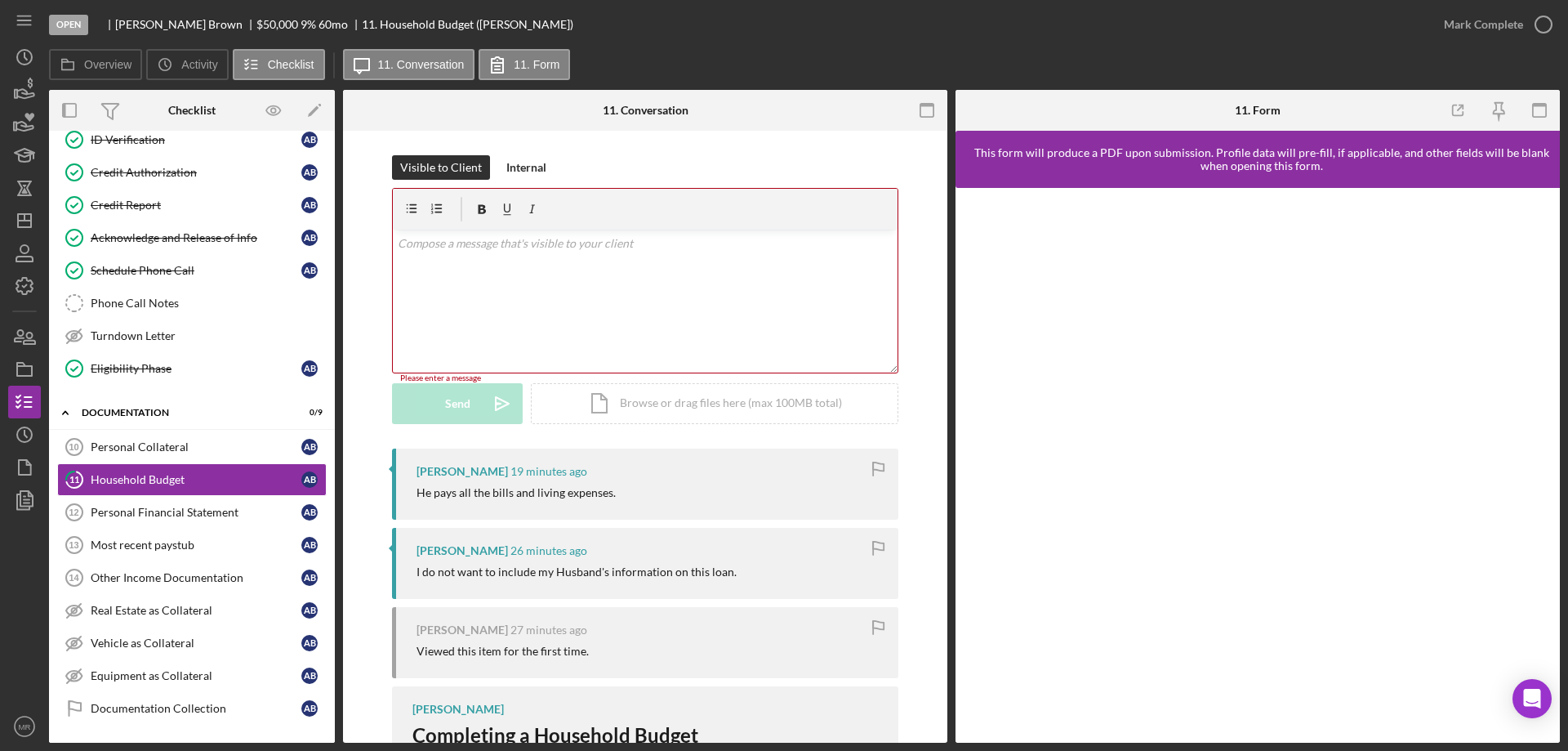
click at [787, 58] on div "Overview Icon/History Activity Checklist Icon/Message 11. Conversation 11. Form" at bounding box center [804, 65] width 1511 height 33
click at [817, 39] on div "Open Angela Brown $50,000 $50,000 9 % 60 mo 11. Household Budget (Angela B.)" at bounding box center [738, 24] width 1379 height 49
click at [929, 290] on div "Visible to Client Internal v Color teal Color pink Remove color Add row above A…" at bounding box center [645, 646] width 605 height 1029
click at [766, 35] on div "Open Angela Brown $50,000 $50,000 9 % 60 mo 11. Household Budget (Angela B.)" at bounding box center [738, 24] width 1379 height 49
drag, startPoint x: 478, startPoint y: 275, endPoint x: 496, endPoint y: 275, distance: 18.0
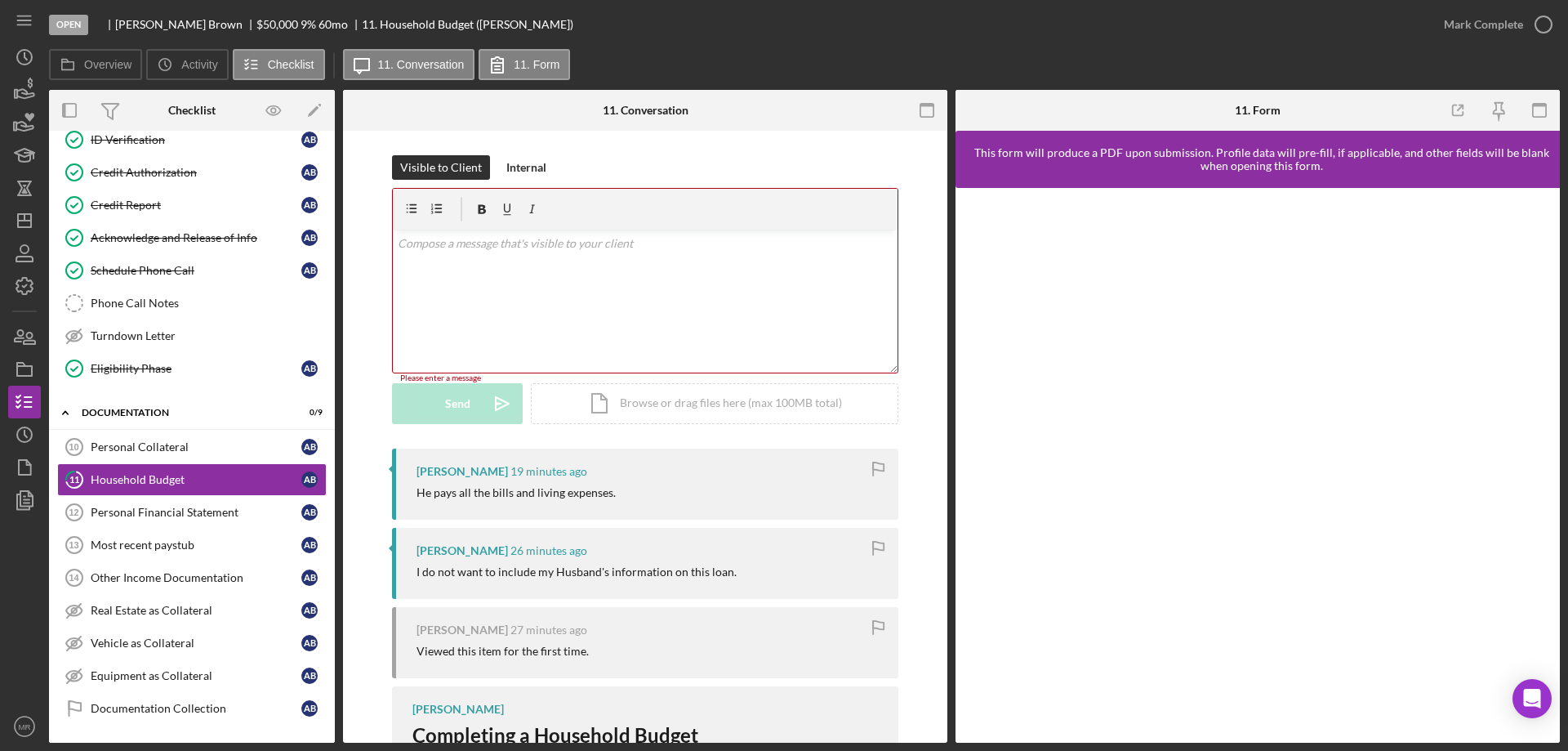
click at [478, 275] on div "v Color teal Color pink Remove color Add row above Add row below Add column bef…" at bounding box center [645, 300] width 505 height 143
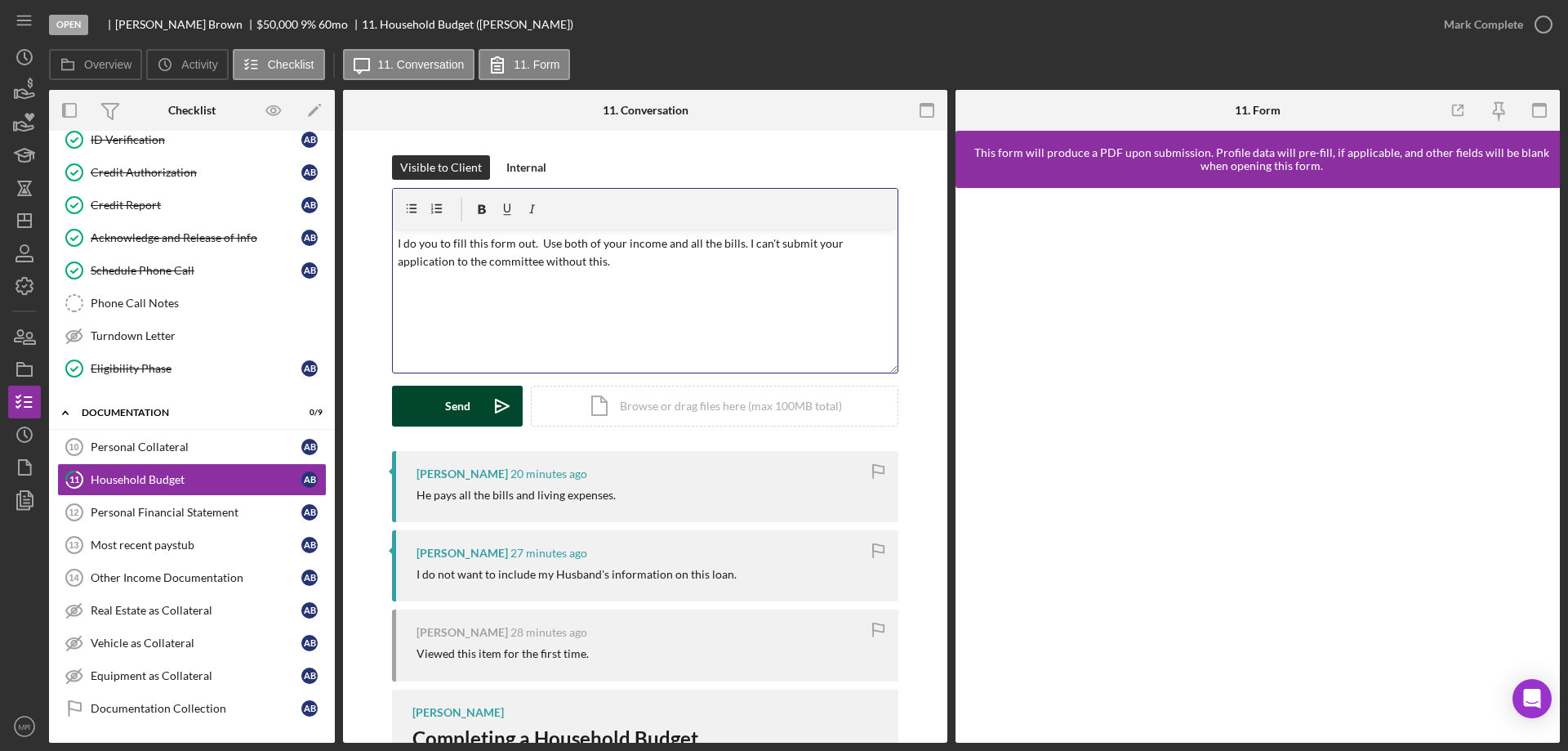
click at [445, 396] on div "Send" at bounding box center [458, 406] width 26 height 41
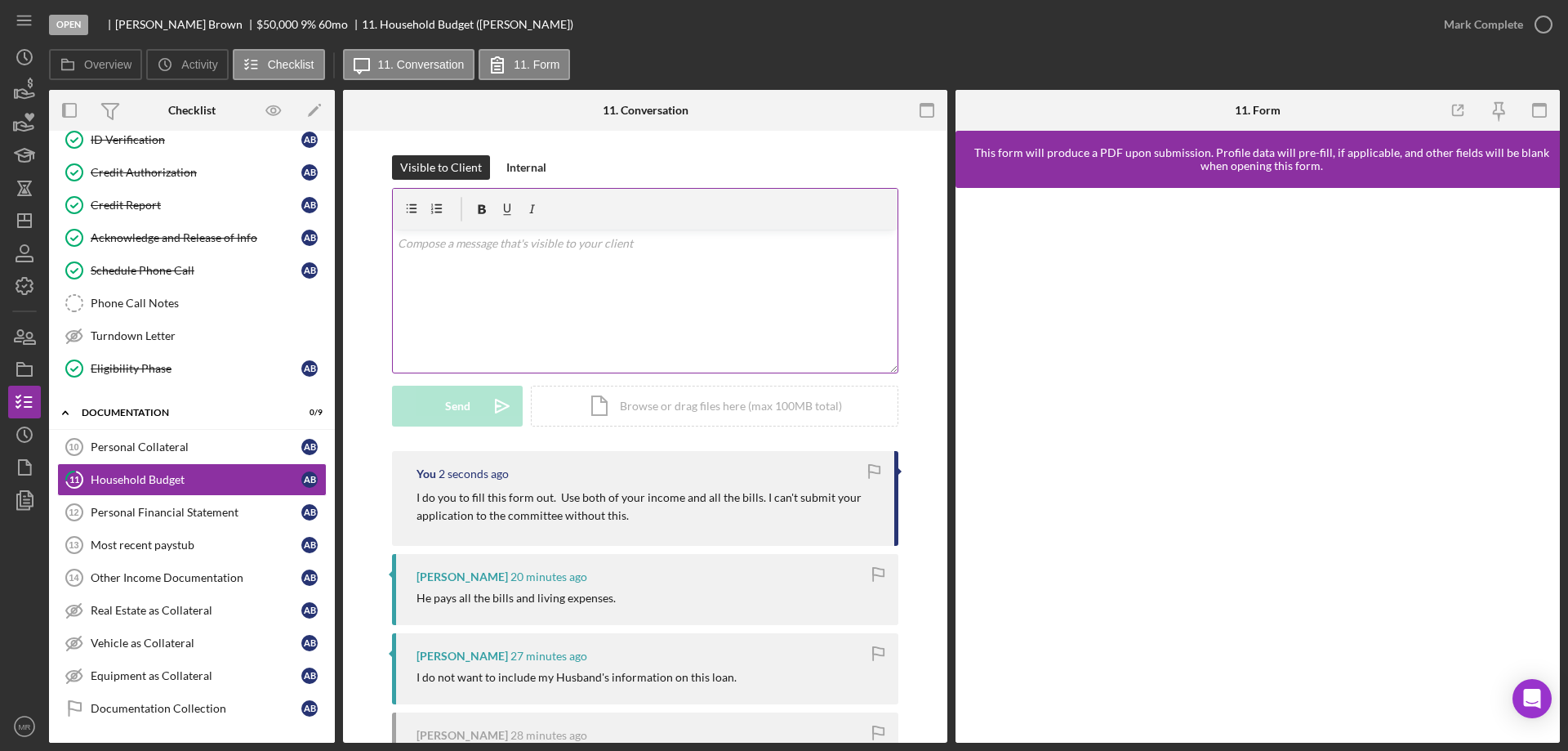
click at [501, 276] on div "v Color teal Color pink Remove color Add row above Add row below Add column bef…" at bounding box center [645, 300] width 505 height 143
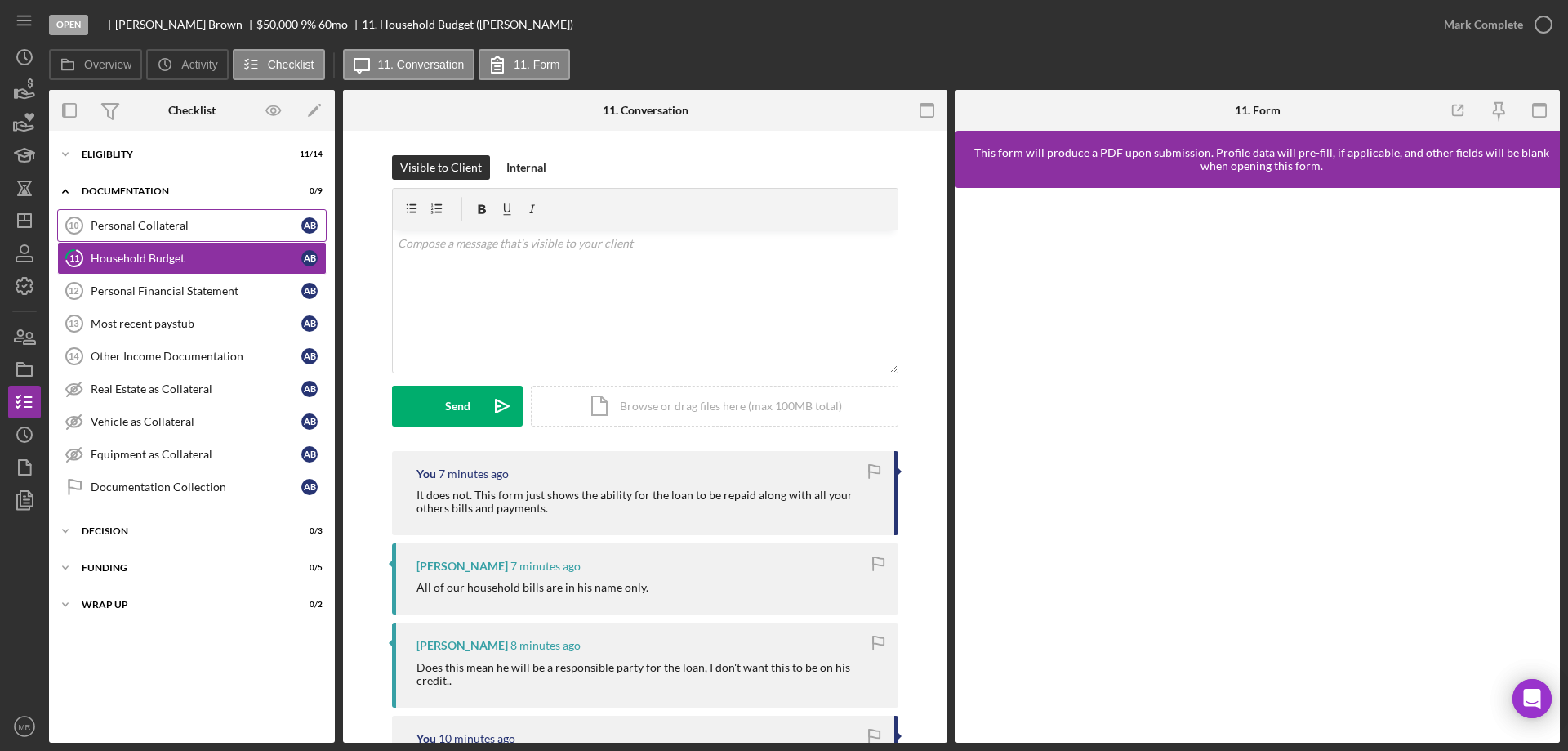
click at [140, 224] on div "Personal Collateral" at bounding box center [196, 225] width 211 height 13
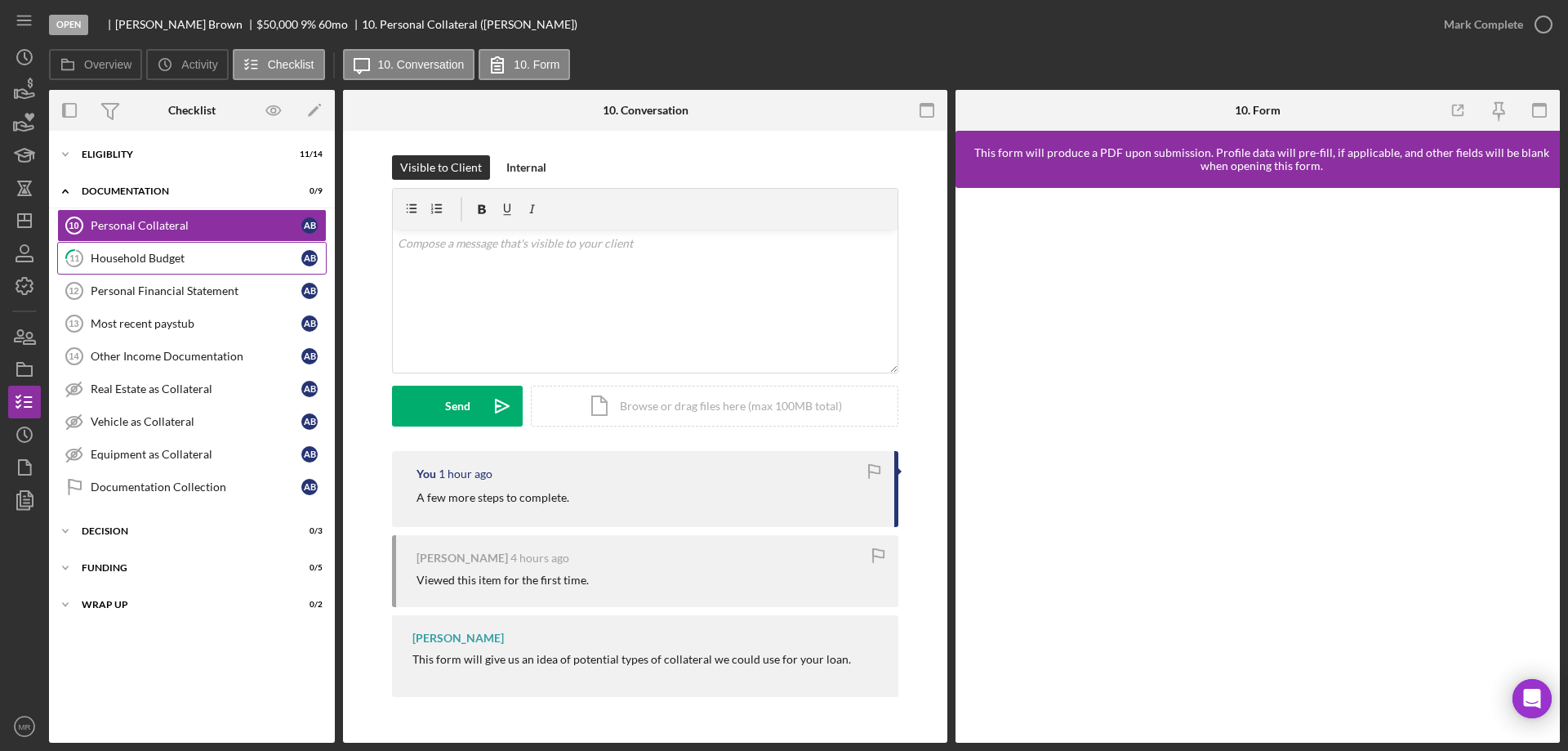
click at [127, 258] on div "Household Budget" at bounding box center [196, 258] width 211 height 13
